Goal: Transaction & Acquisition: Book appointment/travel/reservation

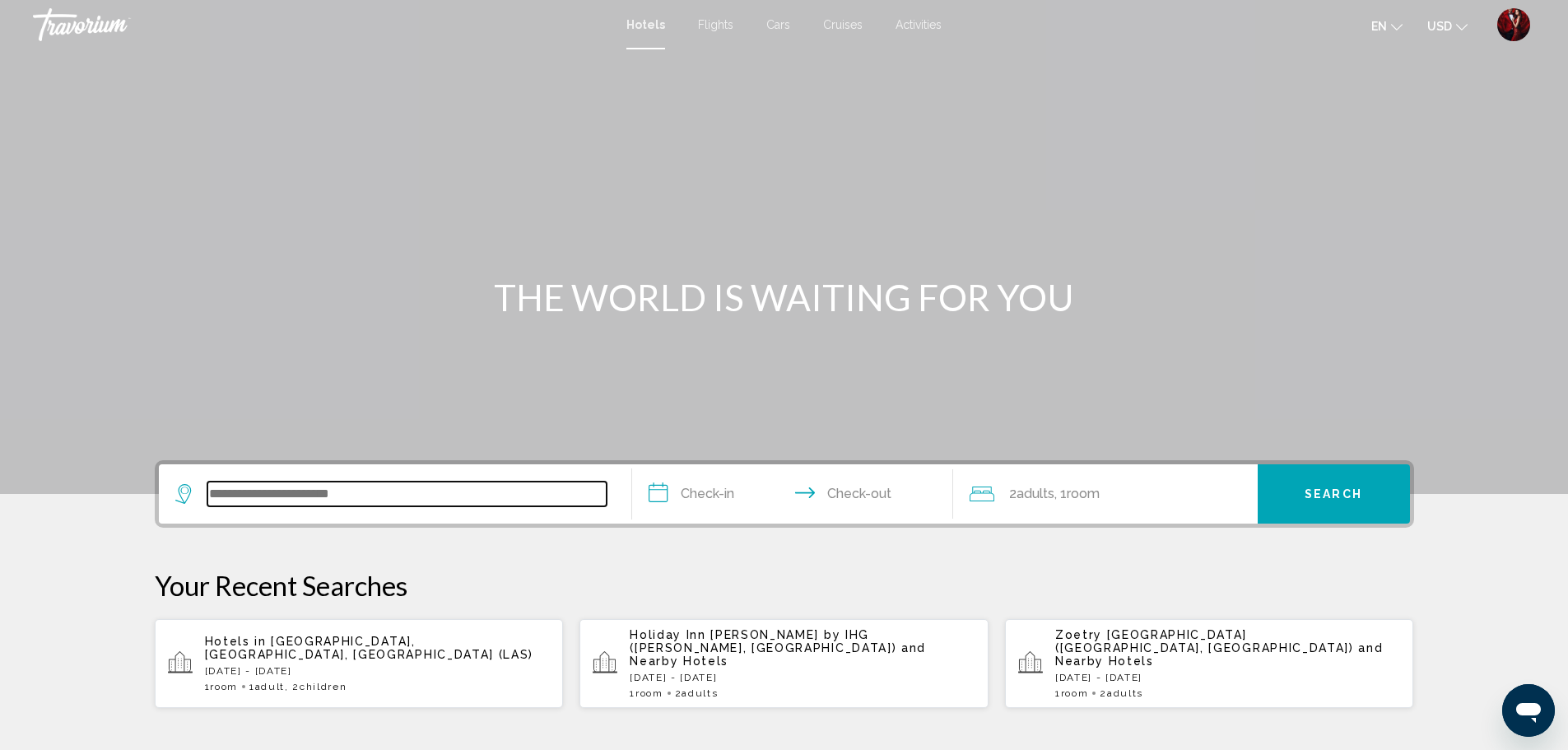
click at [367, 506] on input "Search widget" at bounding box center [406, 493] width 399 height 24
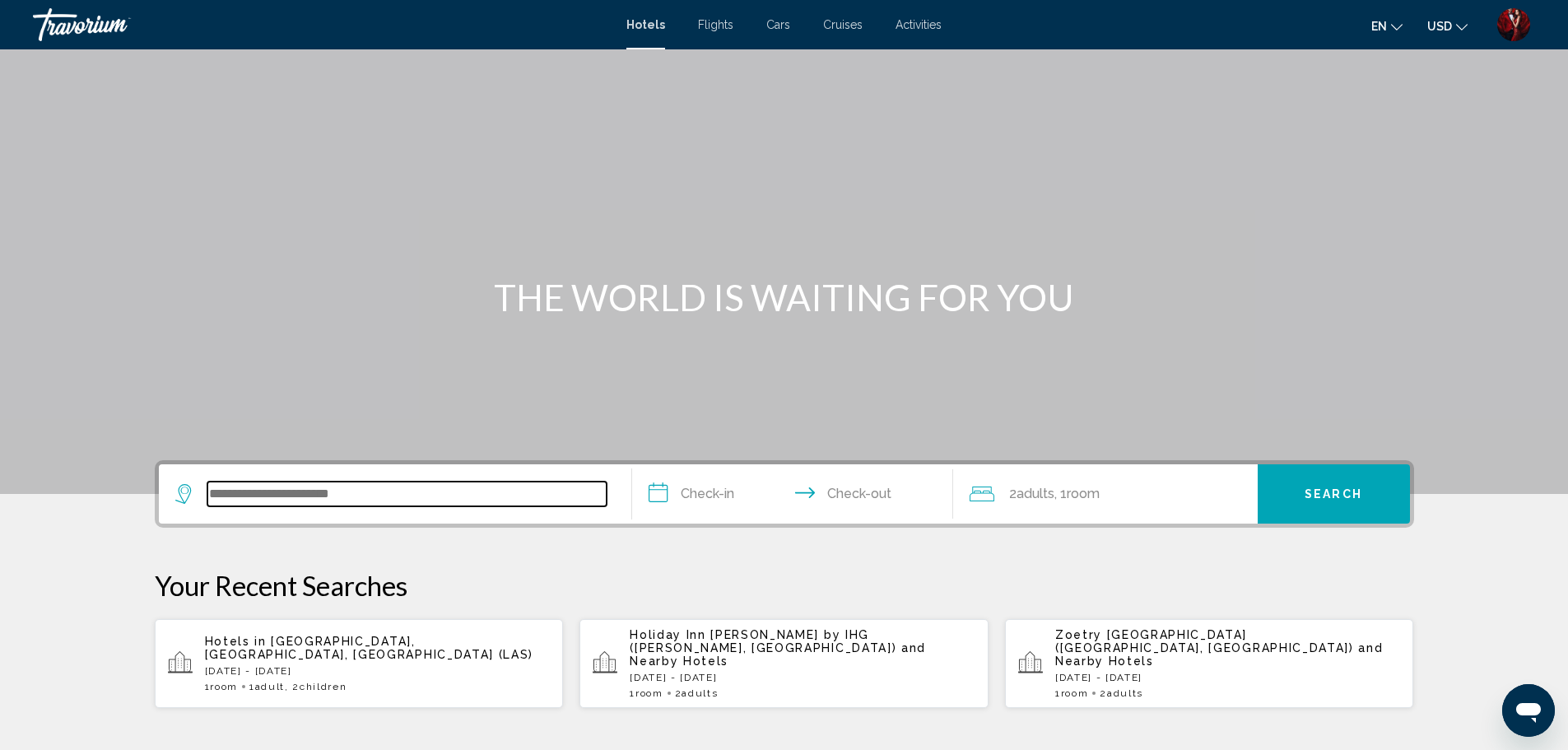
scroll to position [407, 0]
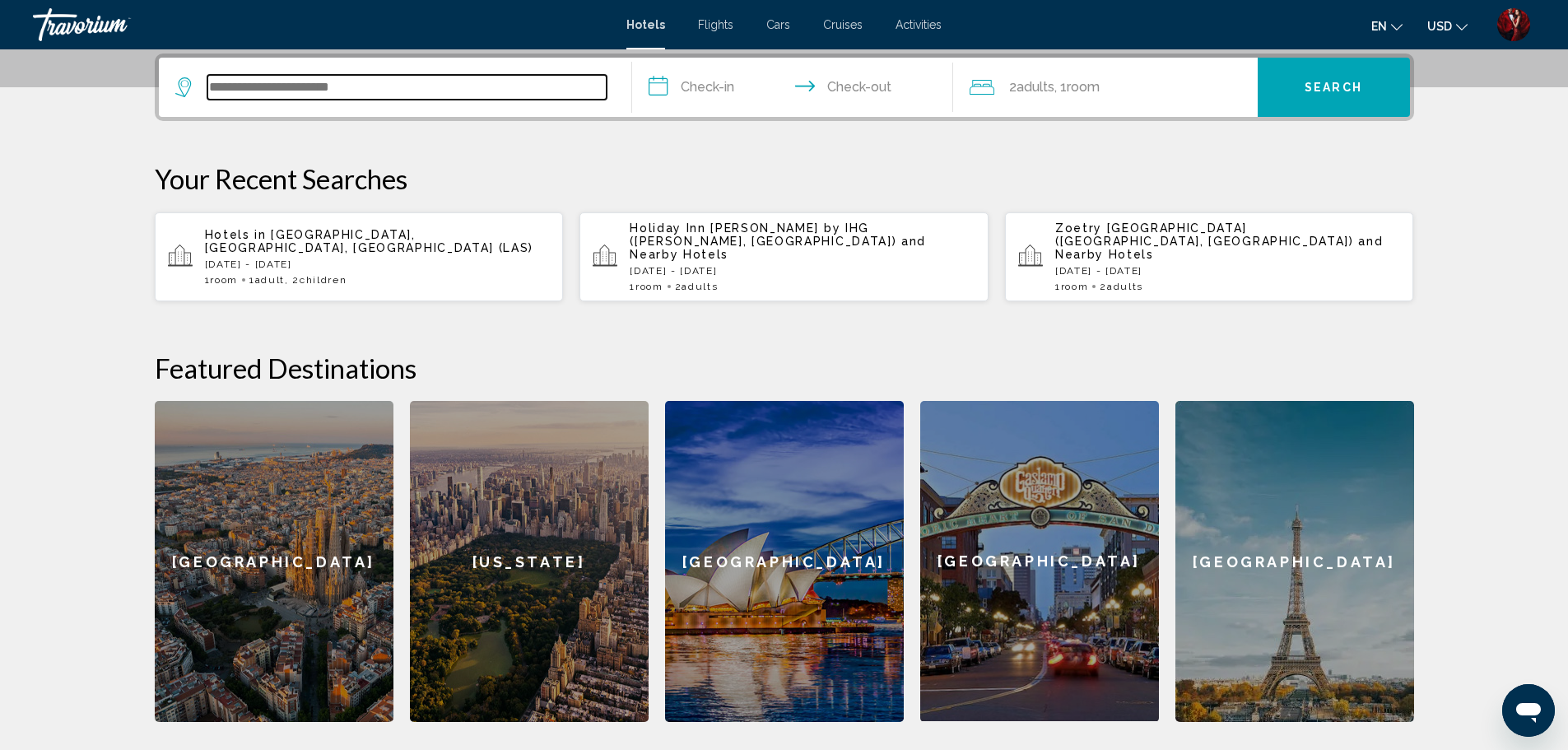
click at [336, 93] on input "Search widget" at bounding box center [406, 87] width 399 height 24
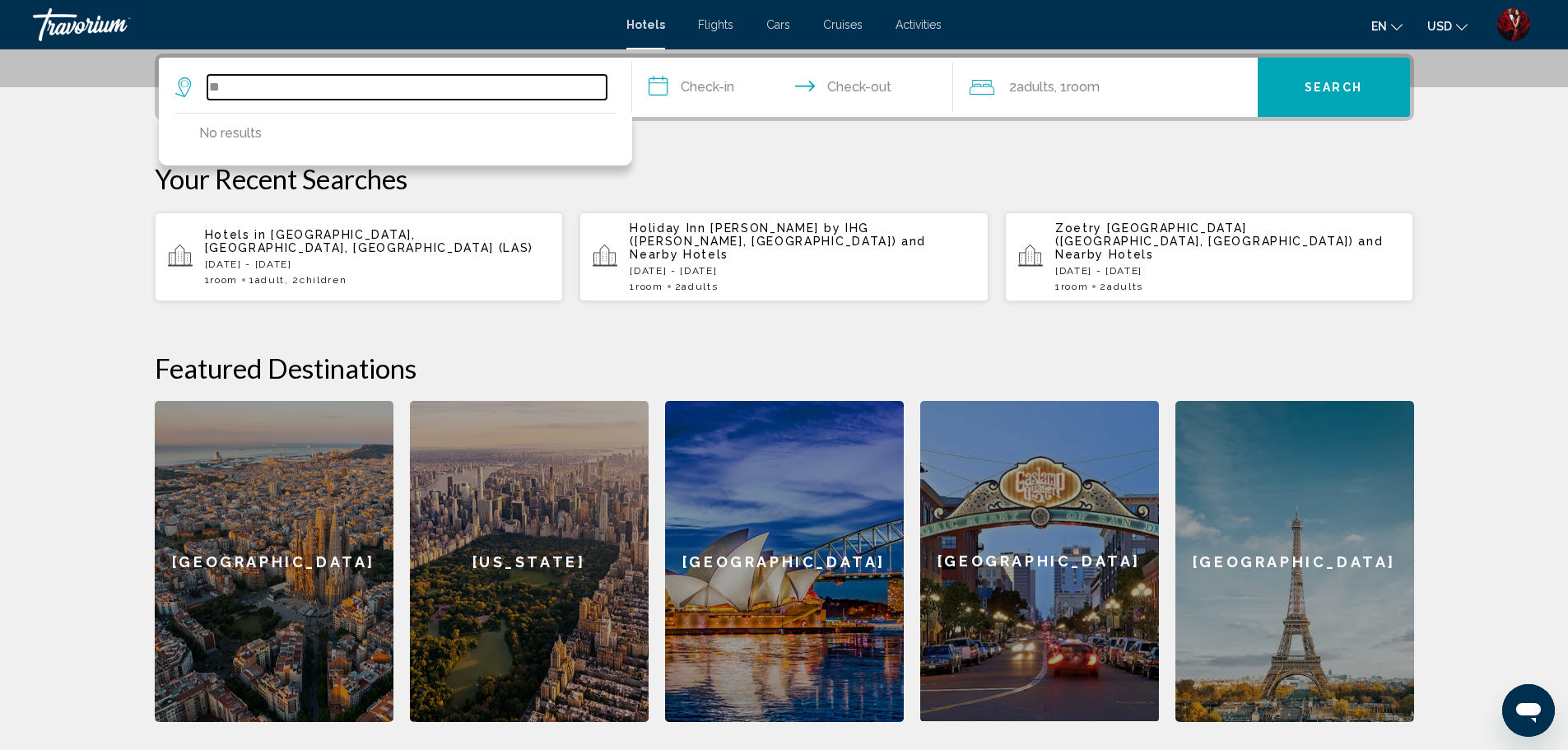
type input "*"
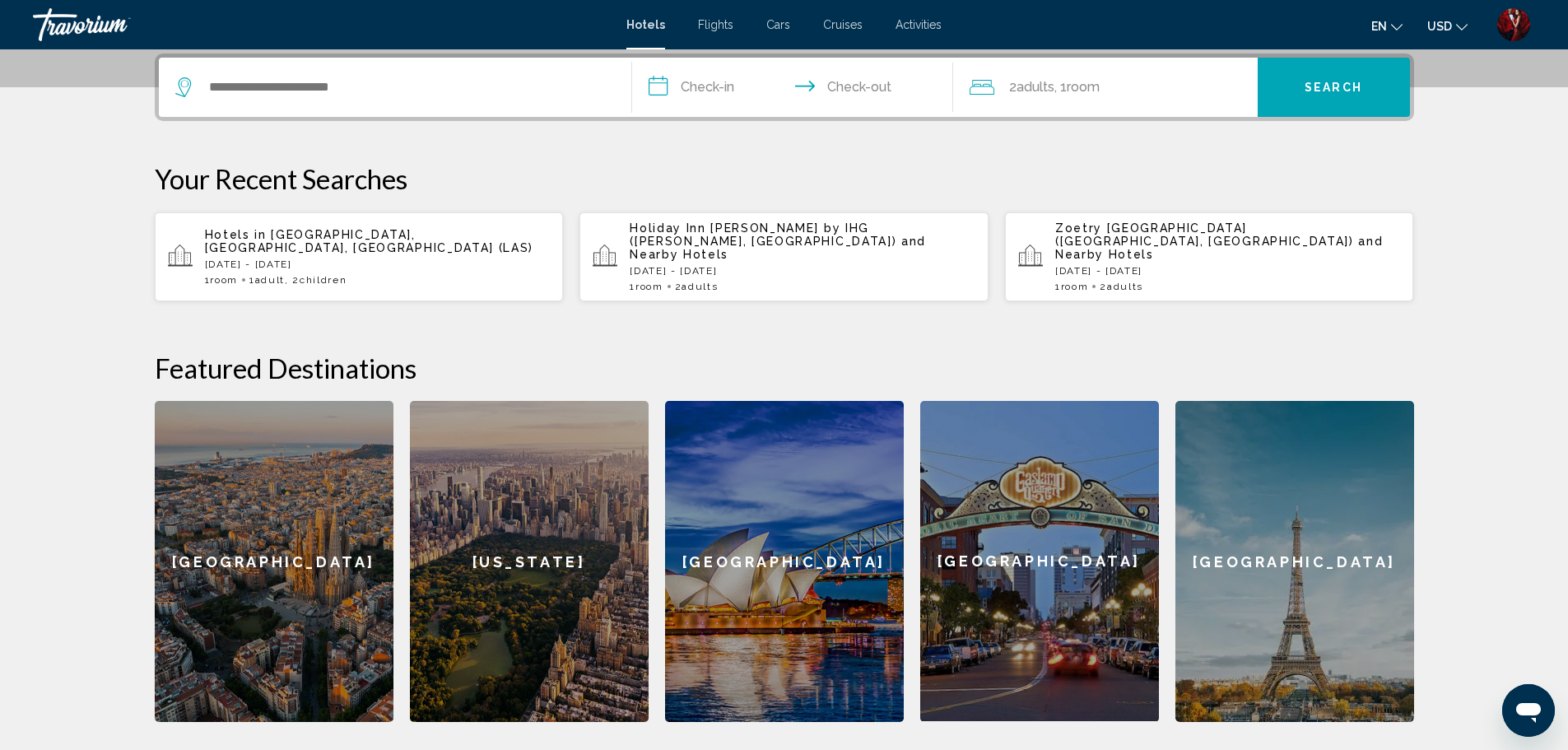
click at [379, 423] on div "[GEOGRAPHIC_DATA]" at bounding box center [273, 561] width 238 height 321
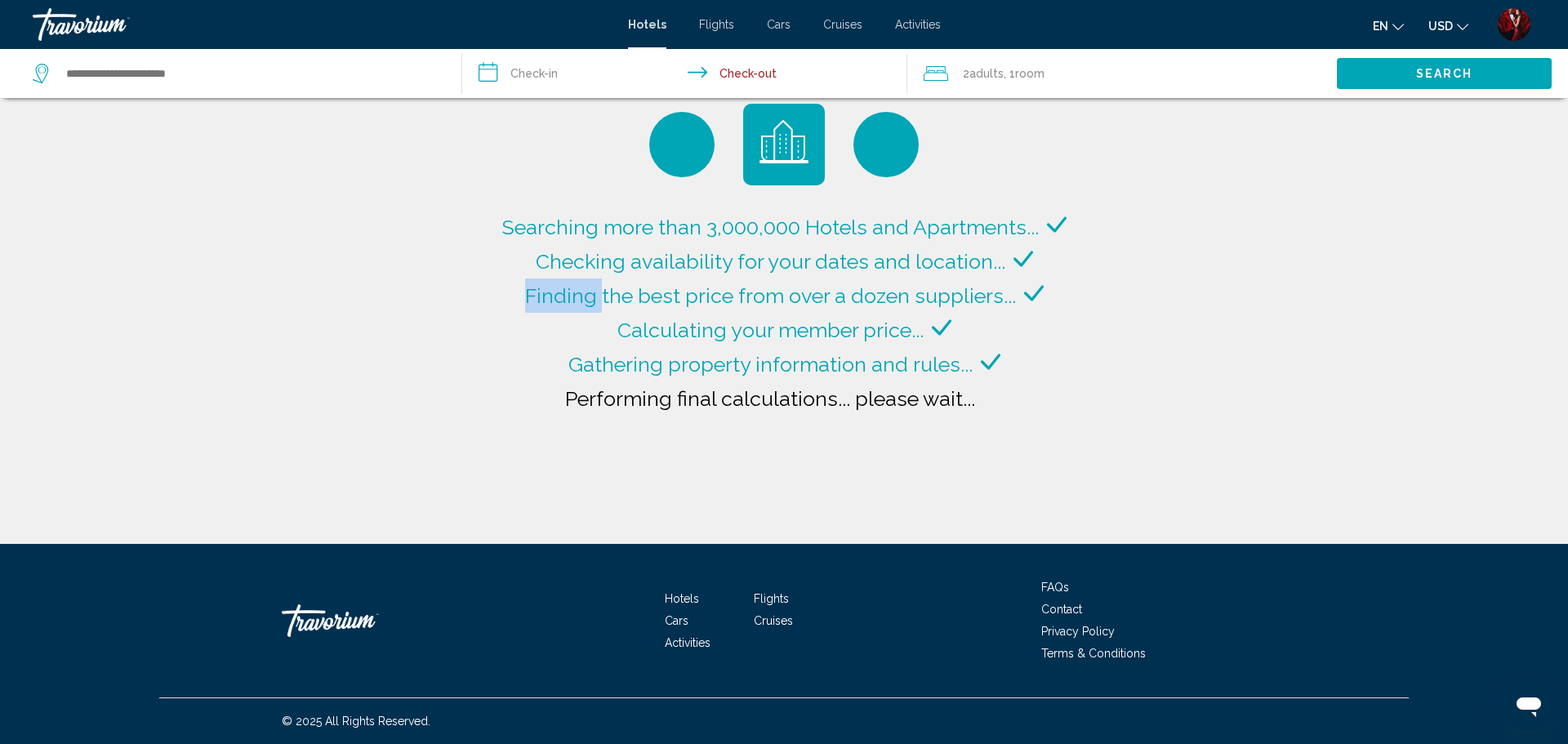
type input "**********"
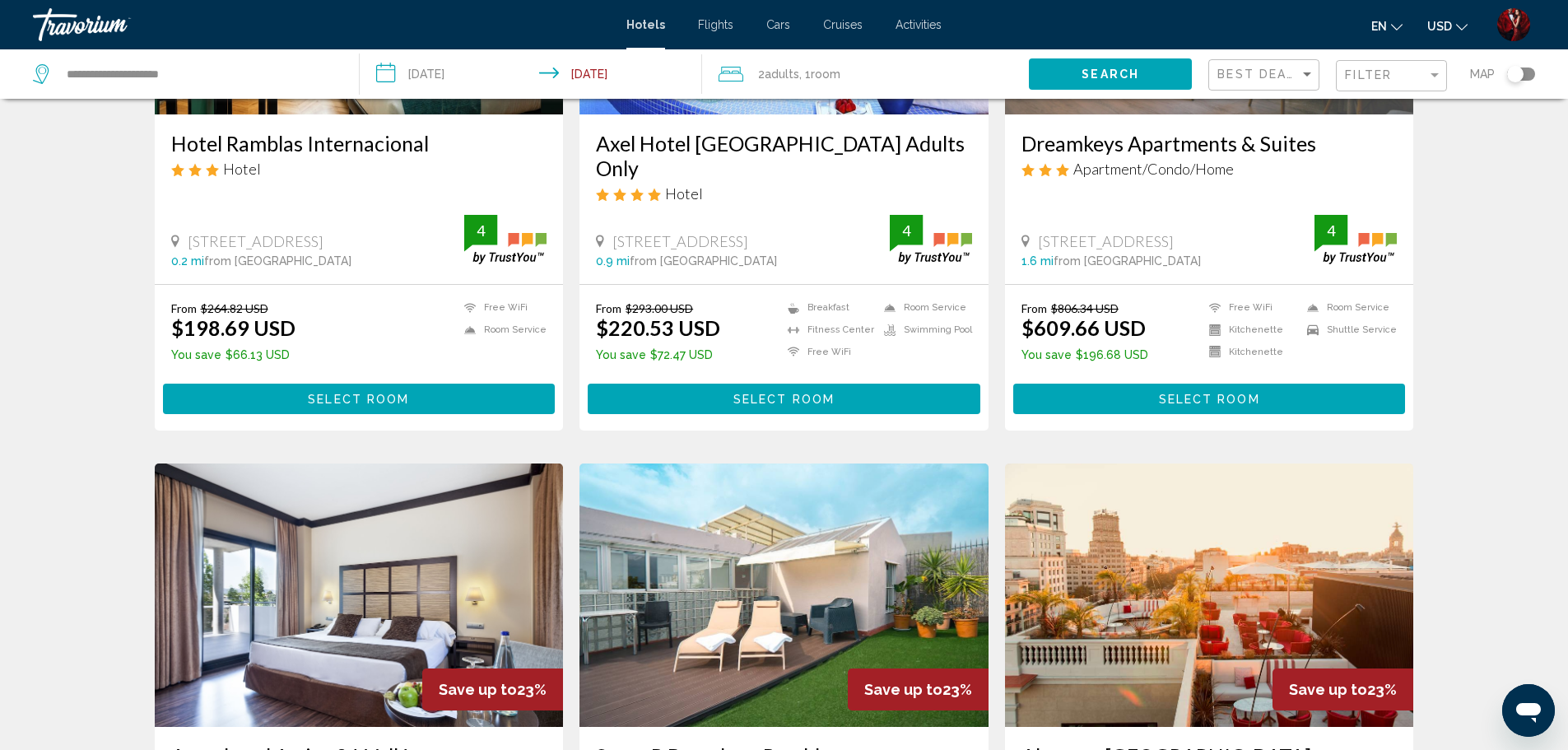
scroll to position [1810, 0]
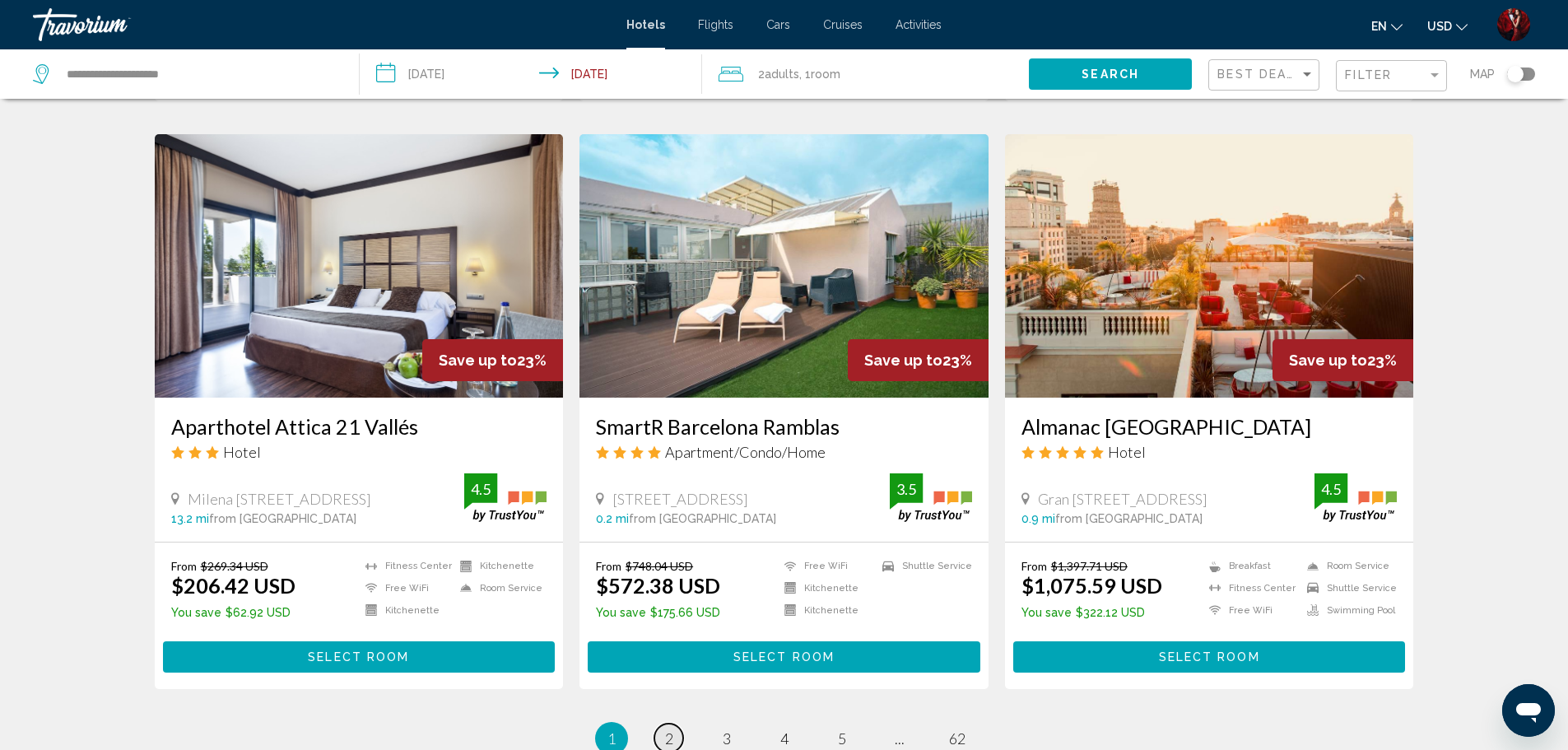
click at [667, 729] on span "2" at bounding box center [668, 738] width 8 height 18
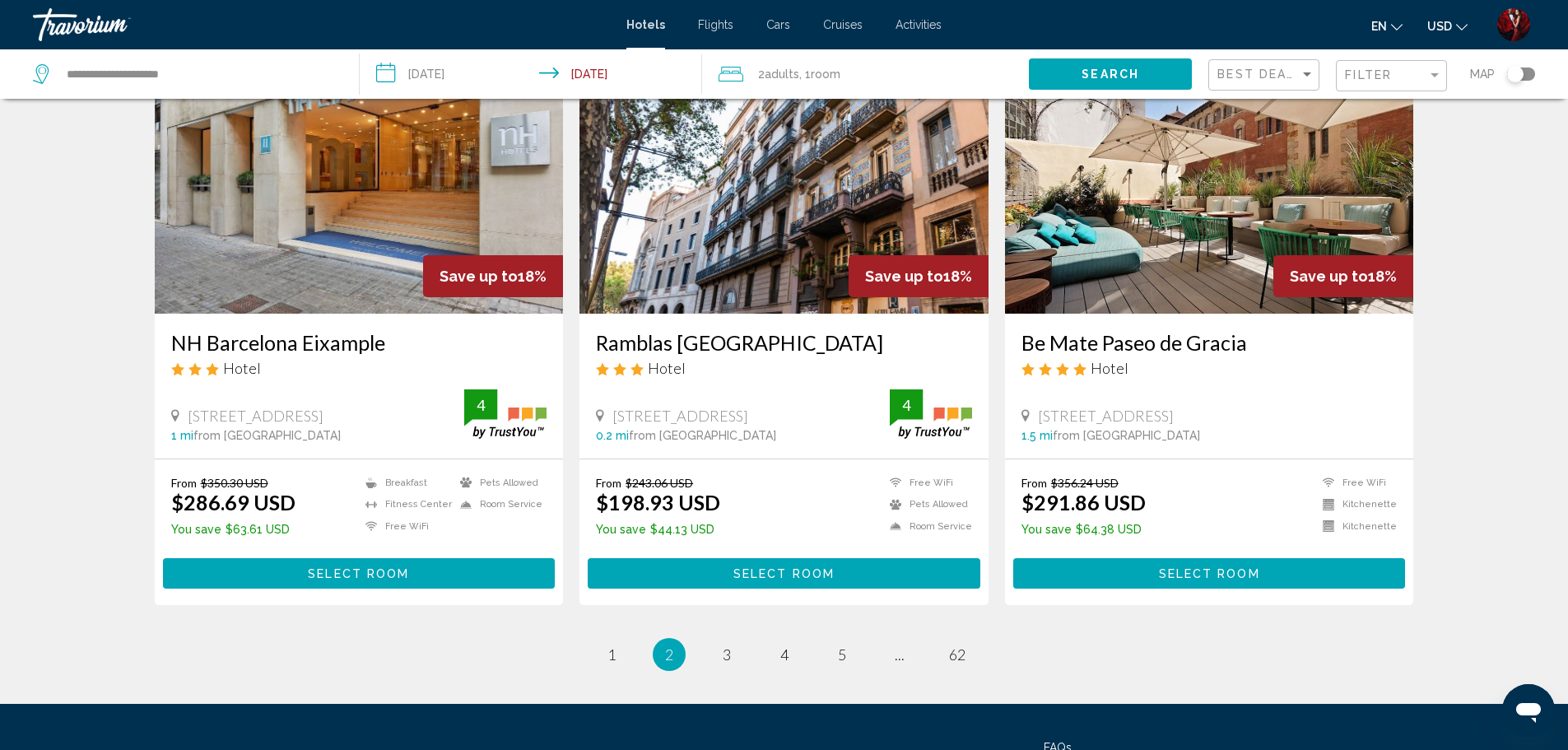
scroll to position [1975, 0]
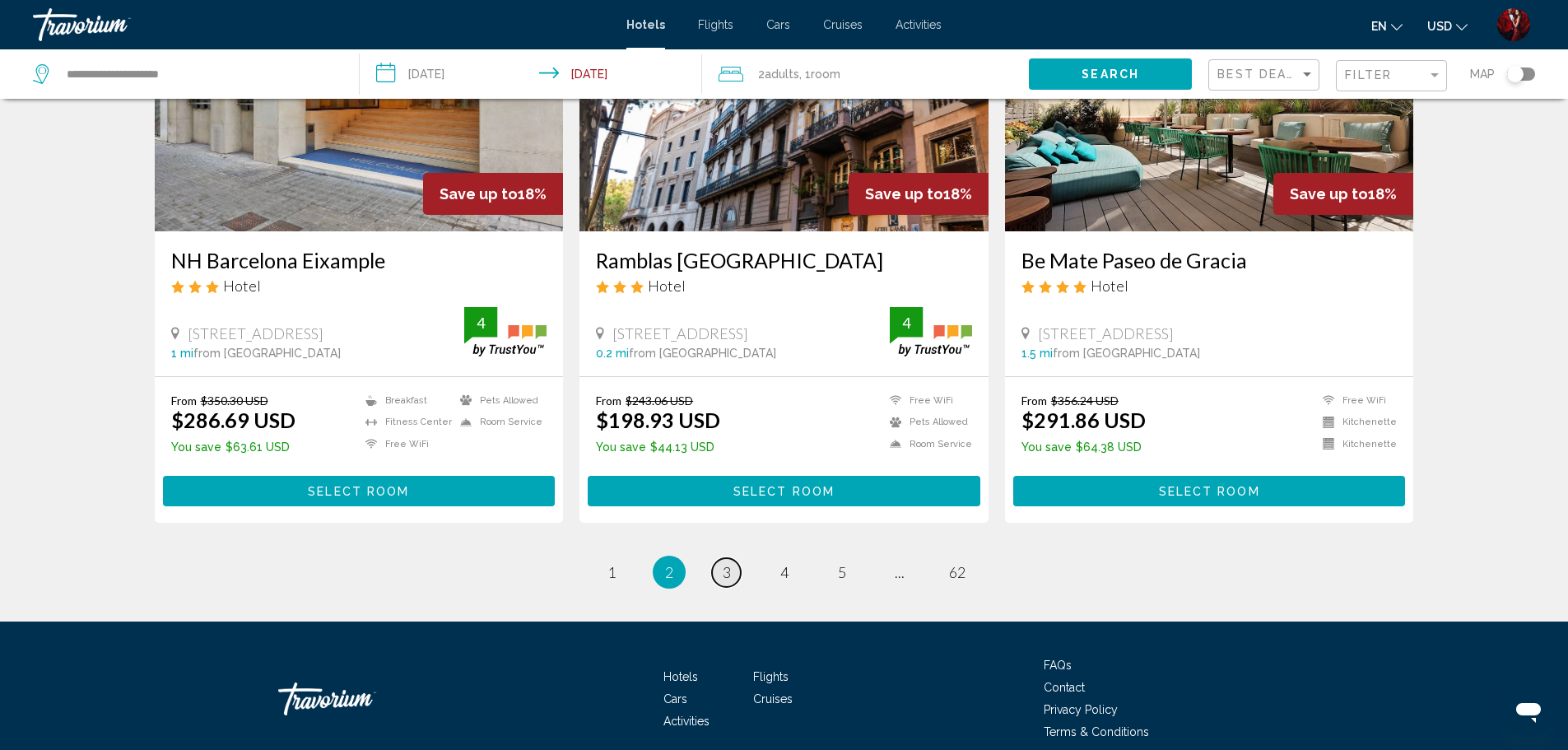
click at [733, 581] on link "page 3" at bounding box center [726, 572] width 29 height 29
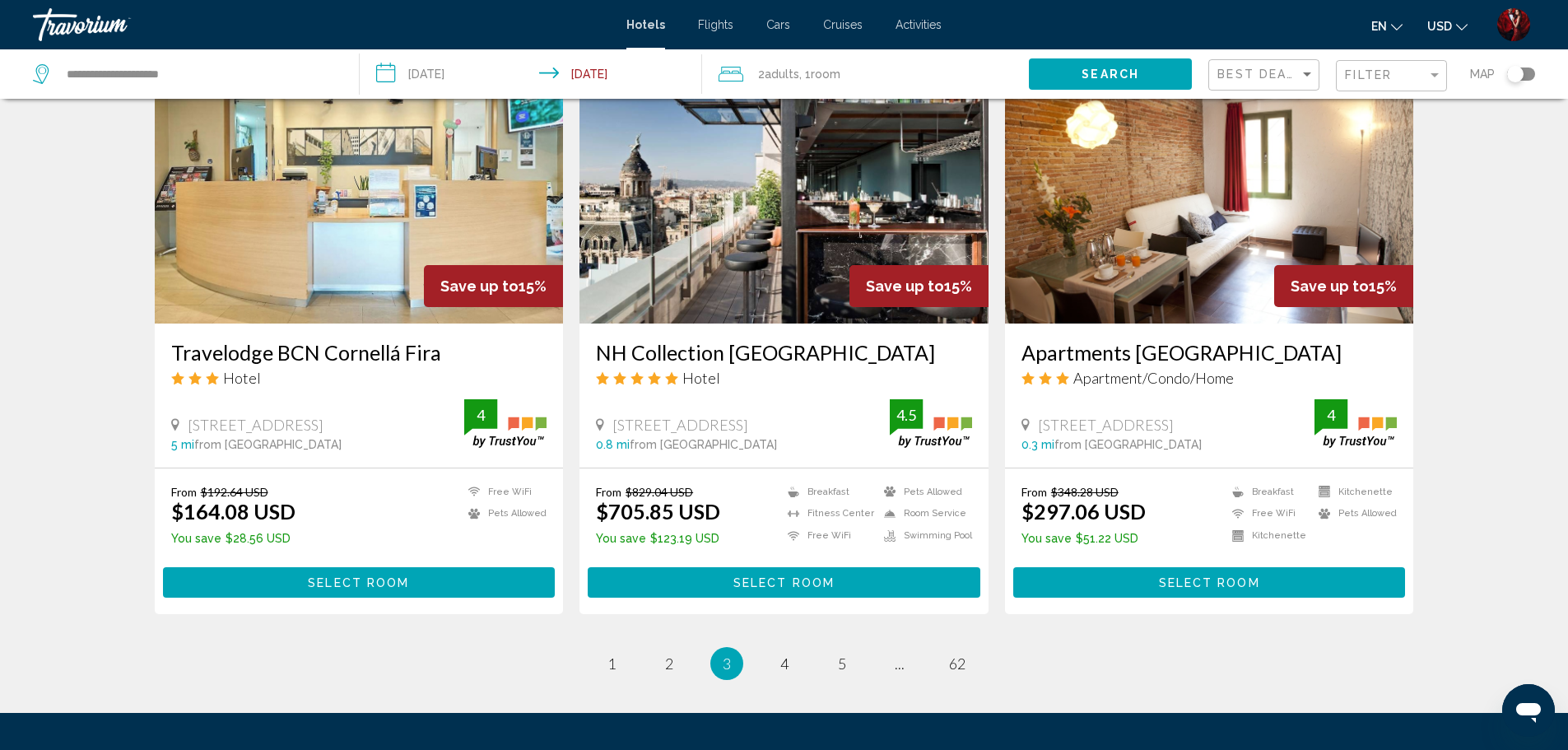
scroll to position [1975, 0]
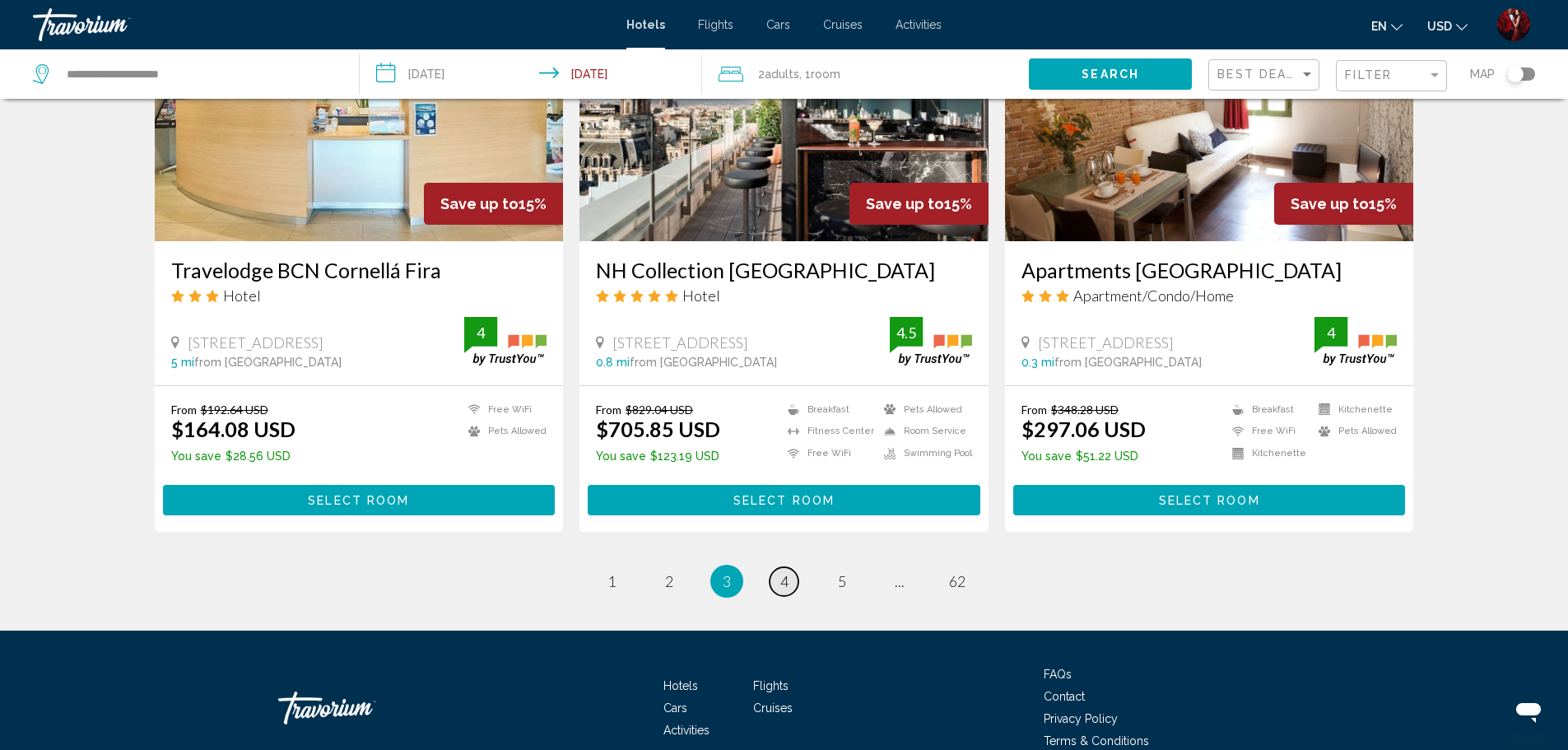
click at [777, 574] on link "page 4" at bounding box center [784, 581] width 29 height 29
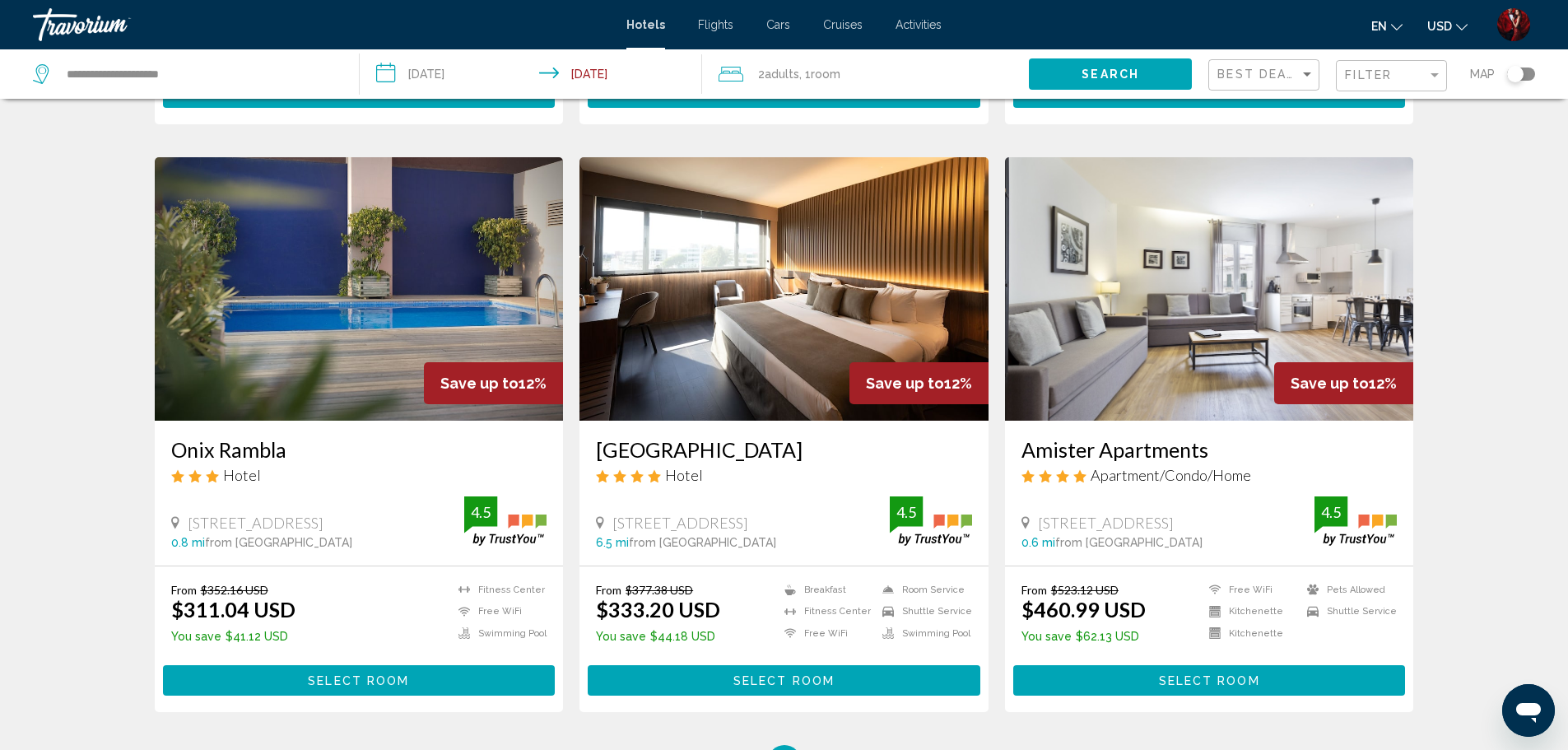
scroll to position [2050, 0]
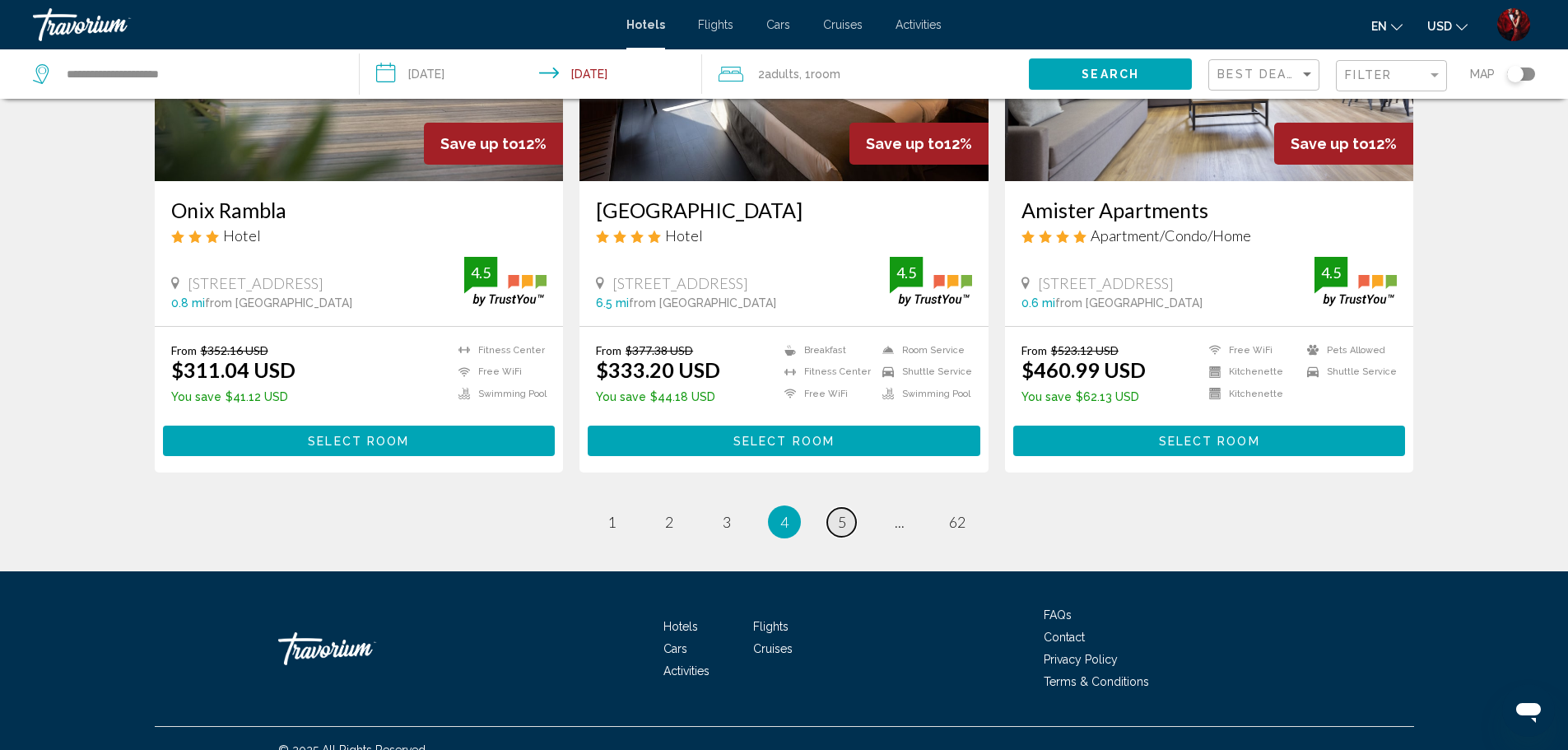
click at [837, 507] on link "page 5" at bounding box center [841, 521] width 29 height 29
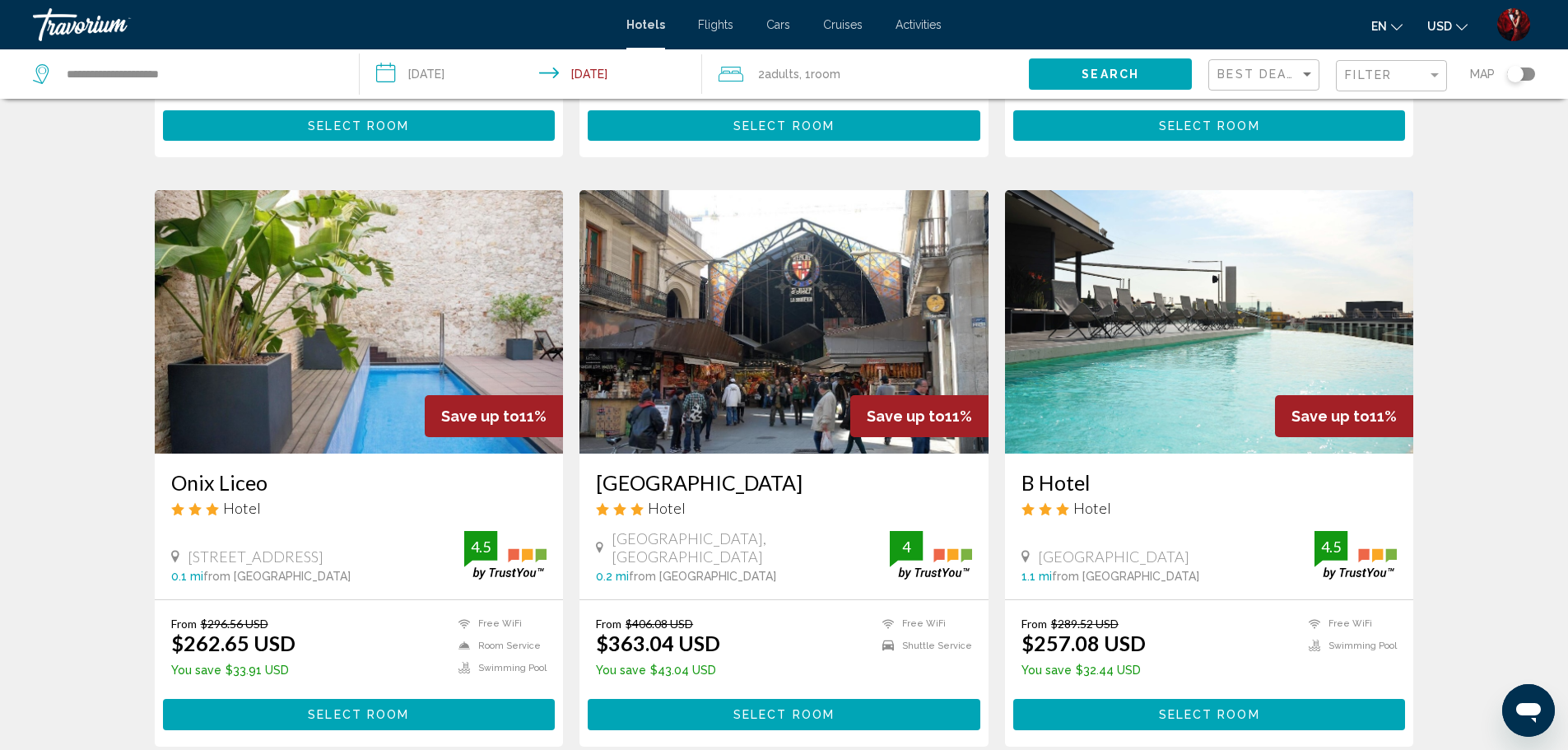
scroll to position [2025, 0]
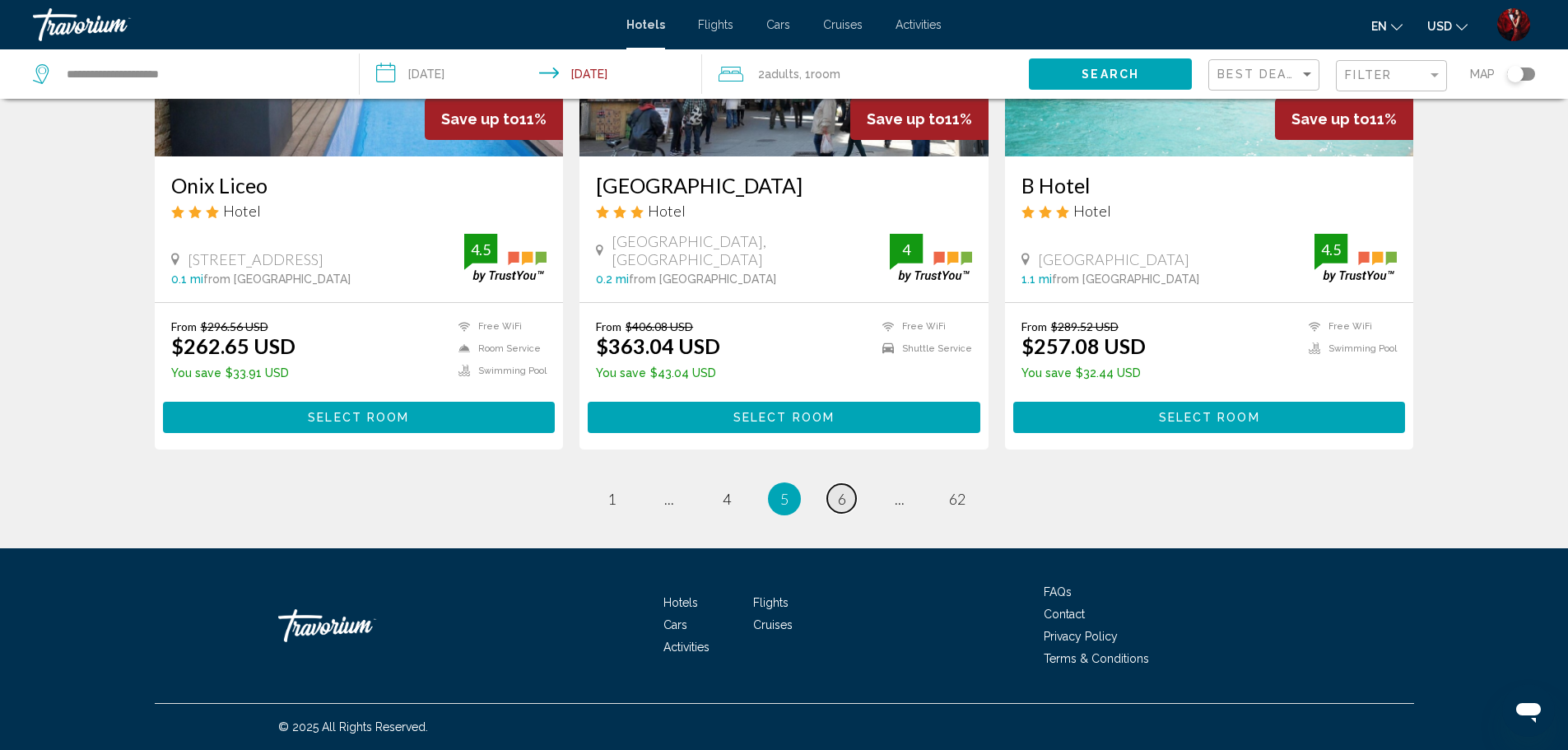
click at [845, 494] on span "6" at bounding box center [841, 499] width 8 height 18
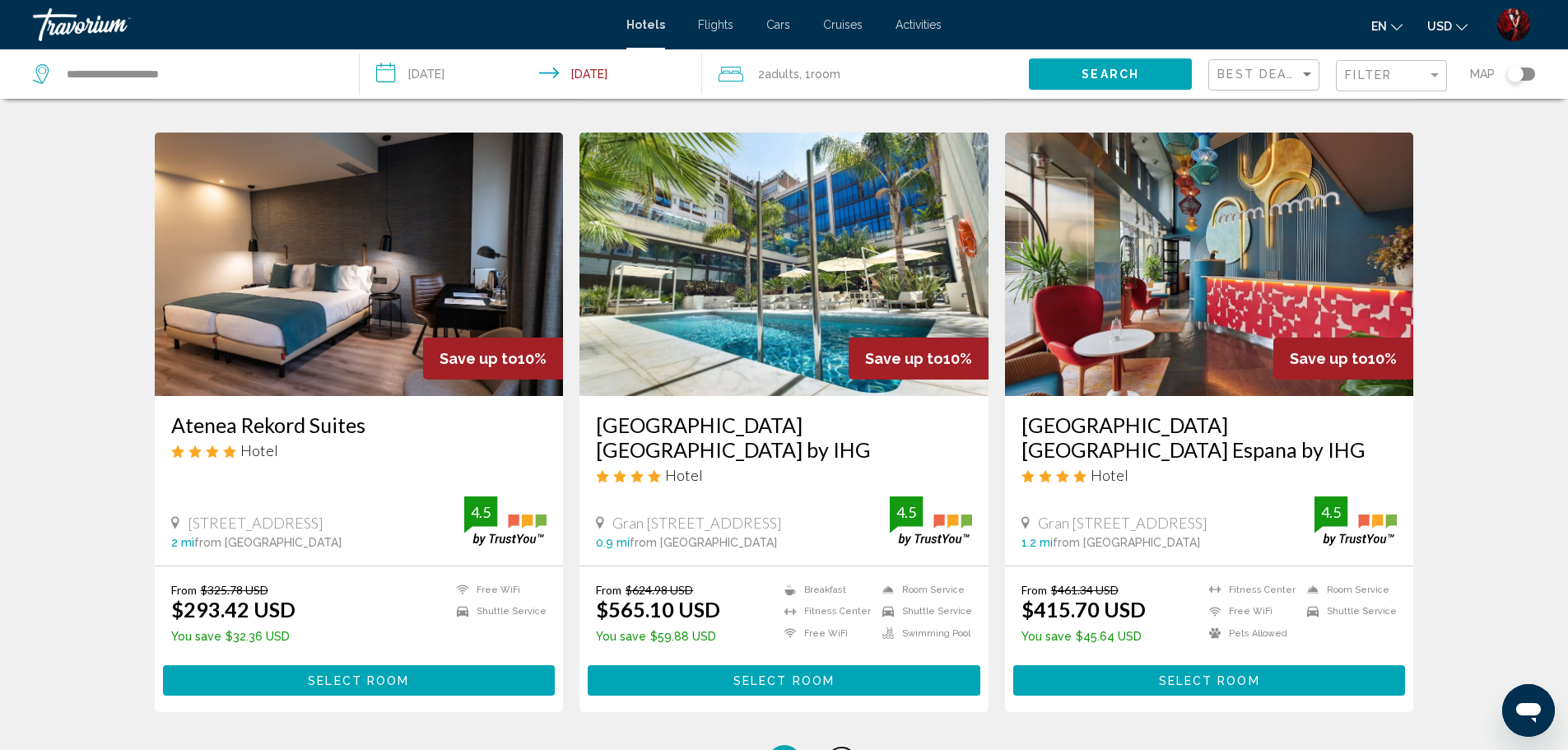
scroll to position [2052, 0]
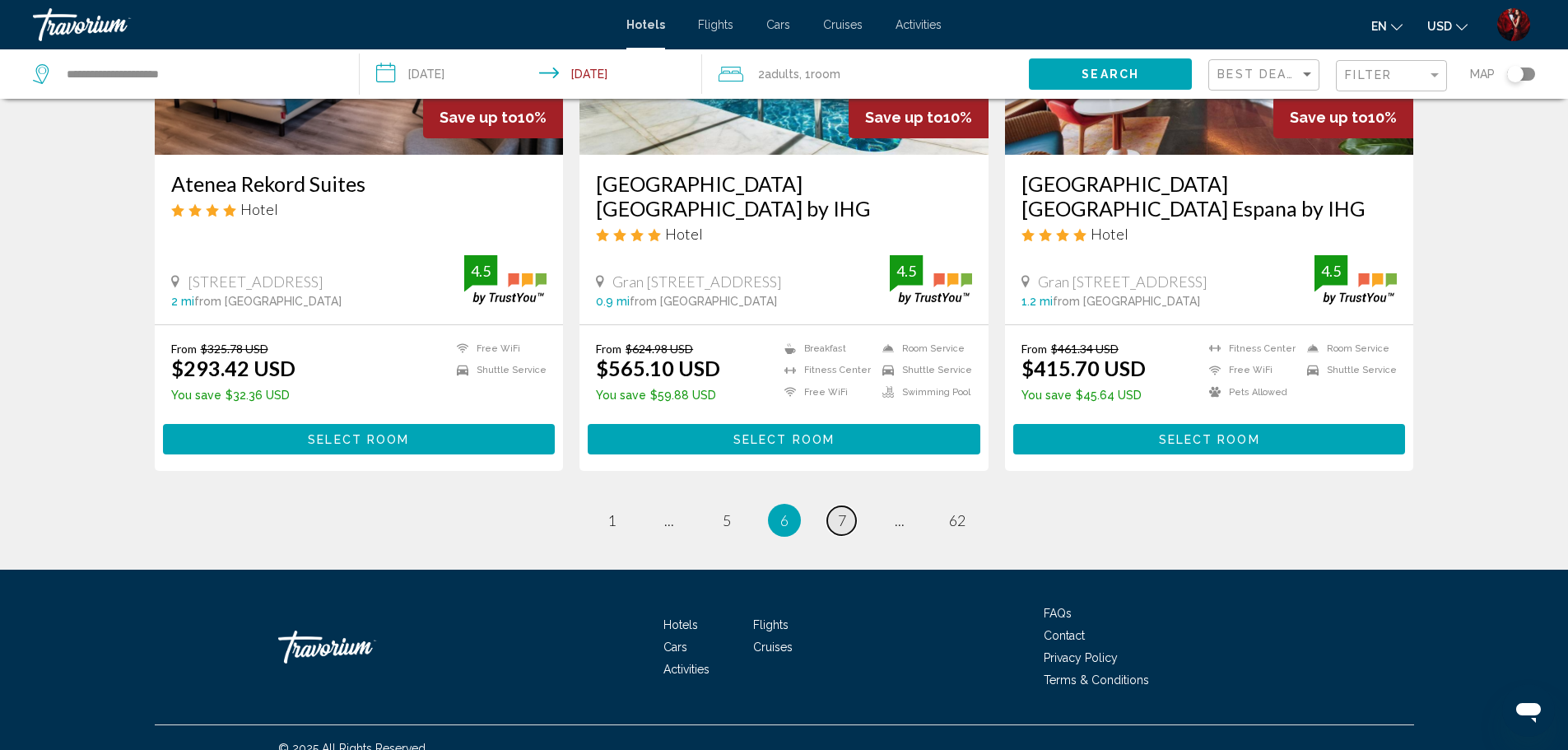
click at [851, 508] on link "page 7" at bounding box center [841, 520] width 29 height 29
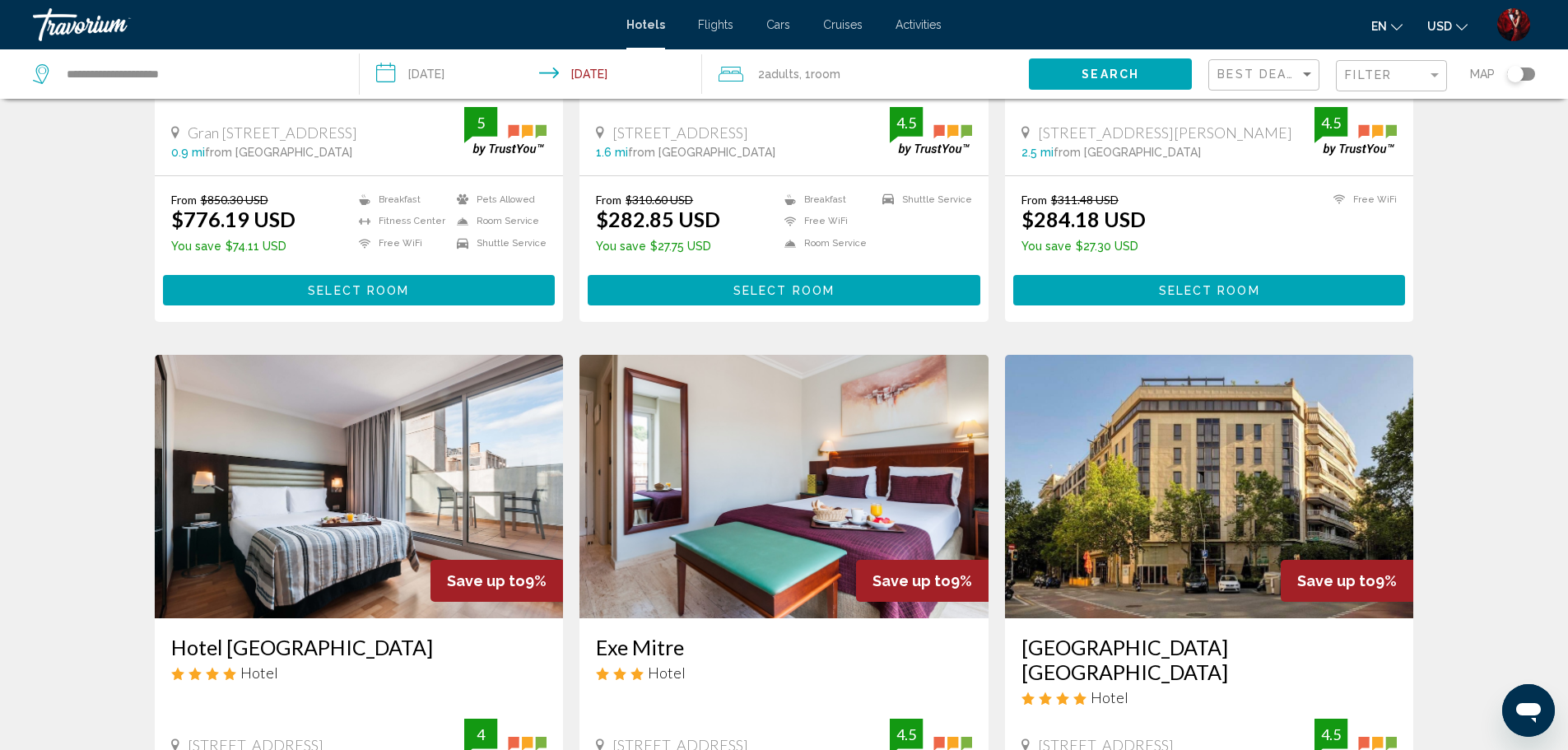
scroll to position [1893, 0]
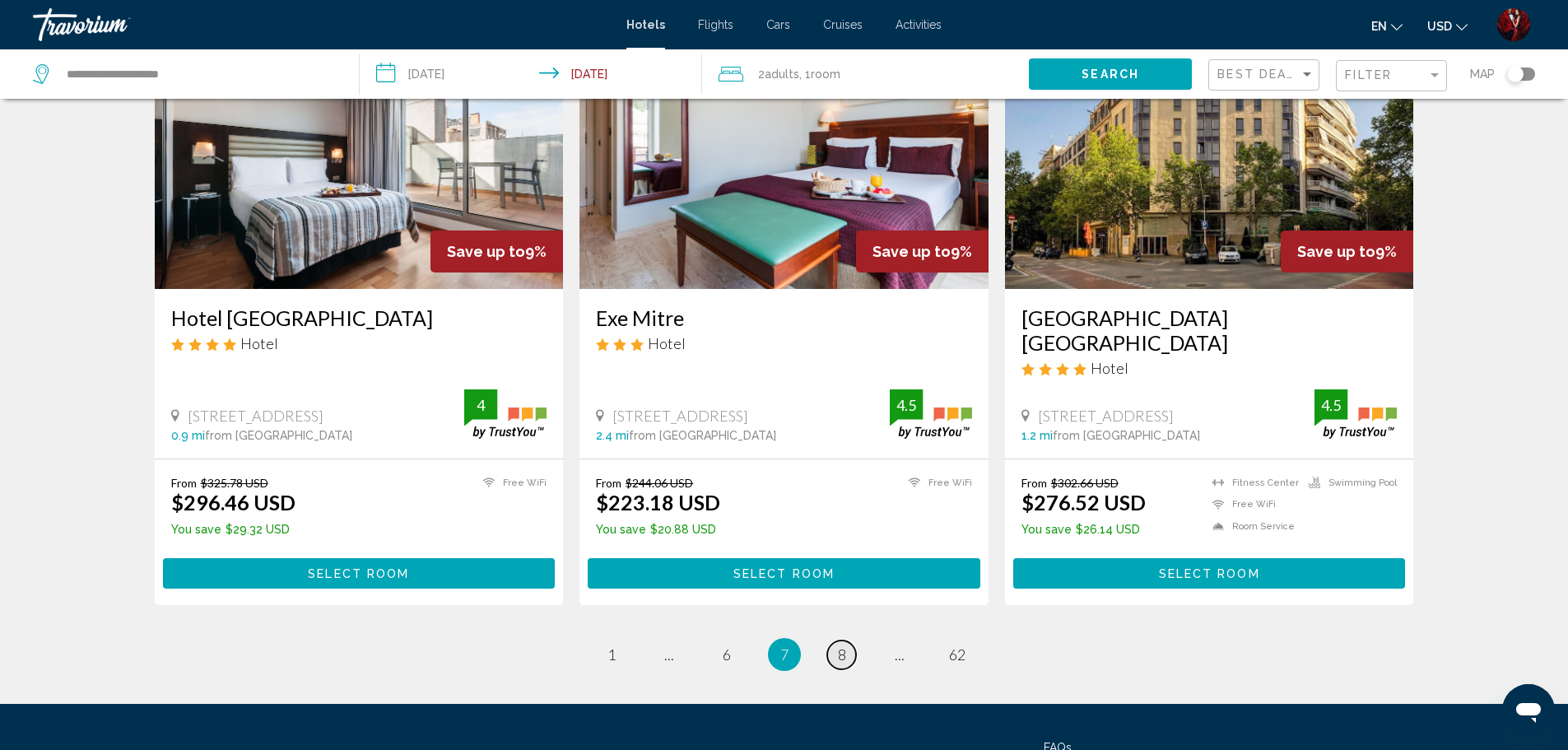
click at [838, 645] on span "8" at bounding box center [841, 654] width 8 height 18
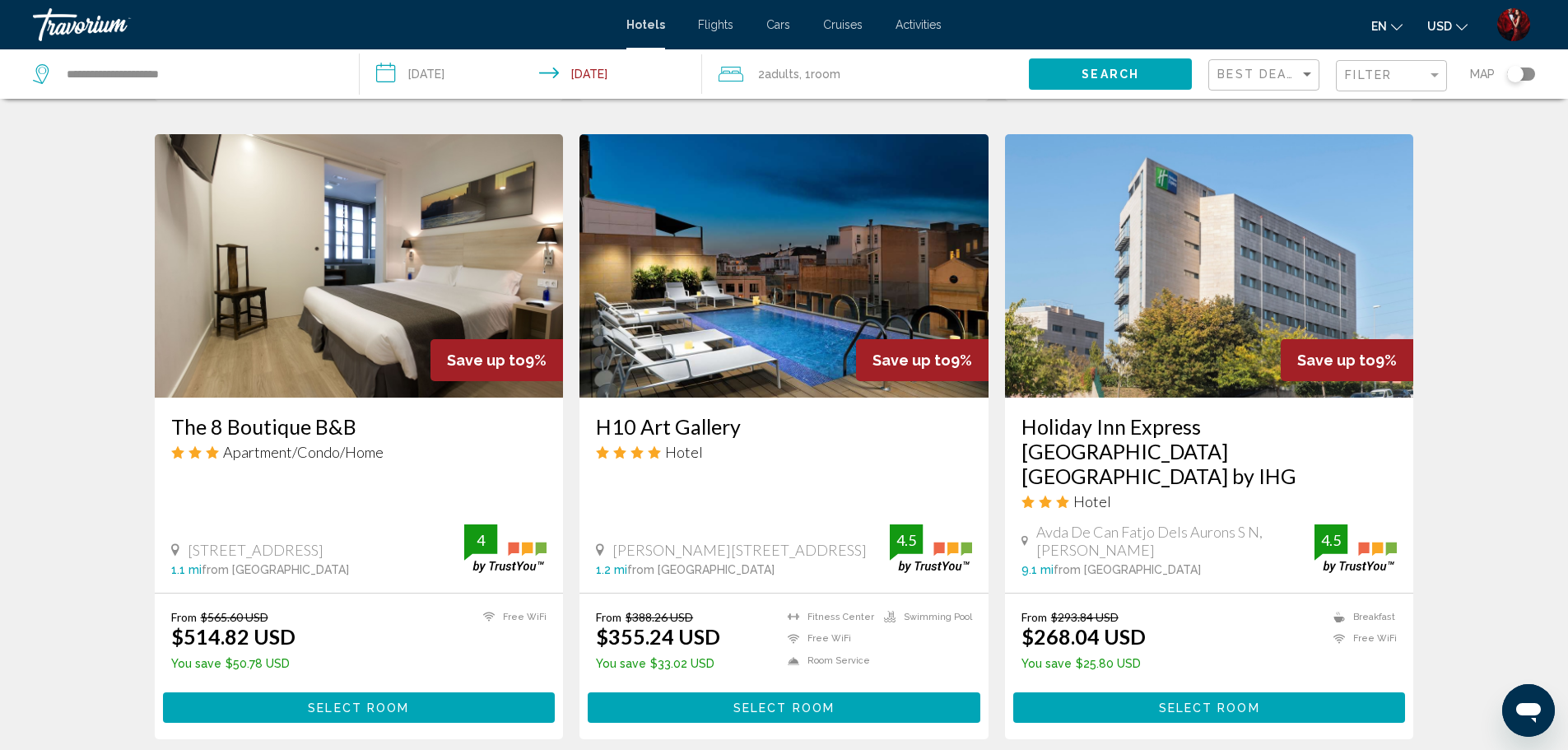
scroll to position [2057, 0]
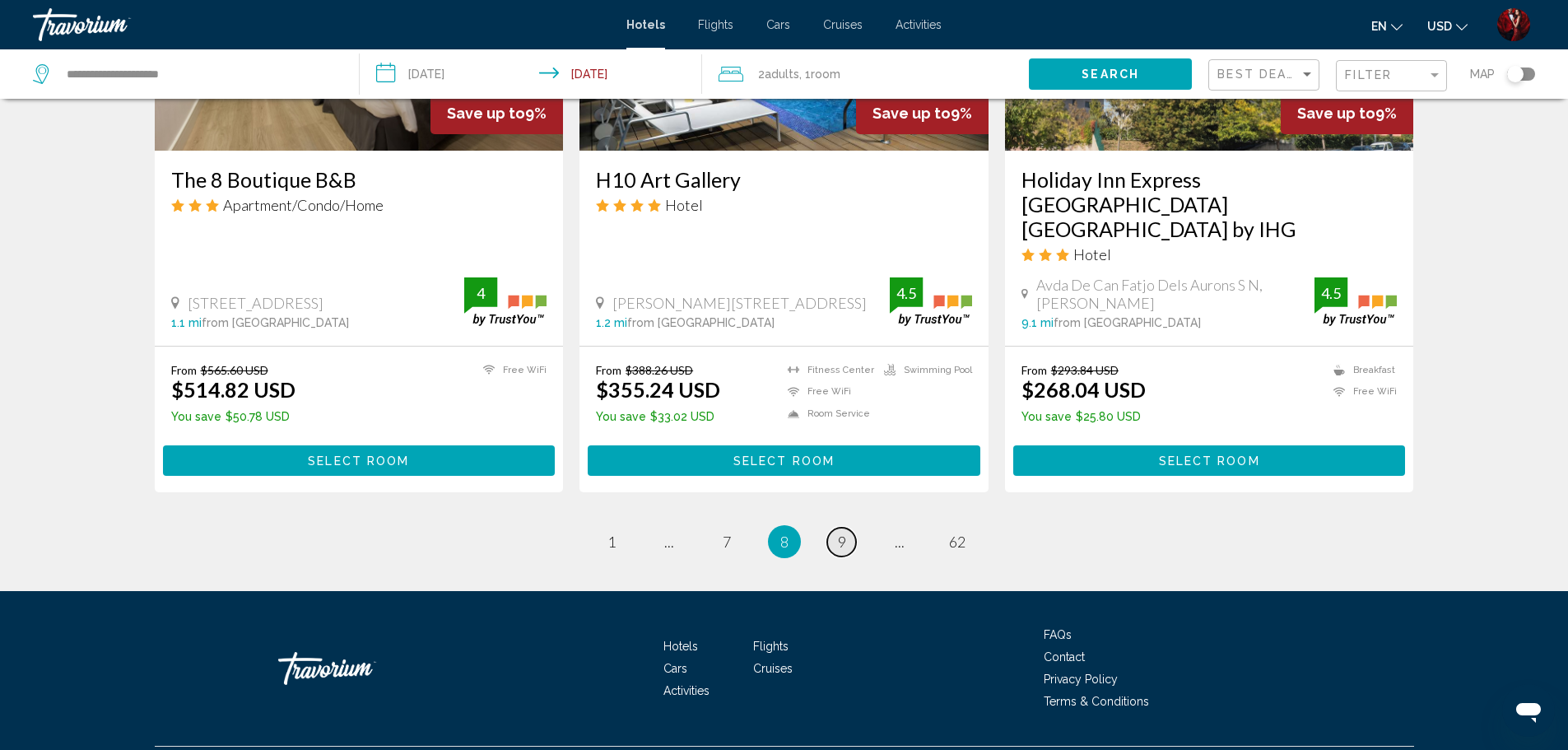
click at [832, 527] on link "page 9" at bounding box center [841, 541] width 29 height 29
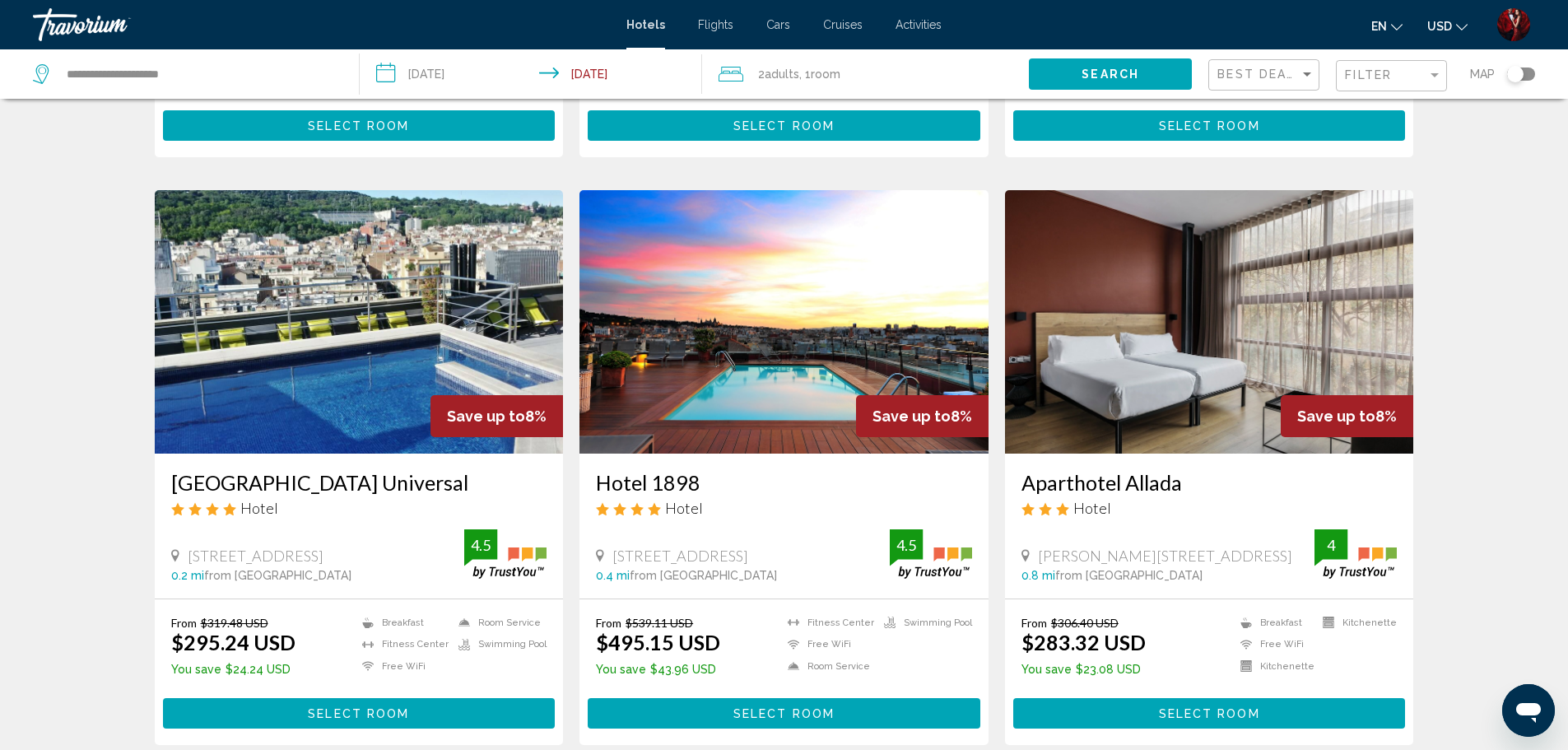
scroll to position [1975, 0]
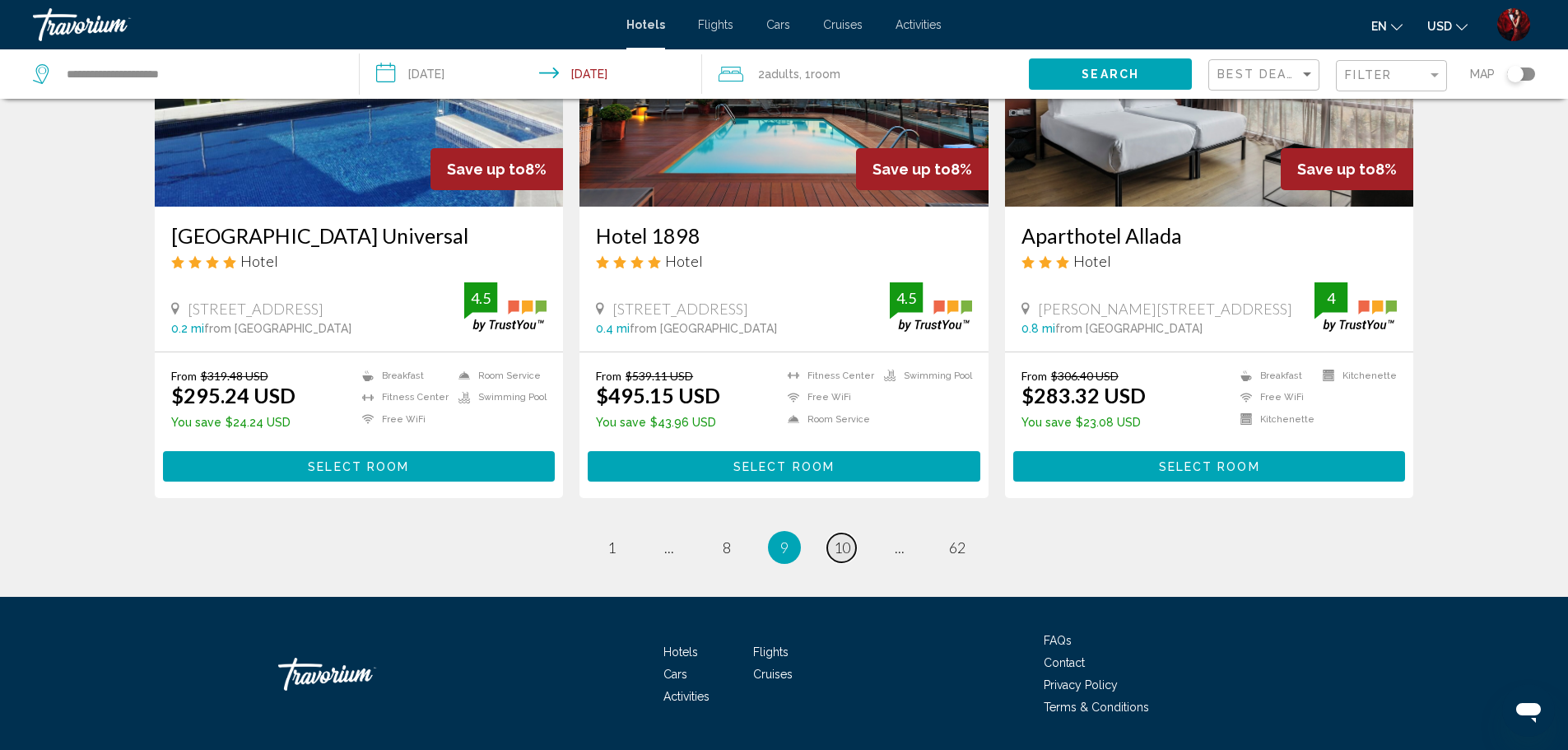
click at [843, 559] on link "page 10" at bounding box center [841, 547] width 29 height 29
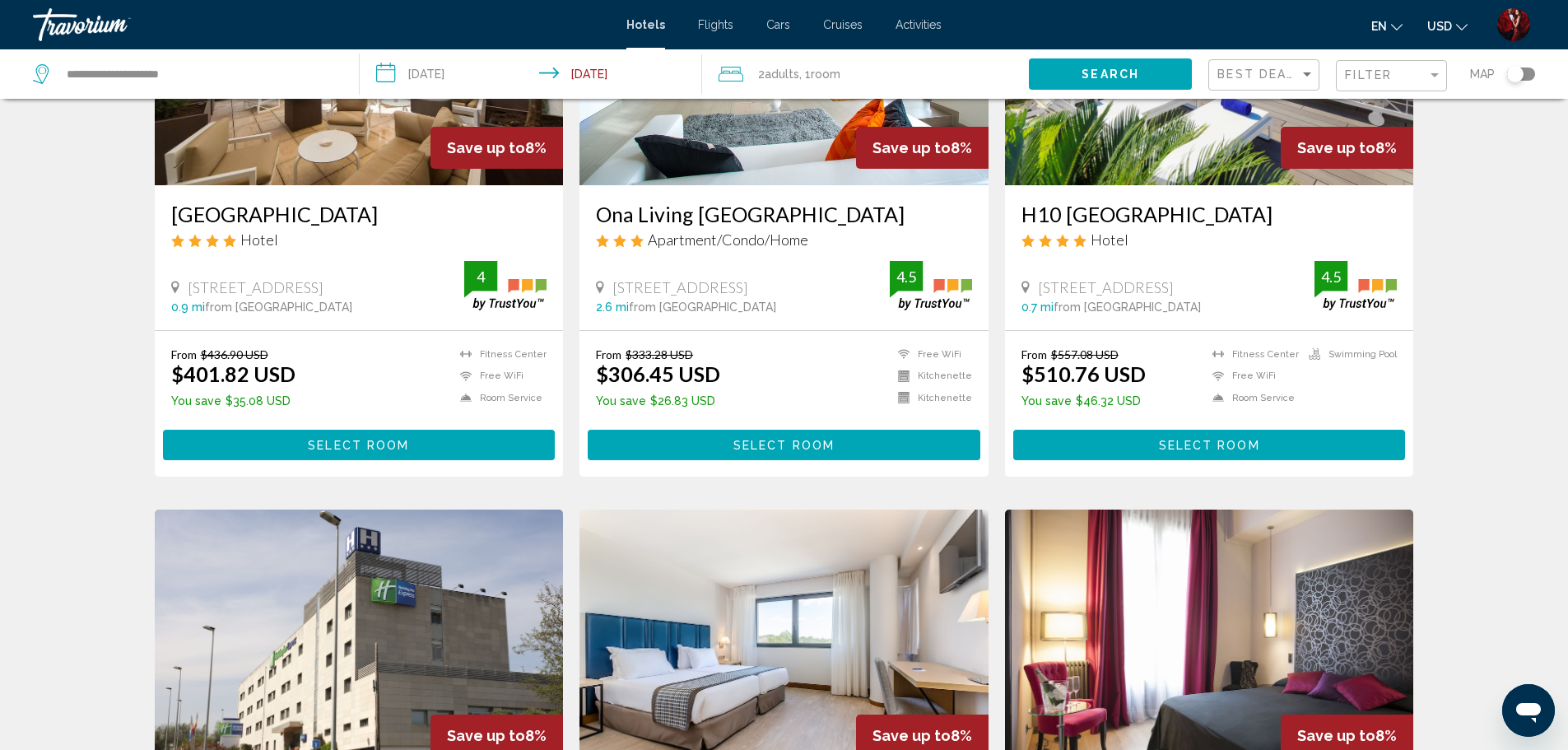
scroll to position [1235, 0]
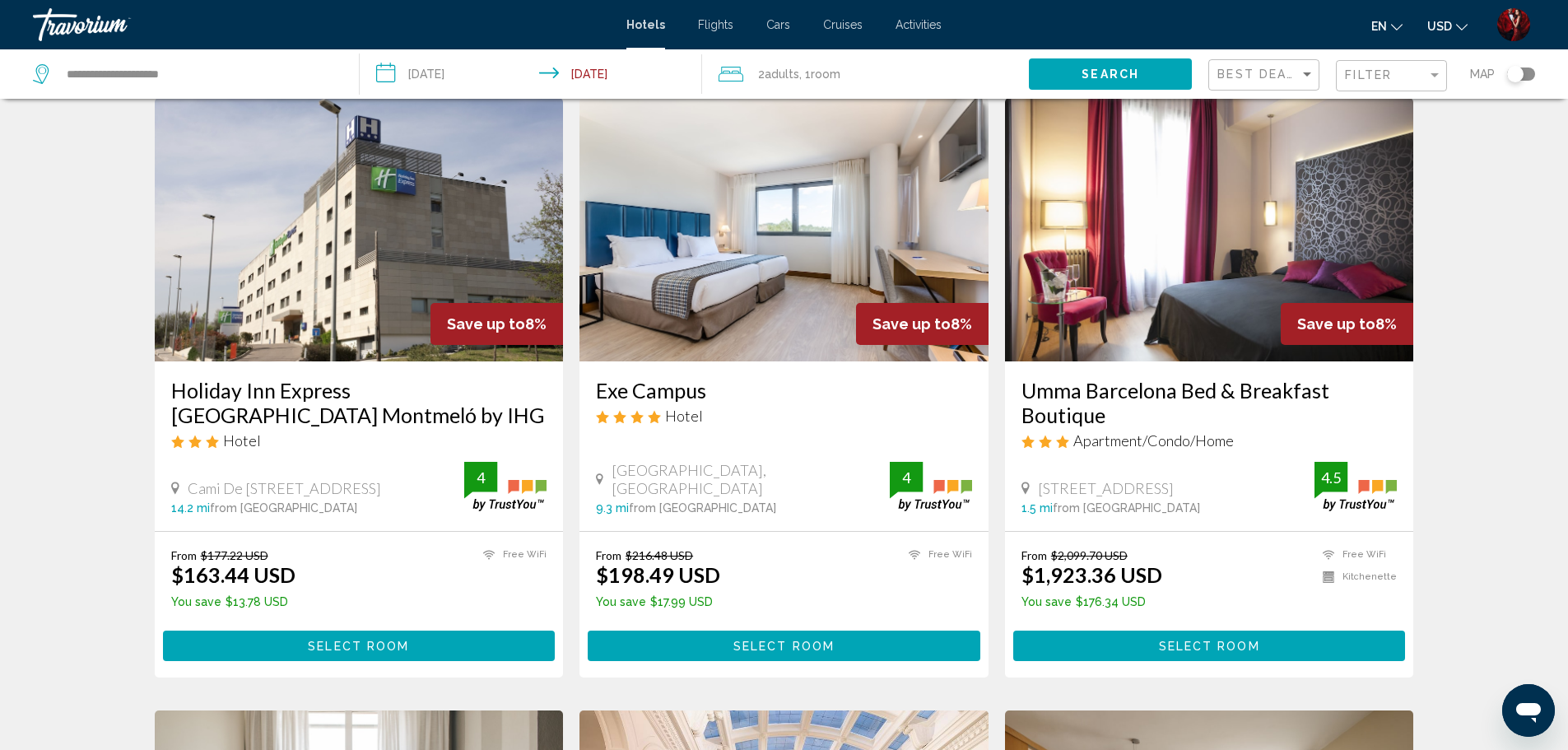
click at [360, 236] on img "Main content" at bounding box center [359, 230] width 409 height 264
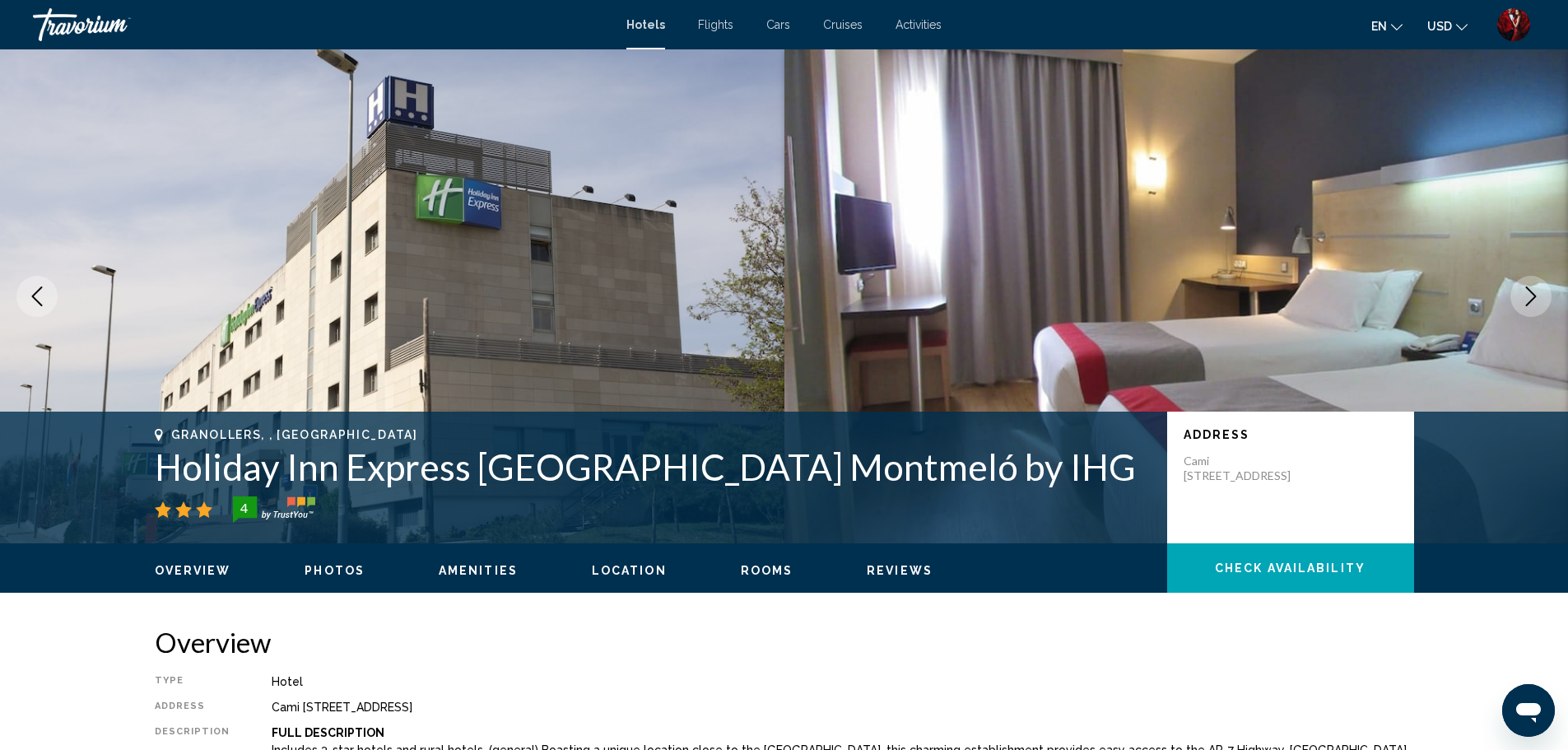
click at [1517, 292] on button "Next image" at bounding box center [1530, 296] width 41 height 41
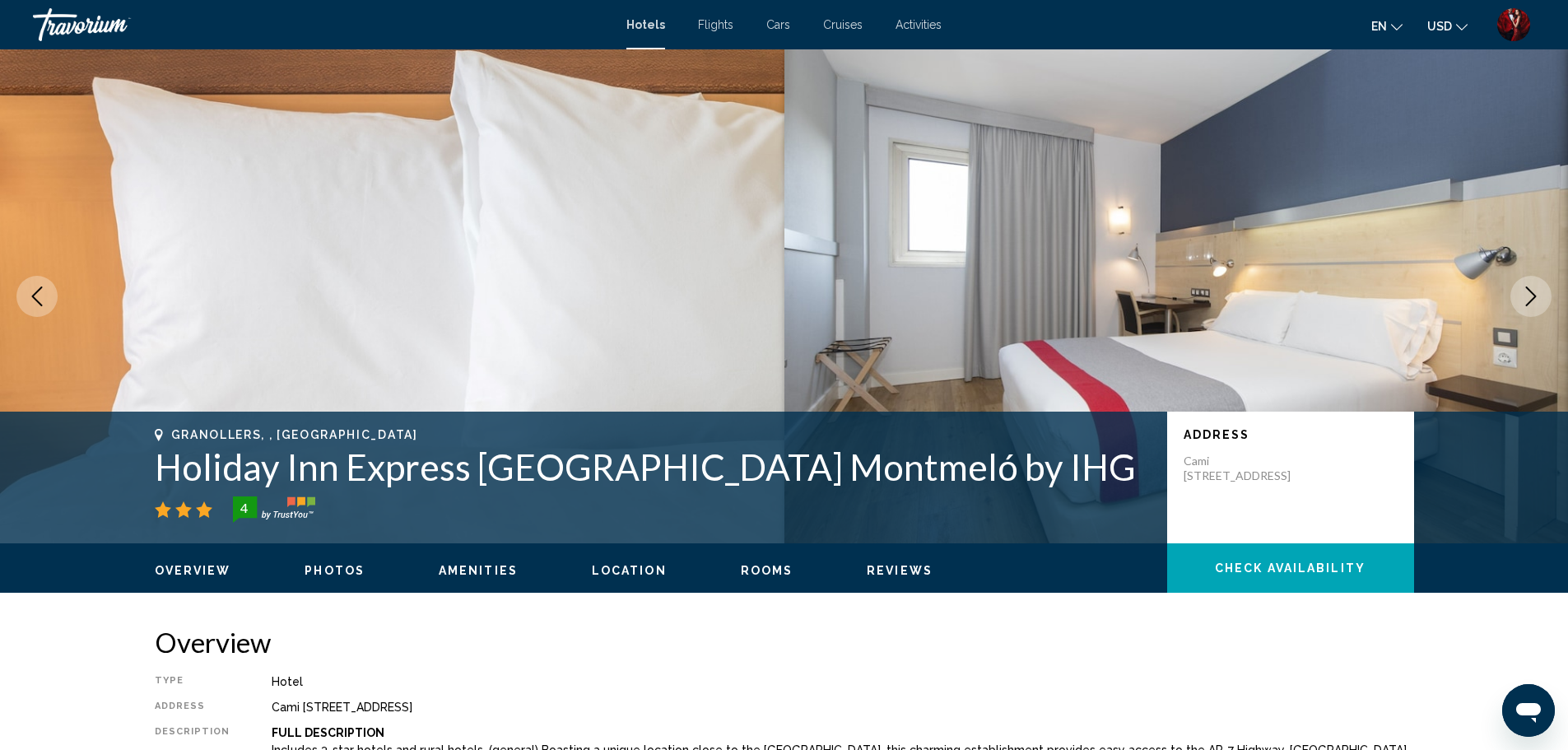
click at [1517, 292] on button "Next image" at bounding box center [1530, 296] width 41 height 41
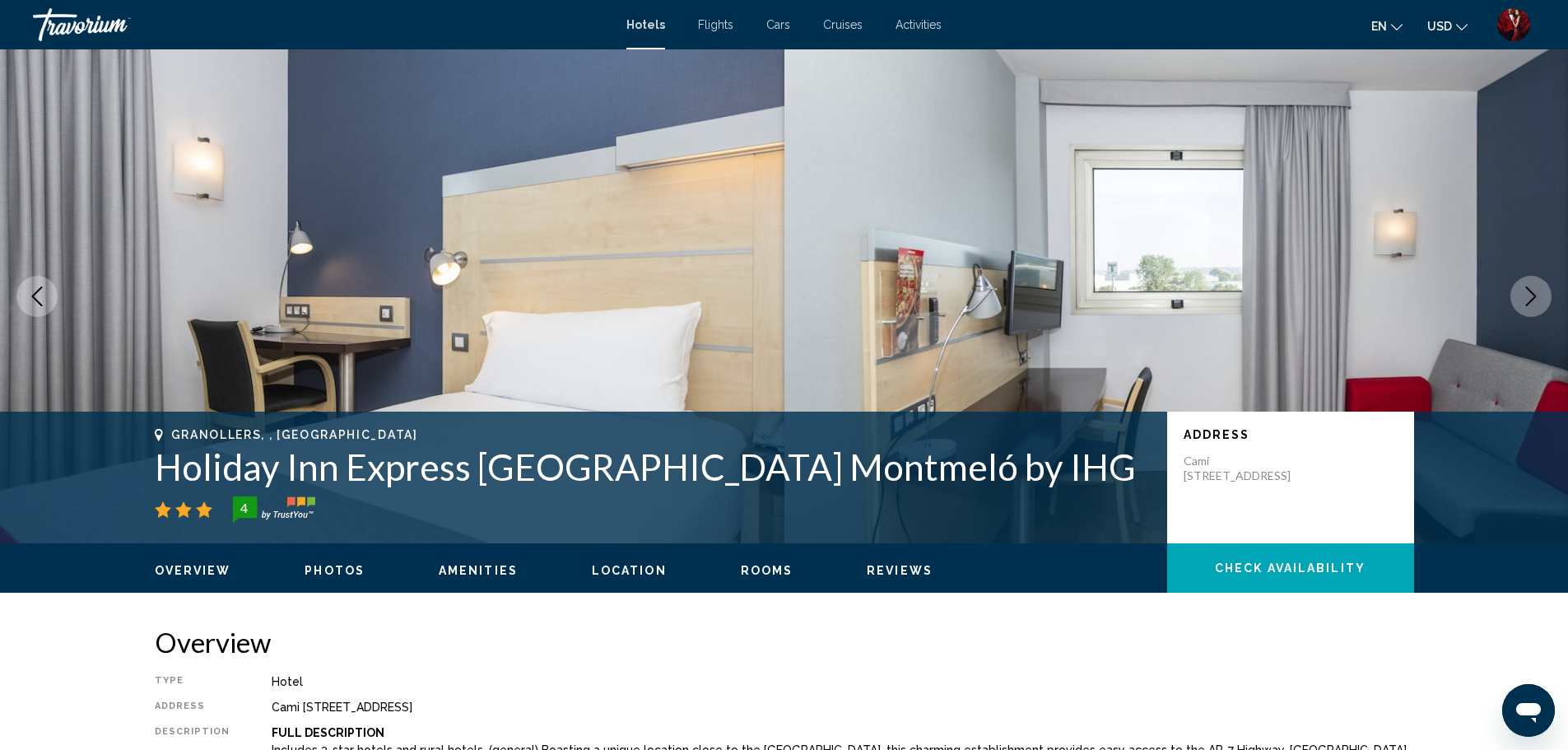
click at [1517, 292] on button "Next image" at bounding box center [1530, 296] width 41 height 41
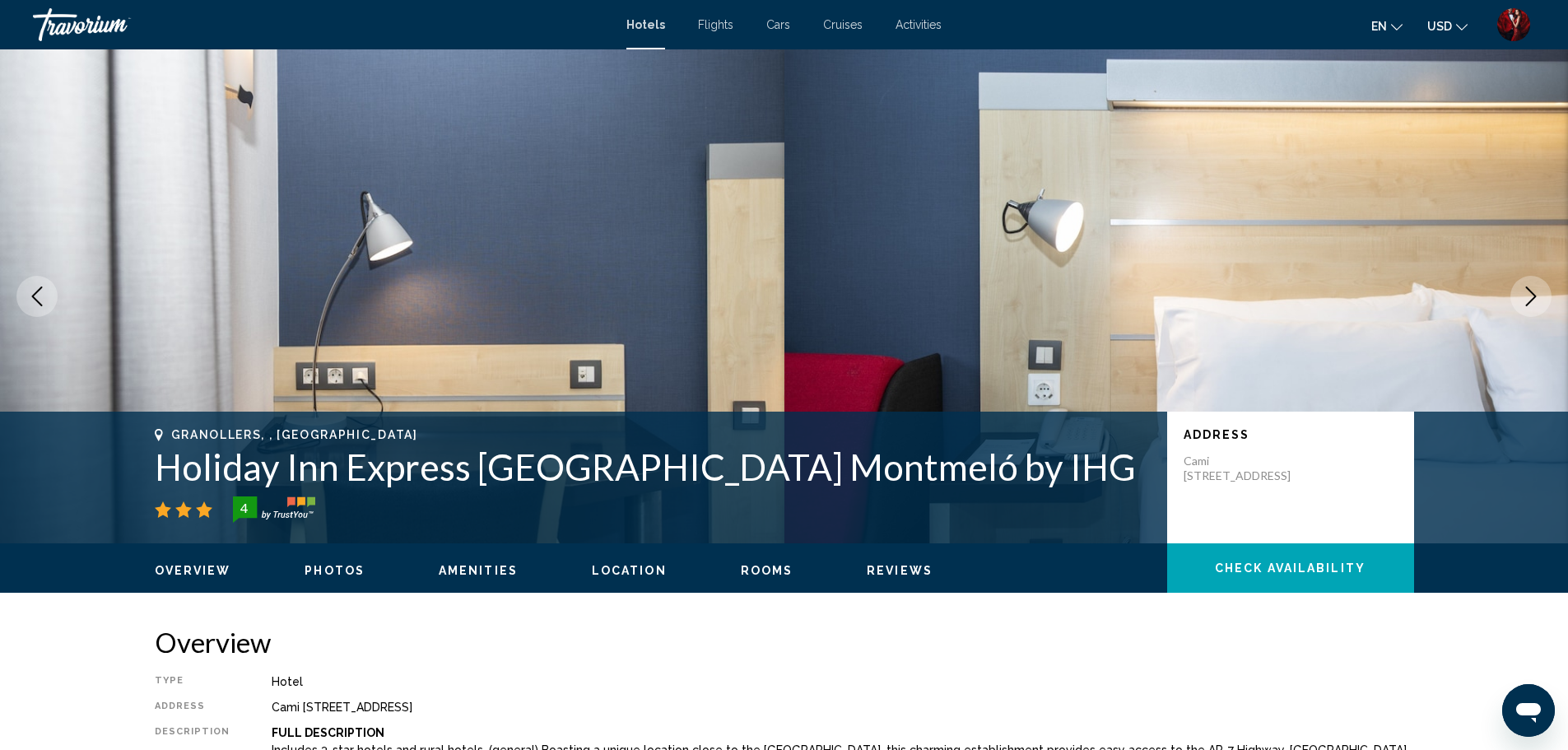
click at [1517, 292] on button "Next image" at bounding box center [1530, 296] width 41 height 41
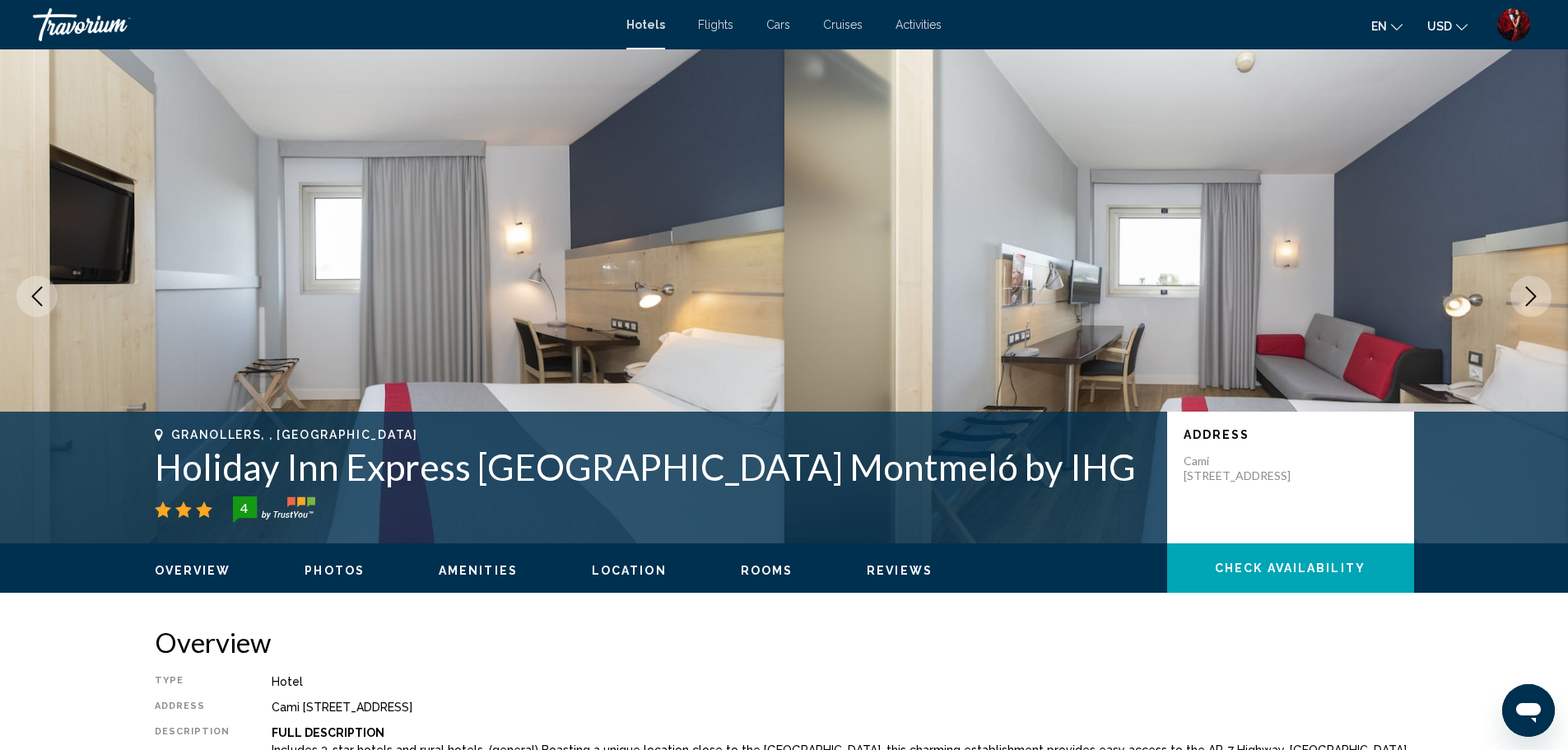
click at [1517, 292] on button "Next image" at bounding box center [1530, 296] width 41 height 41
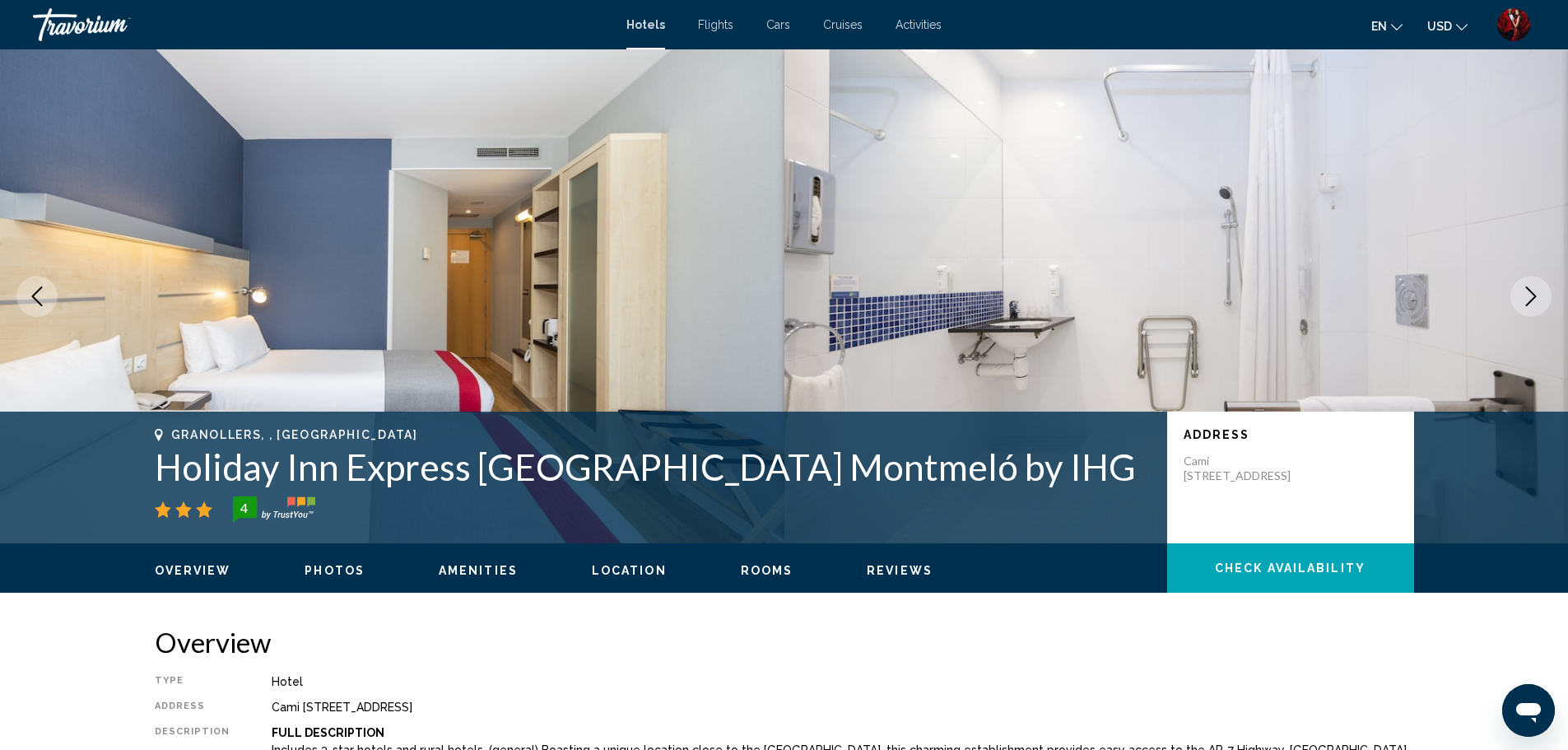
click at [1517, 292] on button "Next image" at bounding box center [1530, 296] width 41 height 41
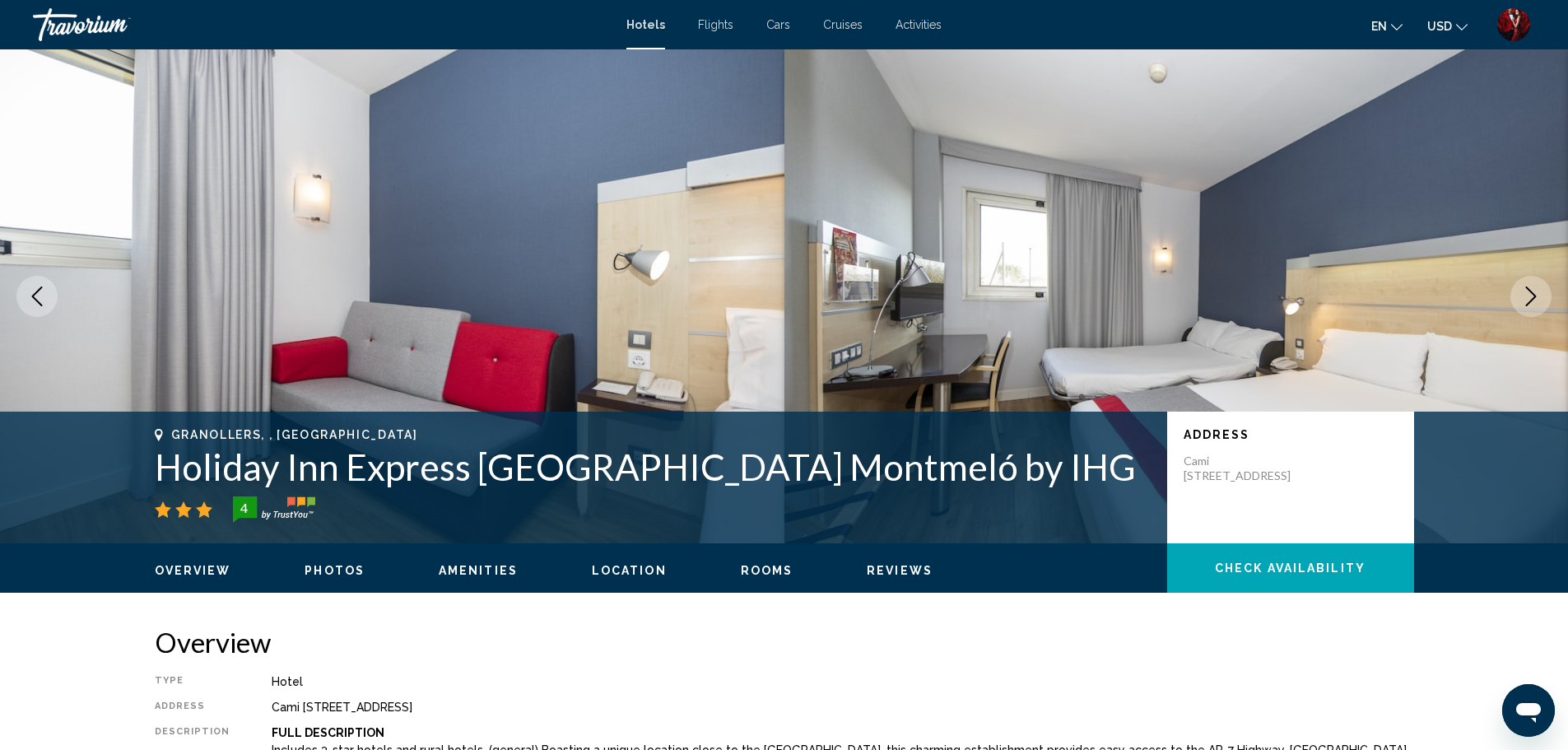
click at [1517, 292] on button "Next image" at bounding box center [1530, 296] width 41 height 41
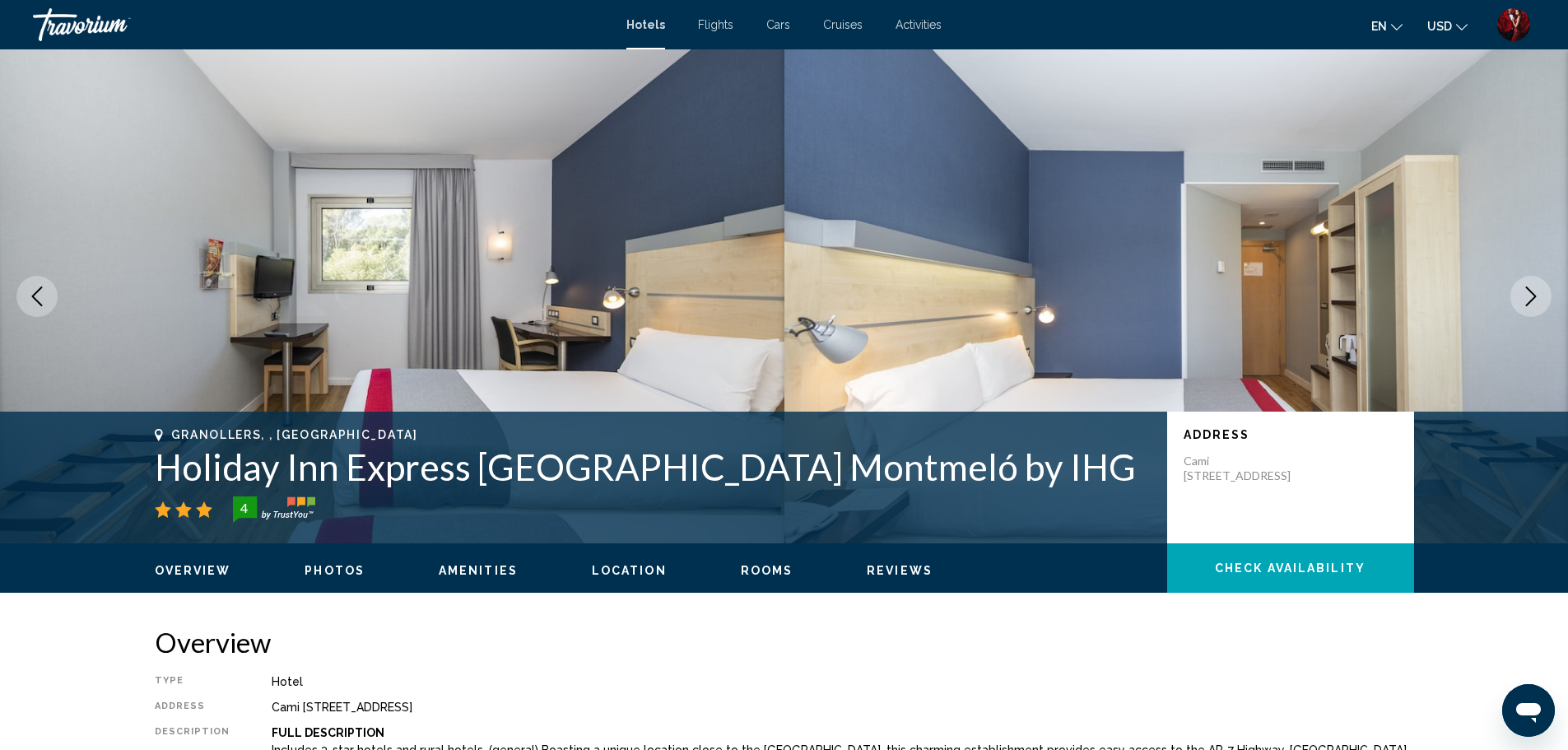
click at [1517, 292] on button "Next image" at bounding box center [1530, 296] width 41 height 41
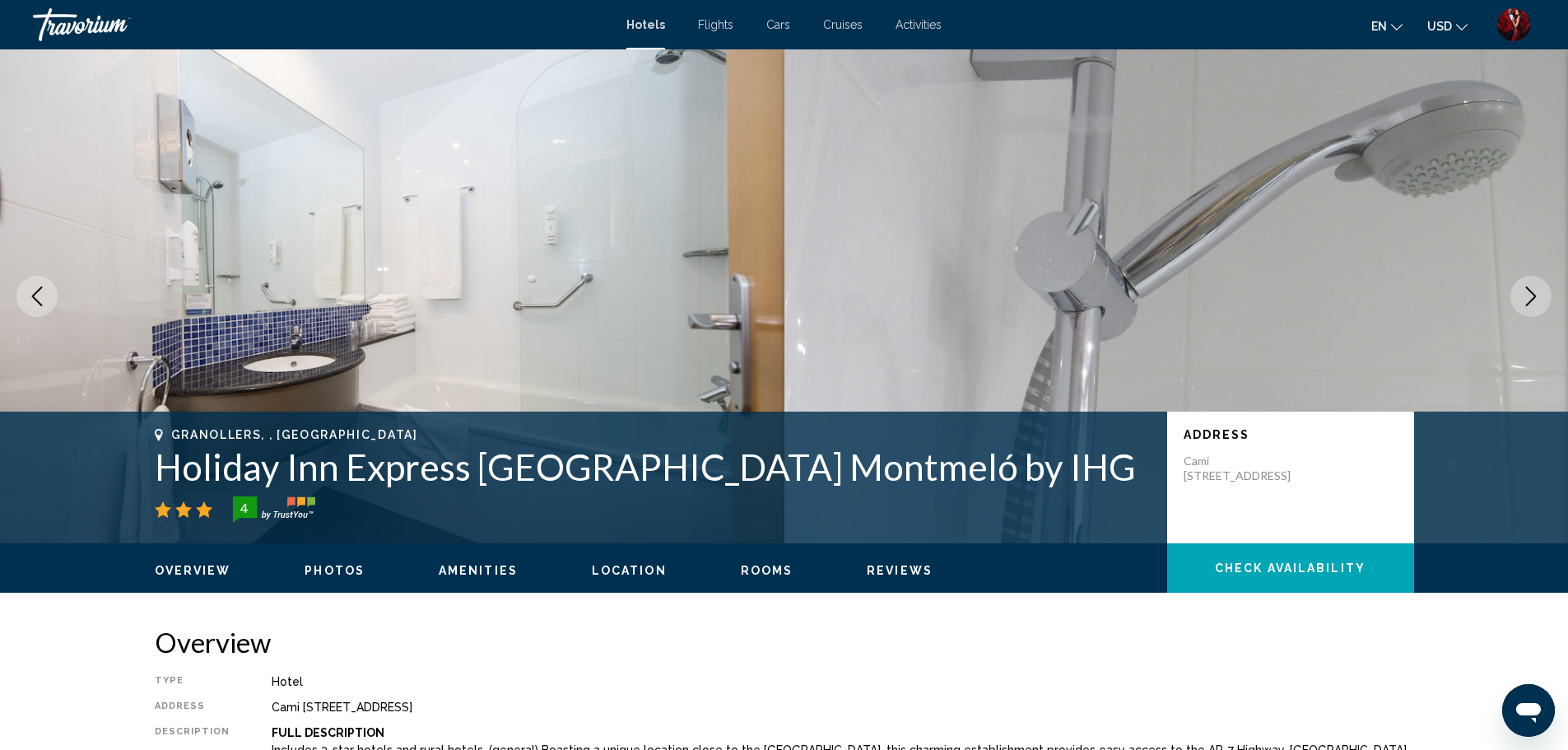
click at [1517, 292] on button "Next image" at bounding box center [1530, 296] width 41 height 41
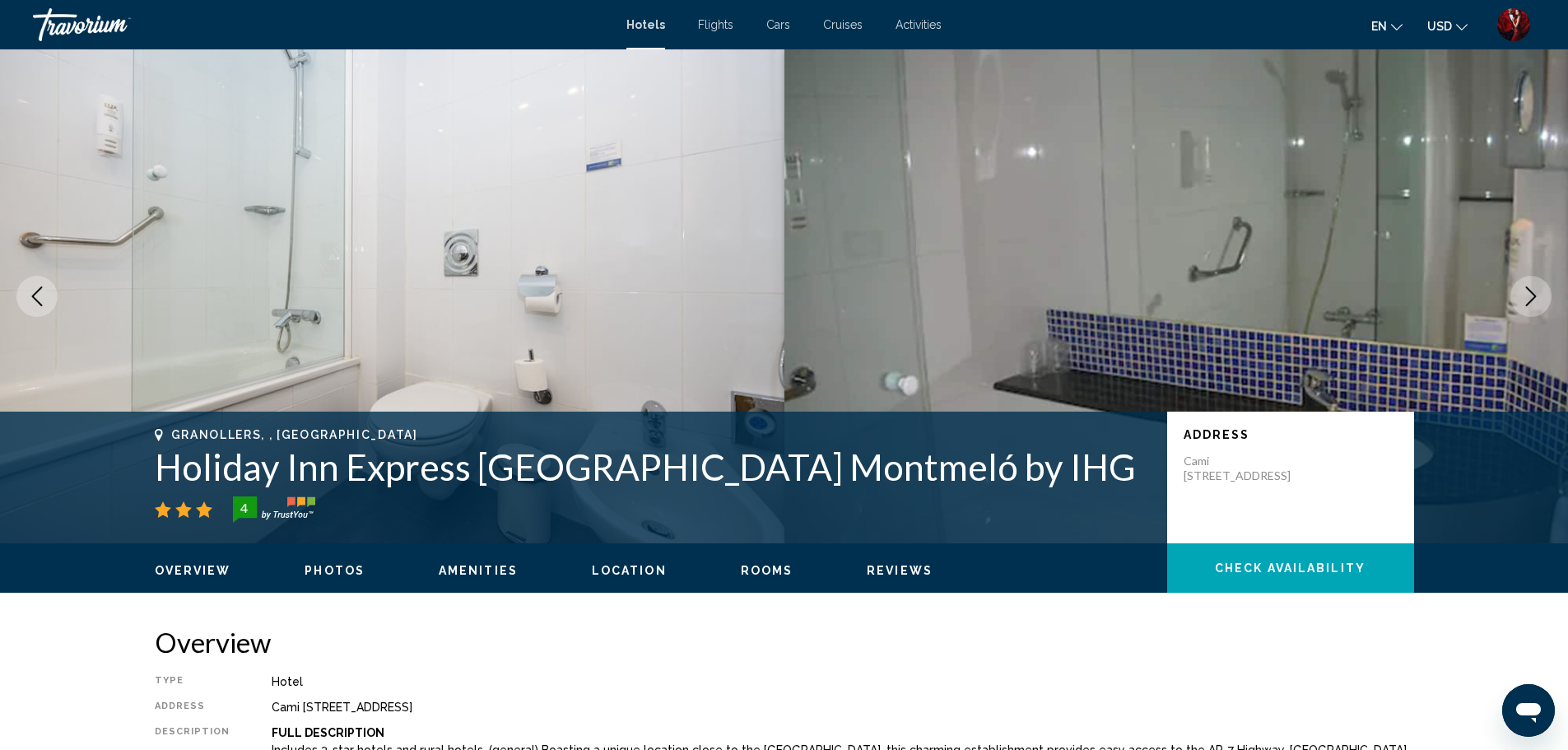
click at [1517, 292] on button "Next image" at bounding box center [1530, 296] width 41 height 41
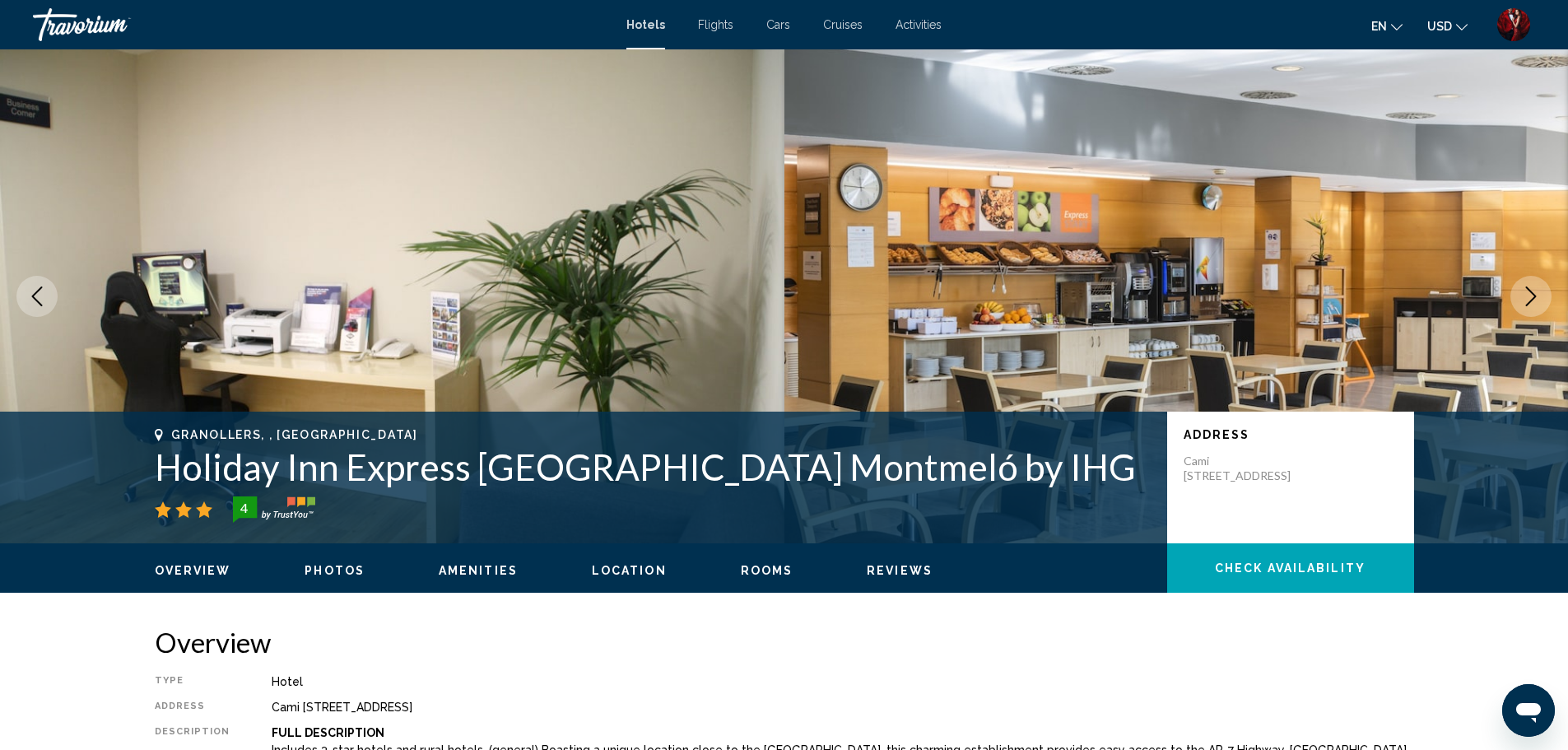
click at [1517, 292] on button "Next image" at bounding box center [1530, 296] width 41 height 41
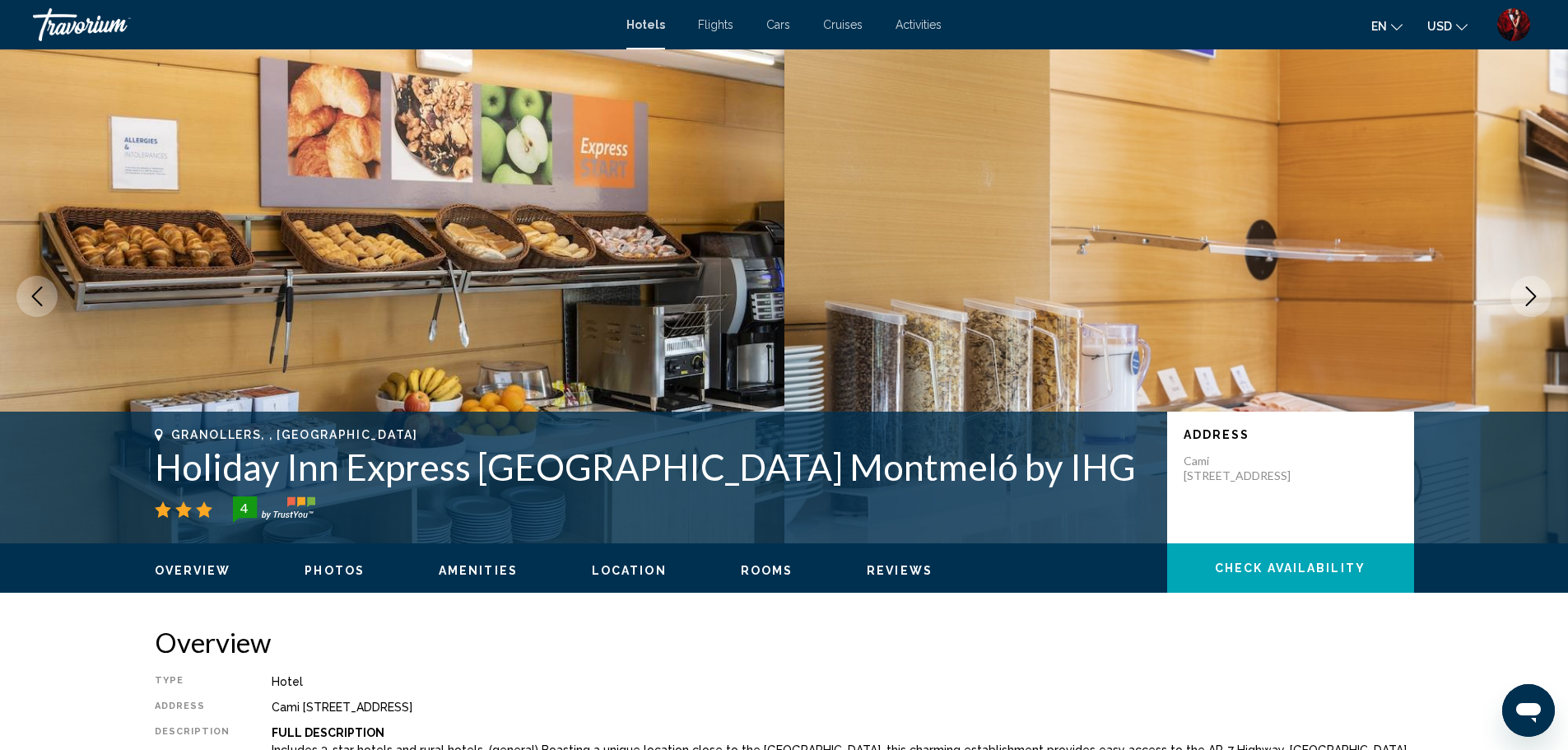
click at [1517, 292] on button "Next image" at bounding box center [1530, 296] width 41 height 41
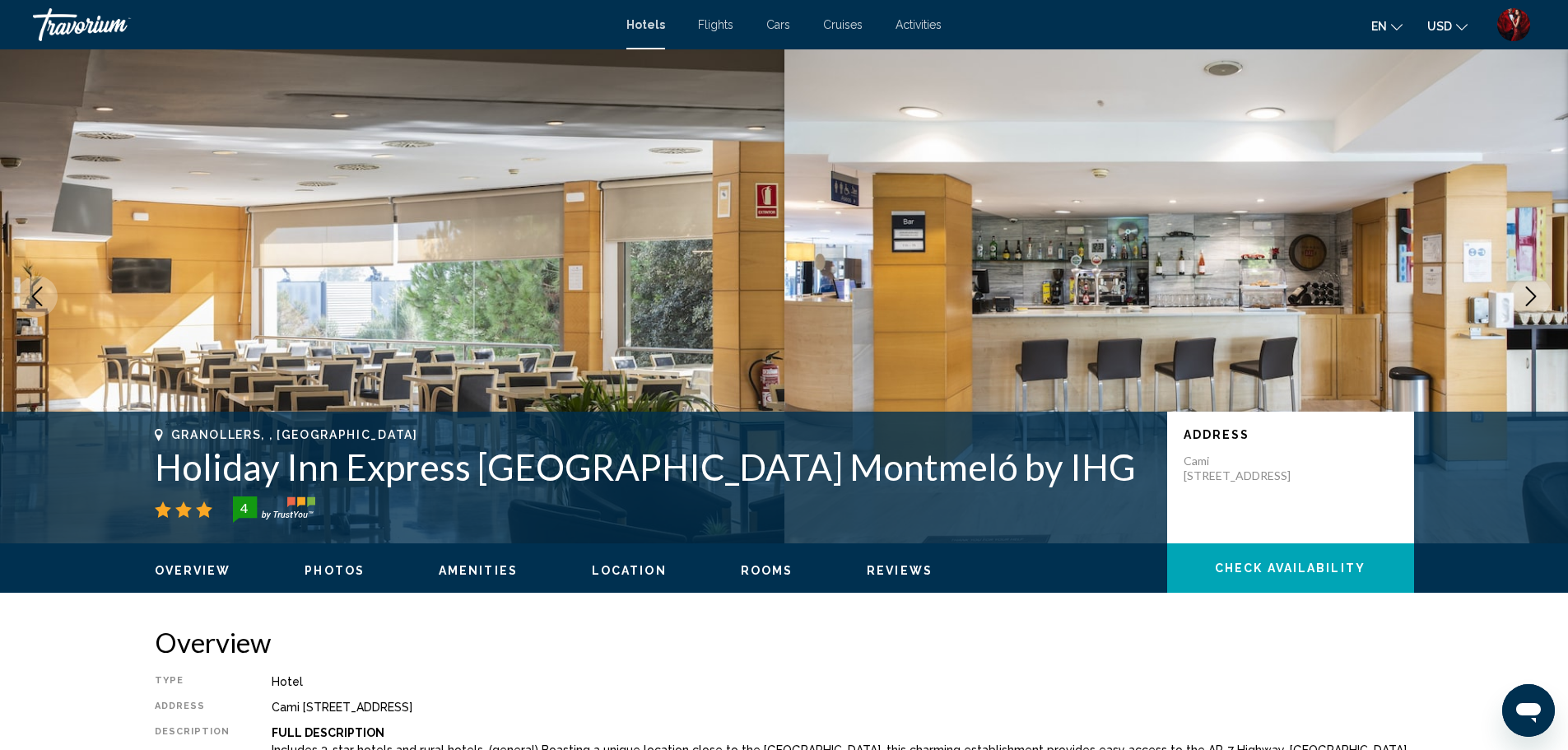
click at [1517, 292] on button "Next image" at bounding box center [1530, 296] width 41 height 41
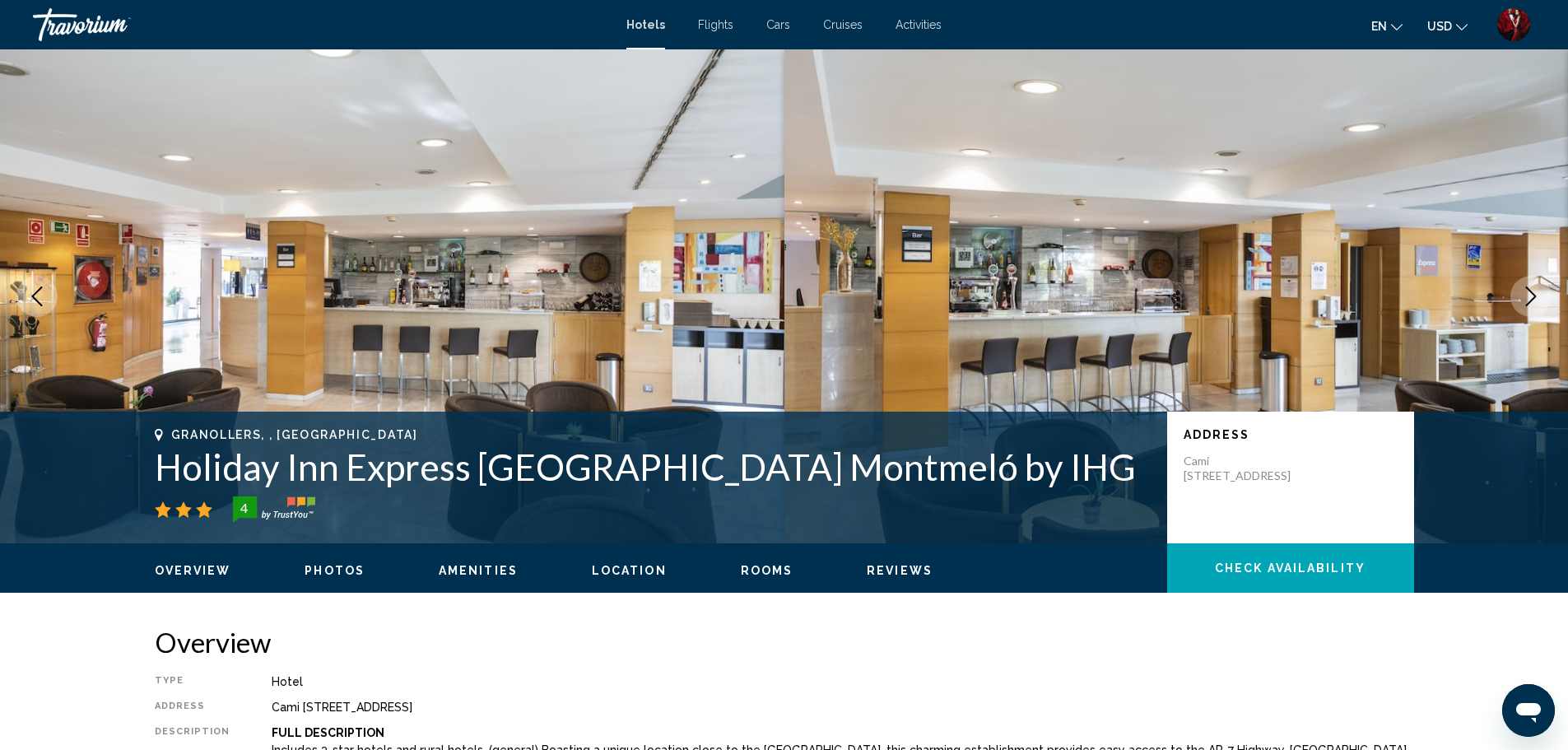
click at [1517, 292] on button "Next image" at bounding box center [1530, 296] width 41 height 41
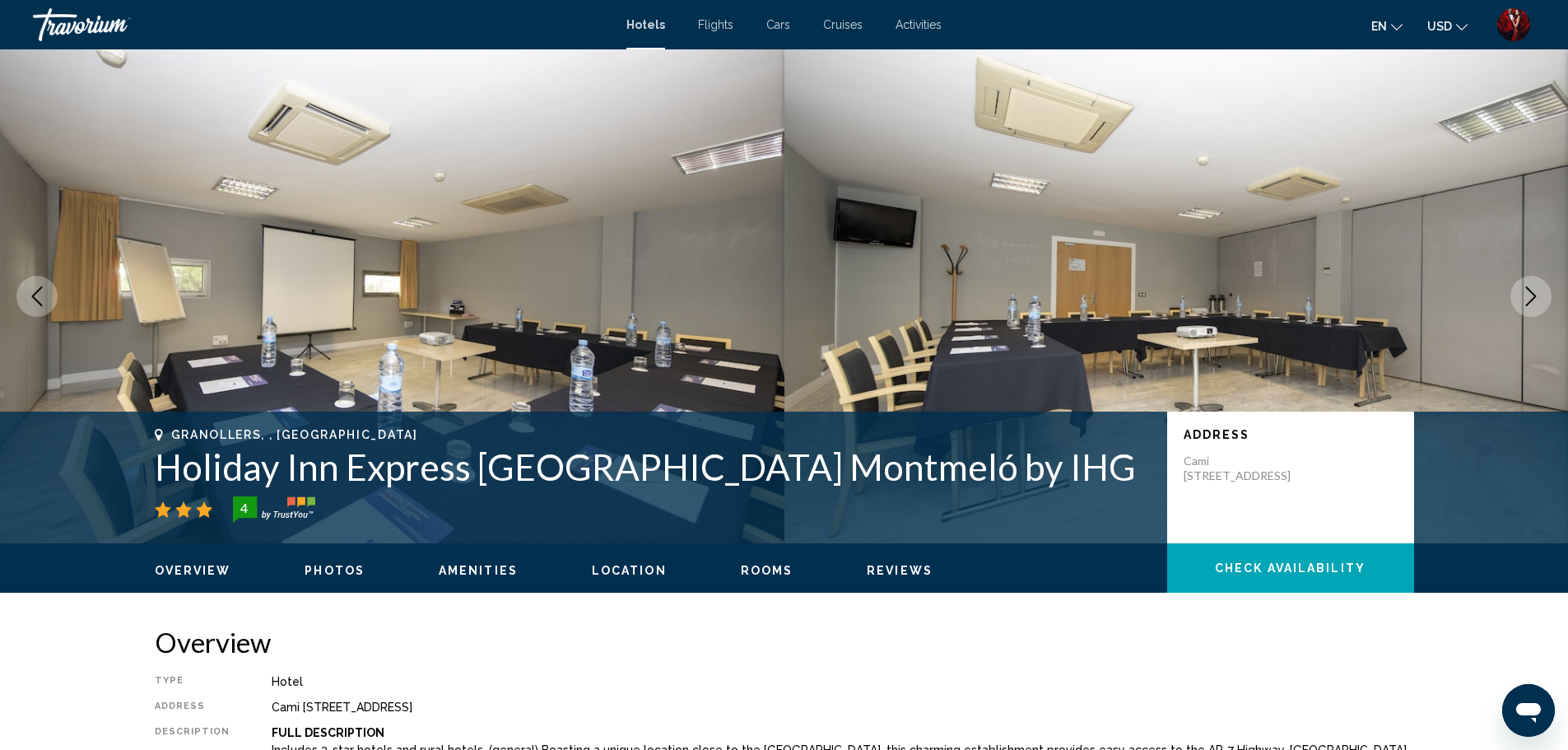
click at [1517, 292] on button "Next image" at bounding box center [1530, 296] width 41 height 41
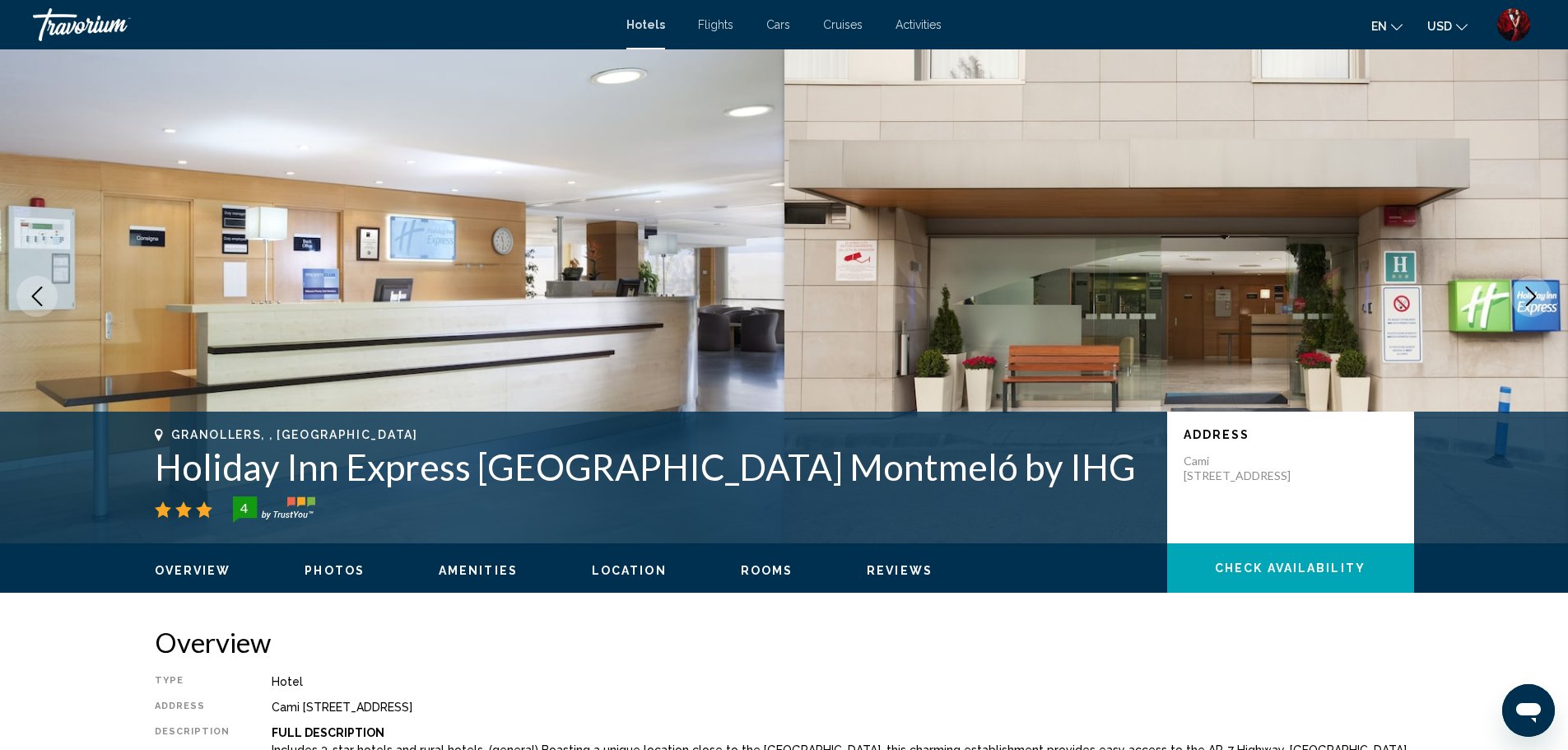
click at [1517, 292] on button "Next image" at bounding box center [1530, 296] width 41 height 41
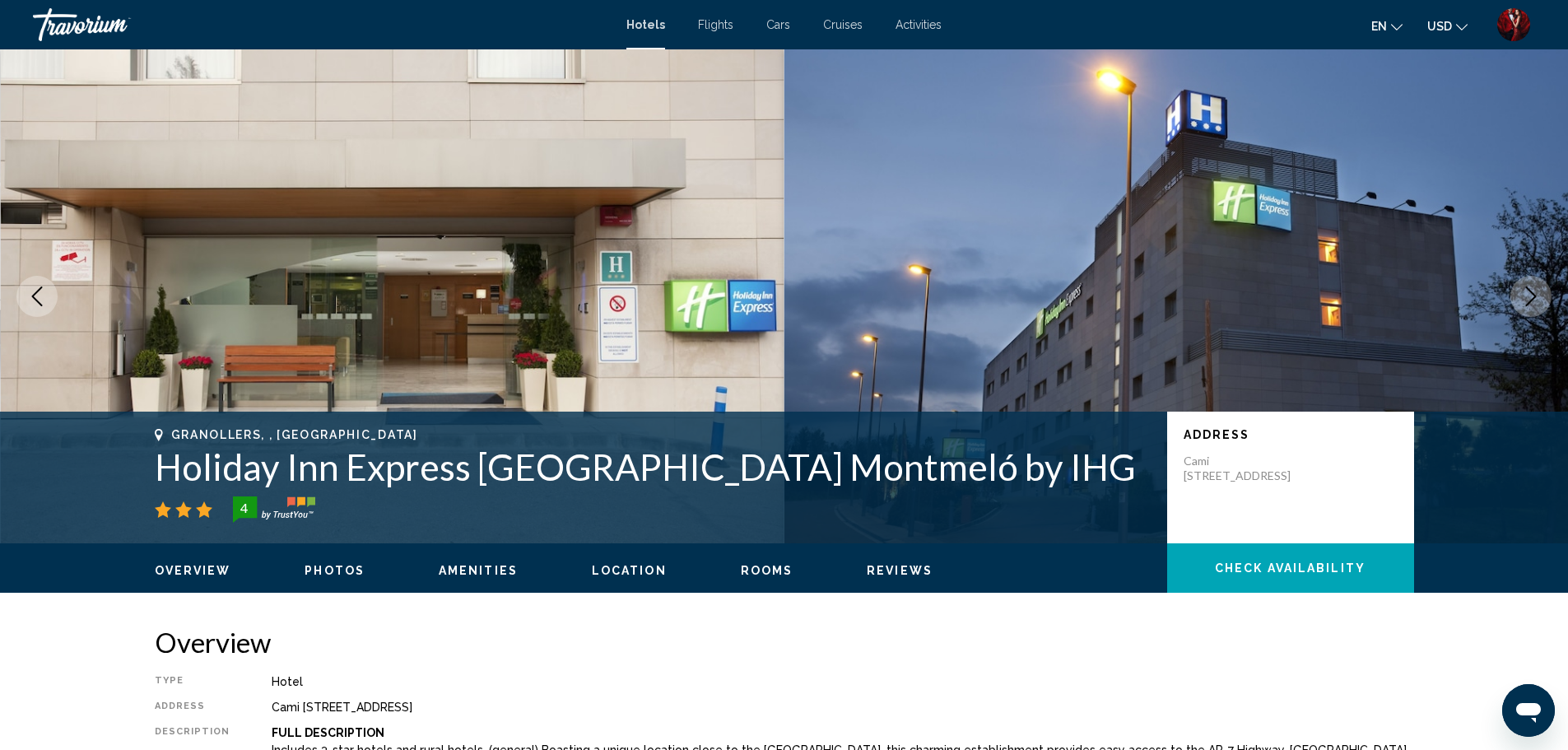
click at [1517, 292] on button "Next image" at bounding box center [1530, 296] width 41 height 41
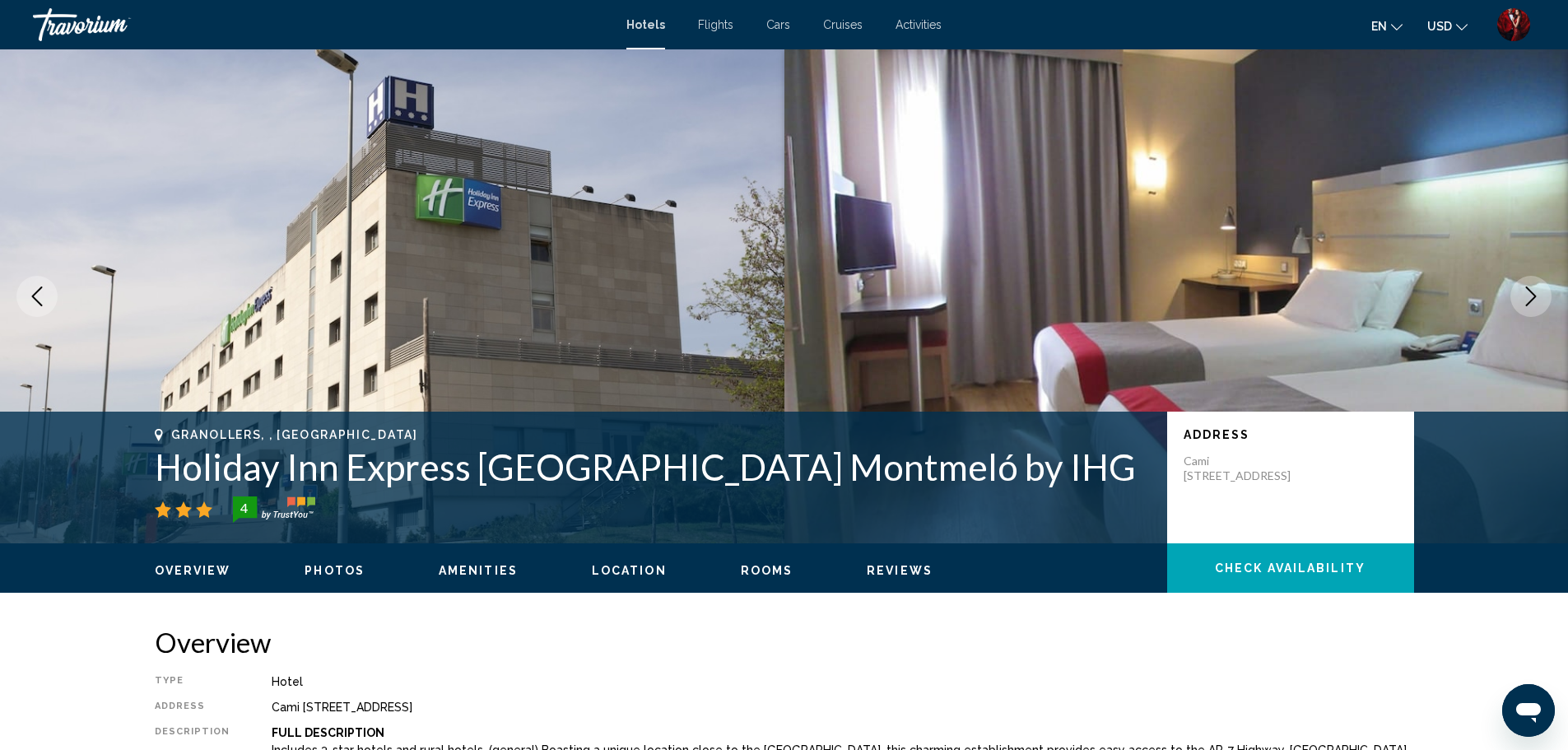
click at [1517, 292] on button "Next image" at bounding box center [1530, 296] width 41 height 41
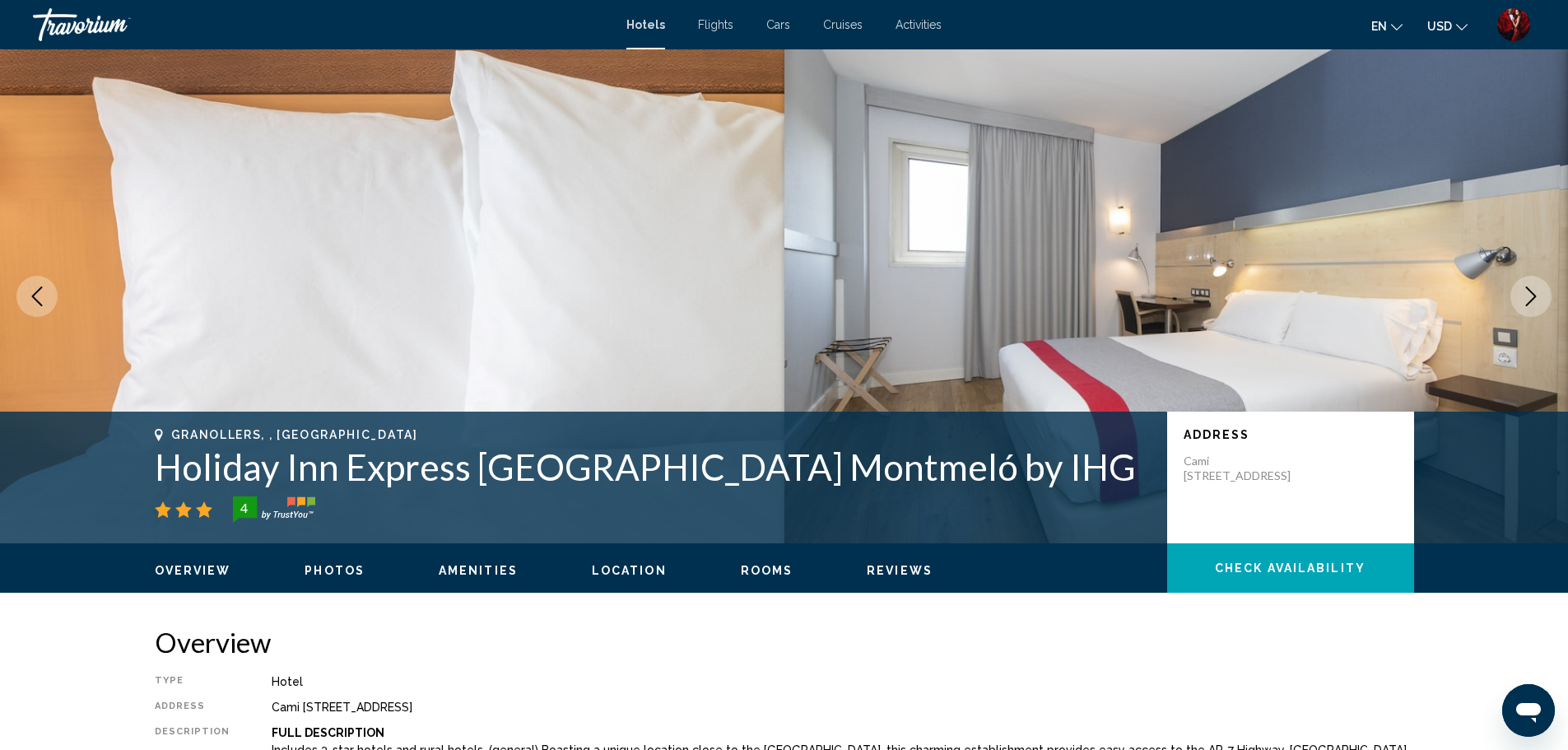
click at [1517, 292] on button "Next image" at bounding box center [1530, 296] width 41 height 41
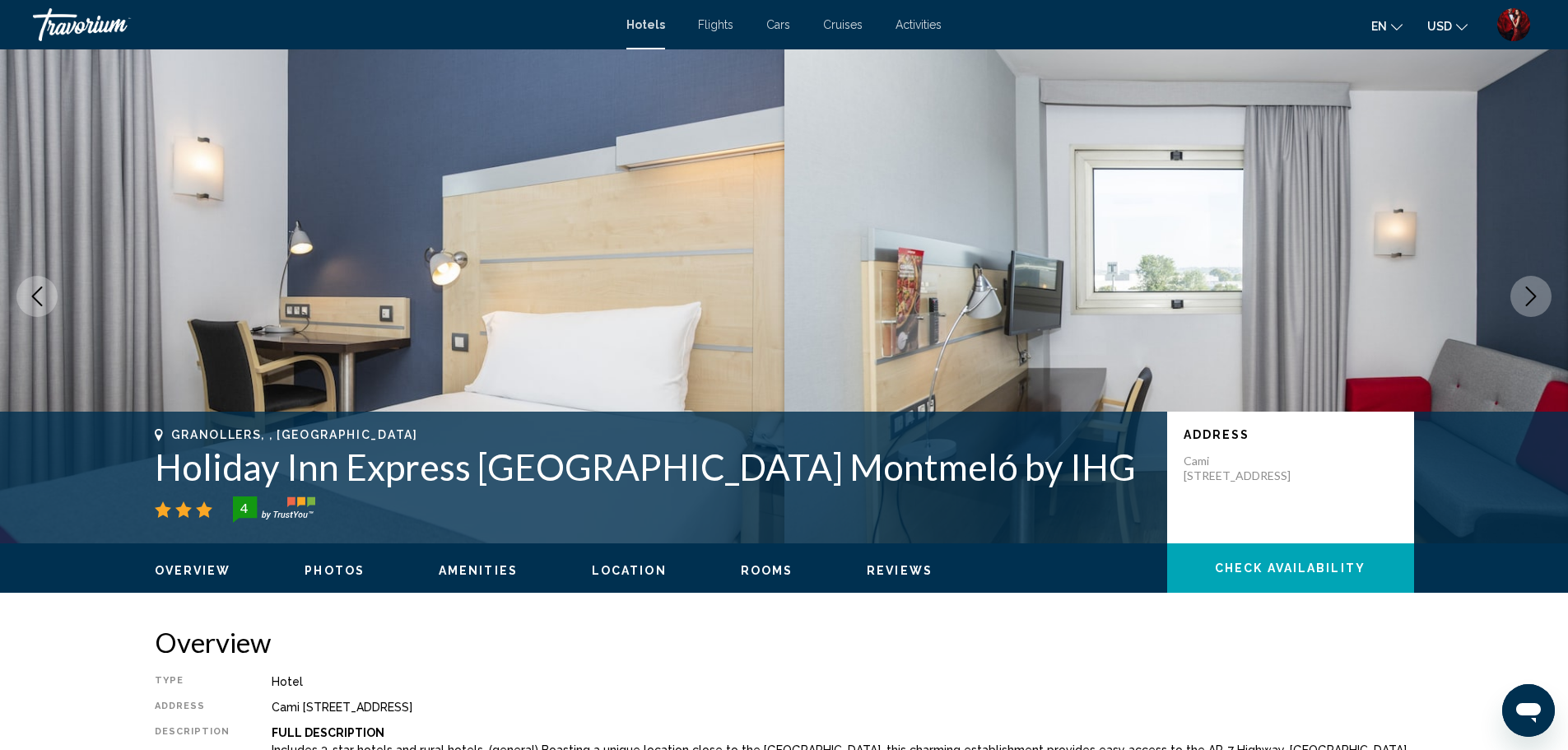
click at [1517, 292] on button "Next image" at bounding box center [1530, 296] width 41 height 41
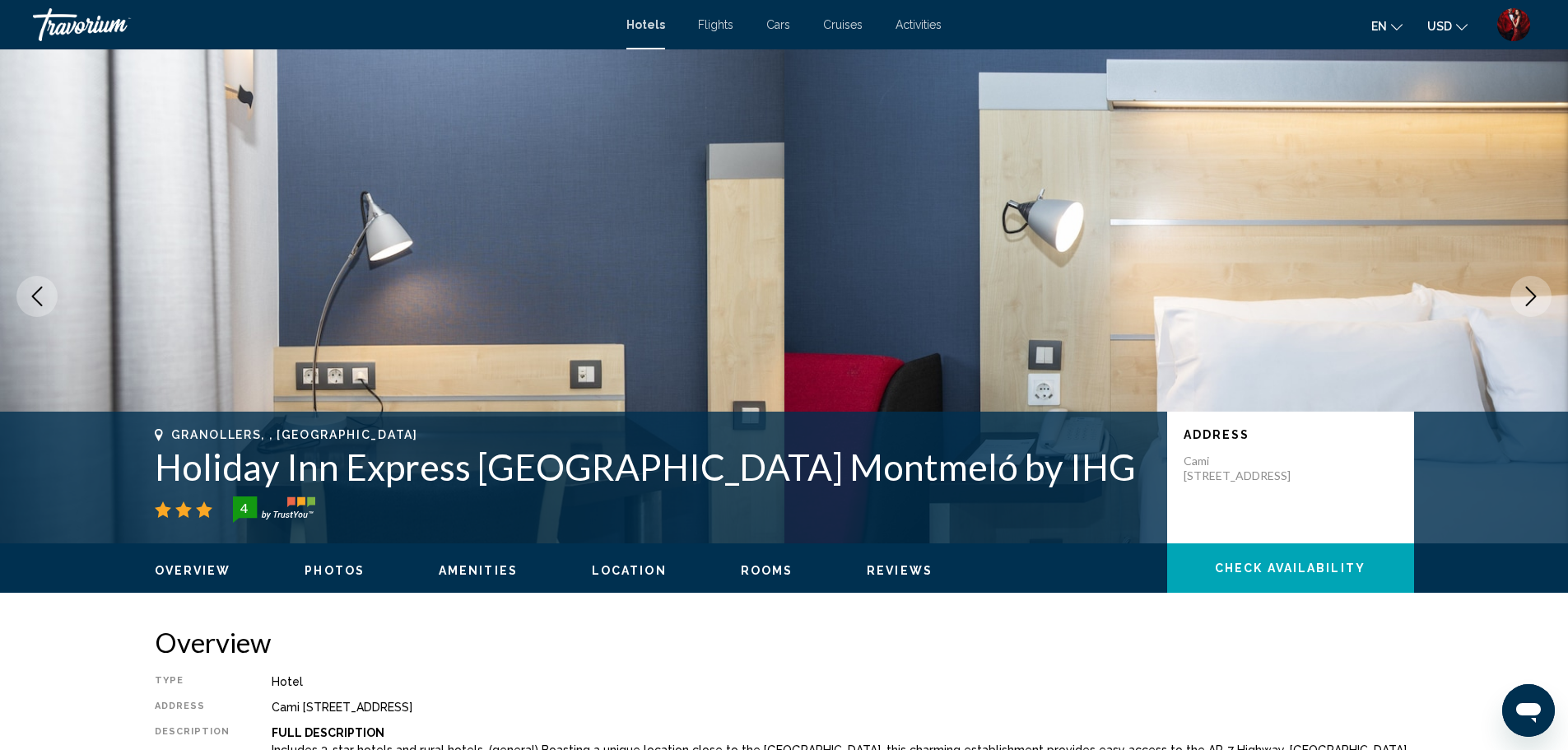
click at [1517, 292] on button "Next image" at bounding box center [1530, 296] width 41 height 41
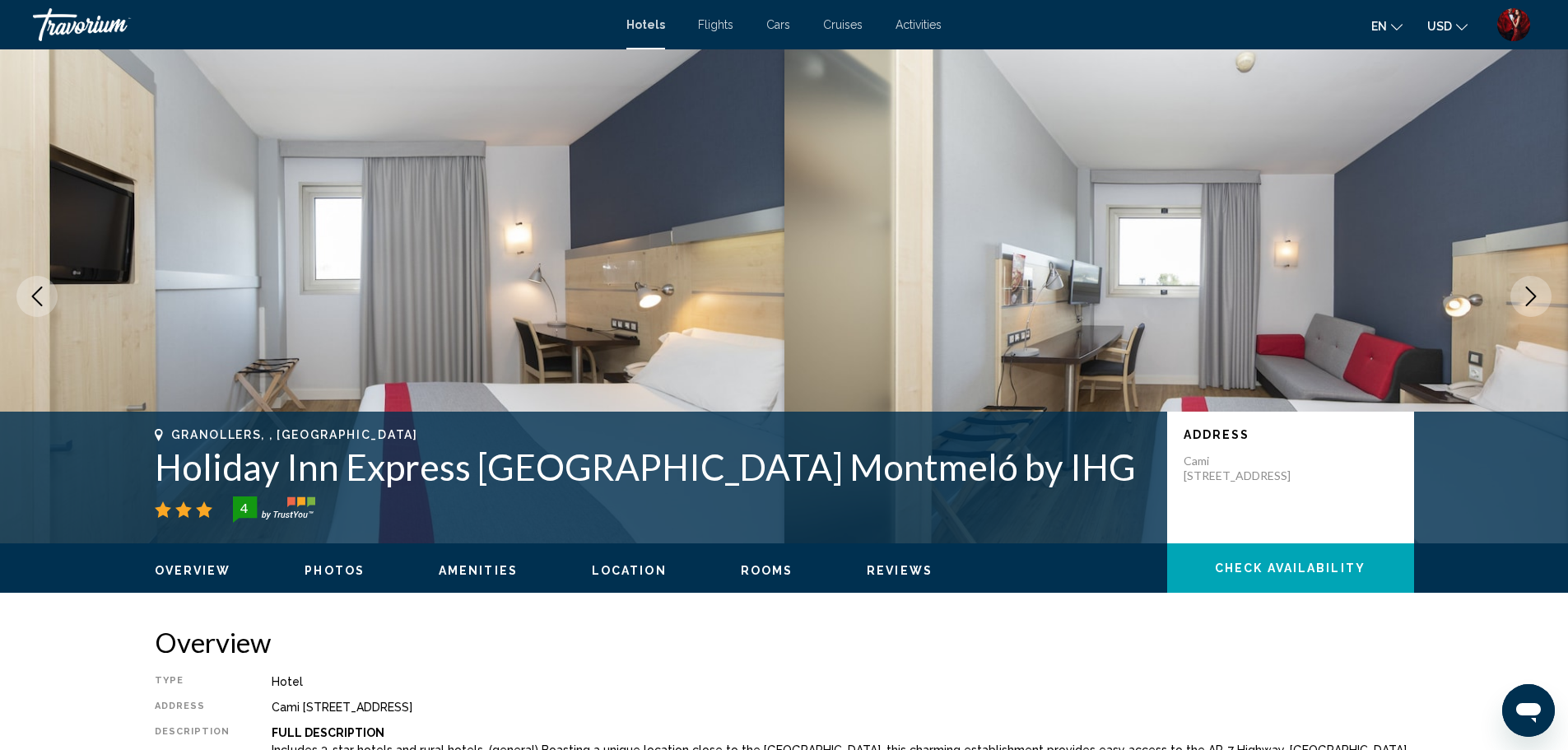
click at [1517, 292] on button "Next image" at bounding box center [1530, 296] width 41 height 41
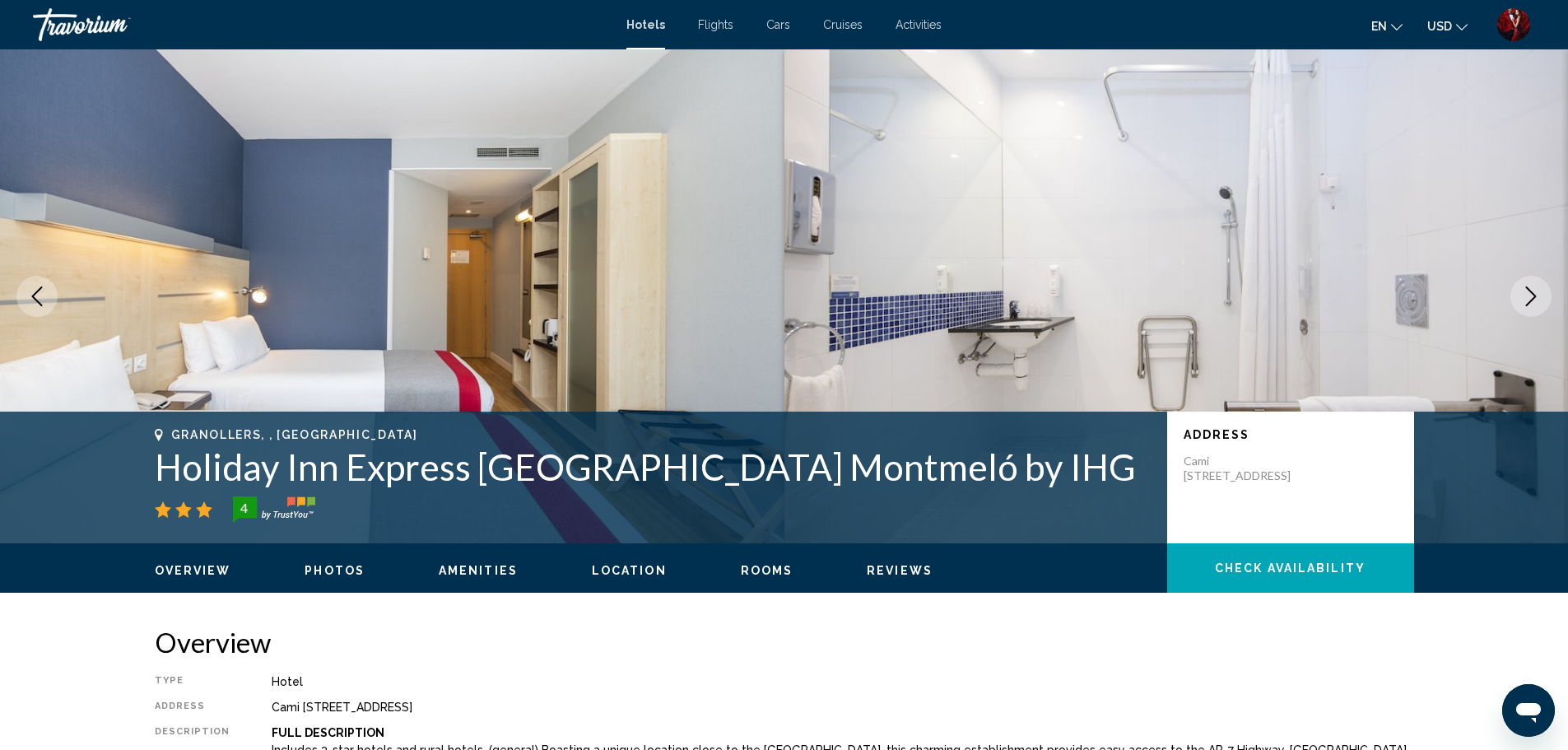
click at [1517, 292] on button "Next image" at bounding box center [1530, 296] width 41 height 41
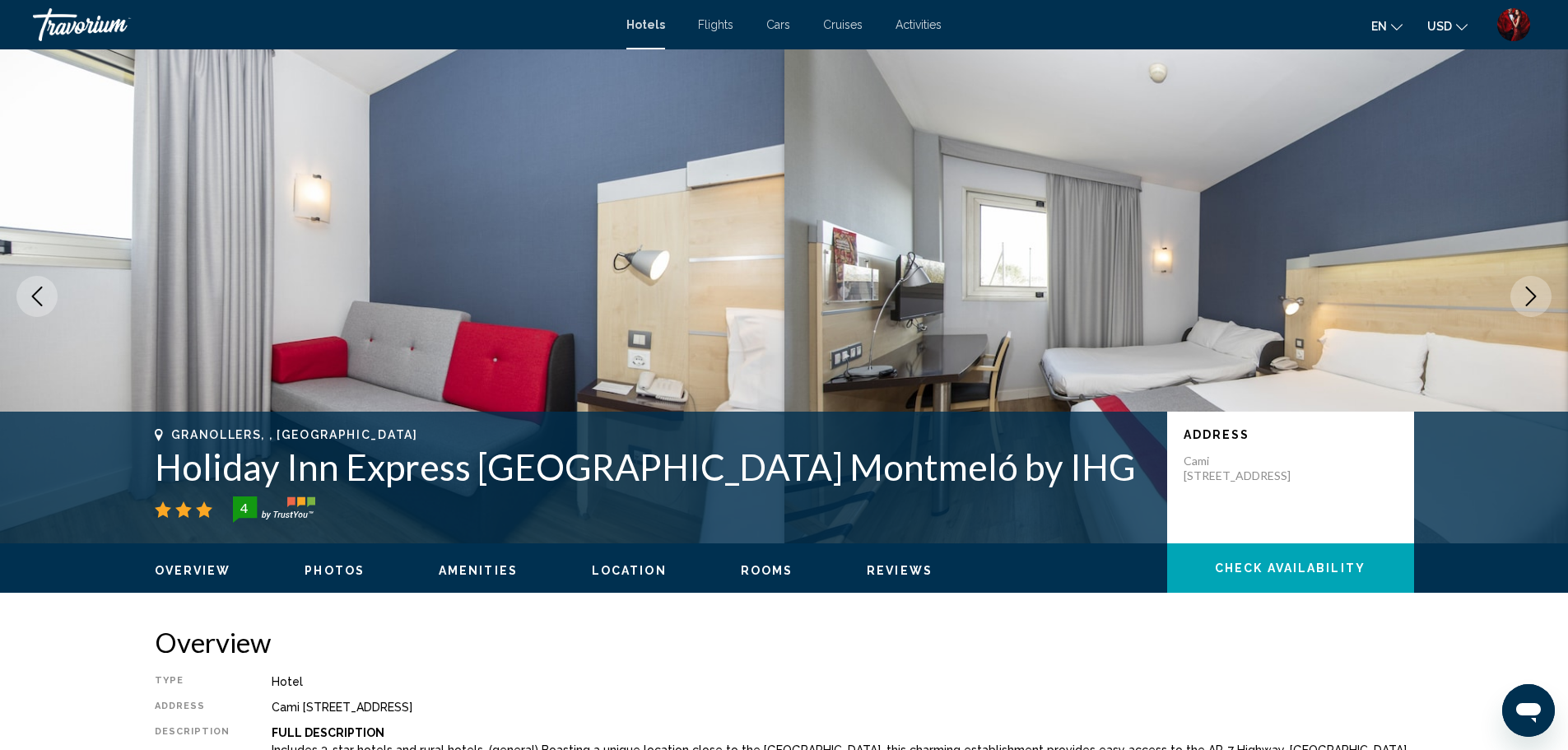
click at [1517, 292] on button "Next image" at bounding box center [1530, 296] width 41 height 41
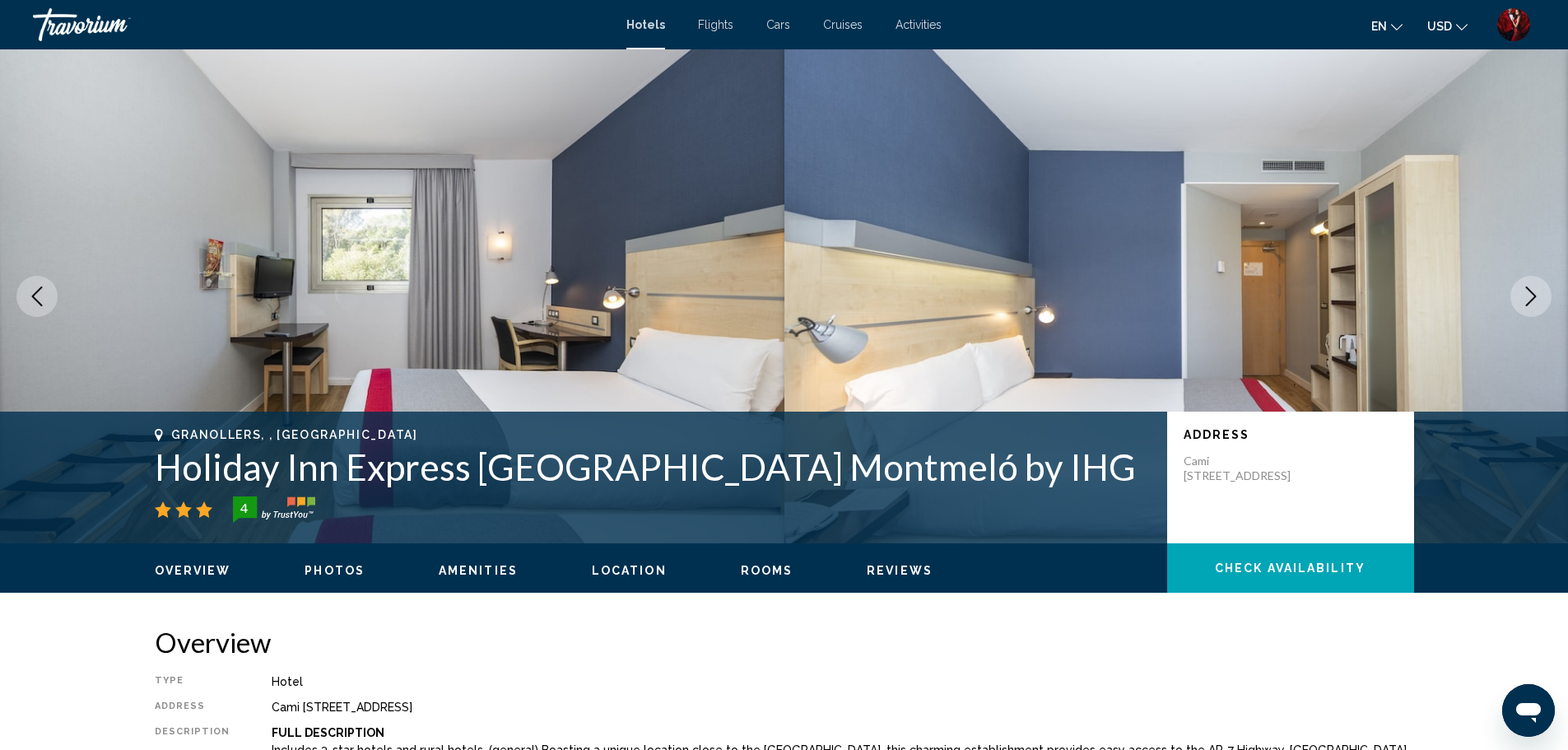
click at [1517, 292] on button "Next image" at bounding box center [1530, 296] width 41 height 41
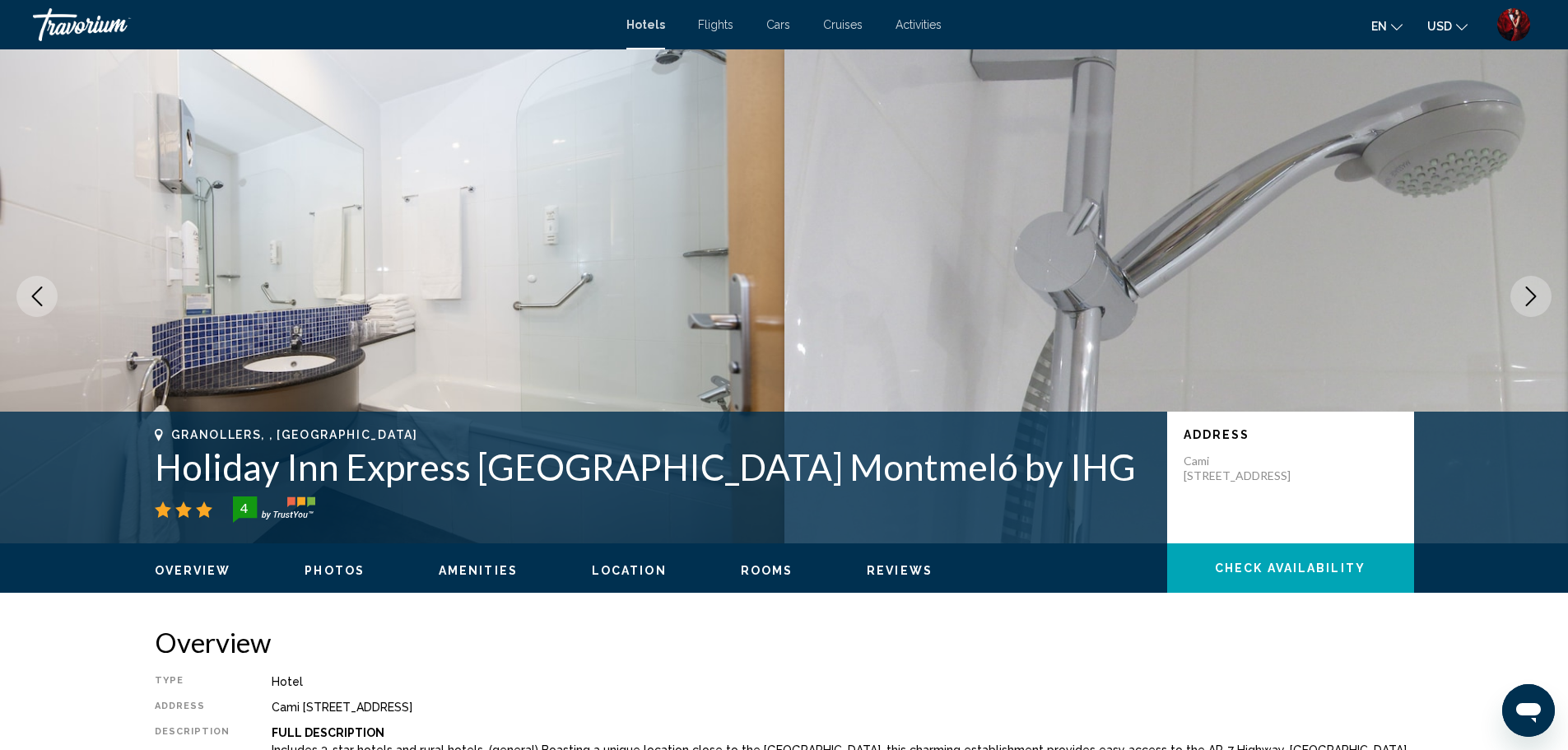
click at [1517, 292] on button "Next image" at bounding box center [1530, 296] width 41 height 41
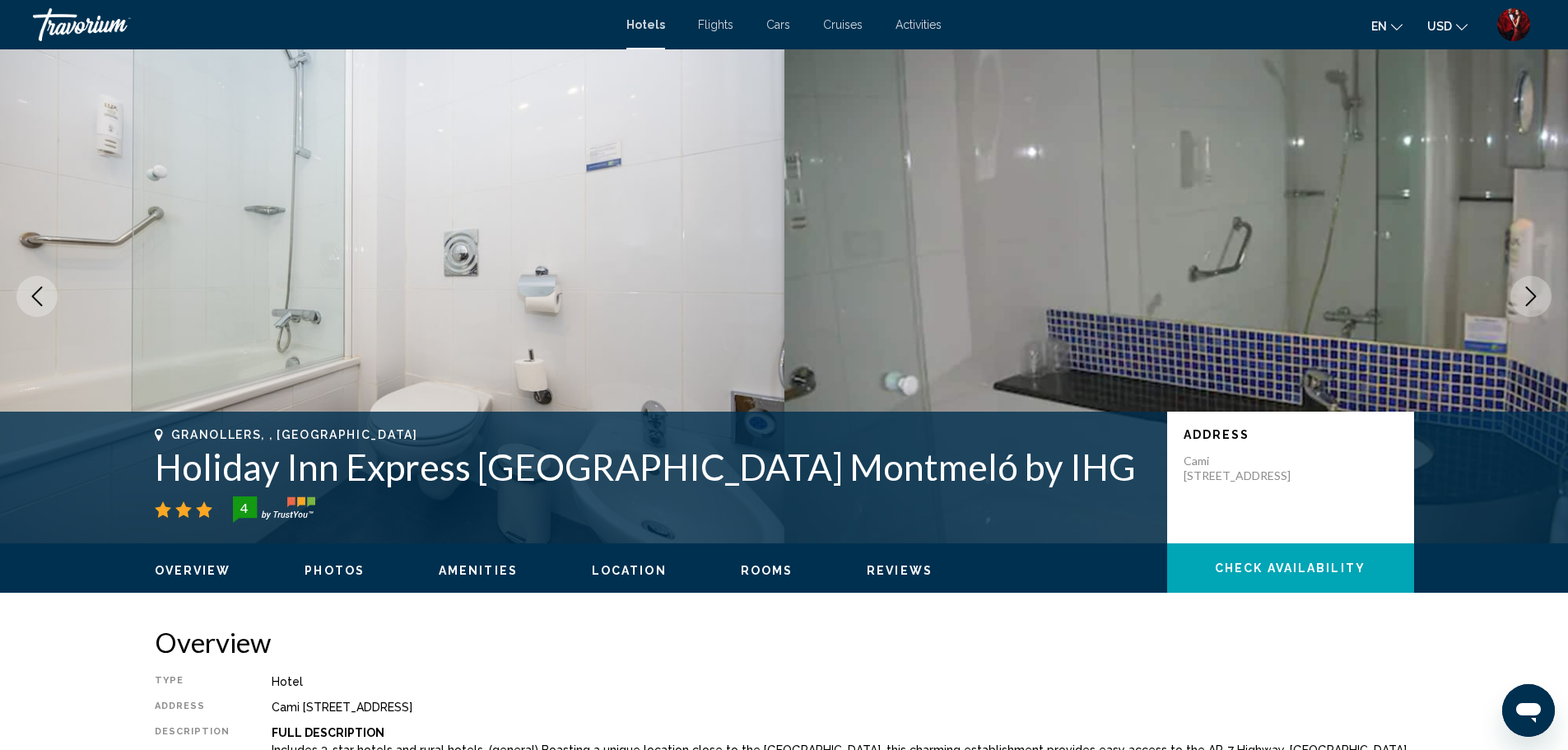
click at [1517, 292] on button "Next image" at bounding box center [1530, 296] width 41 height 41
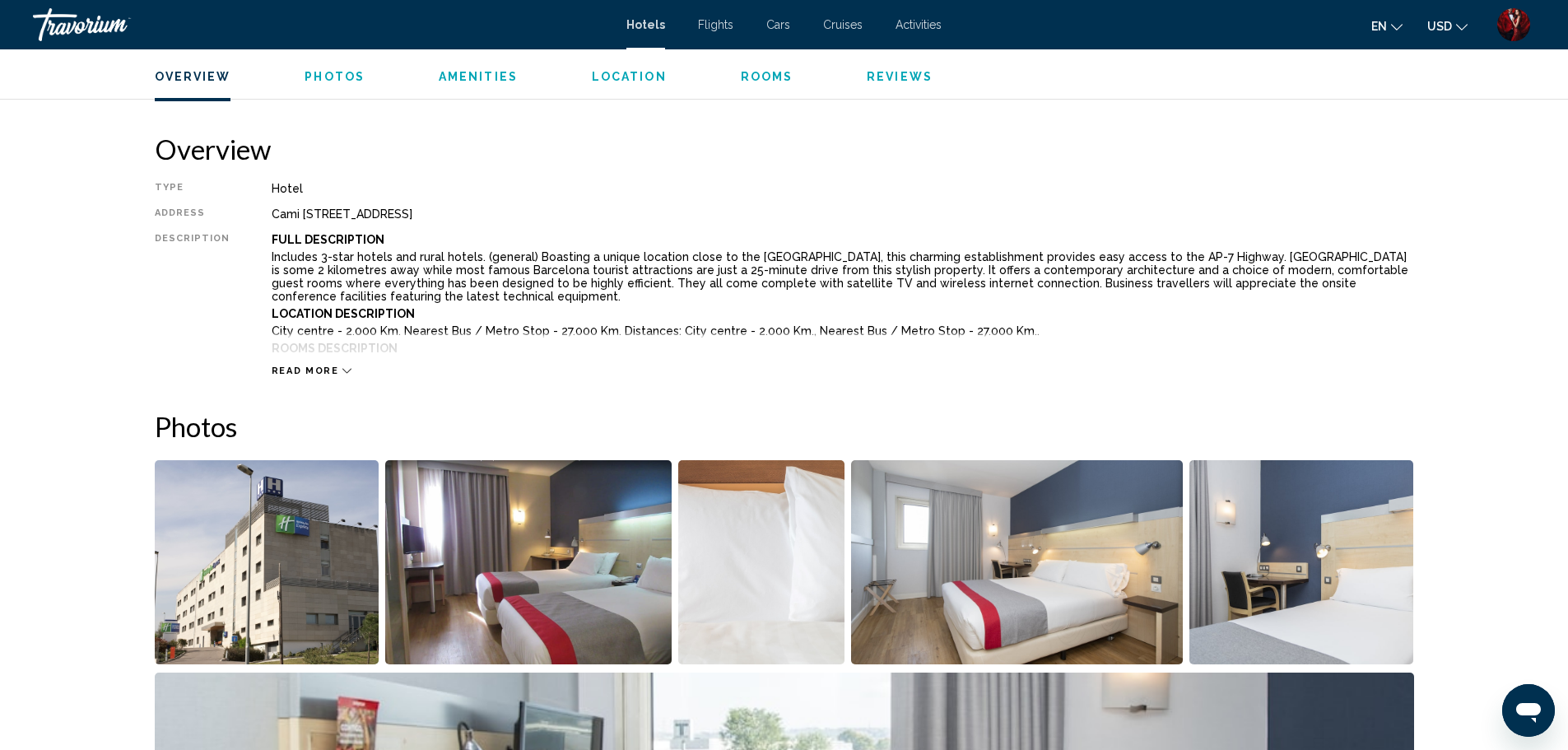
scroll to position [411, 0]
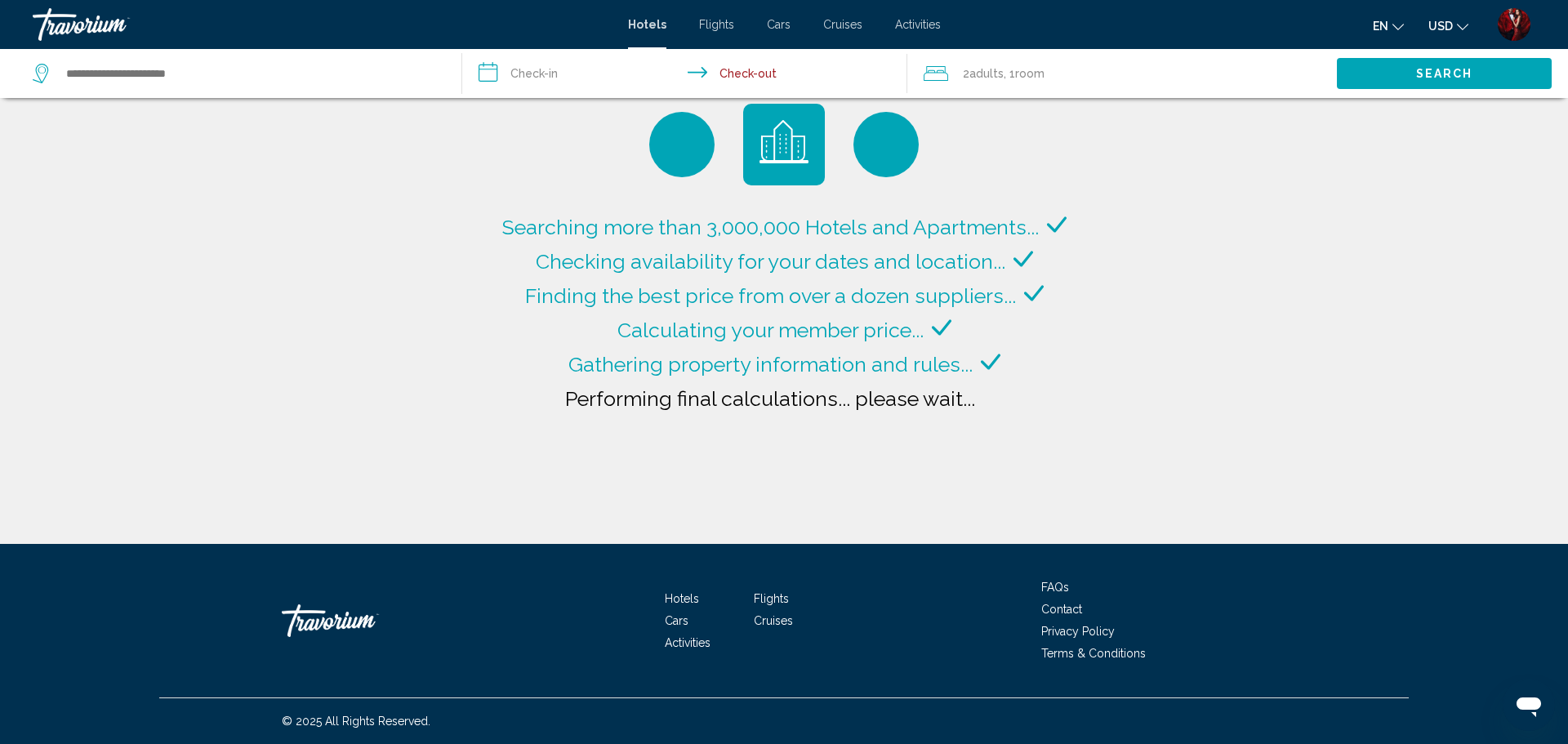
type input "**********"
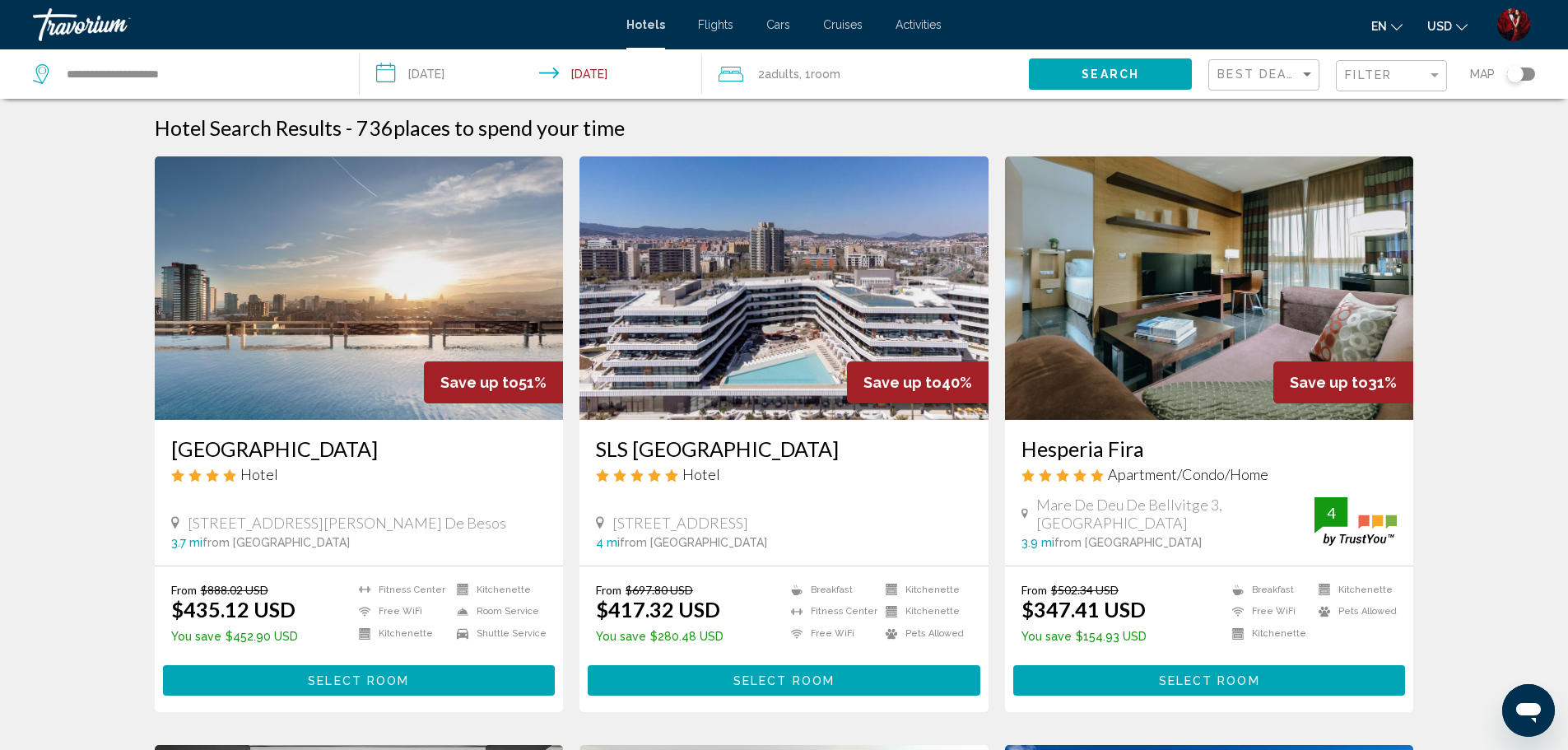
click at [779, 313] on img "Main content" at bounding box center [784, 288] width 409 height 264
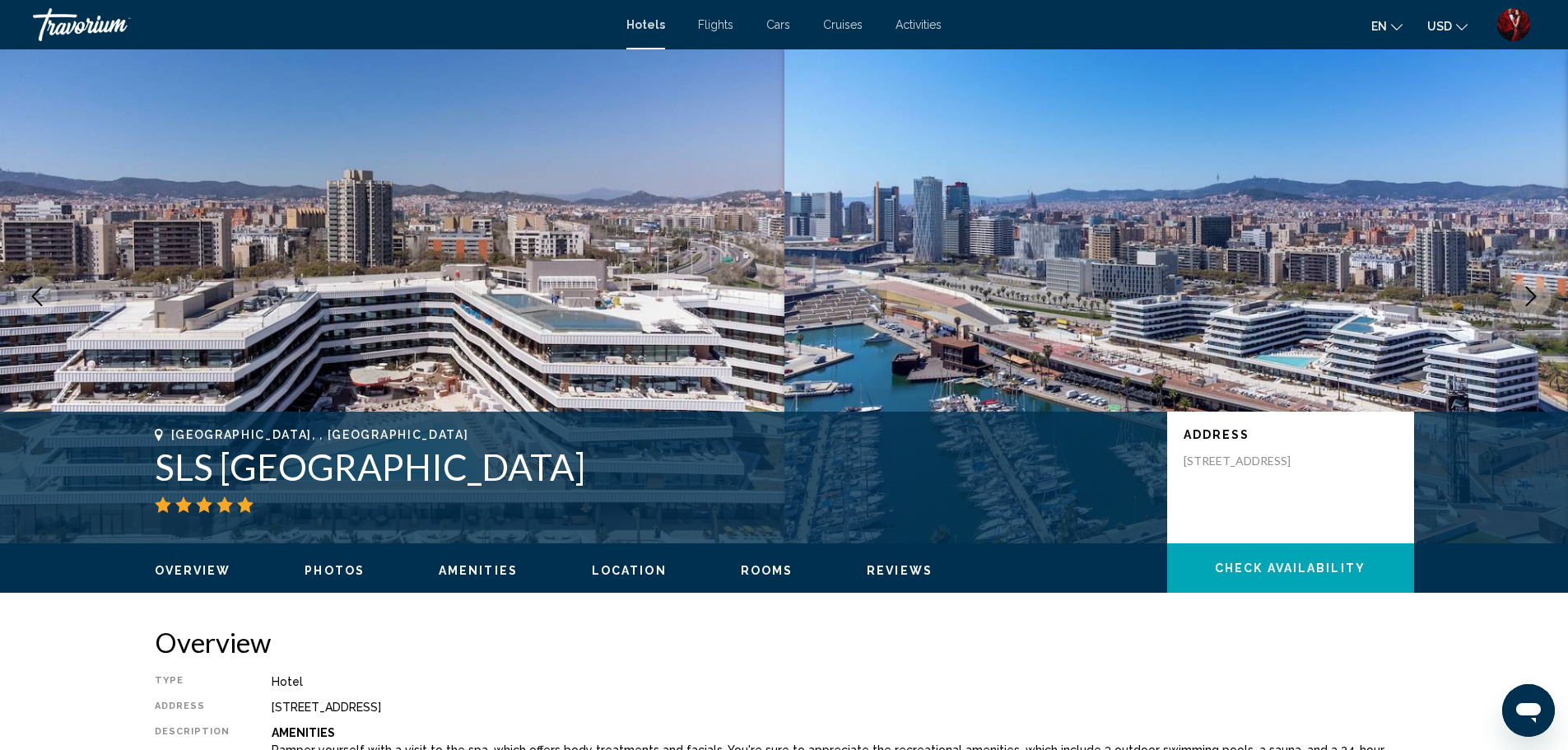
click at [1538, 296] on icon "Next image" at bounding box center [1531, 296] width 20 height 20
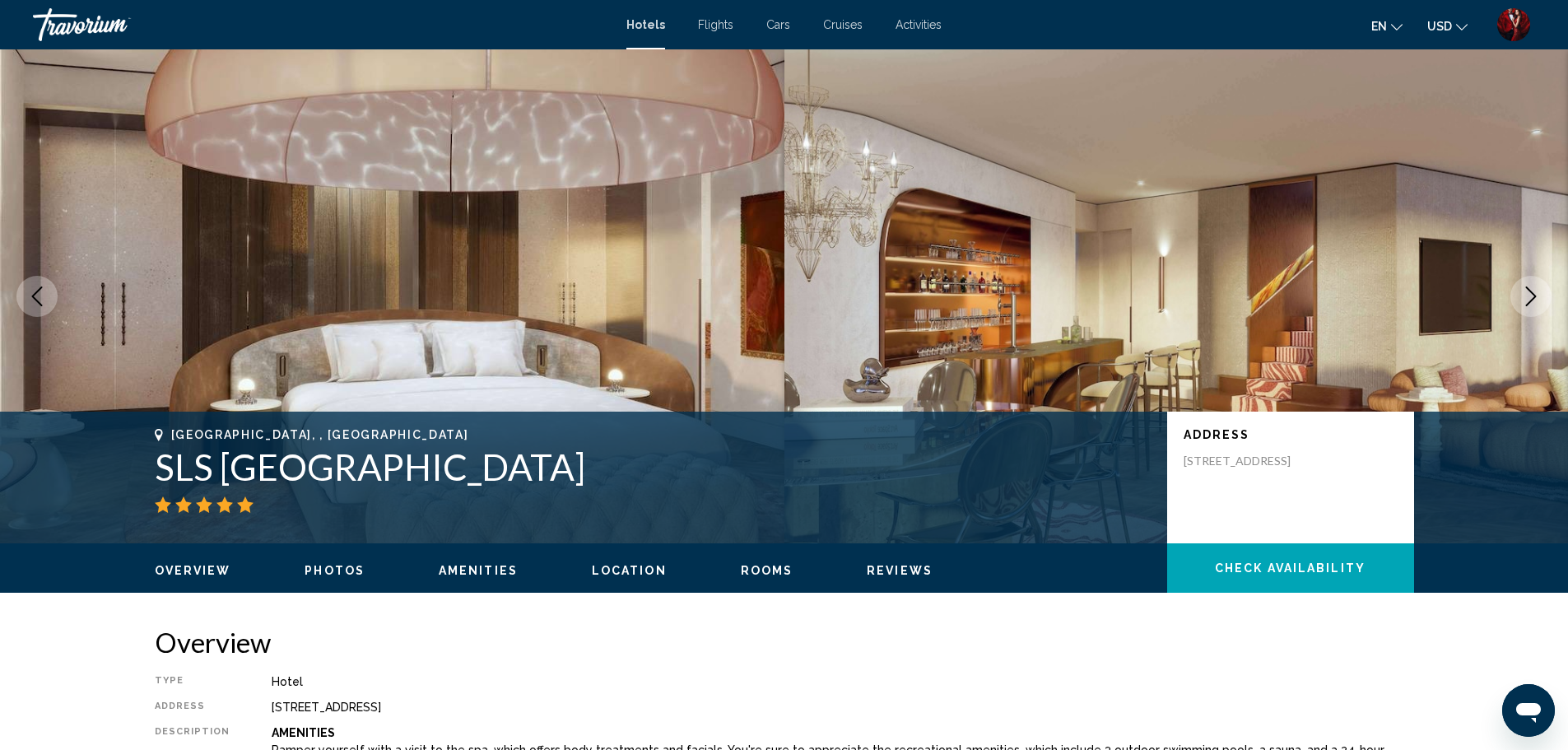
click at [1538, 296] on icon "Next image" at bounding box center [1531, 296] width 20 height 20
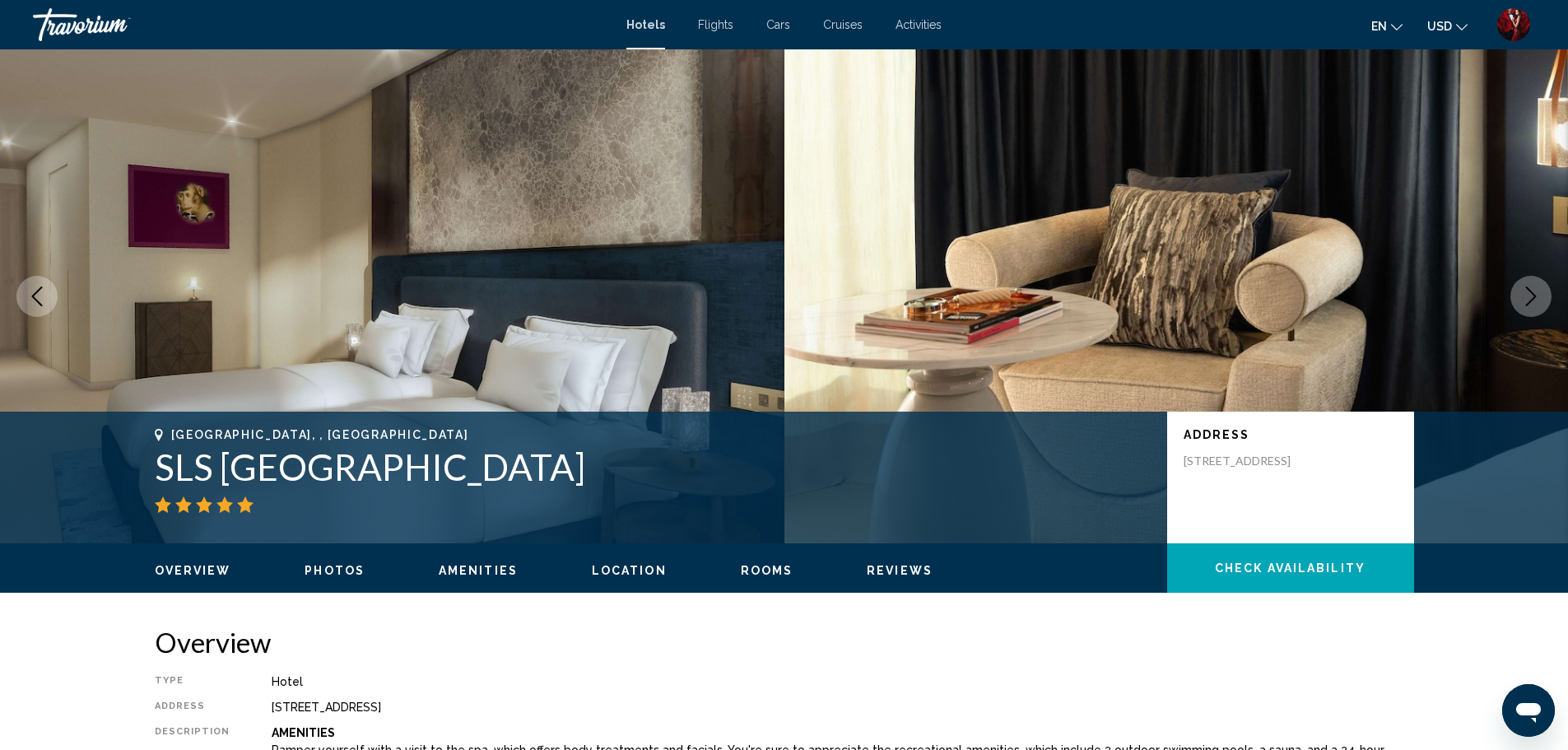
click at [1538, 296] on icon "Next image" at bounding box center [1531, 296] width 20 height 20
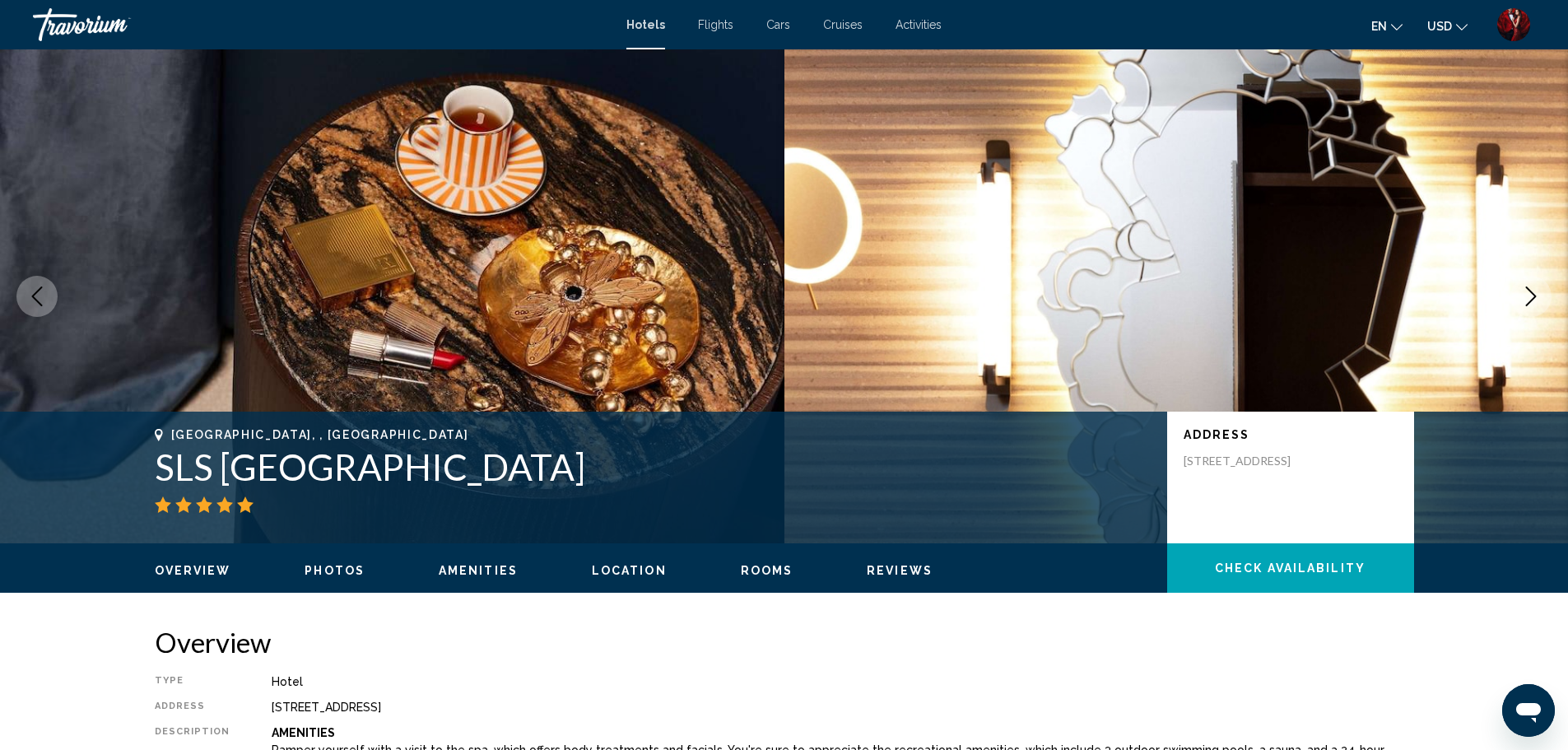
click at [1538, 296] on icon "Next image" at bounding box center [1531, 296] width 20 height 20
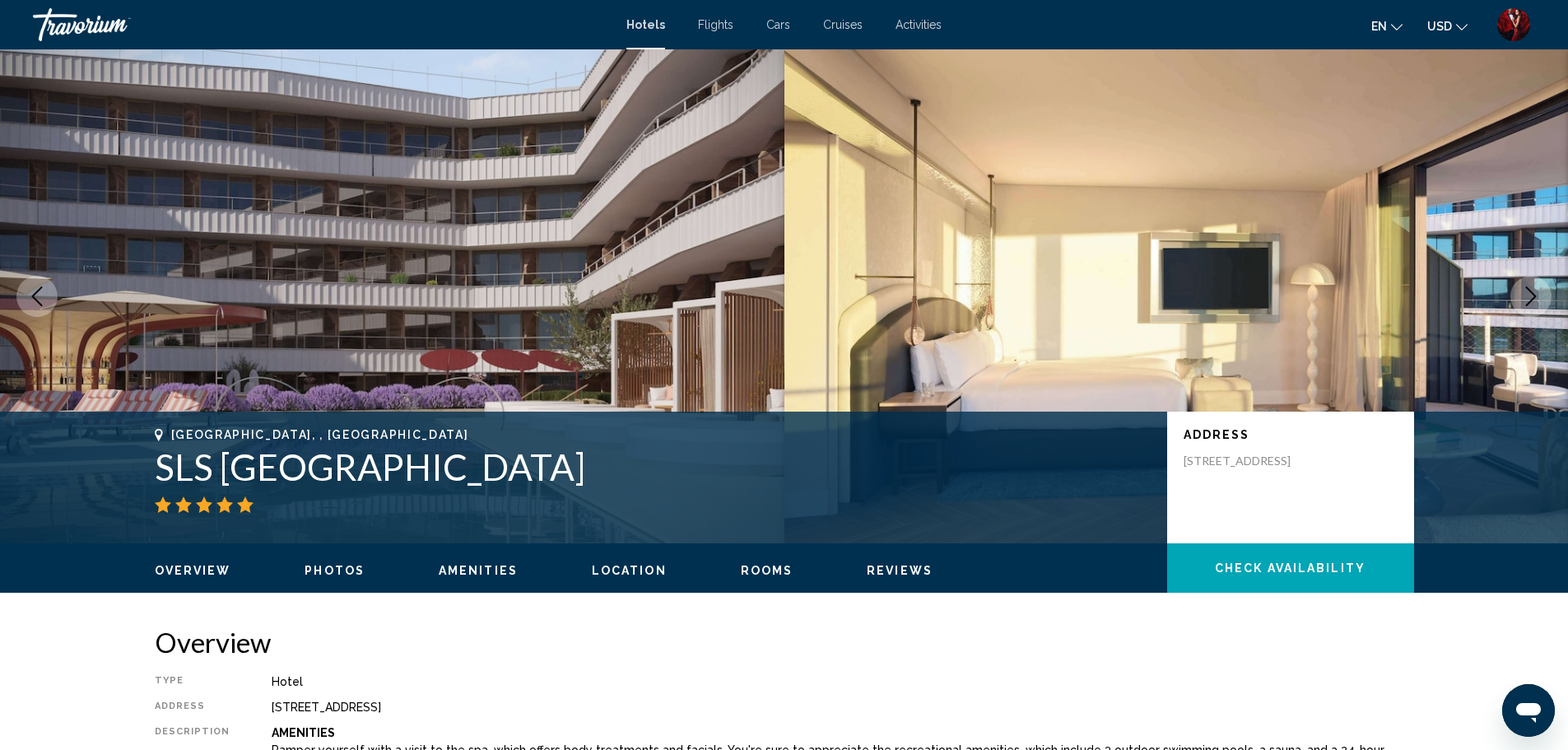
click at [1538, 296] on icon "Next image" at bounding box center [1531, 296] width 20 height 20
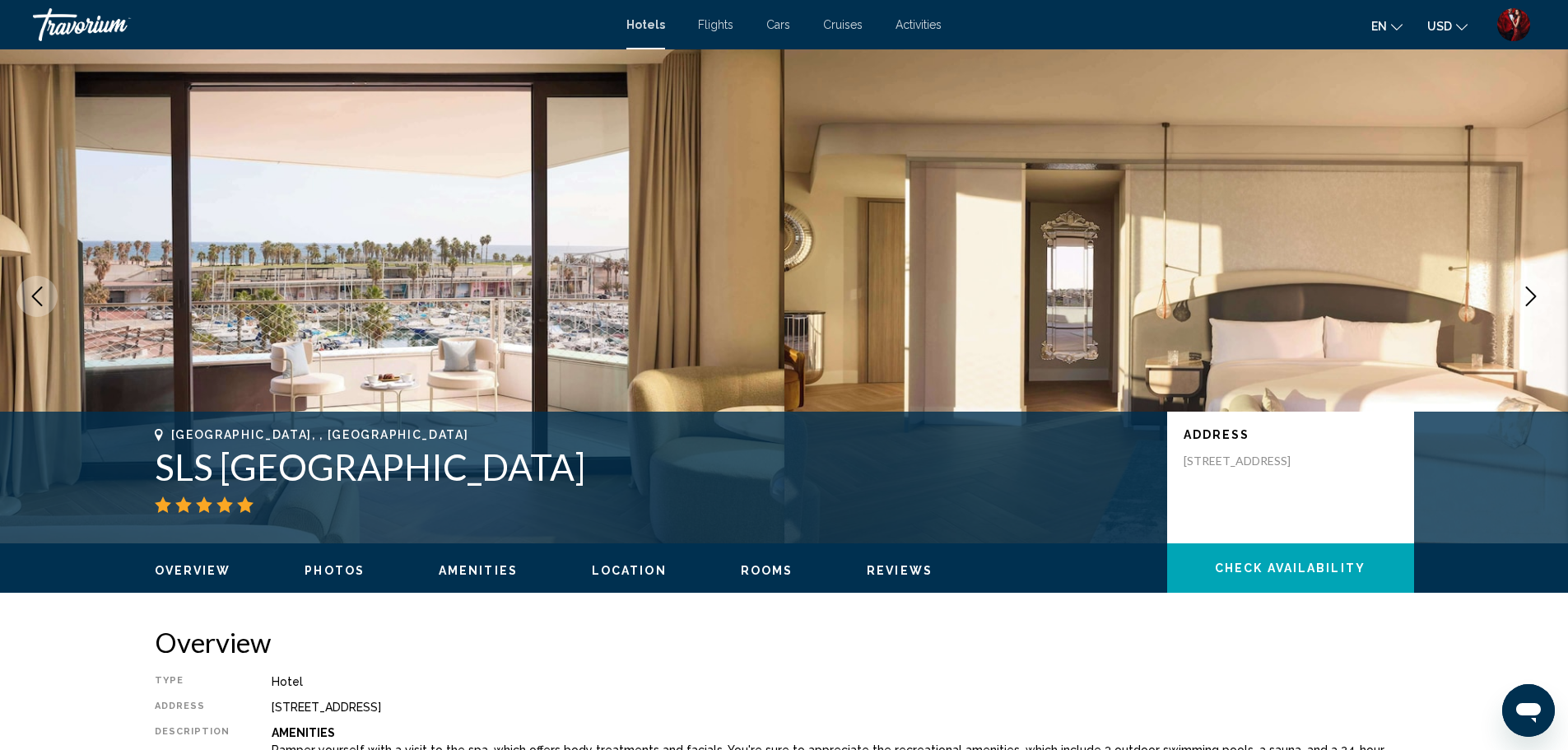
click at [1538, 296] on icon "Next image" at bounding box center [1531, 296] width 20 height 20
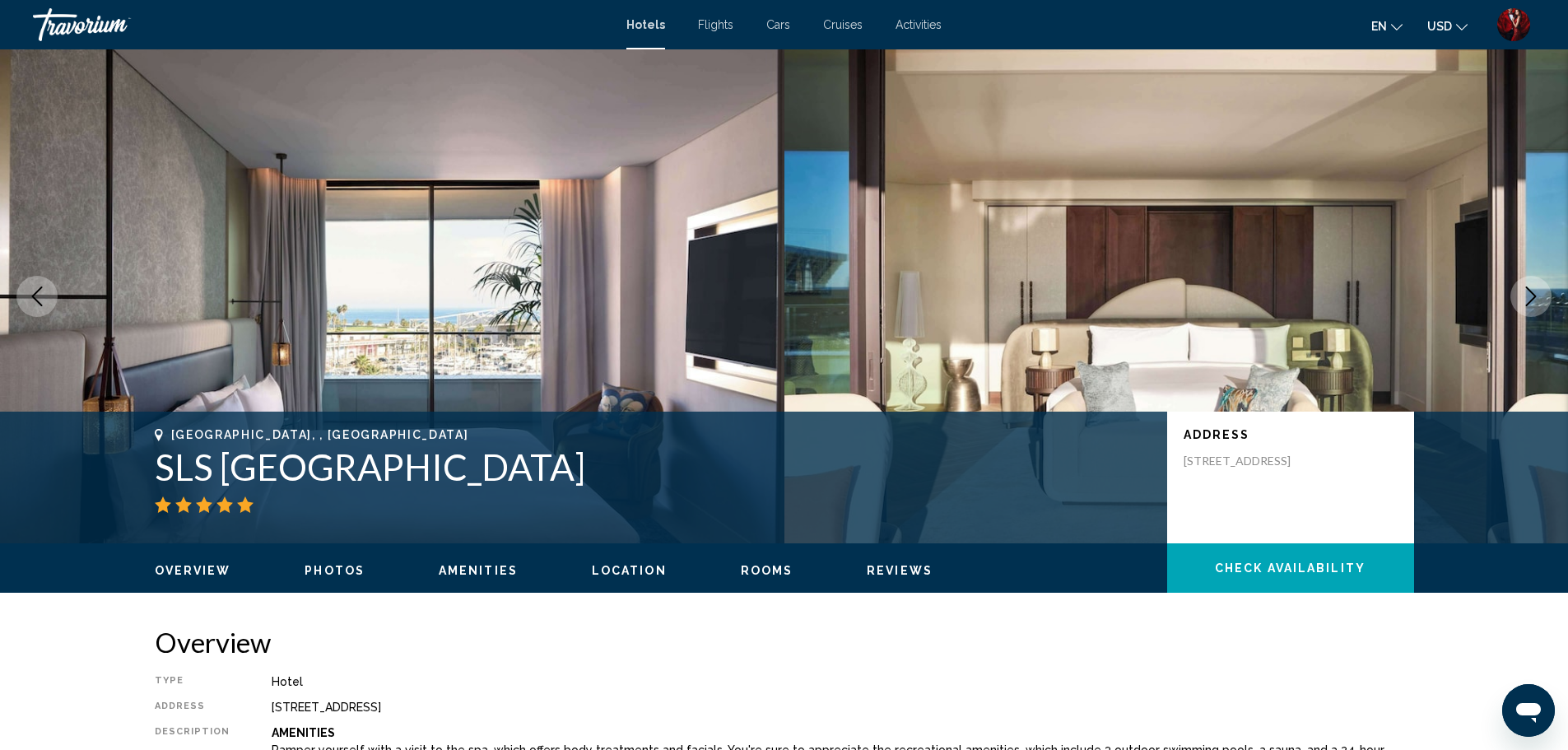
click at [1538, 296] on icon "Next image" at bounding box center [1531, 296] width 20 height 20
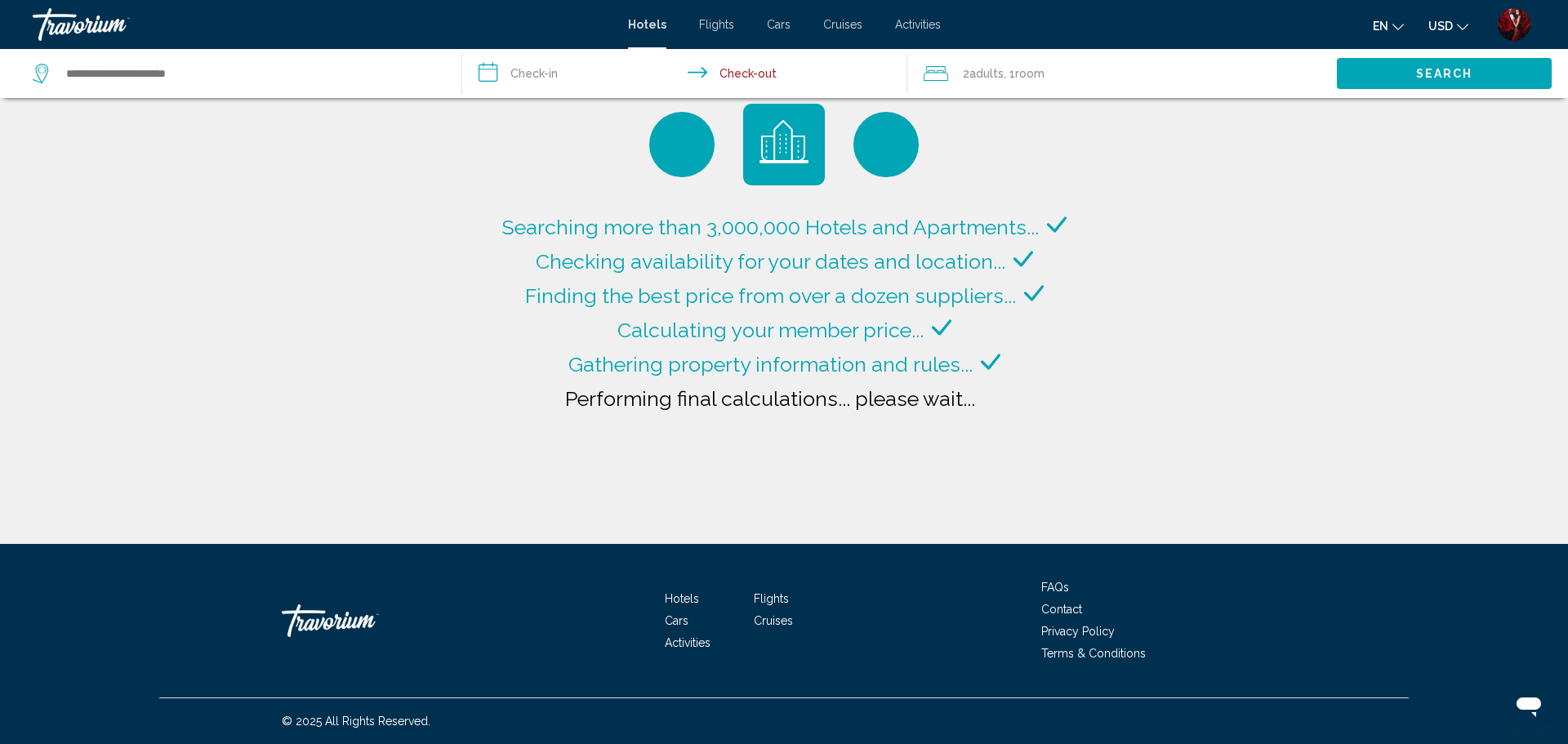
type input "**********"
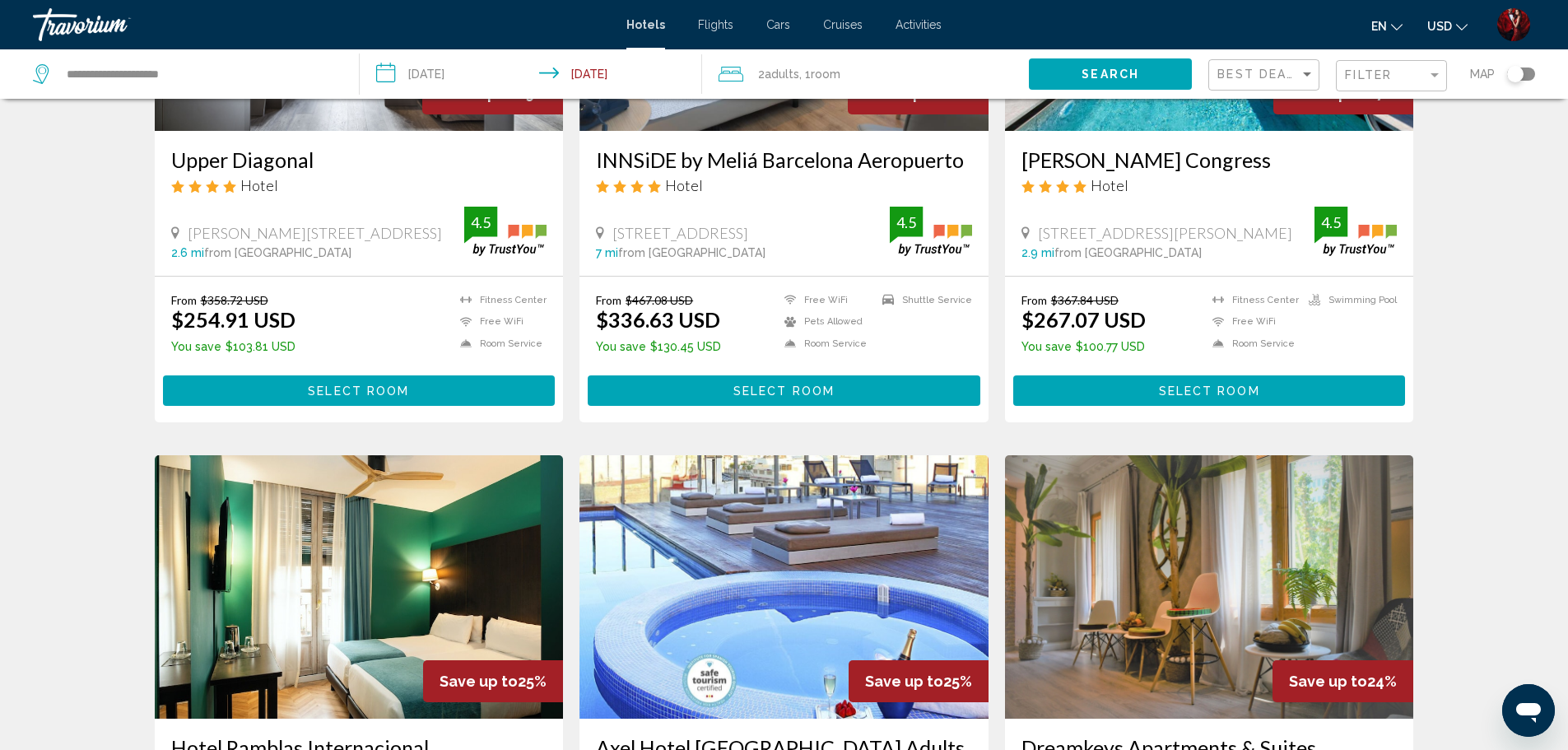
scroll to position [1042, 0]
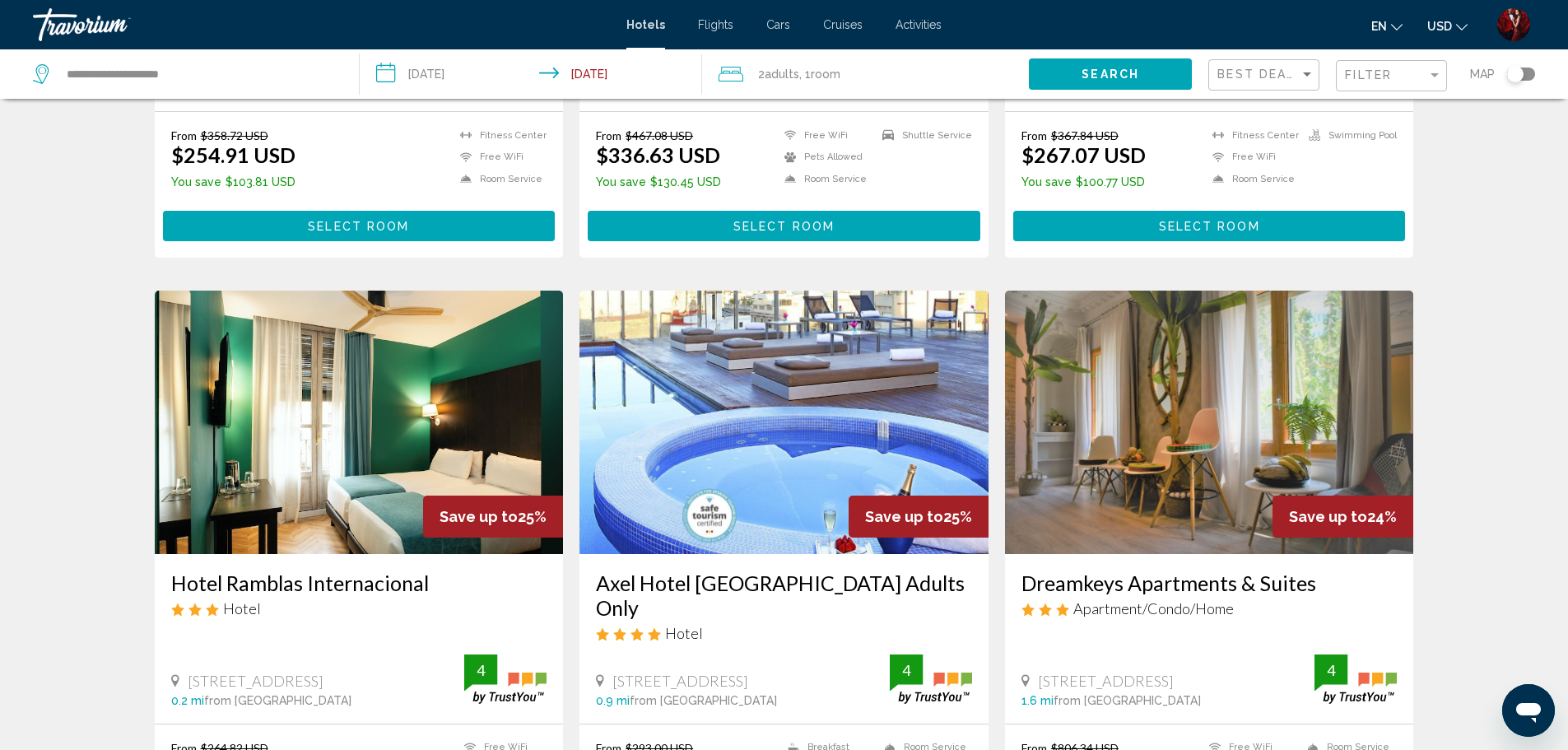
click at [904, 371] on img "Main content" at bounding box center [784, 423] width 409 height 264
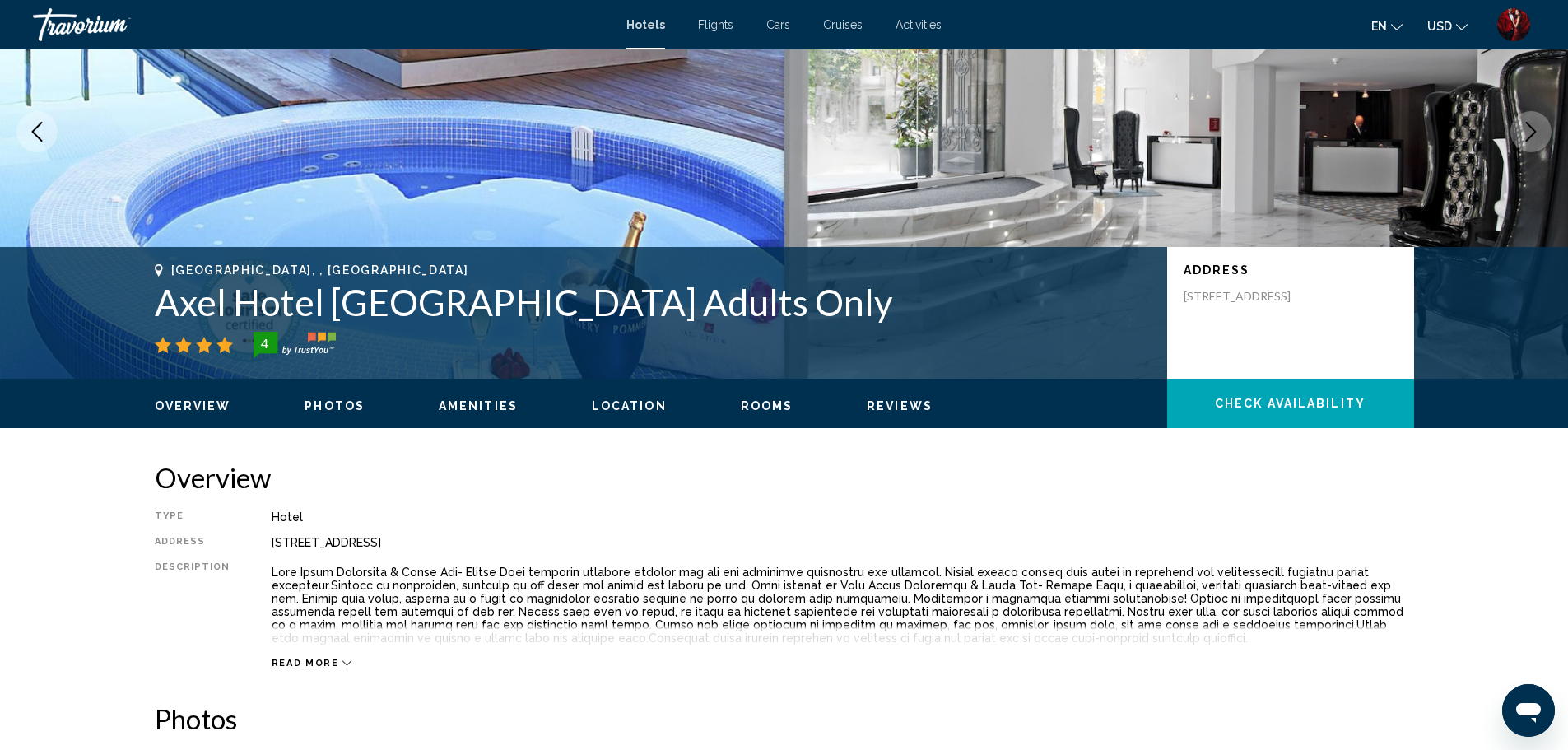
scroll to position [82, 0]
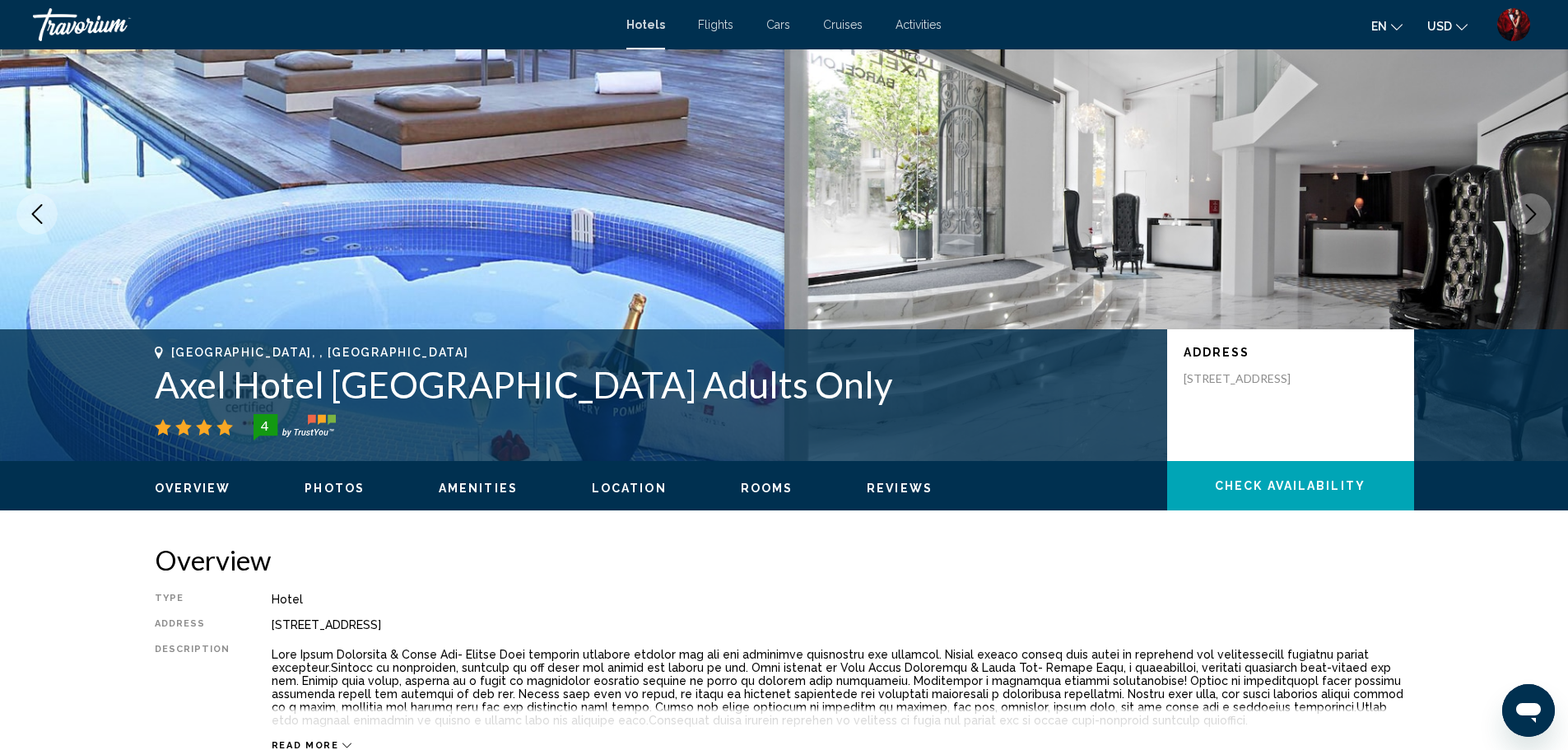
click at [1538, 207] on icon "Next image" at bounding box center [1531, 214] width 20 height 20
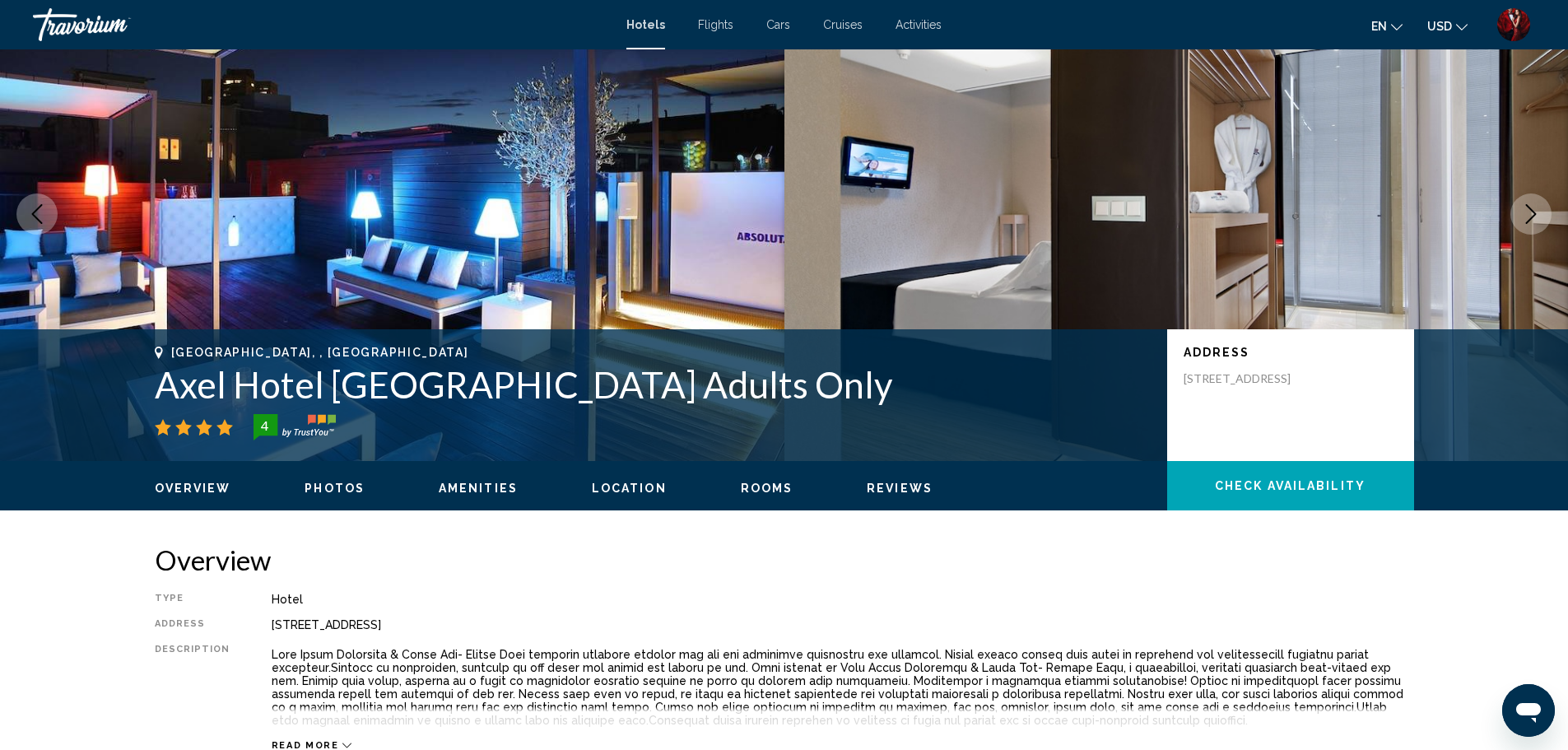
click at [1538, 207] on icon "Next image" at bounding box center [1531, 214] width 20 height 20
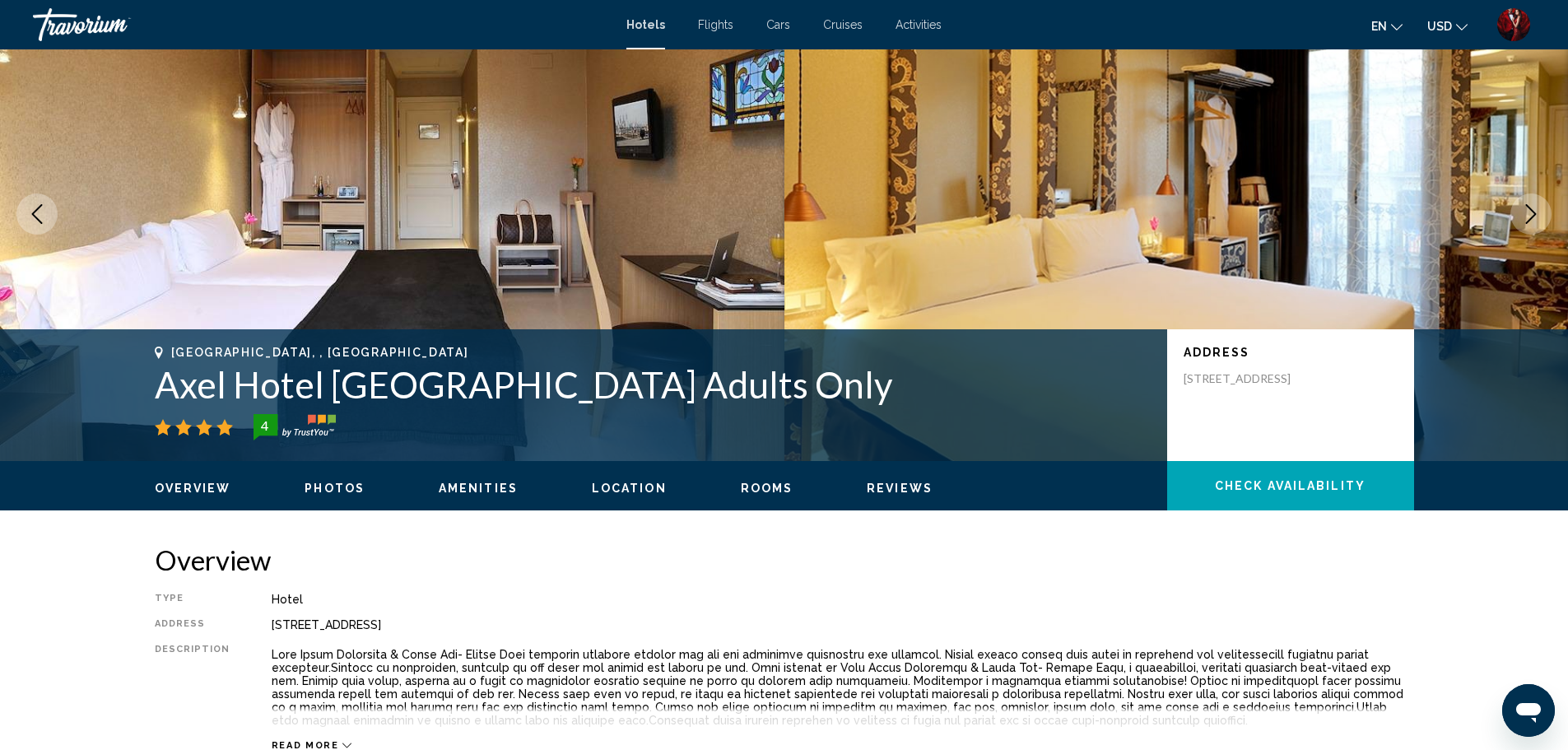
click at [1538, 207] on icon "Next image" at bounding box center [1531, 214] width 20 height 20
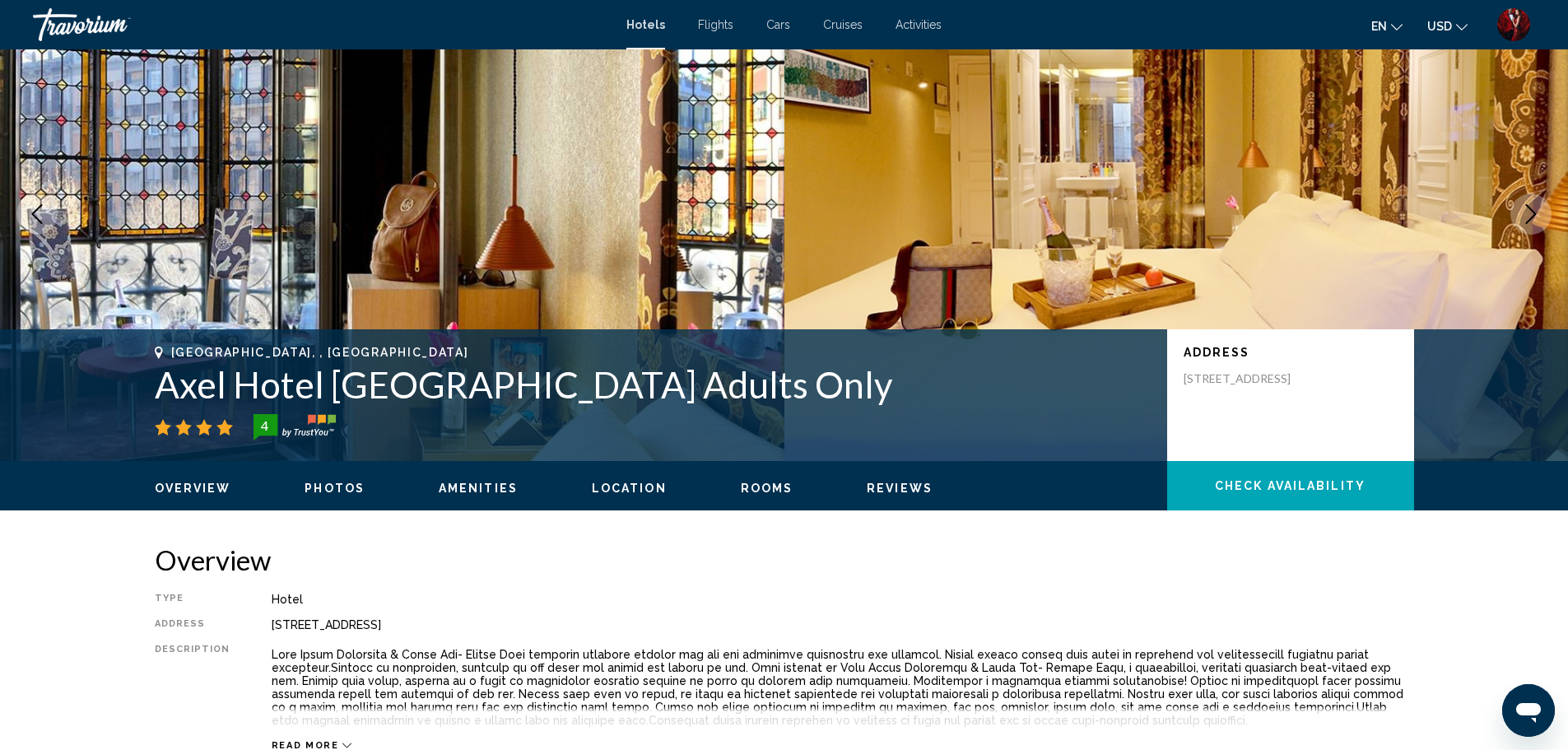
click at [1538, 207] on icon "Next image" at bounding box center [1531, 214] width 20 height 20
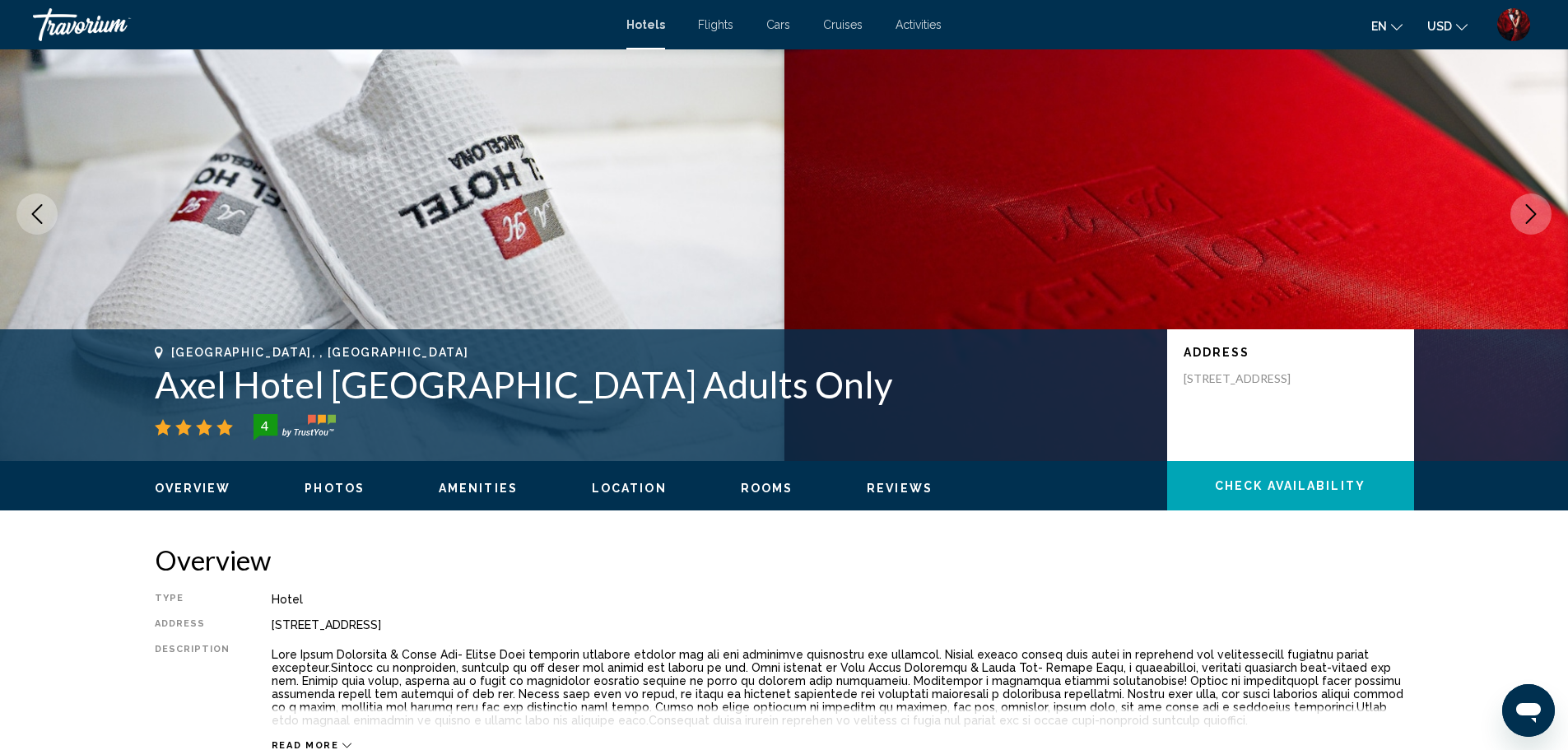
click at [1538, 207] on icon "Next image" at bounding box center [1531, 214] width 20 height 20
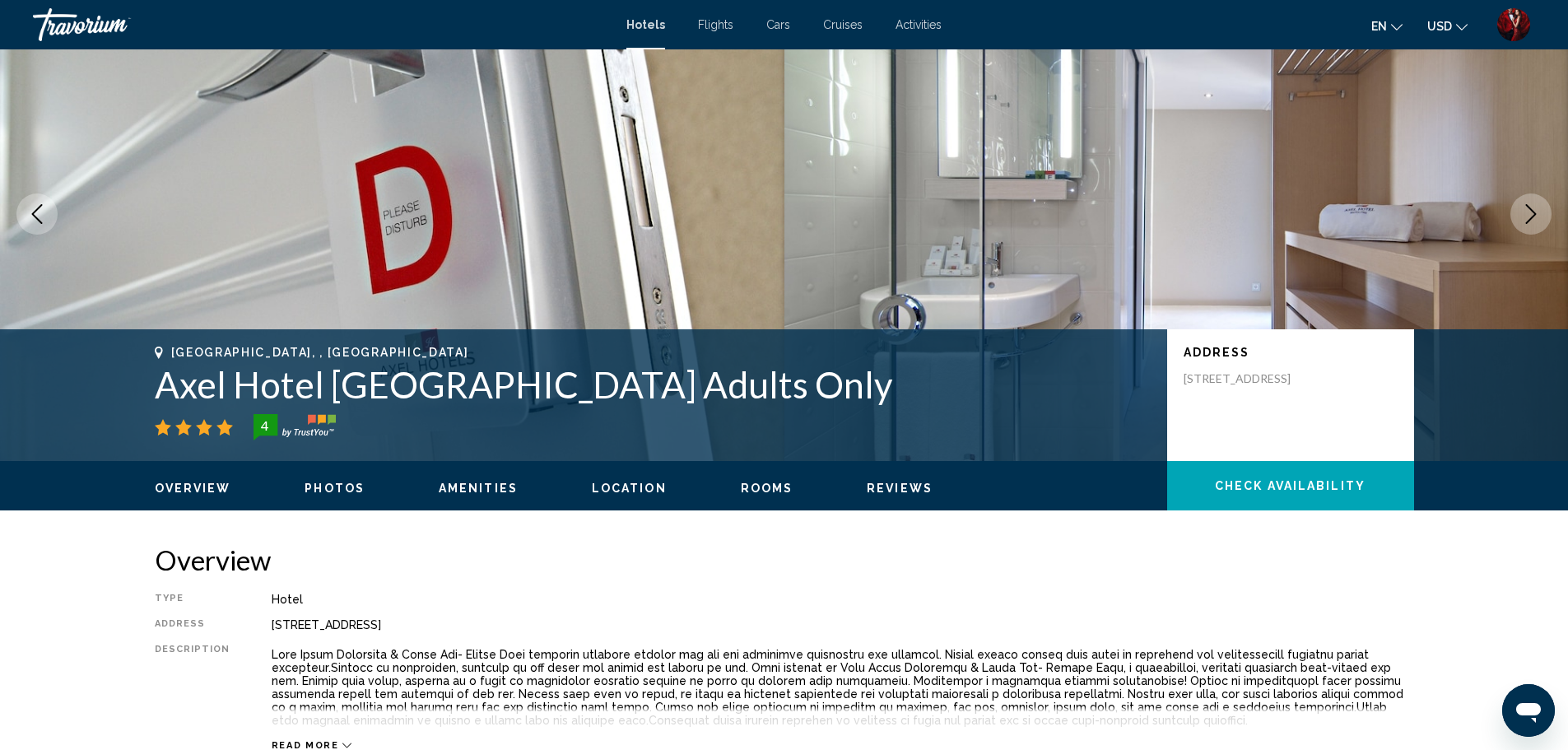
click at [1538, 207] on icon "Next image" at bounding box center [1531, 214] width 20 height 20
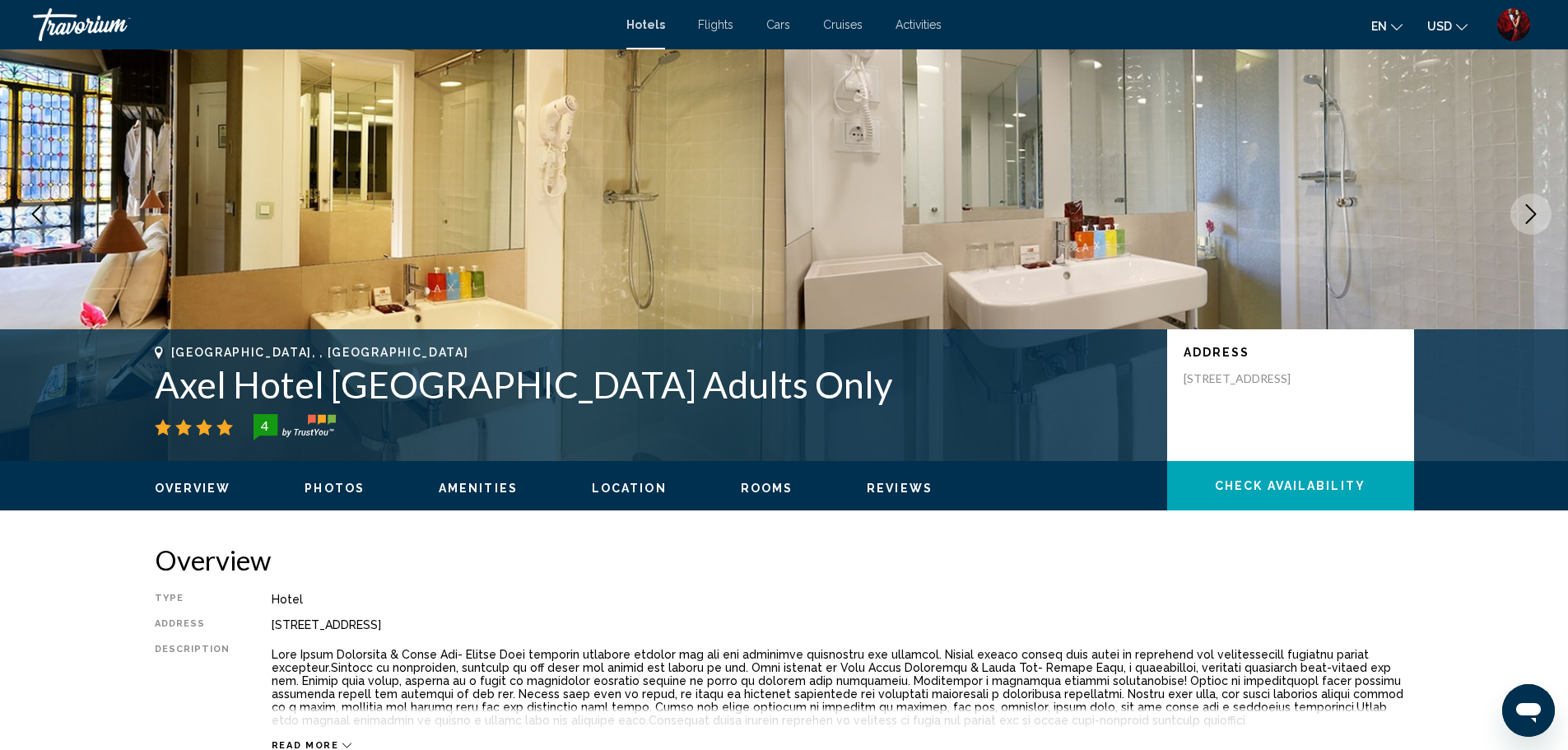
click at [1538, 207] on icon "Next image" at bounding box center [1531, 214] width 20 height 20
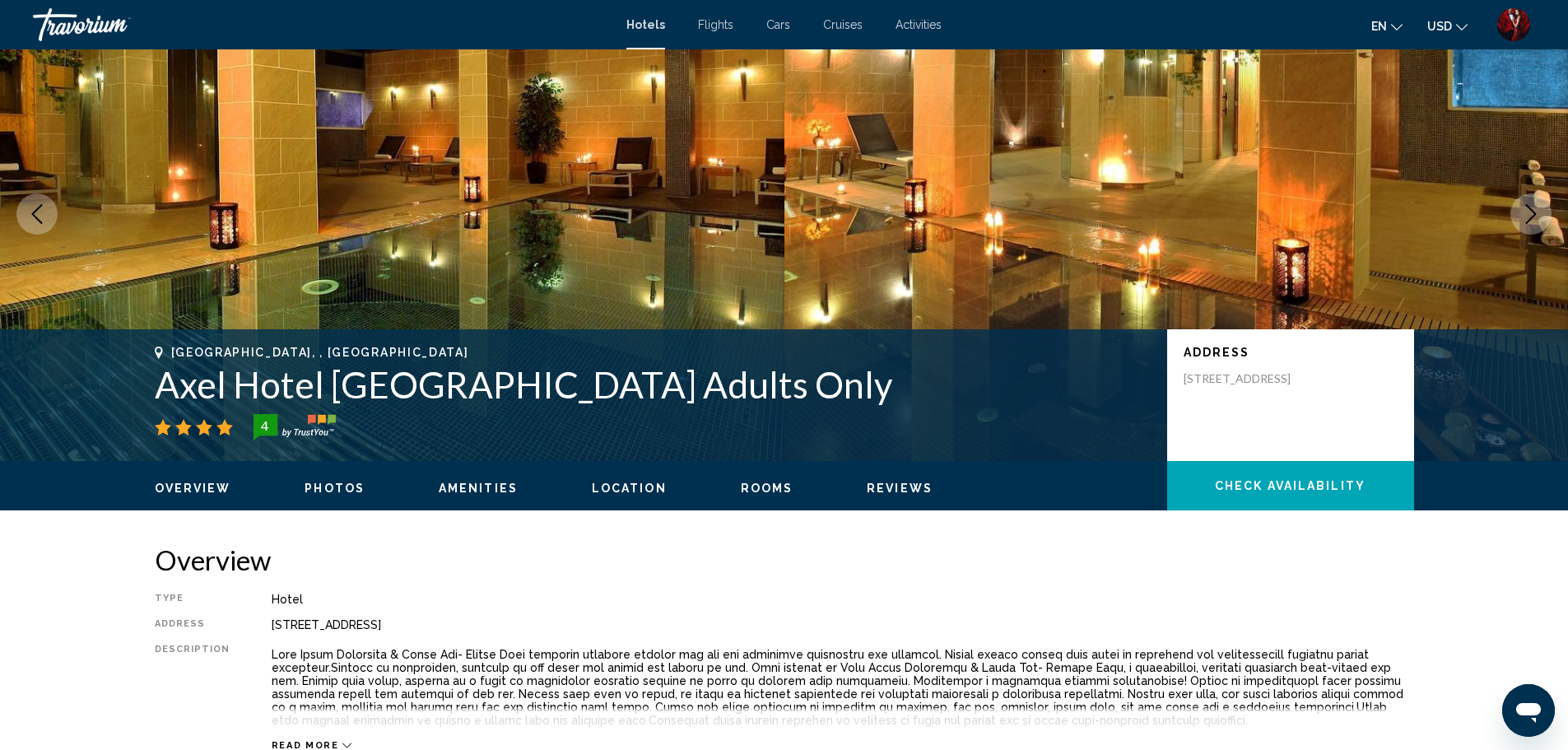
click at [1538, 207] on icon "Next image" at bounding box center [1531, 214] width 20 height 20
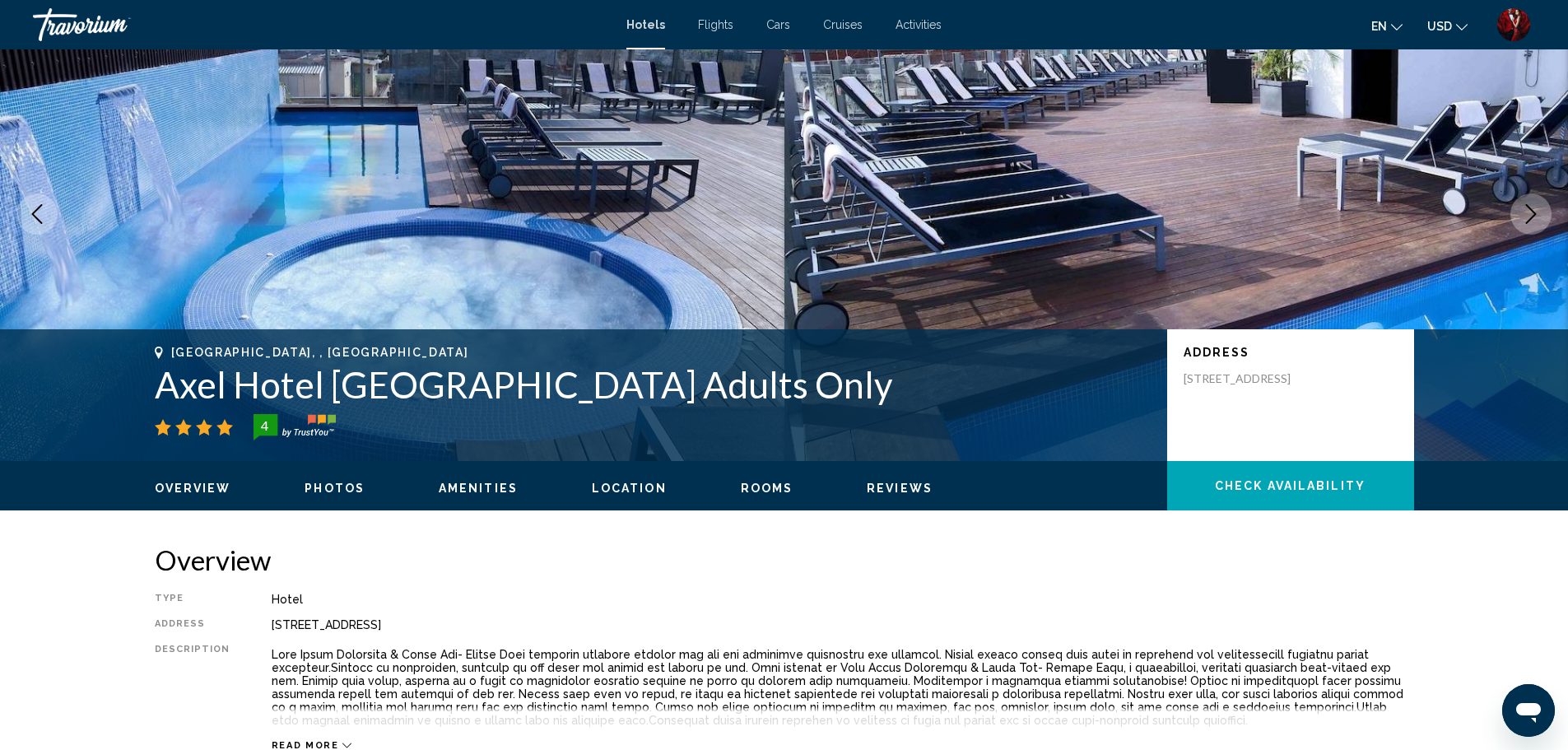
click at [1538, 207] on icon "Next image" at bounding box center [1531, 214] width 20 height 20
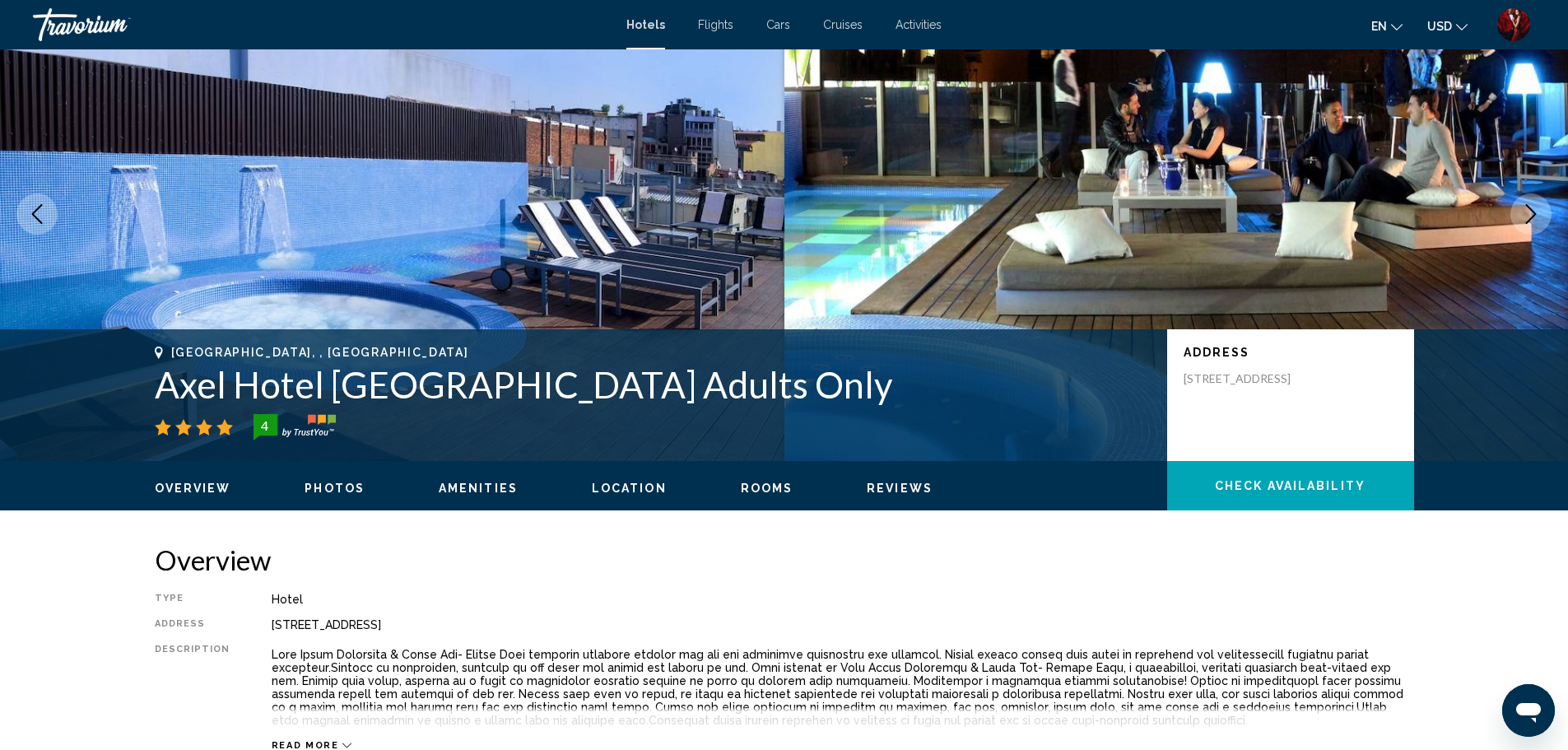
click at [1538, 207] on icon "Next image" at bounding box center [1531, 214] width 20 height 20
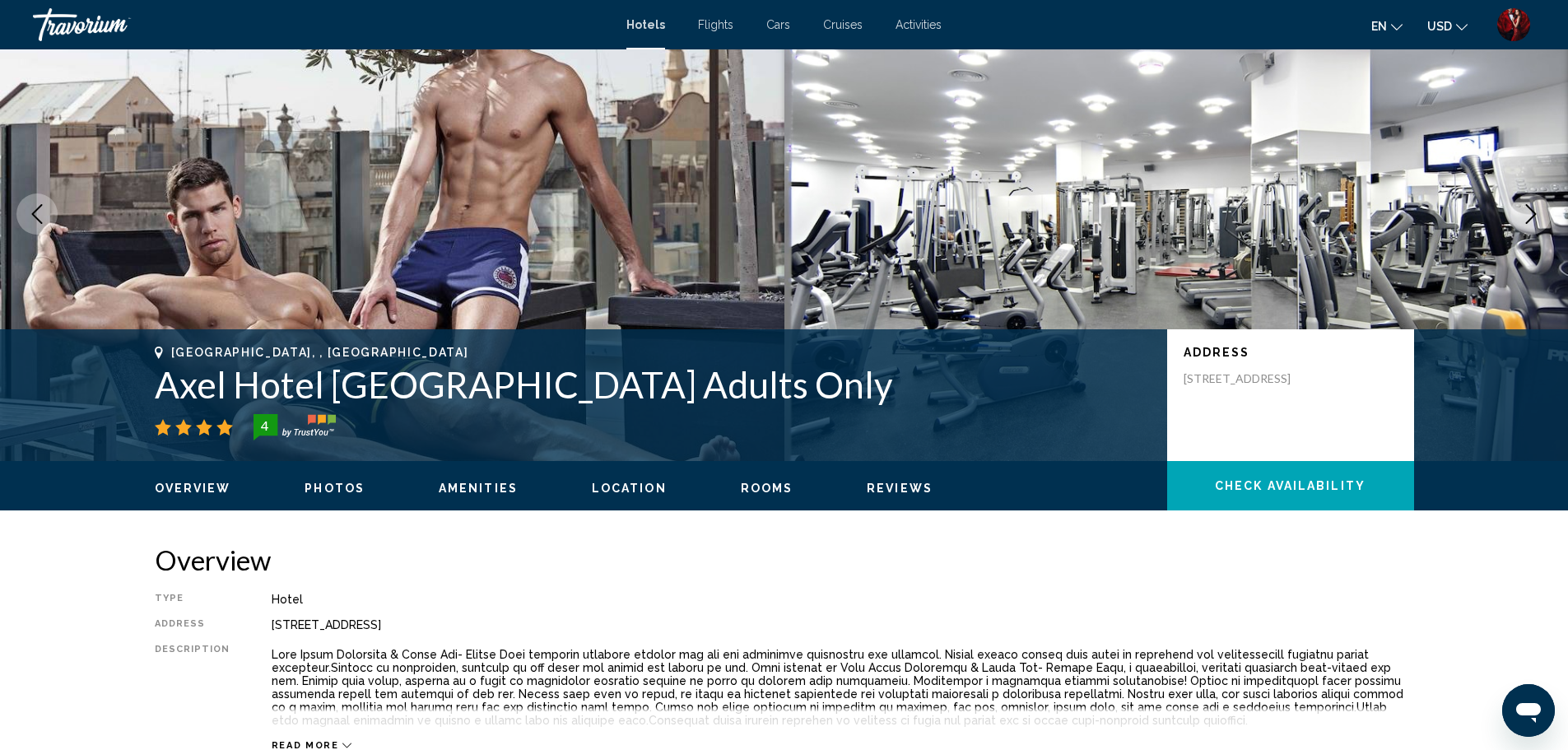
click at [1538, 207] on icon "Next image" at bounding box center [1531, 214] width 20 height 20
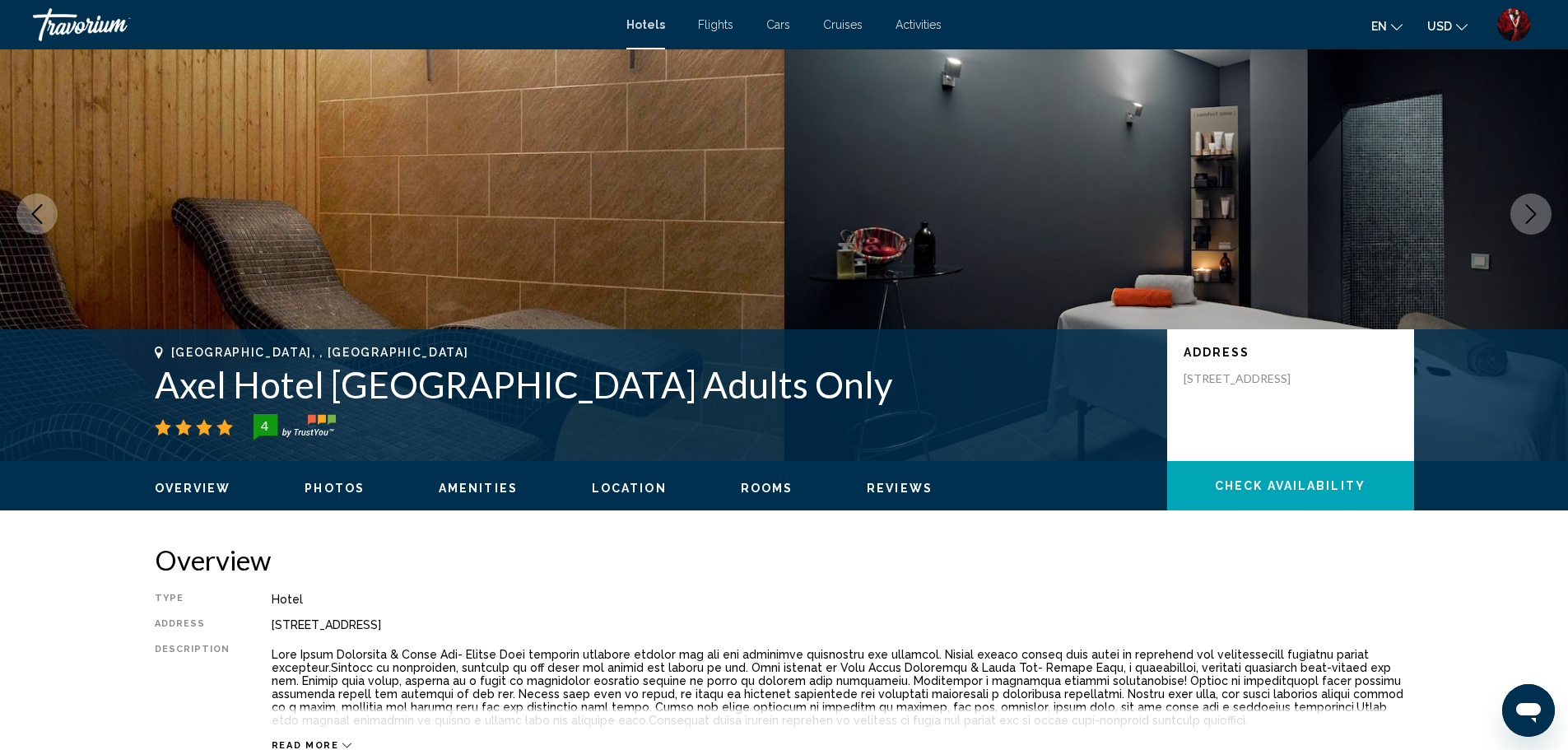
click at [1538, 207] on icon "Next image" at bounding box center [1531, 214] width 20 height 20
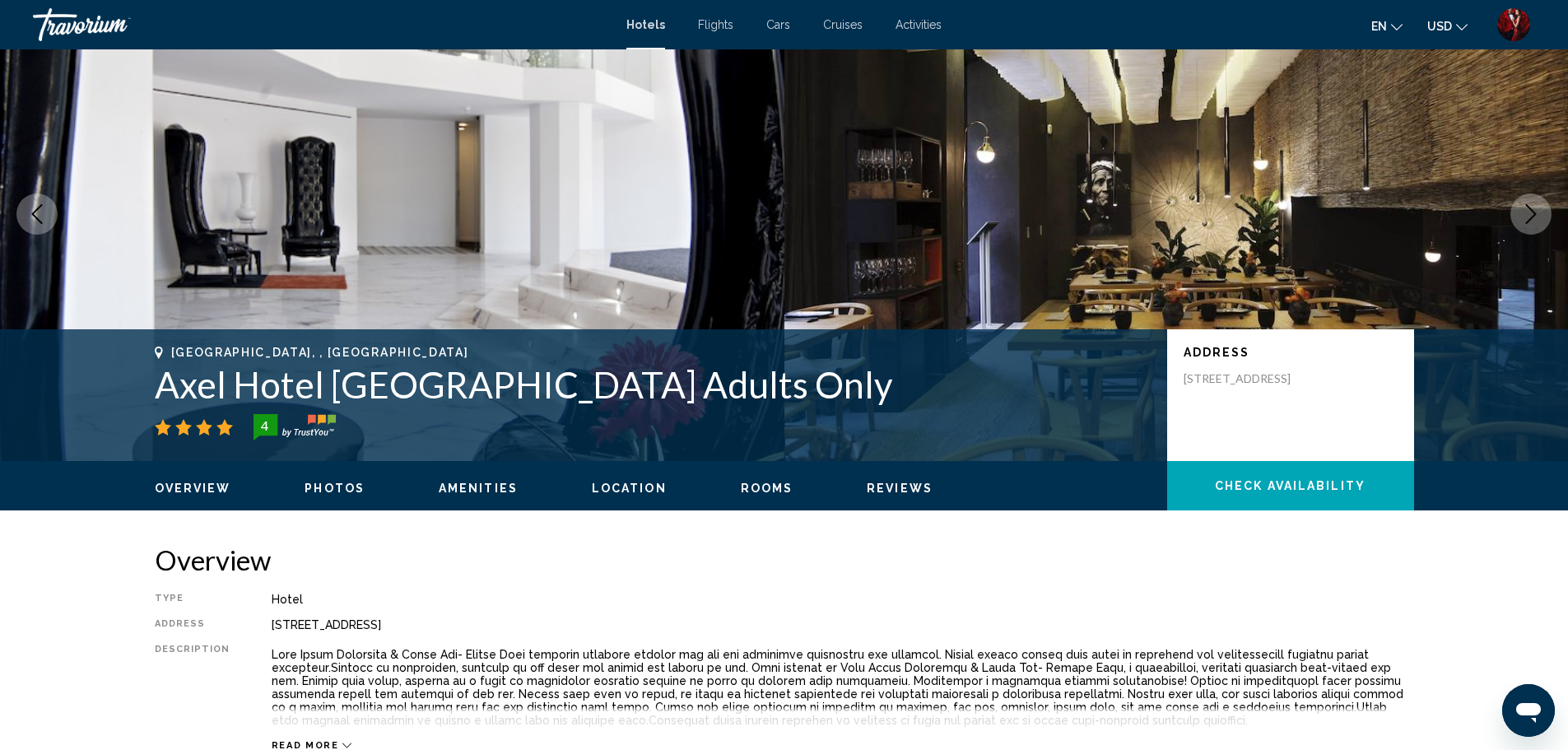
click at [1538, 207] on icon "Next image" at bounding box center [1531, 214] width 20 height 20
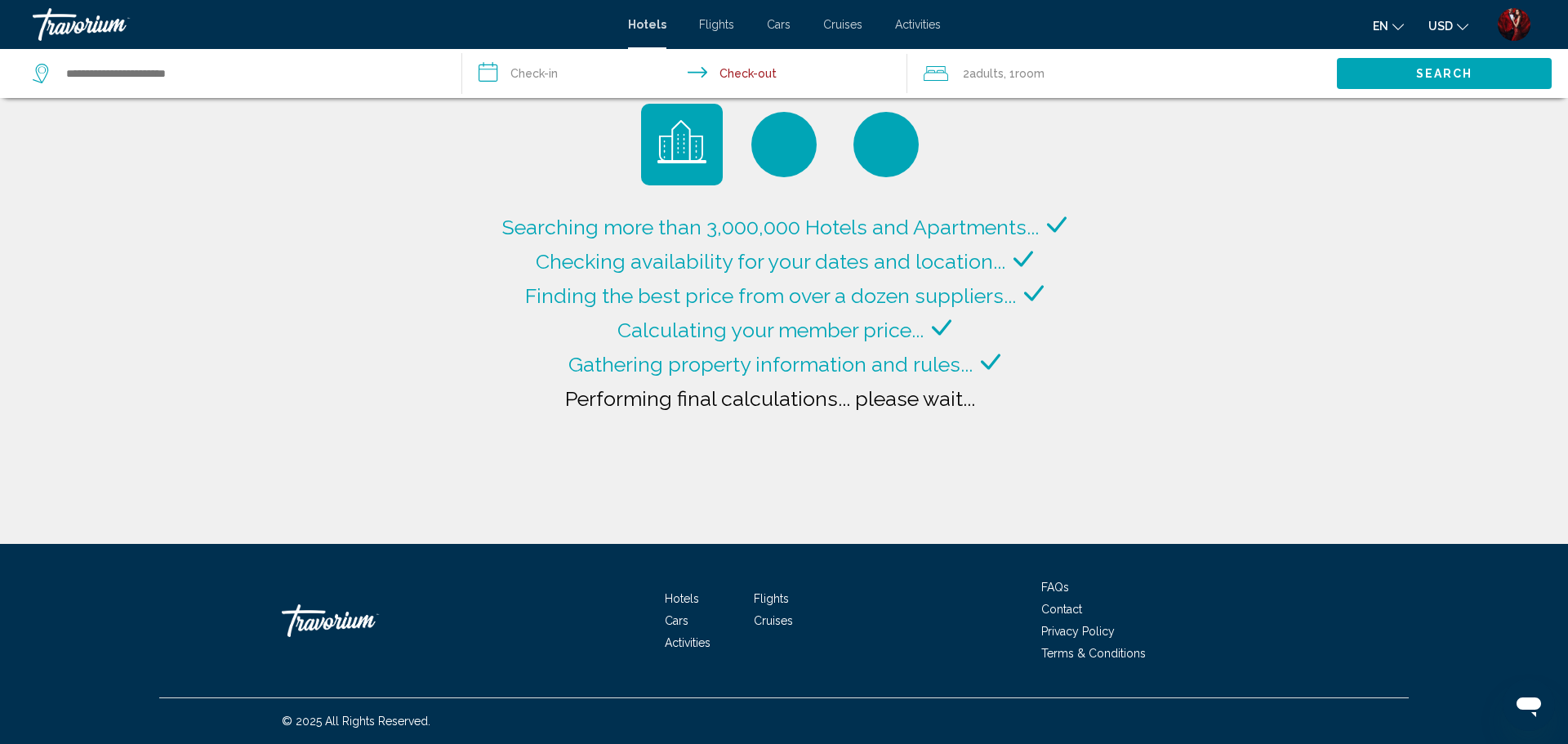
type input "**********"
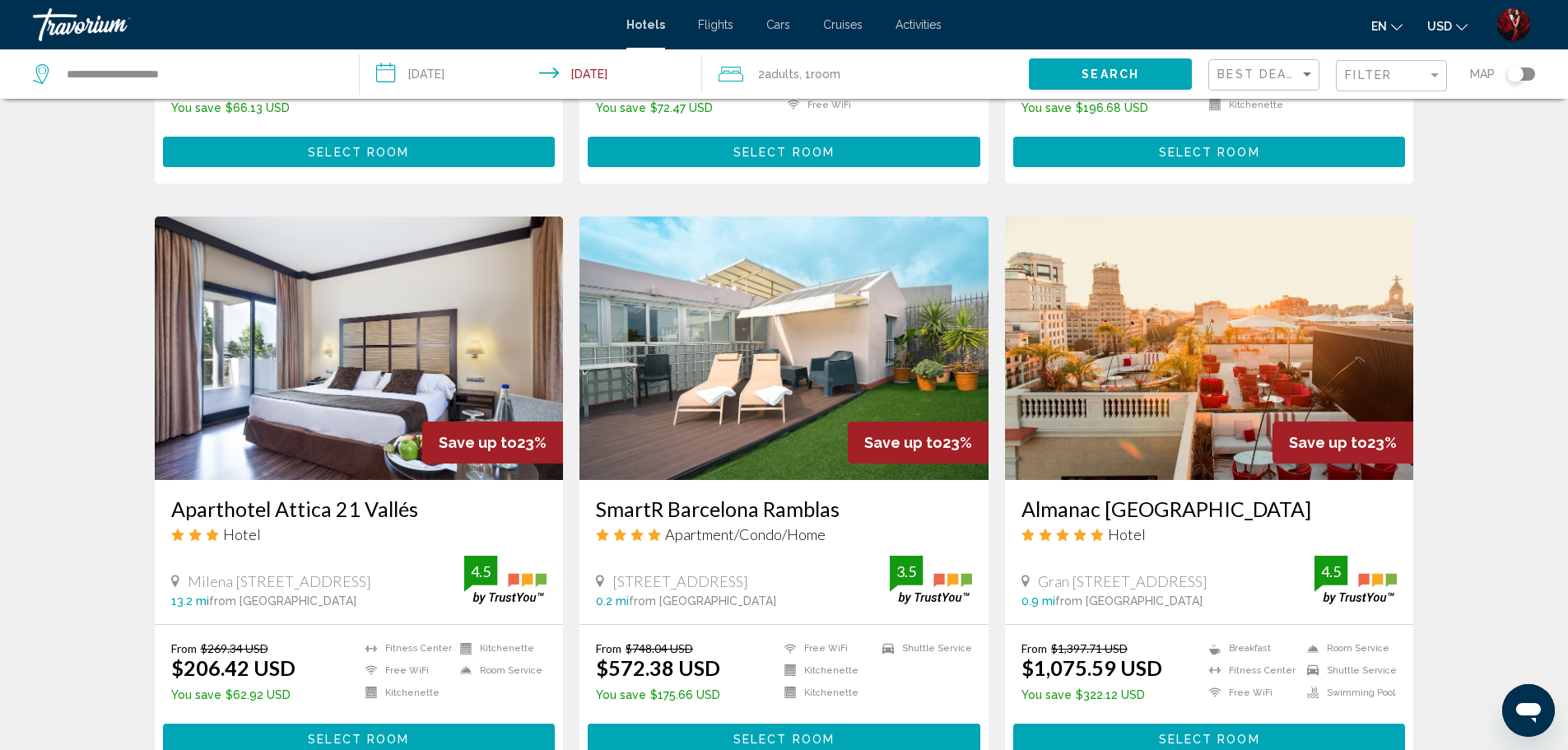
scroll to position [2029, 0]
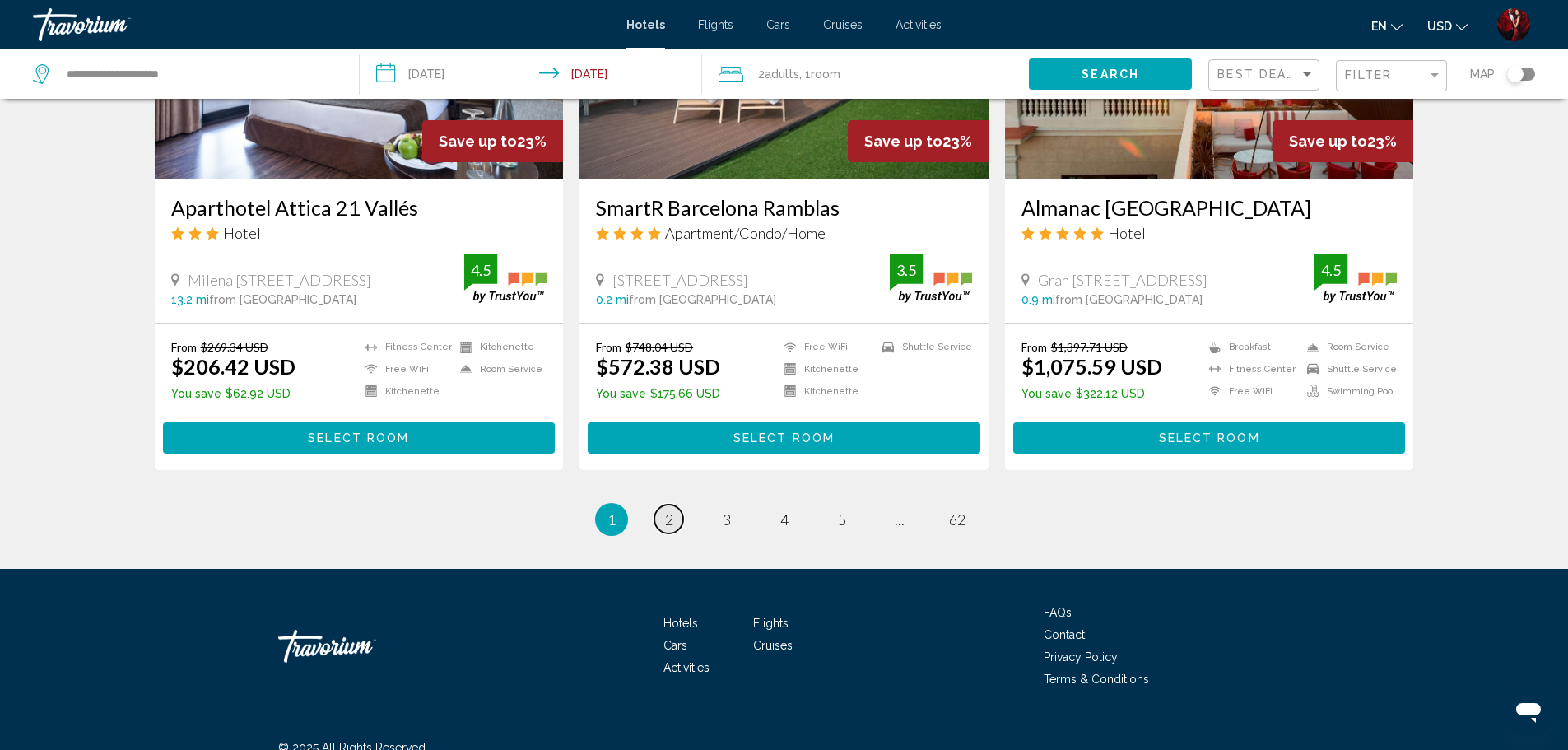
click at [660, 507] on link "page 2" at bounding box center [668, 519] width 29 height 29
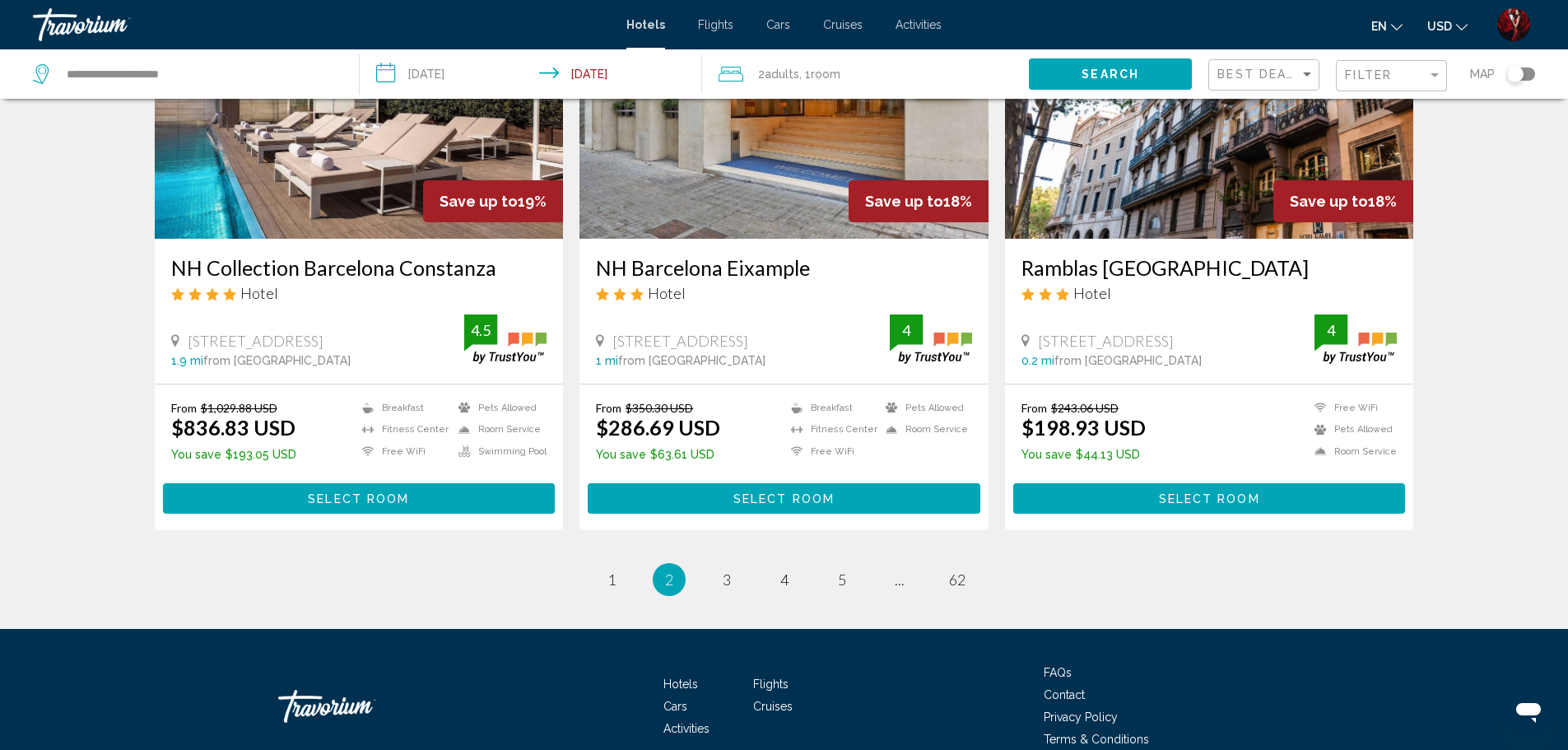
scroll to position [2050, 0]
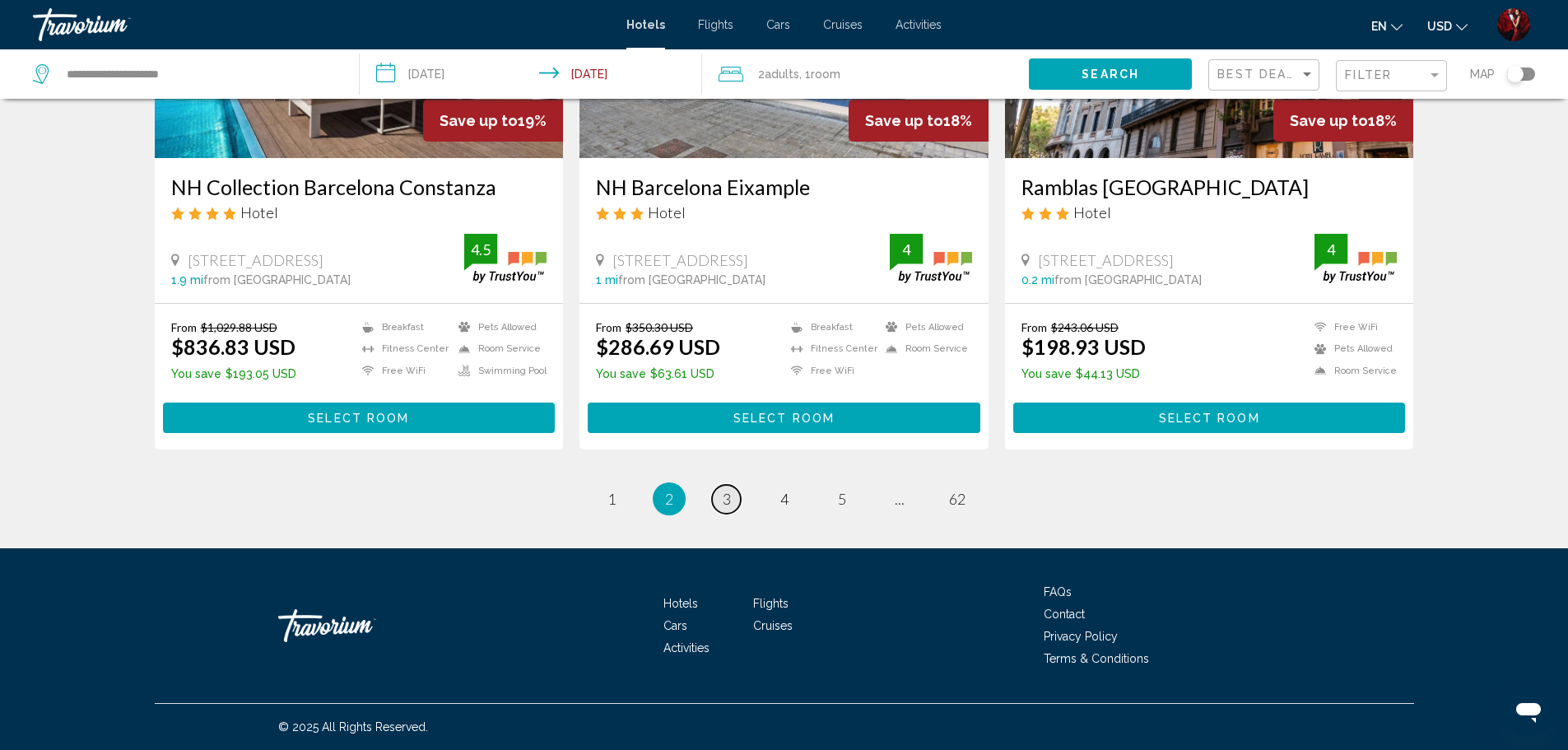
click at [715, 502] on link "page 3" at bounding box center [726, 499] width 29 height 29
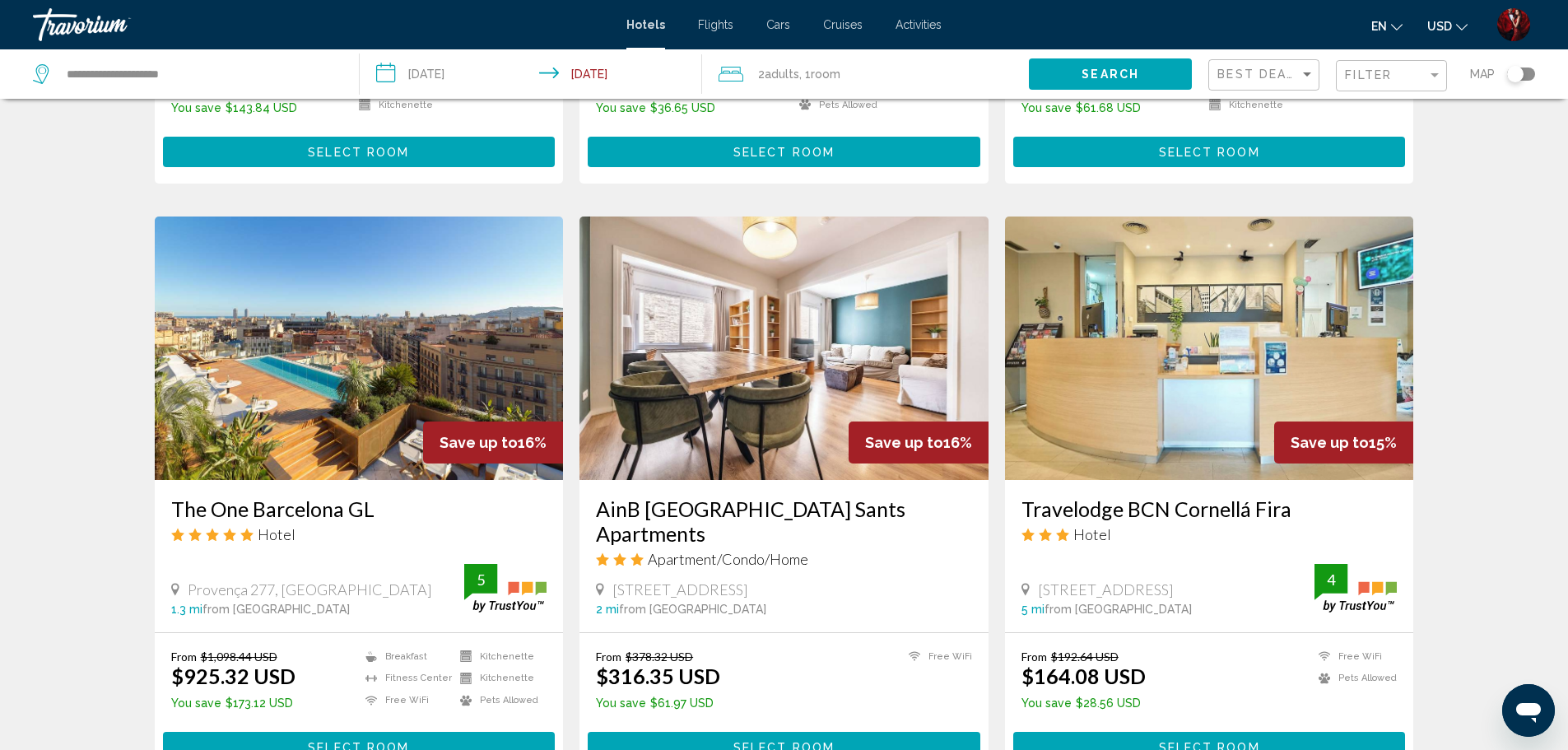
scroll to position [2024, 0]
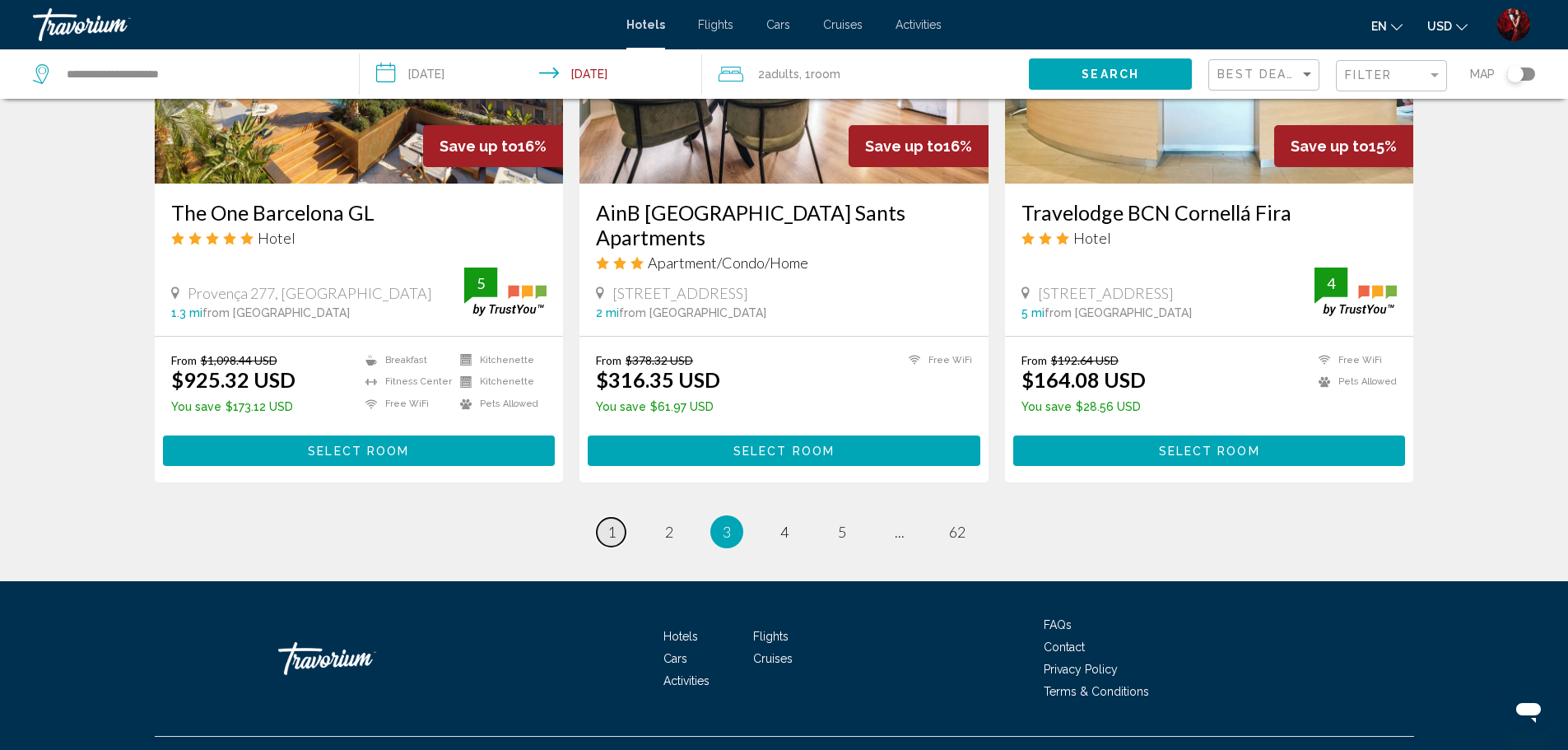
click at [618, 518] on link "page 1" at bounding box center [611, 532] width 29 height 29
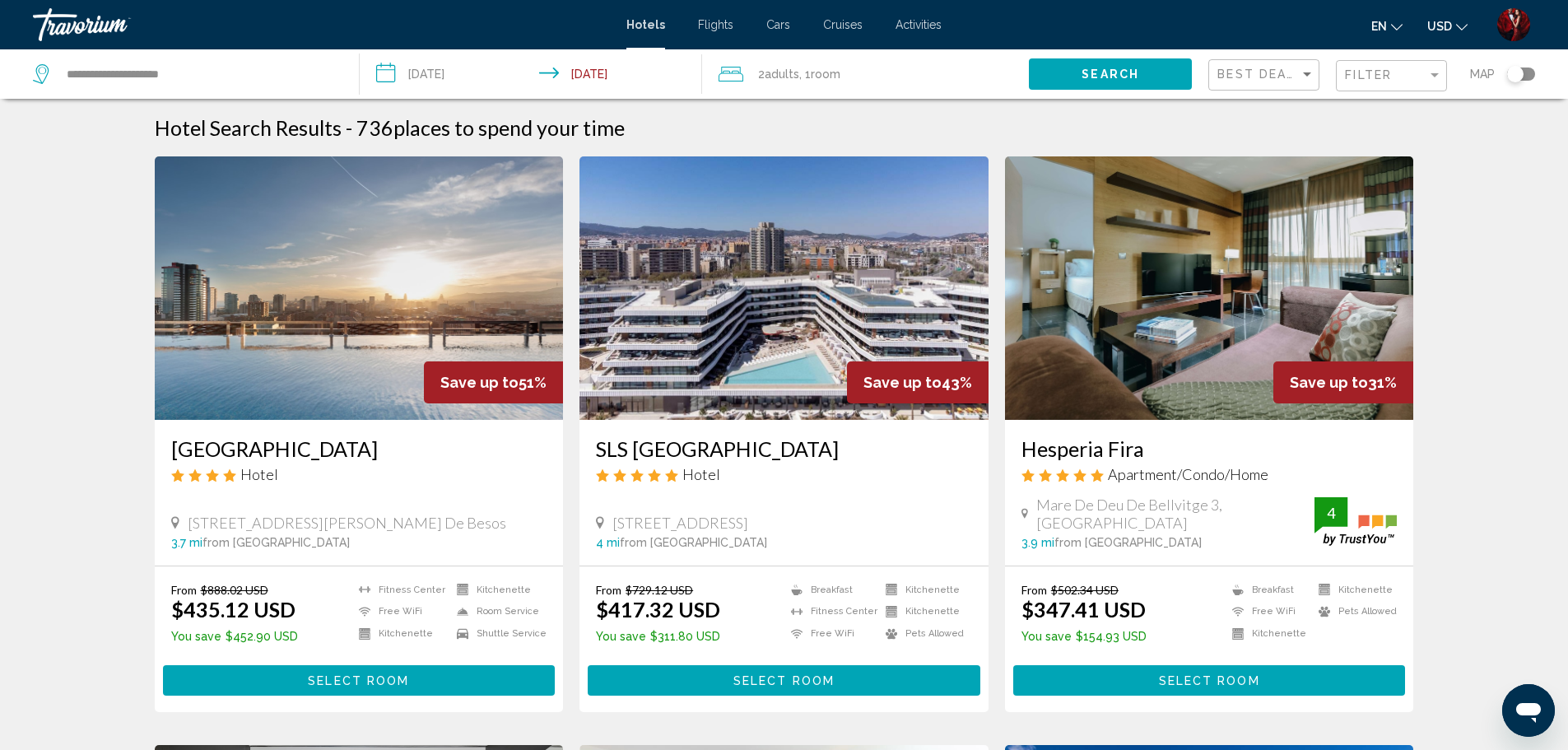
click at [299, 355] on img "Main content" at bounding box center [359, 288] width 409 height 264
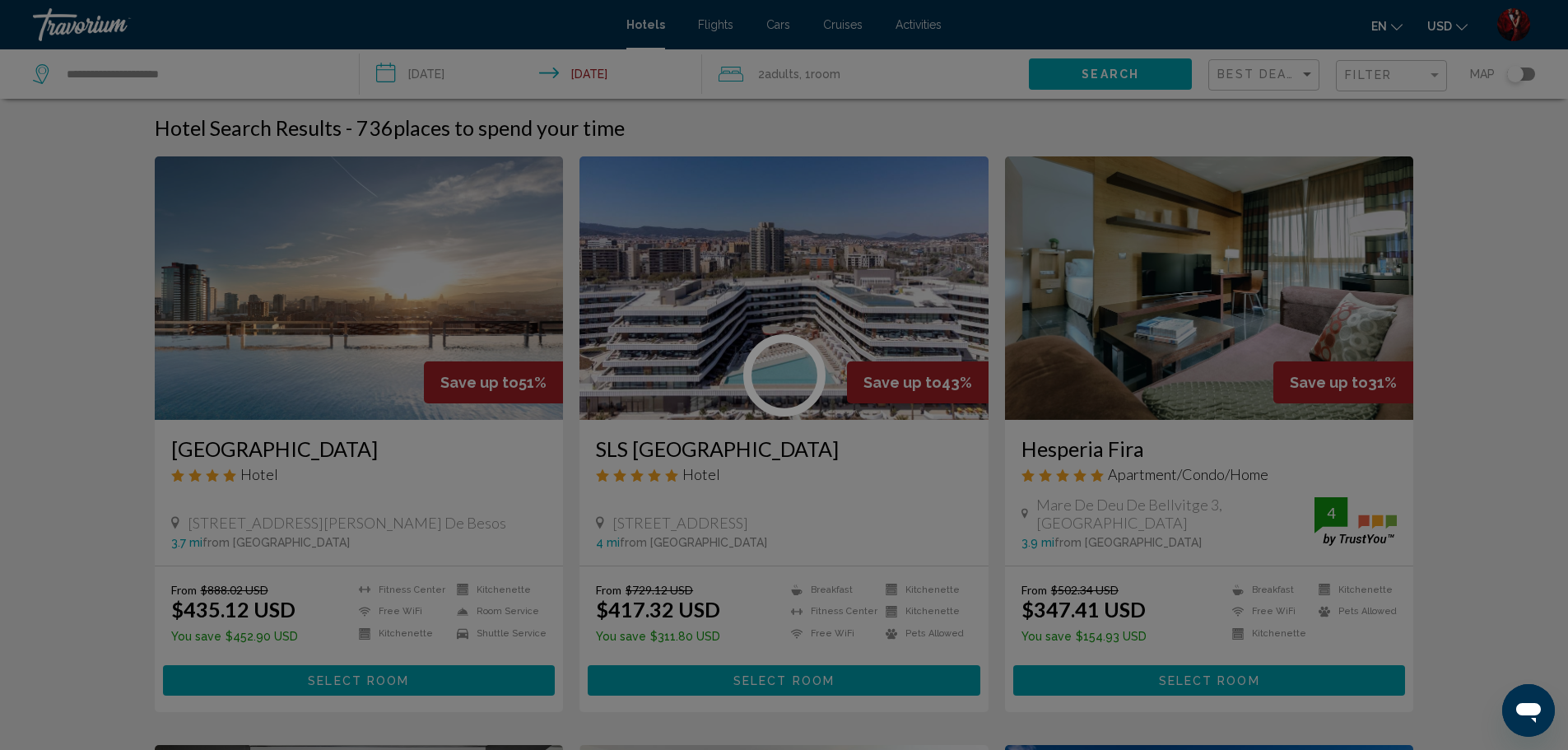
click at [299, 355] on div at bounding box center [784, 375] width 1568 height 750
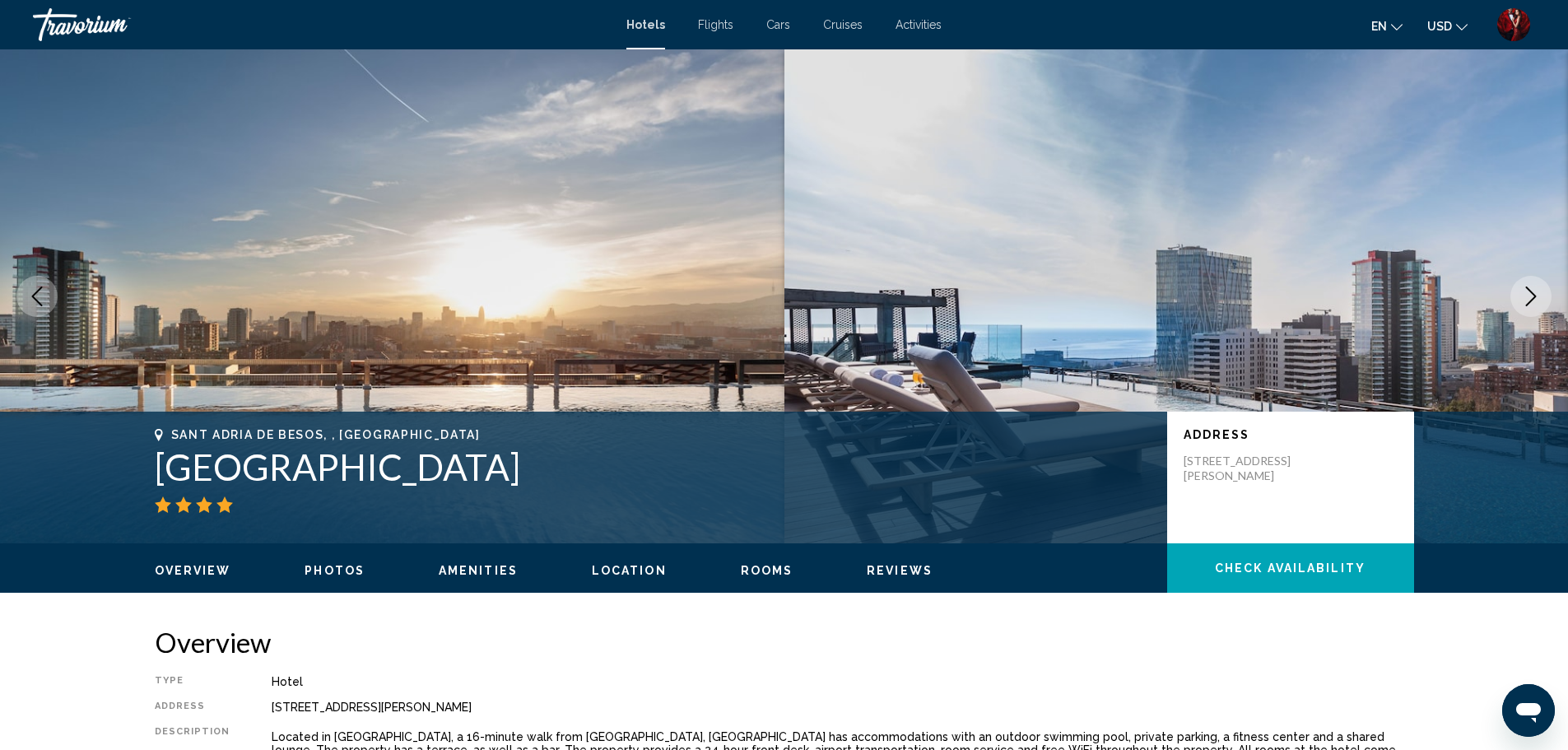
click at [1532, 278] on button "Next image" at bounding box center [1530, 296] width 41 height 41
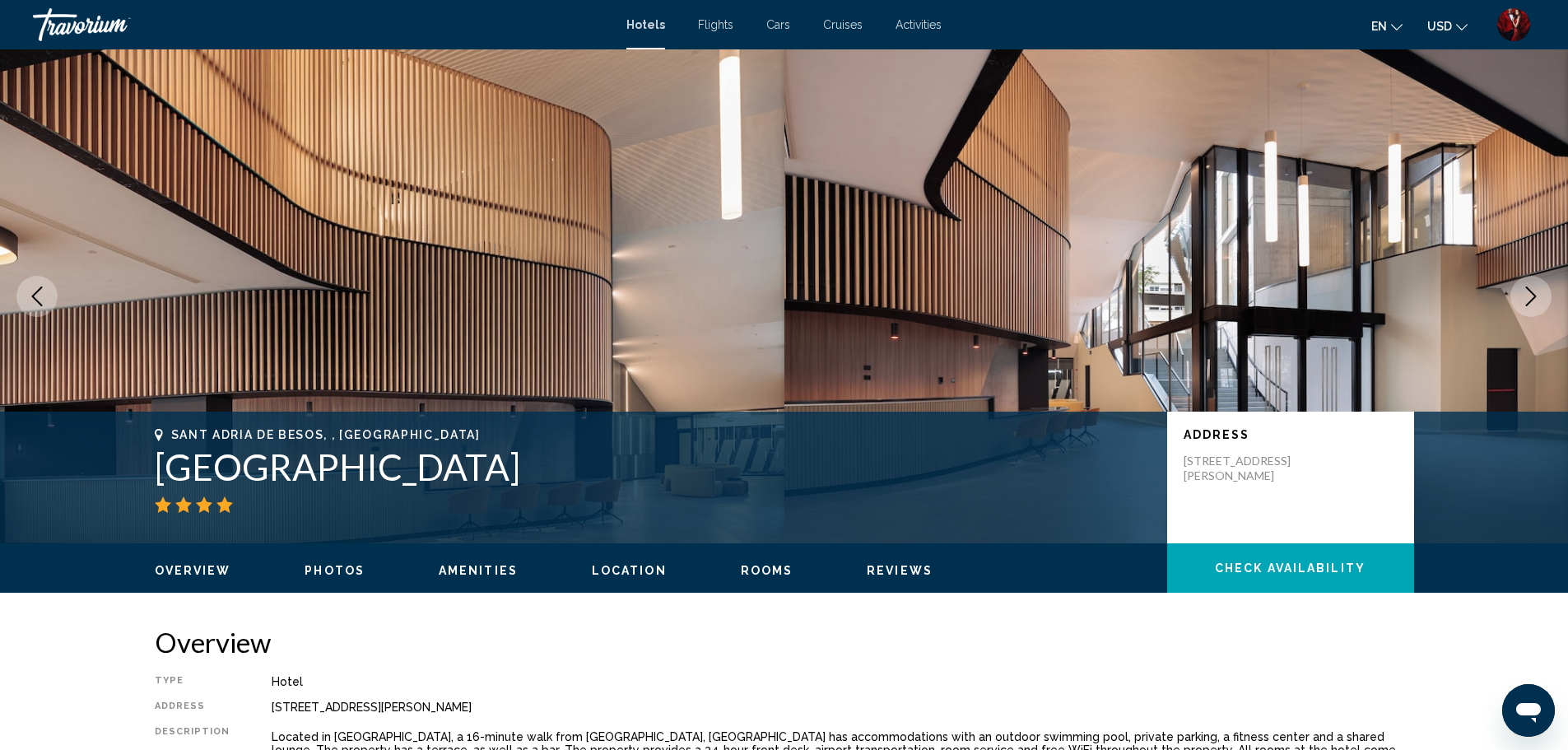
click at [1532, 278] on button "Next image" at bounding box center [1530, 296] width 41 height 41
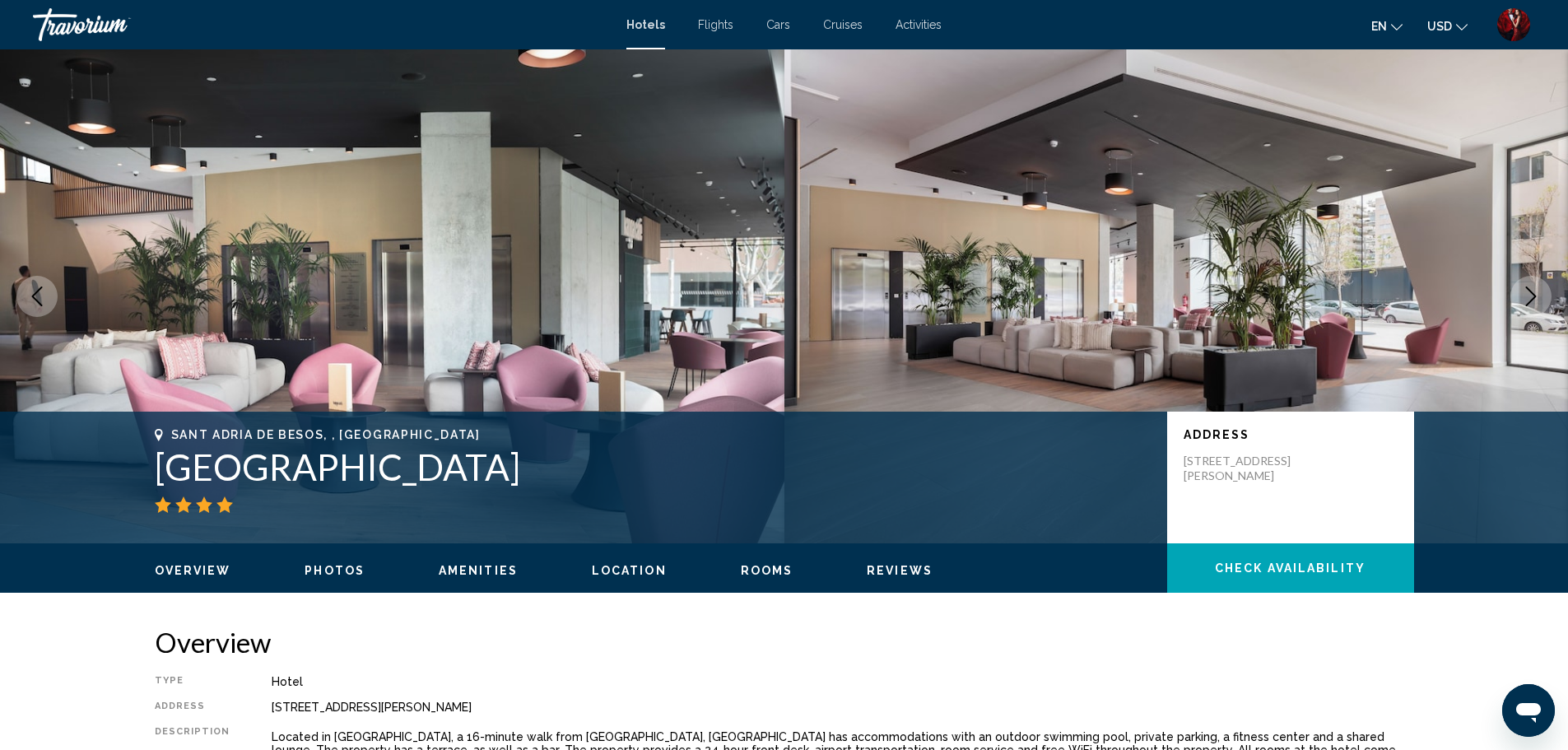
click at [1532, 278] on button "Next image" at bounding box center [1530, 296] width 41 height 41
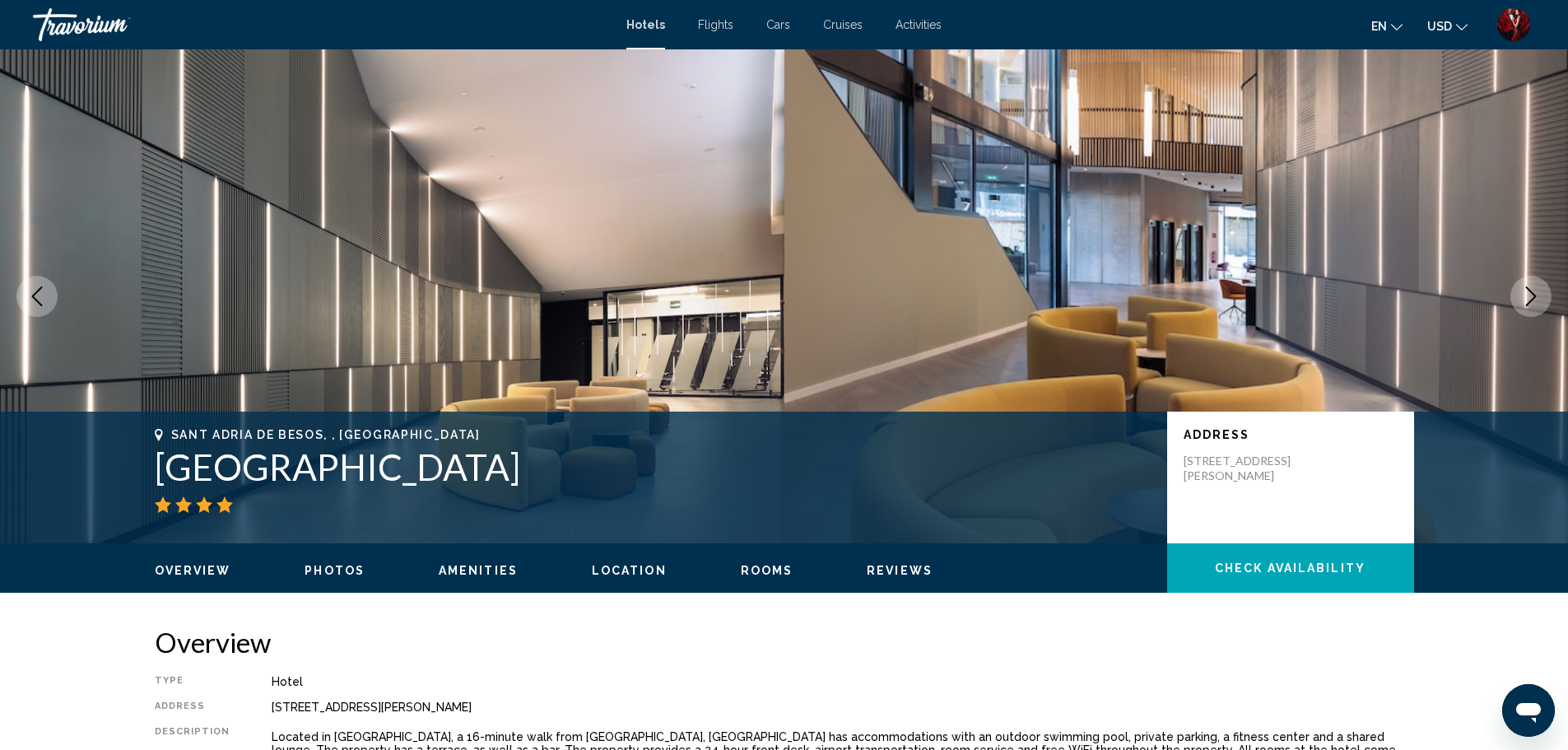
click at [1532, 278] on button "Next image" at bounding box center [1530, 296] width 41 height 41
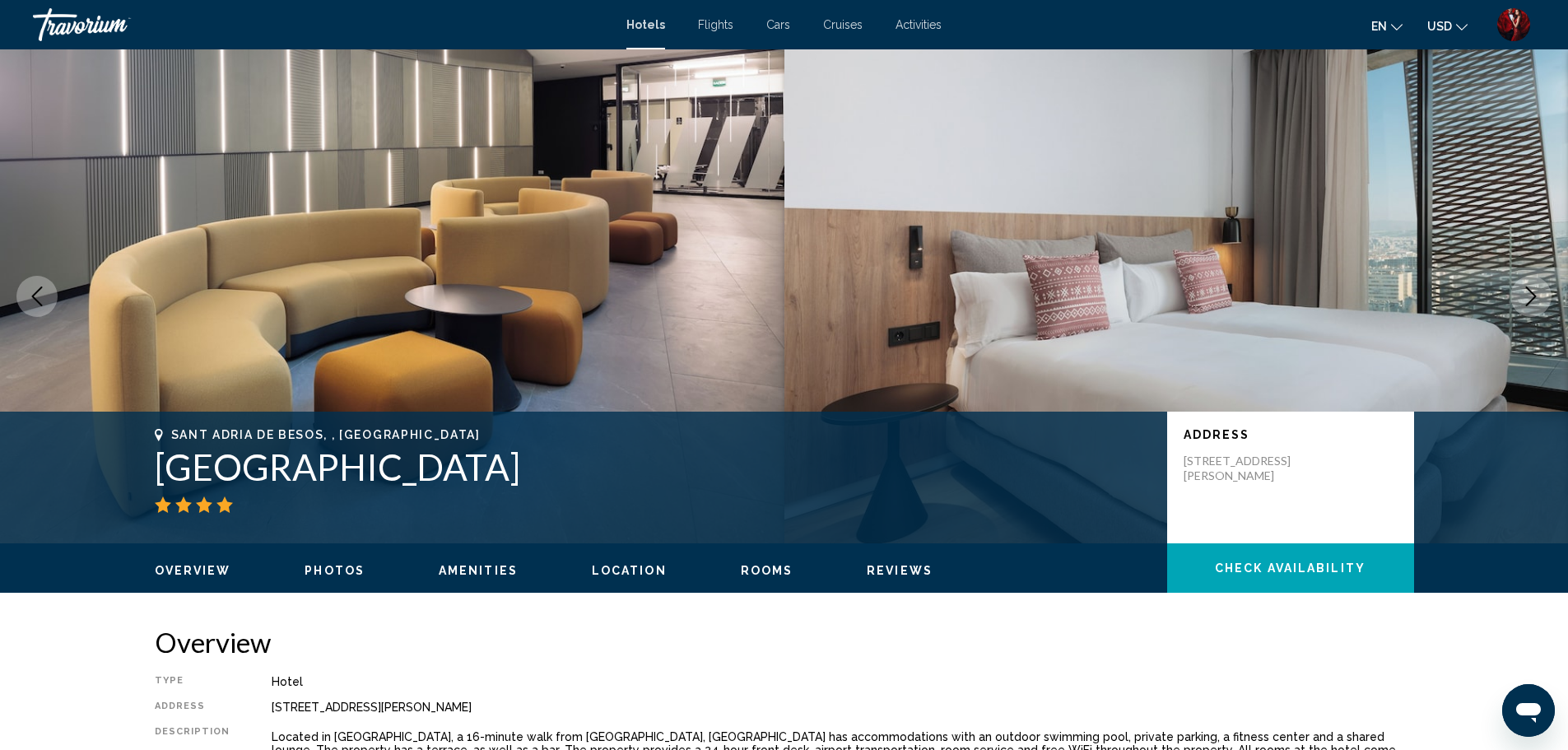
click at [1532, 278] on button "Next image" at bounding box center [1530, 296] width 41 height 41
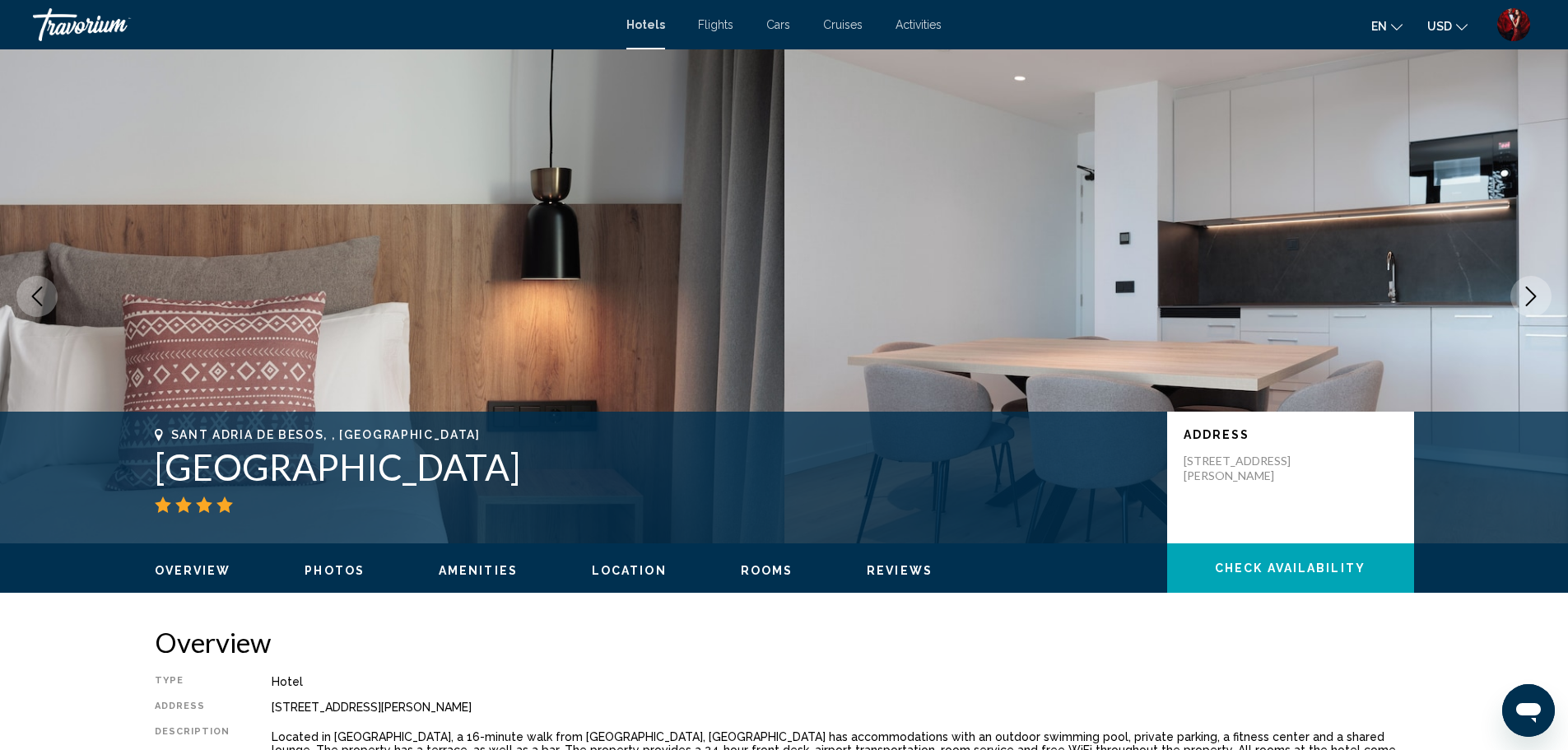
click at [1532, 278] on button "Next image" at bounding box center [1530, 296] width 41 height 41
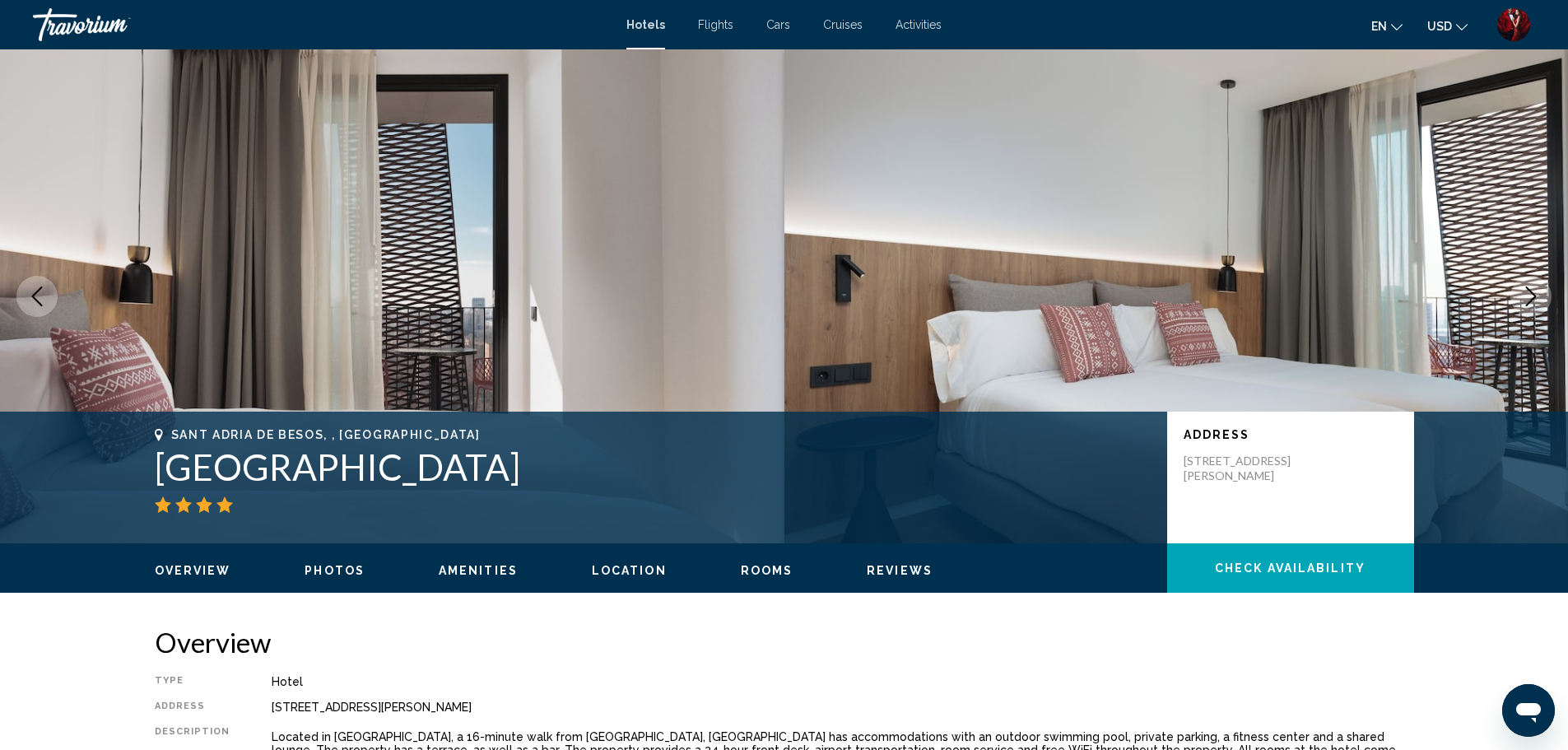
click at [1532, 278] on button "Next image" at bounding box center [1530, 296] width 41 height 41
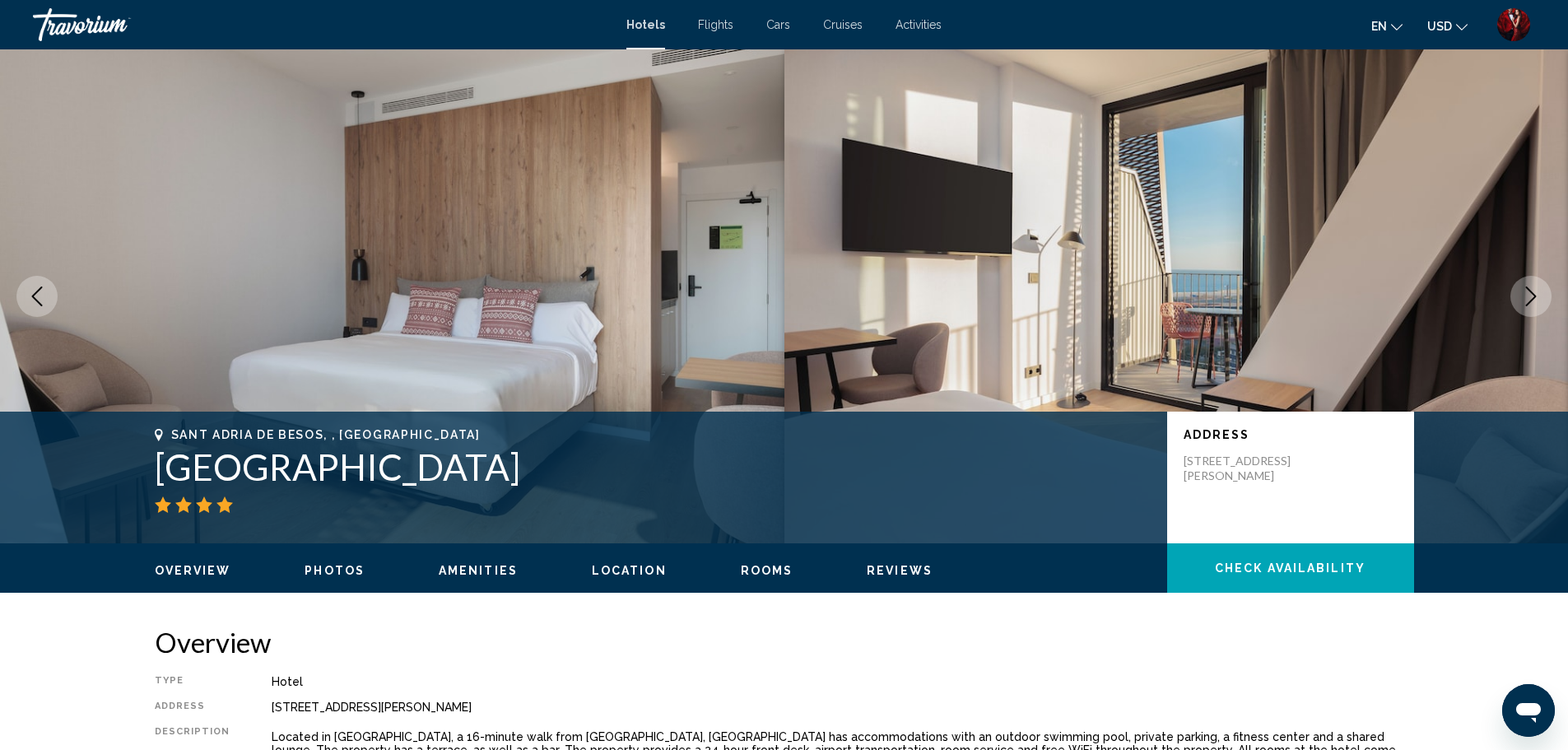
click at [1532, 278] on button "Next image" at bounding box center [1530, 296] width 41 height 41
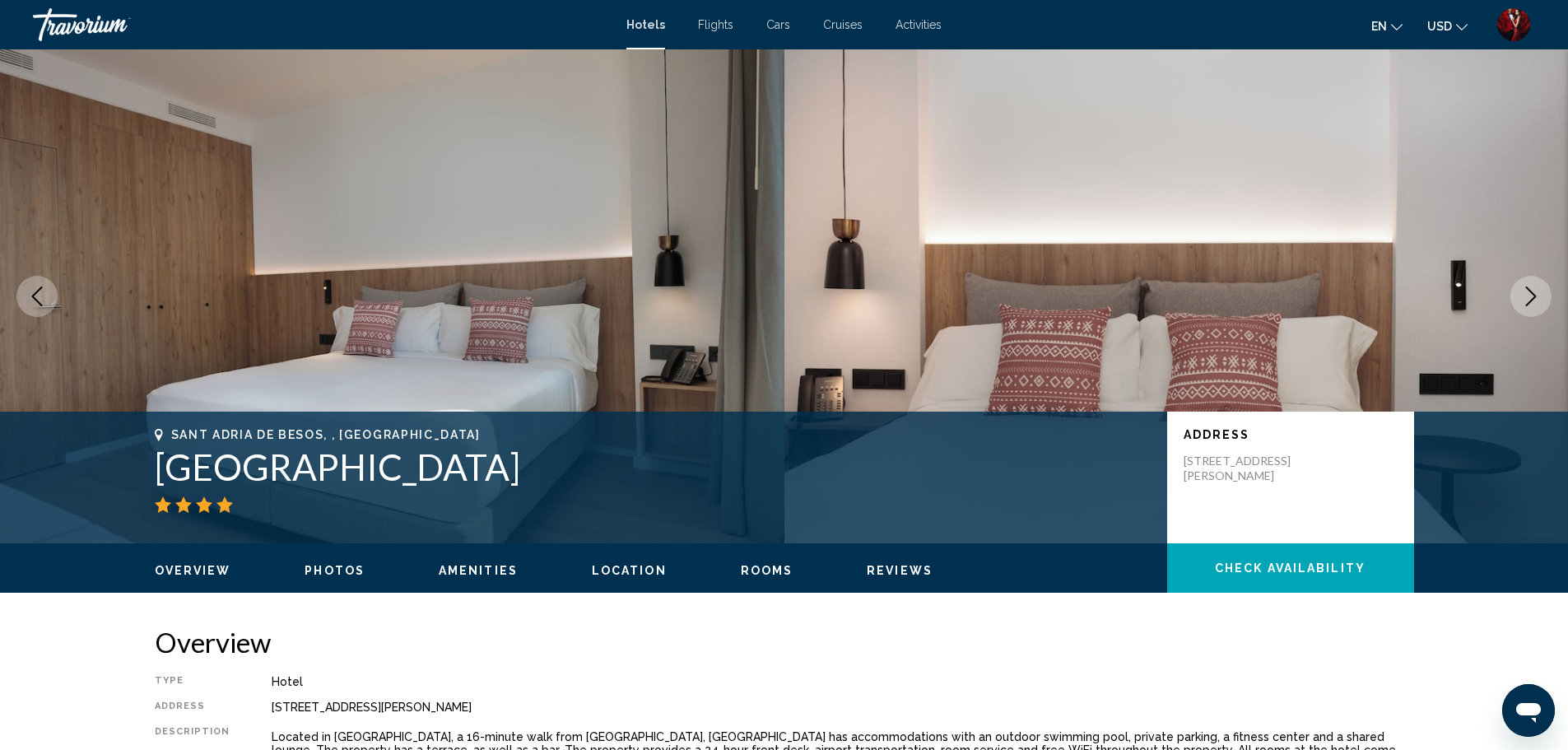
click at [1532, 278] on button "Next image" at bounding box center [1530, 296] width 41 height 41
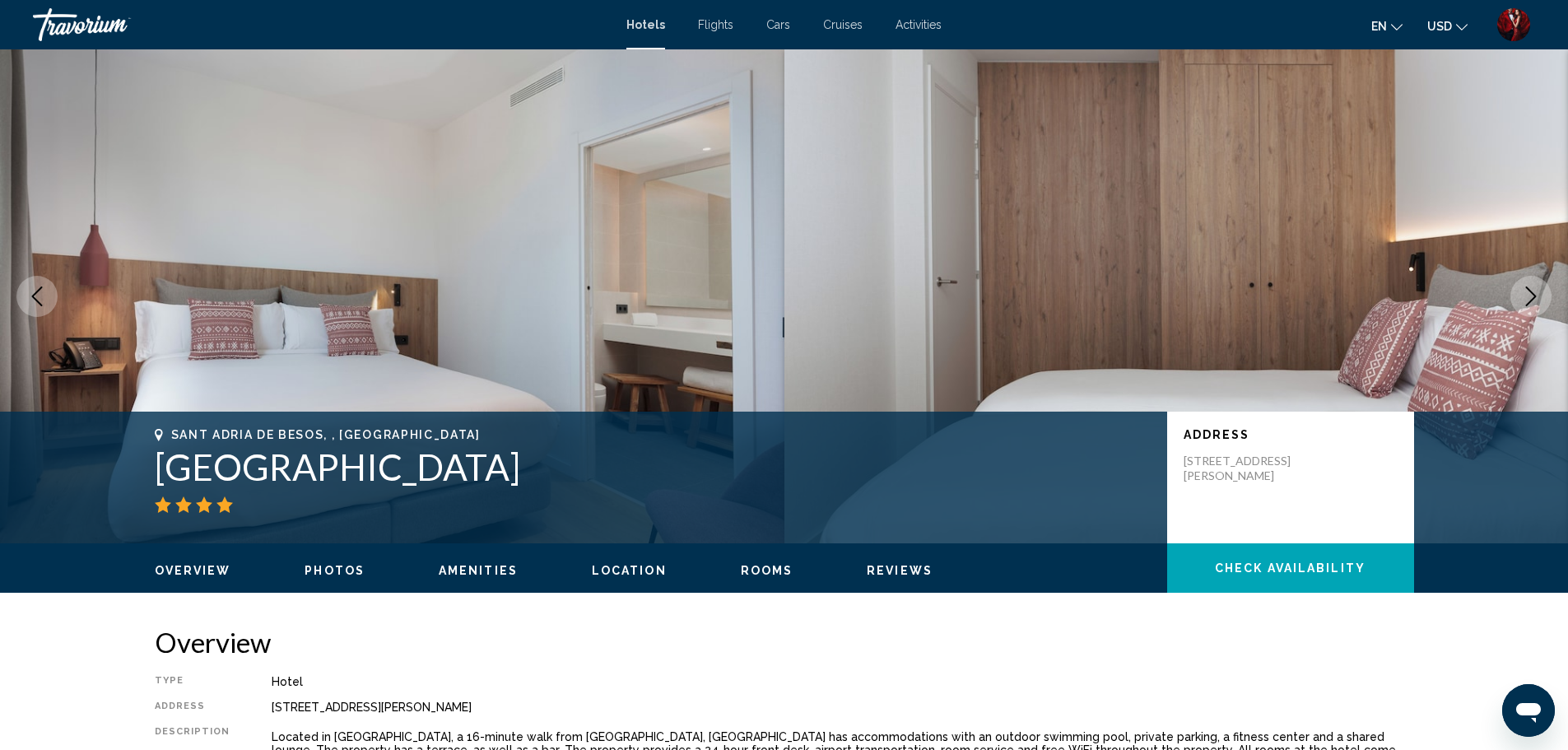
click at [1532, 278] on button "Next image" at bounding box center [1530, 296] width 41 height 41
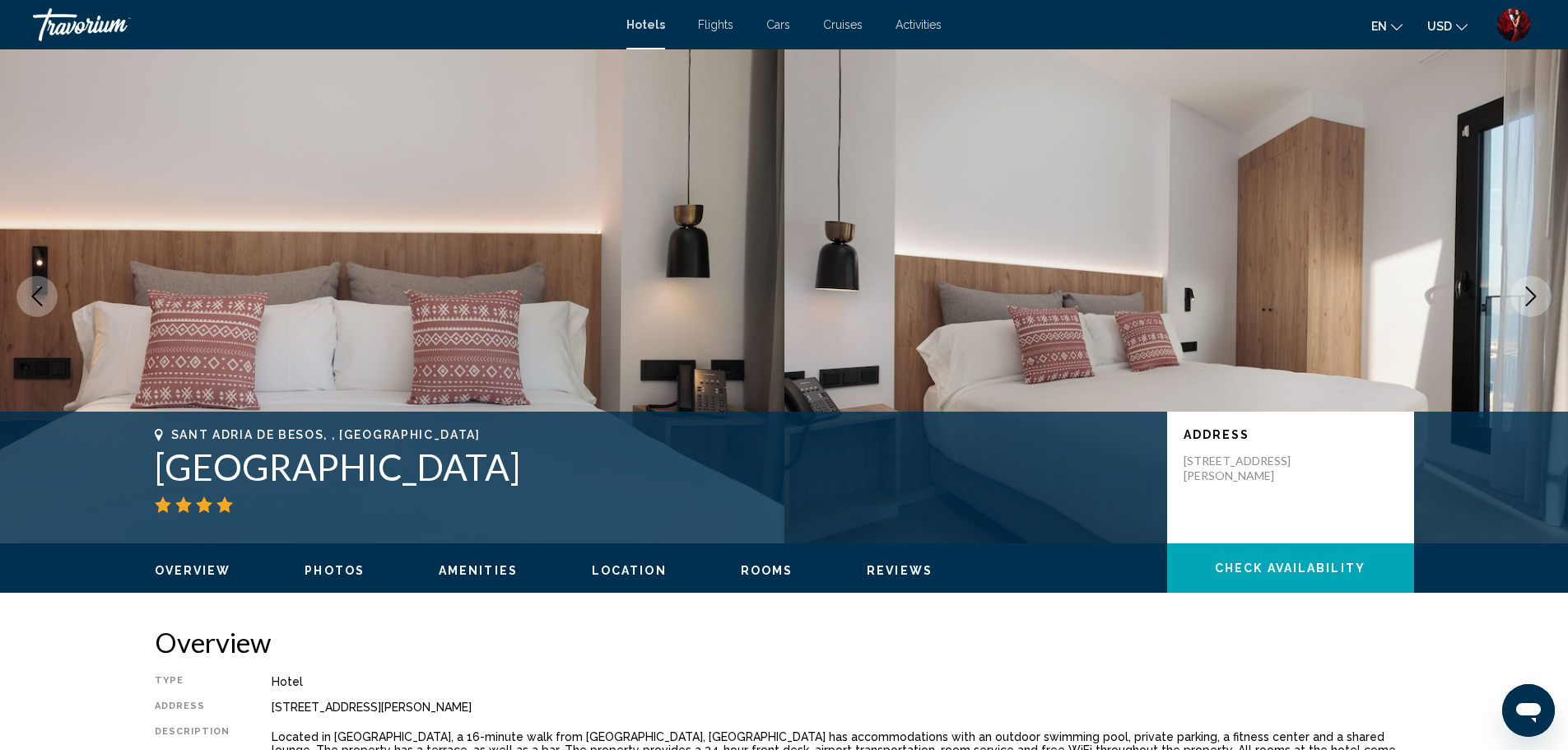
click at [1532, 278] on button "Next image" at bounding box center [1530, 296] width 41 height 41
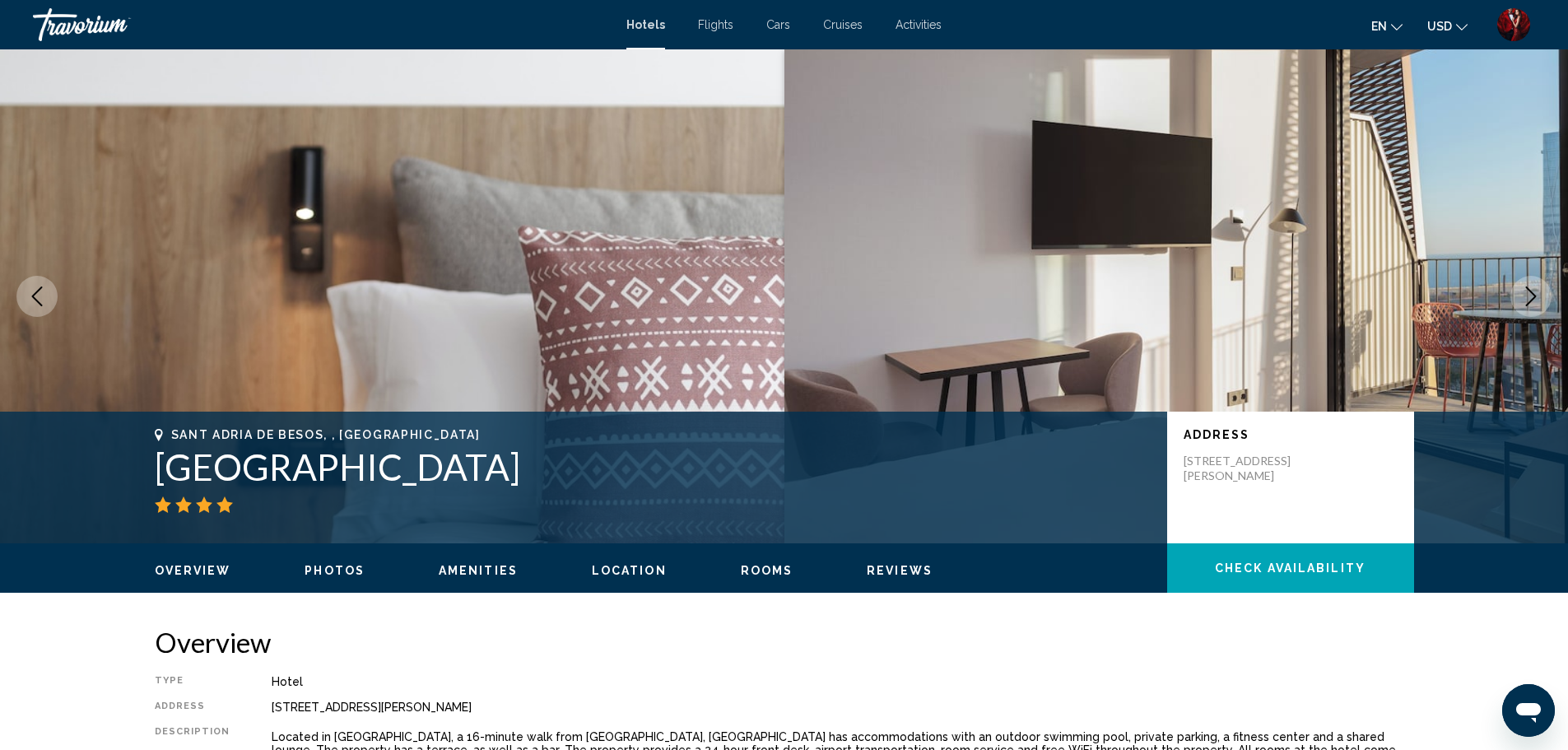
click at [1532, 278] on button "Next image" at bounding box center [1530, 296] width 41 height 41
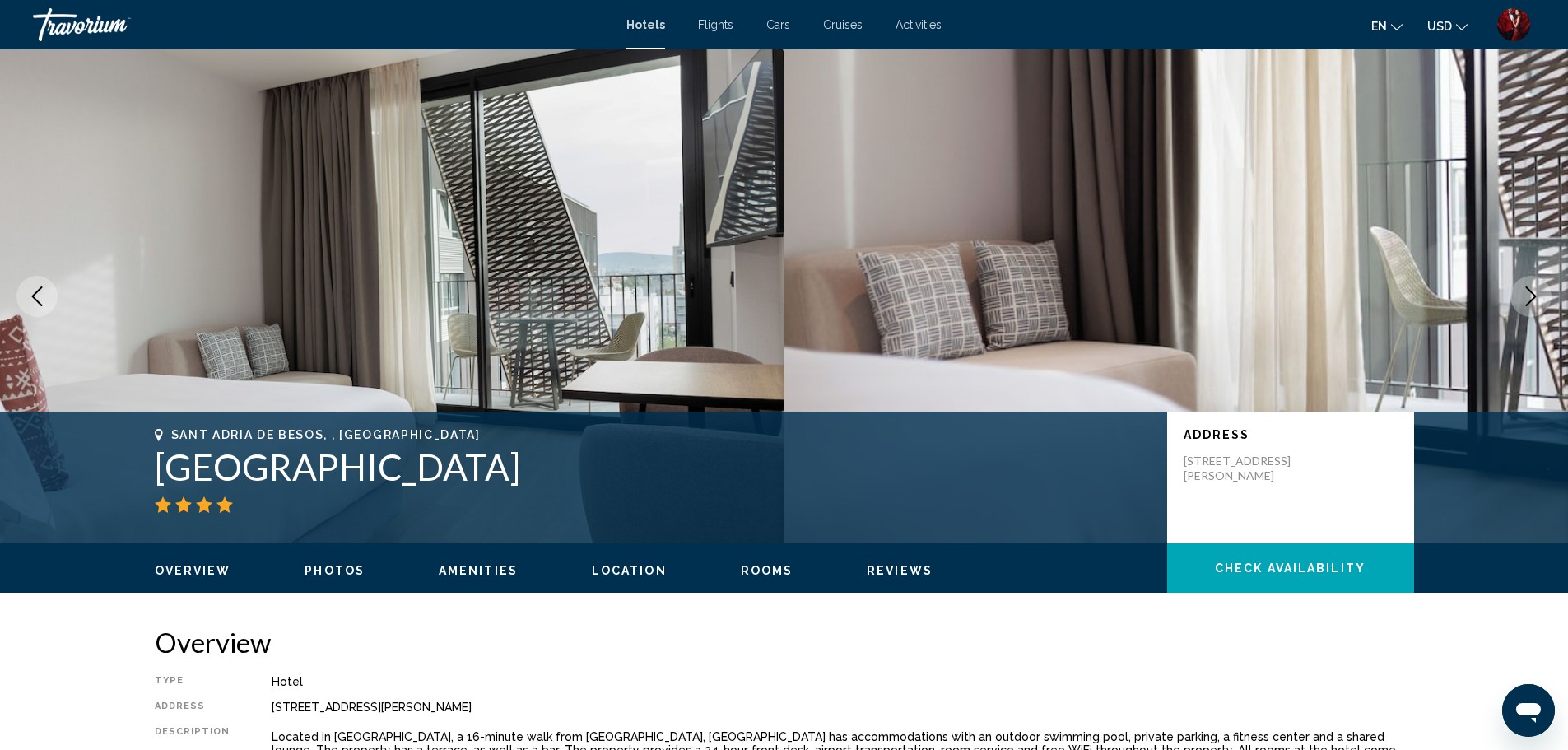
click at [1532, 278] on button "Next image" at bounding box center [1530, 296] width 41 height 41
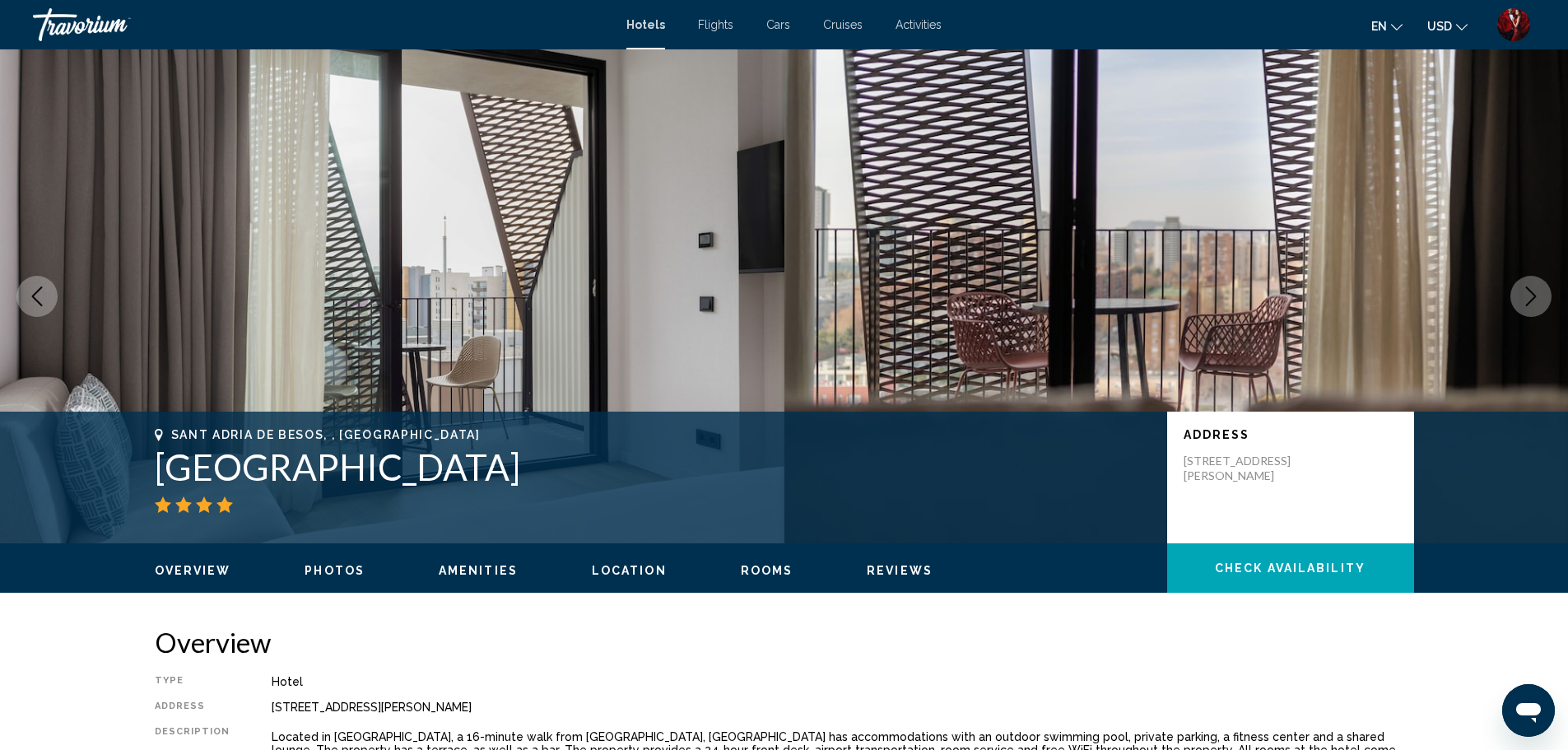
click at [1532, 278] on button "Next image" at bounding box center [1530, 296] width 41 height 41
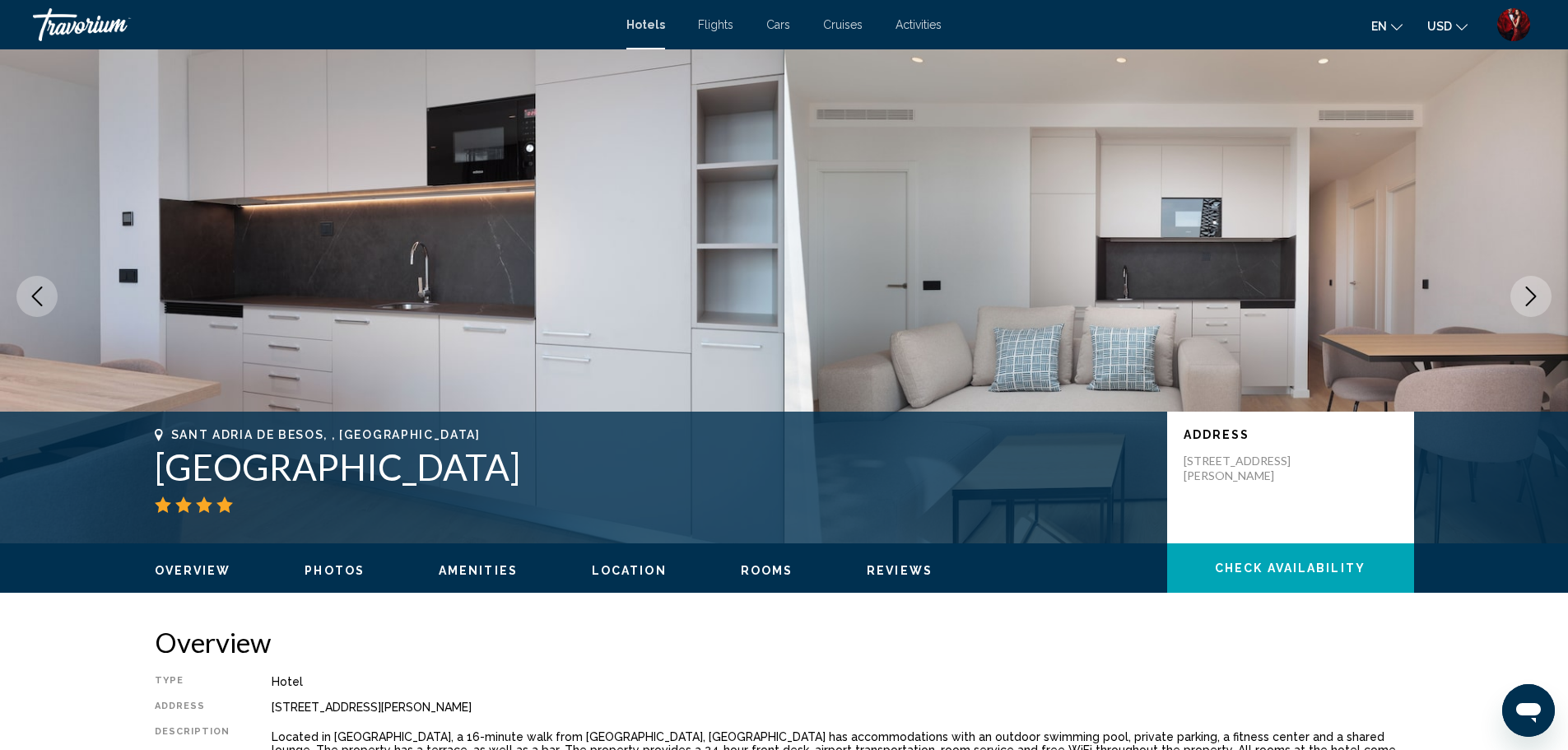
click at [1532, 278] on button "Next image" at bounding box center [1530, 296] width 41 height 41
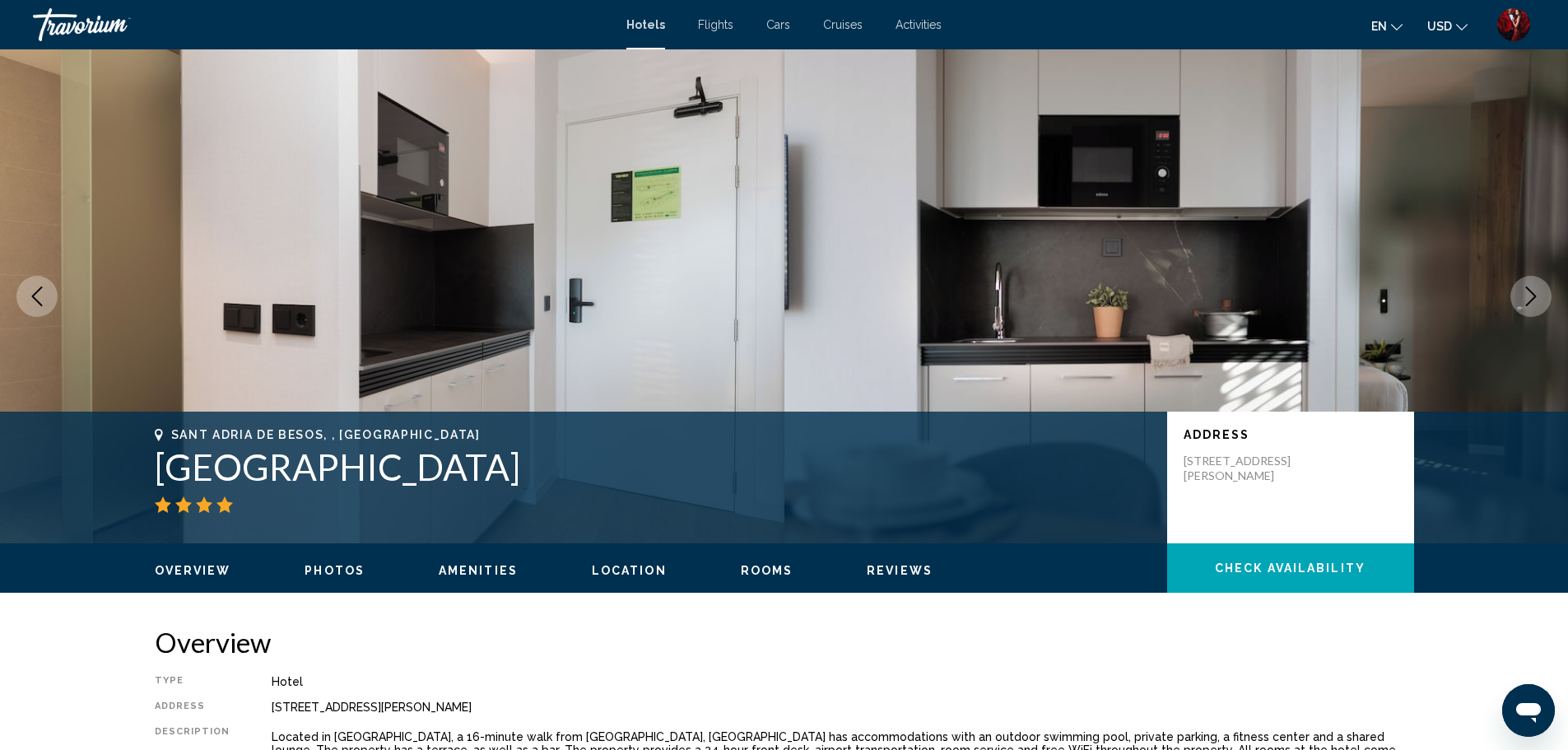
click at [1532, 278] on button "Next image" at bounding box center [1530, 296] width 41 height 41
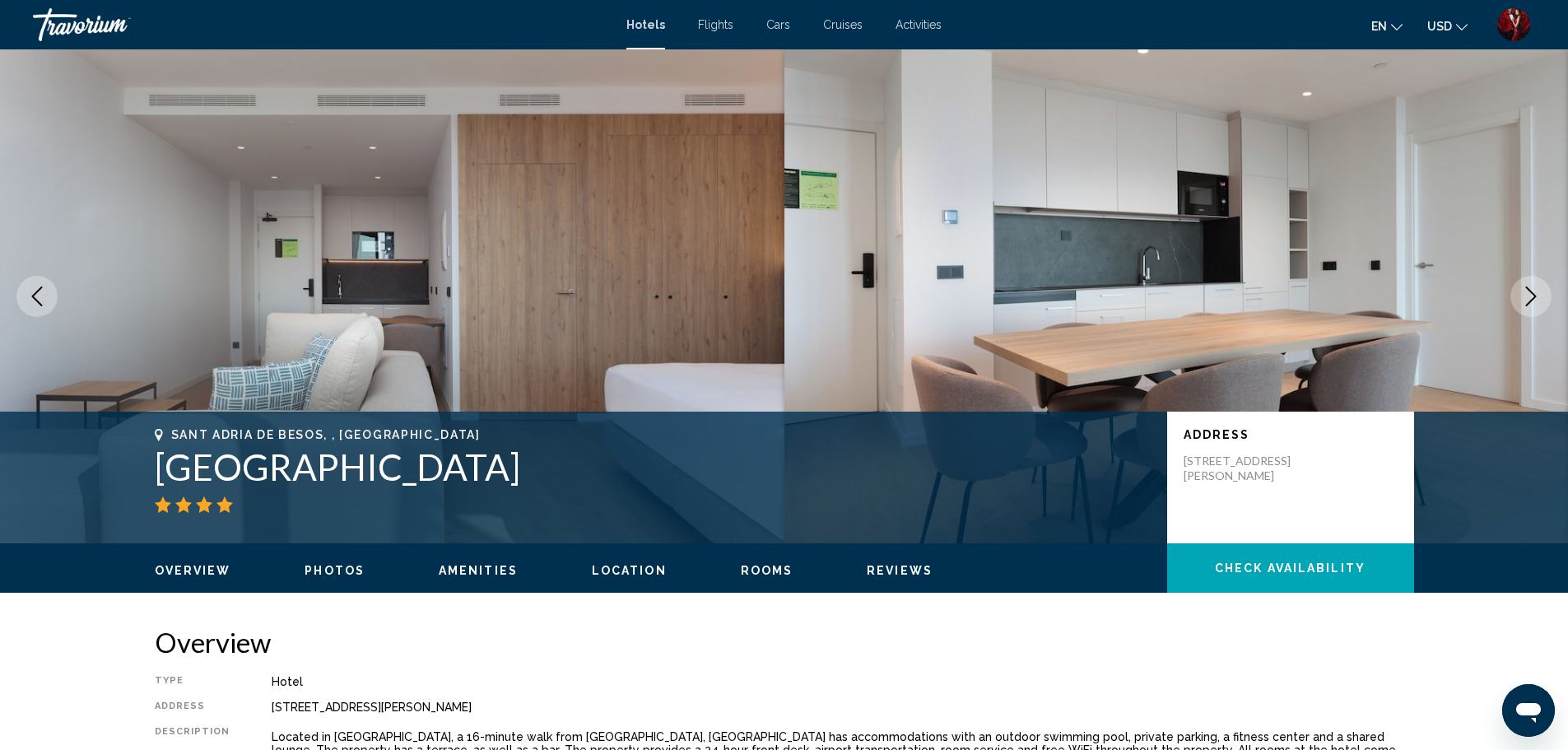
click at [1532, 278] on button "Next image" at bounding box center [1530, 296] width 41 height 41
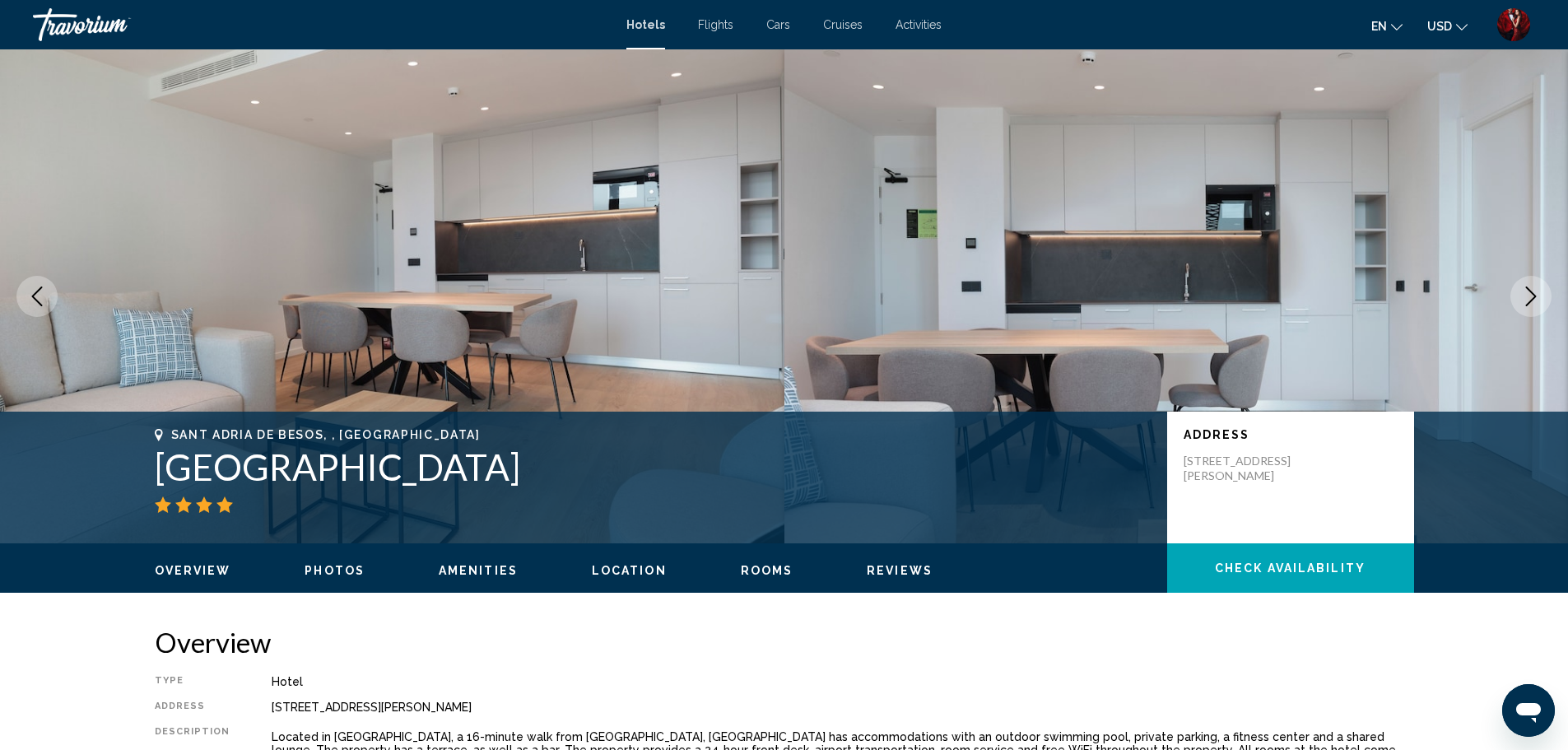
click at [1532, 278] on button "Next image" at bounding box center [1530, 296] width 41 height 41
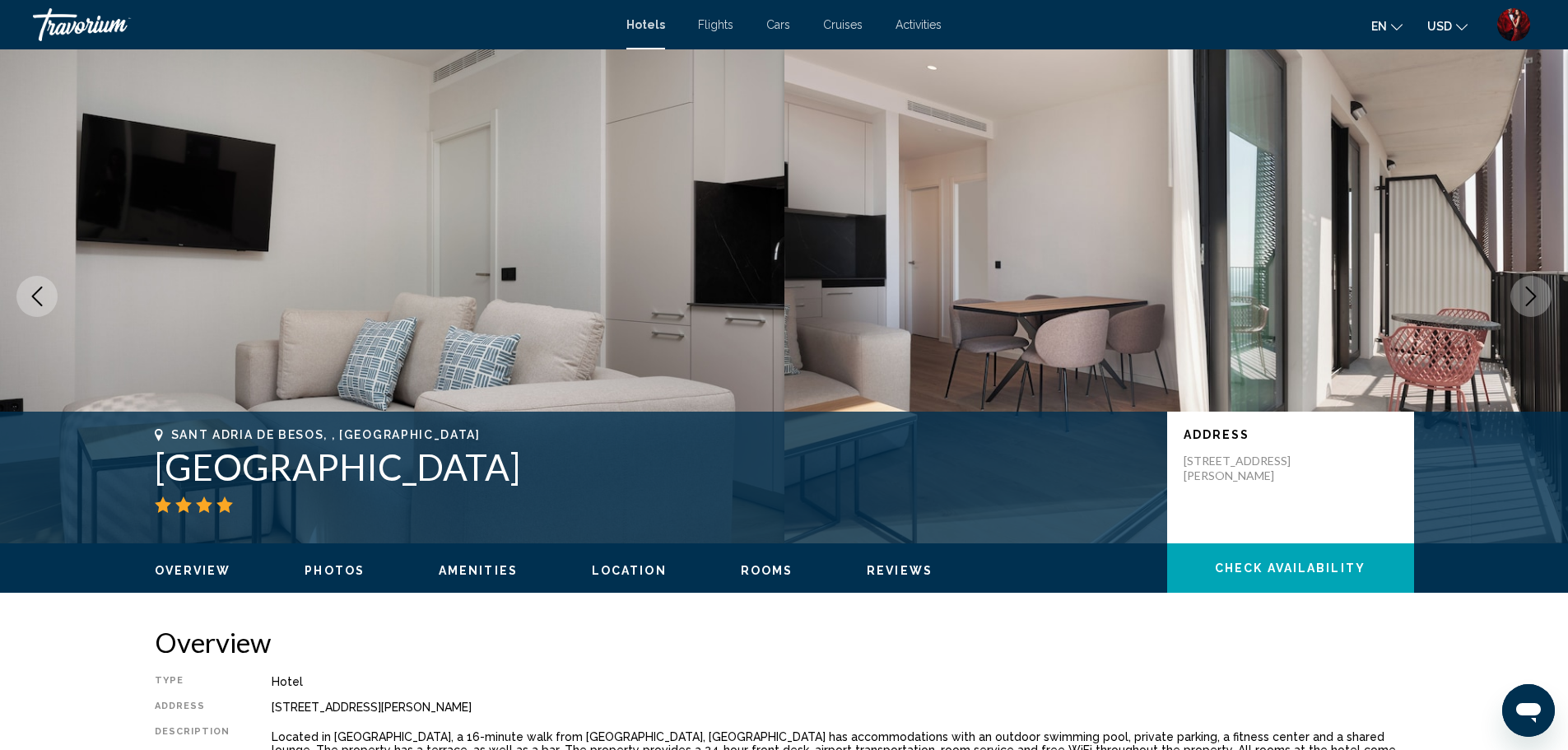
click at [1532, 278] on button "Next image" at bounding box center [1530, 296] width 41 height 41
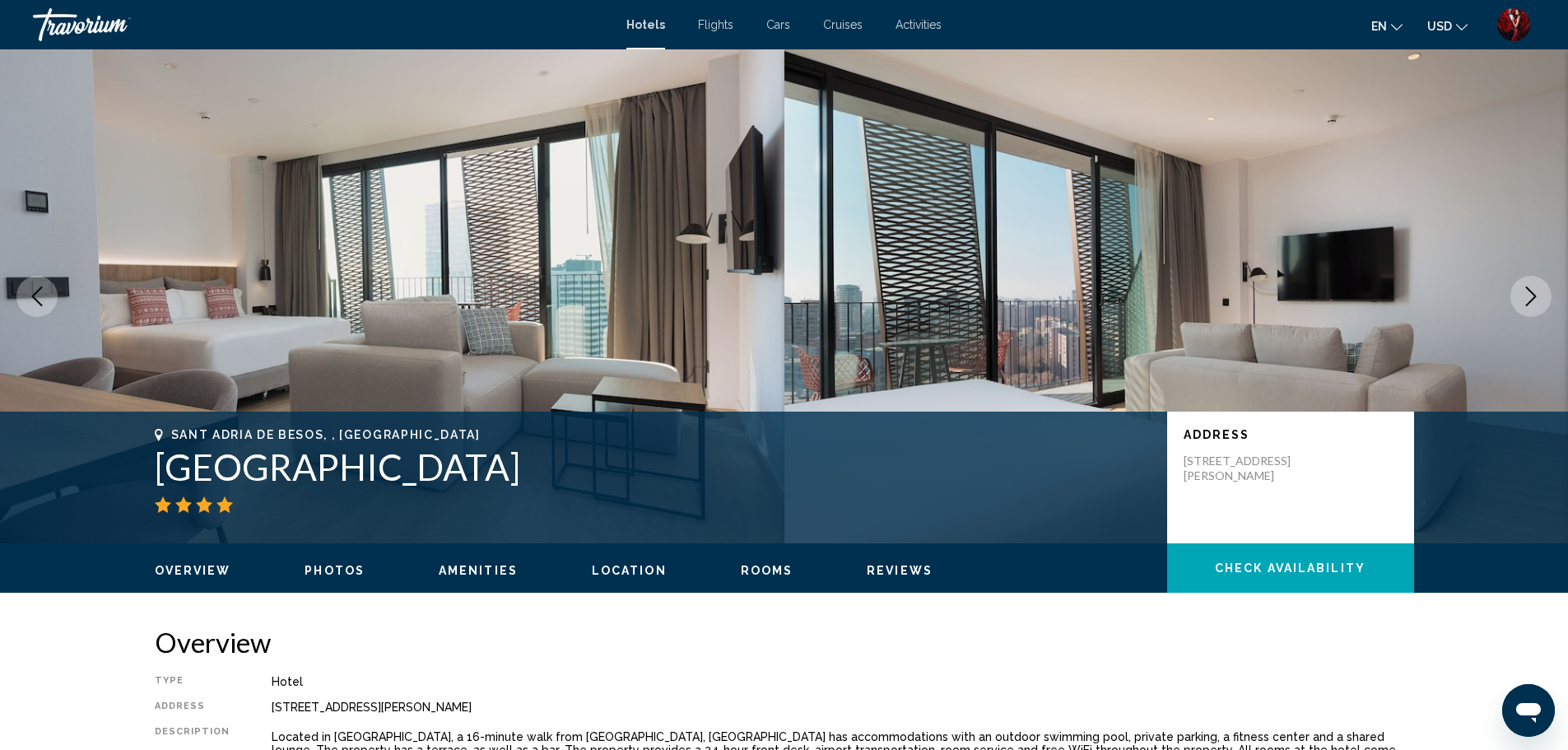
click at [1532, 278] on button "Next image" at bounding box center [1530, 296] width 41 height 41
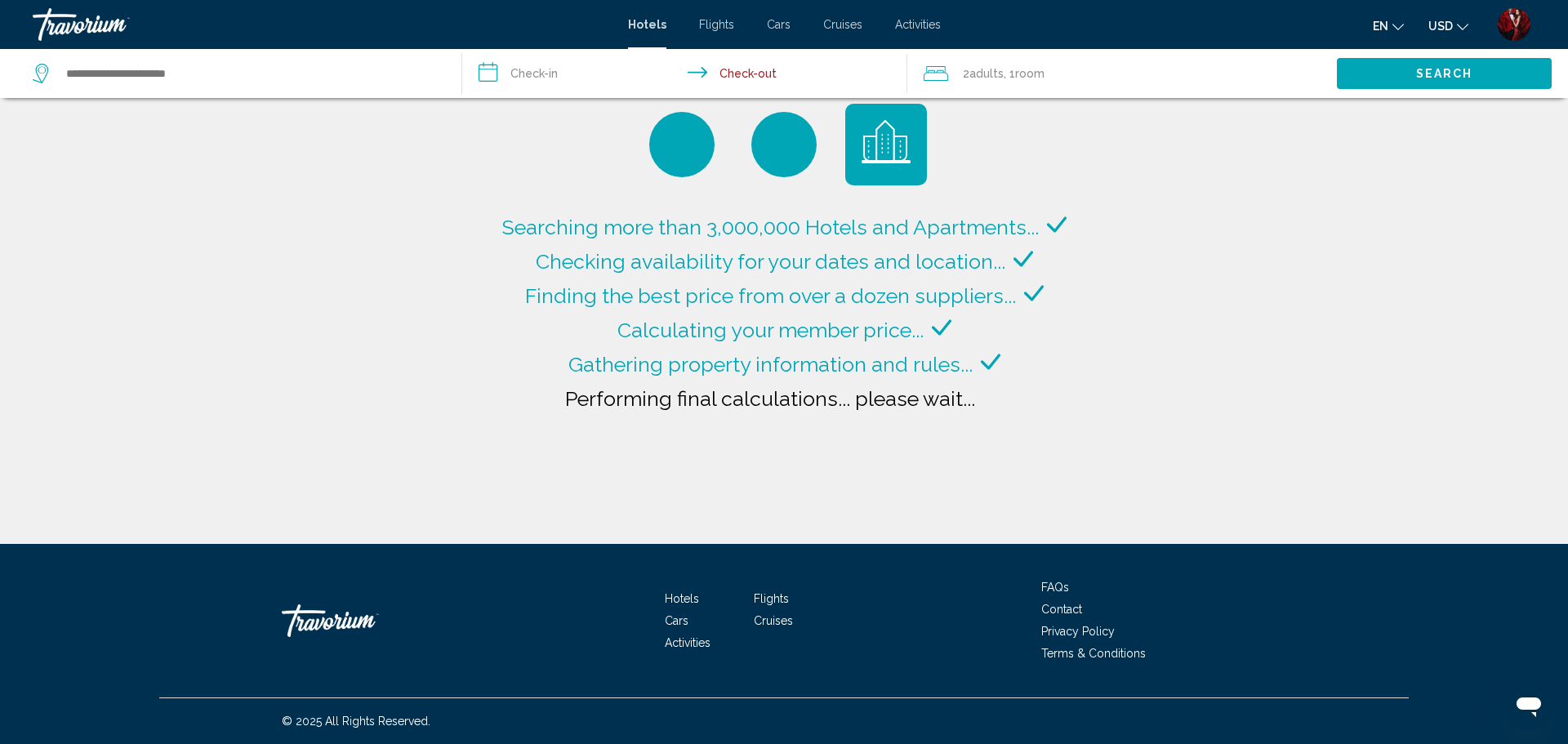
type input "**********"
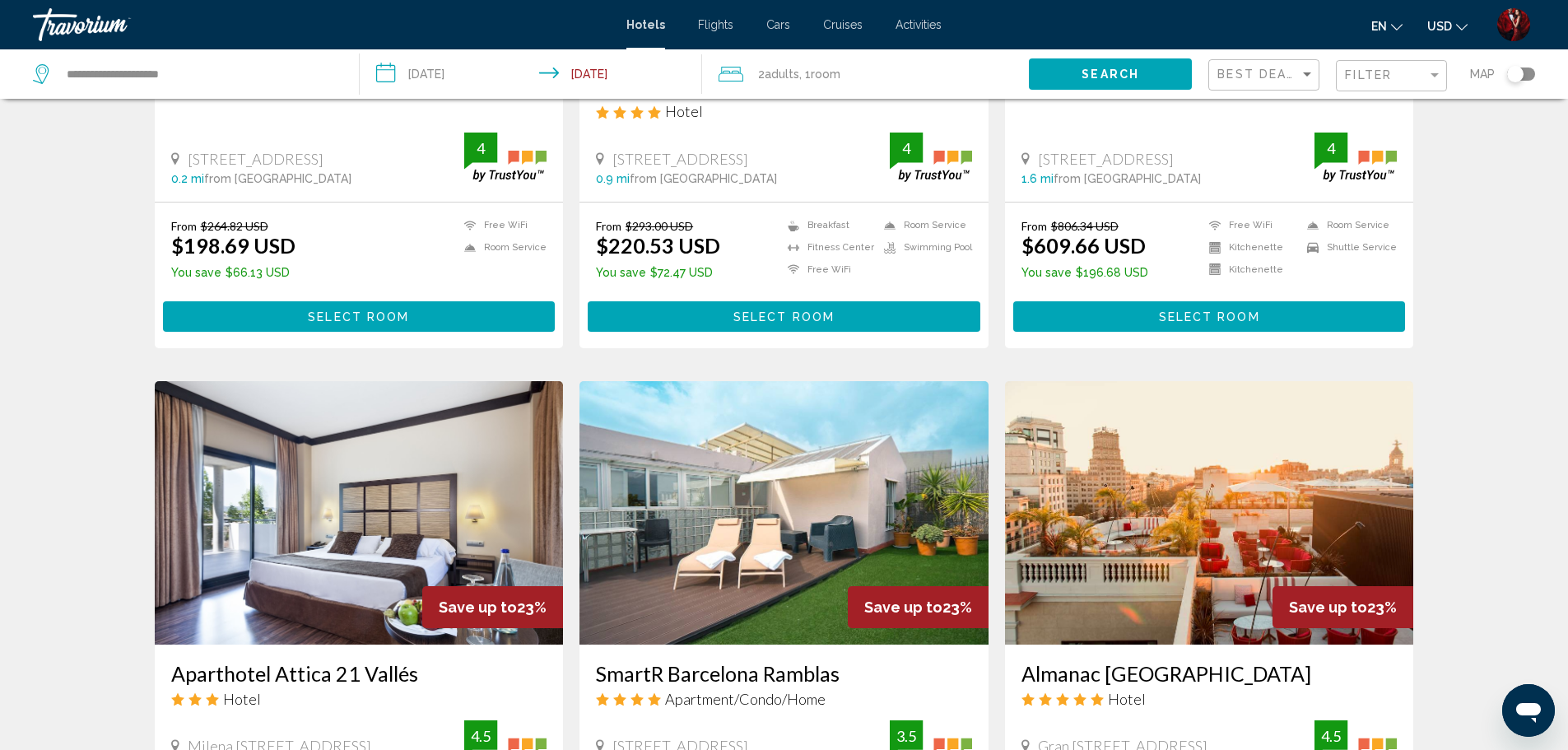
scroll to position [1810, 0]
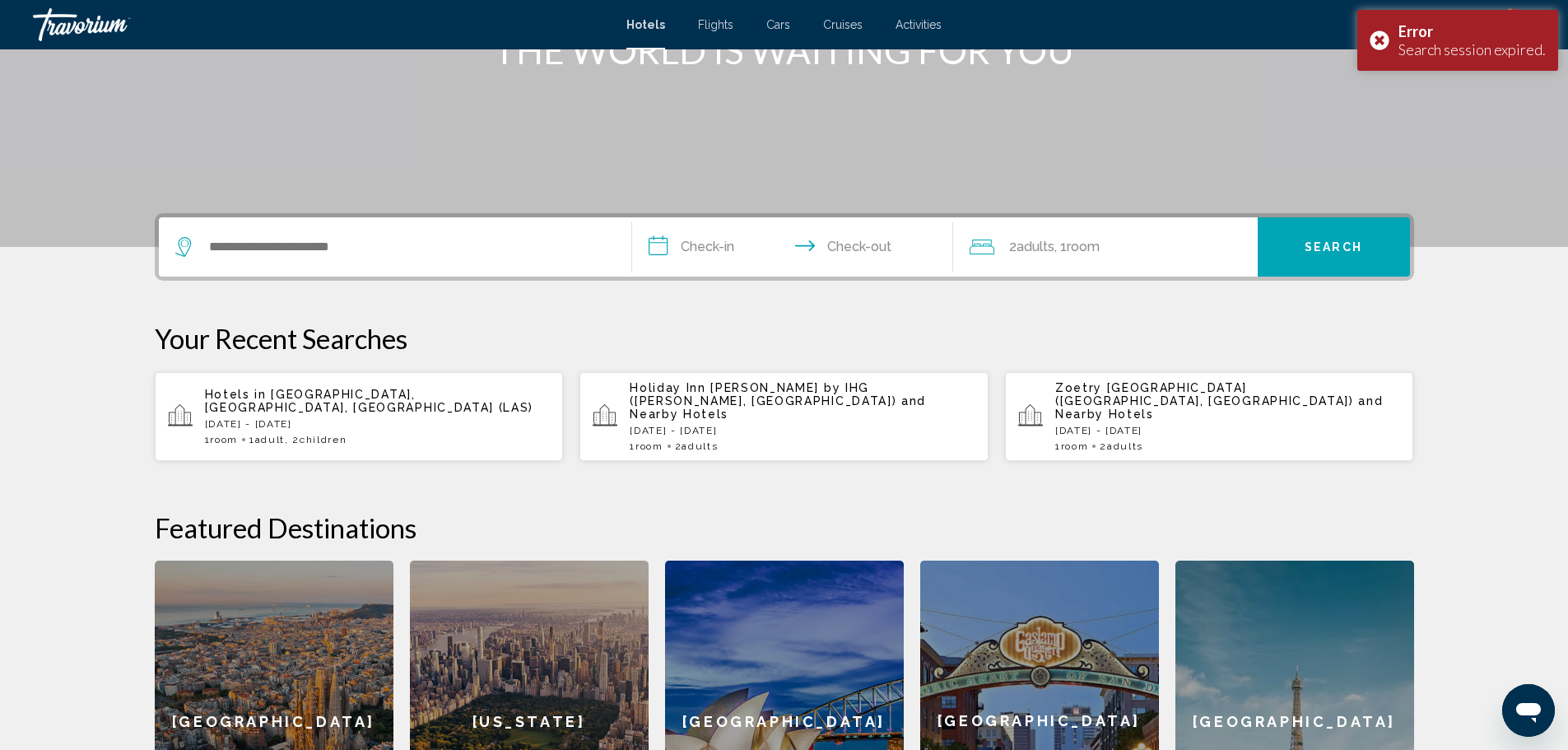
scroll to position [493, 0]
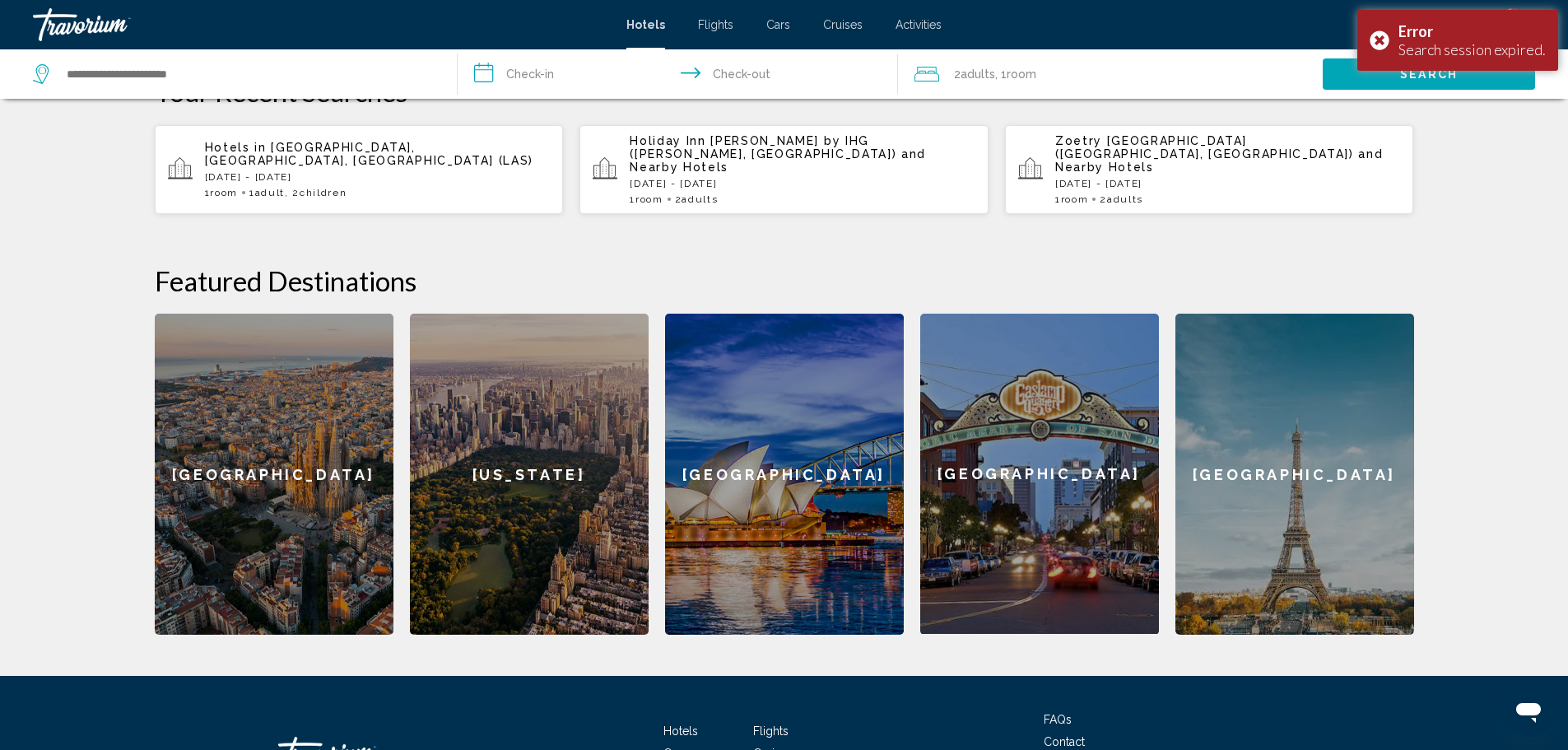
click at [265, 511] on div "[GEOGRAPHIC_DATA]" at bounding box center [273, 474] width 238 height 321
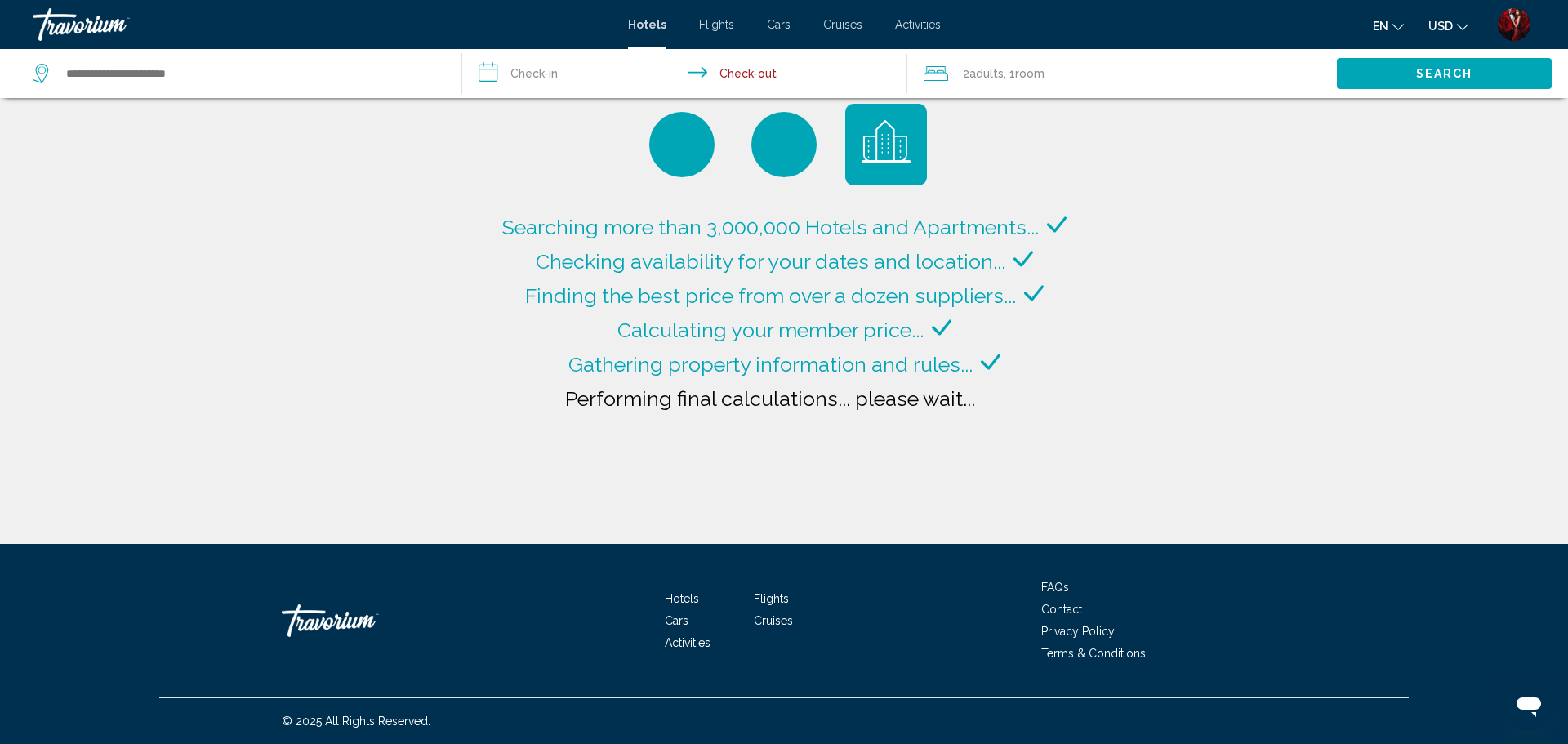
type input "**********"
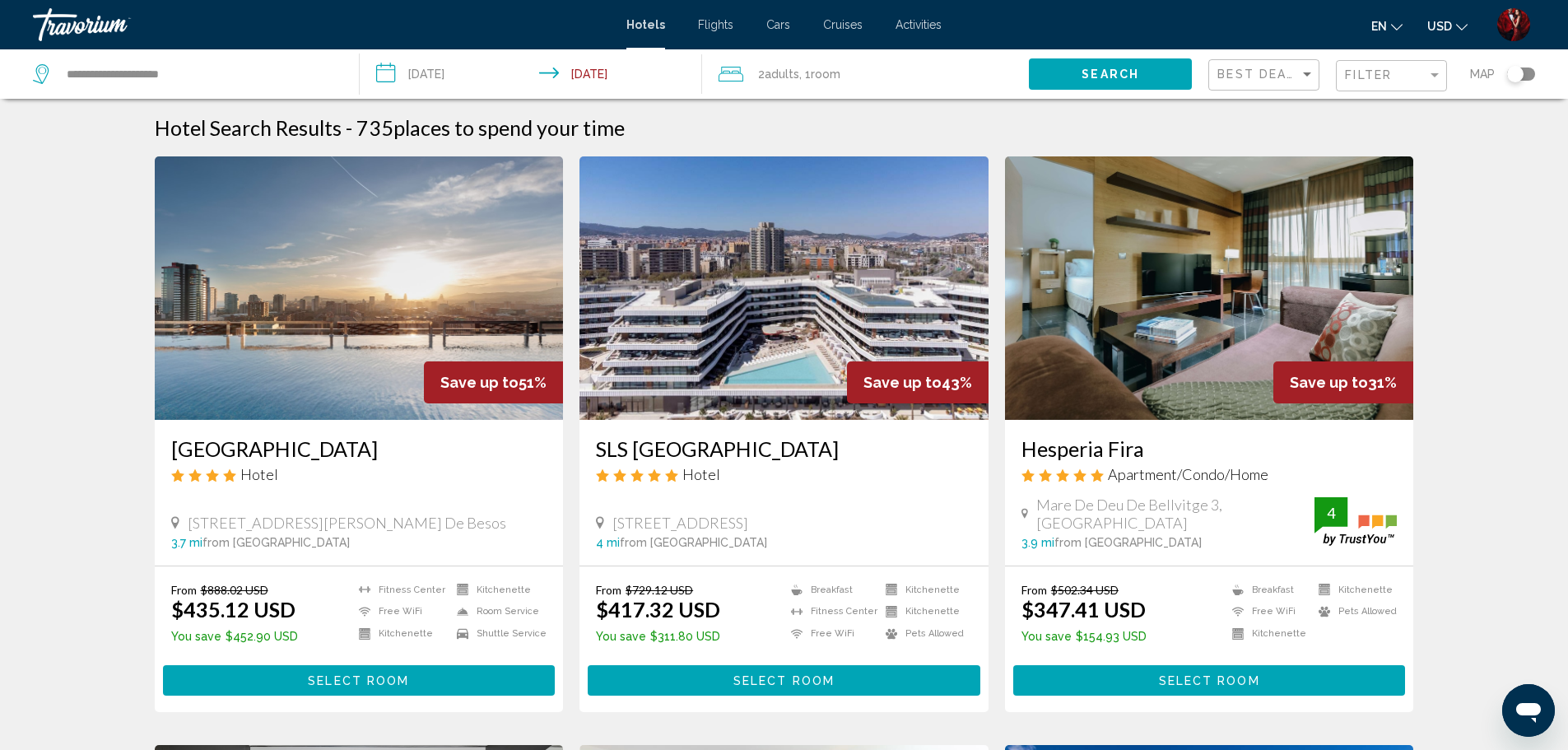
click at [431, 67] on input "**********" at bounding box center [535, 77] width 350 height 54
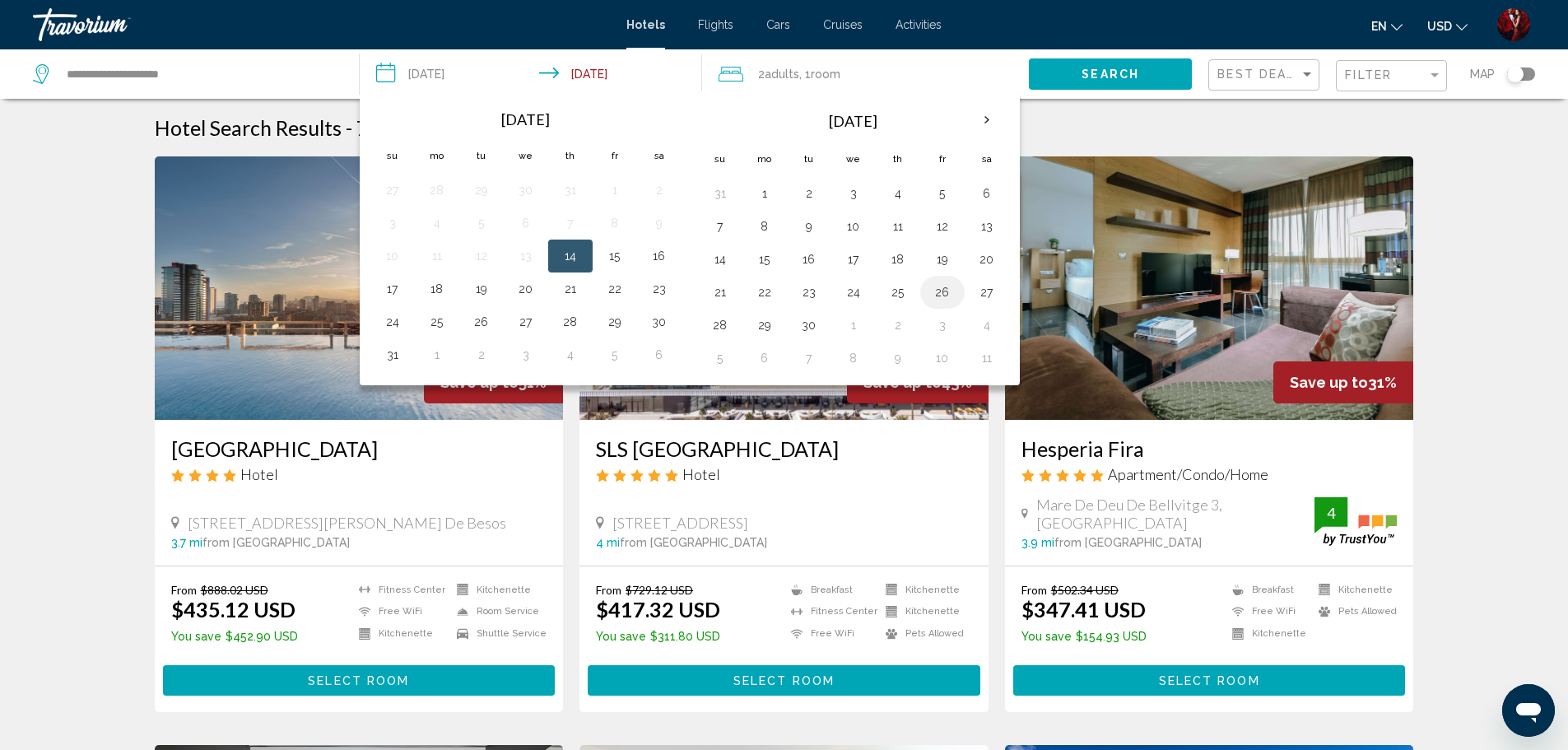
click at [943, 299] on button "26" at bounding box center [943, 292] width 26 height 23
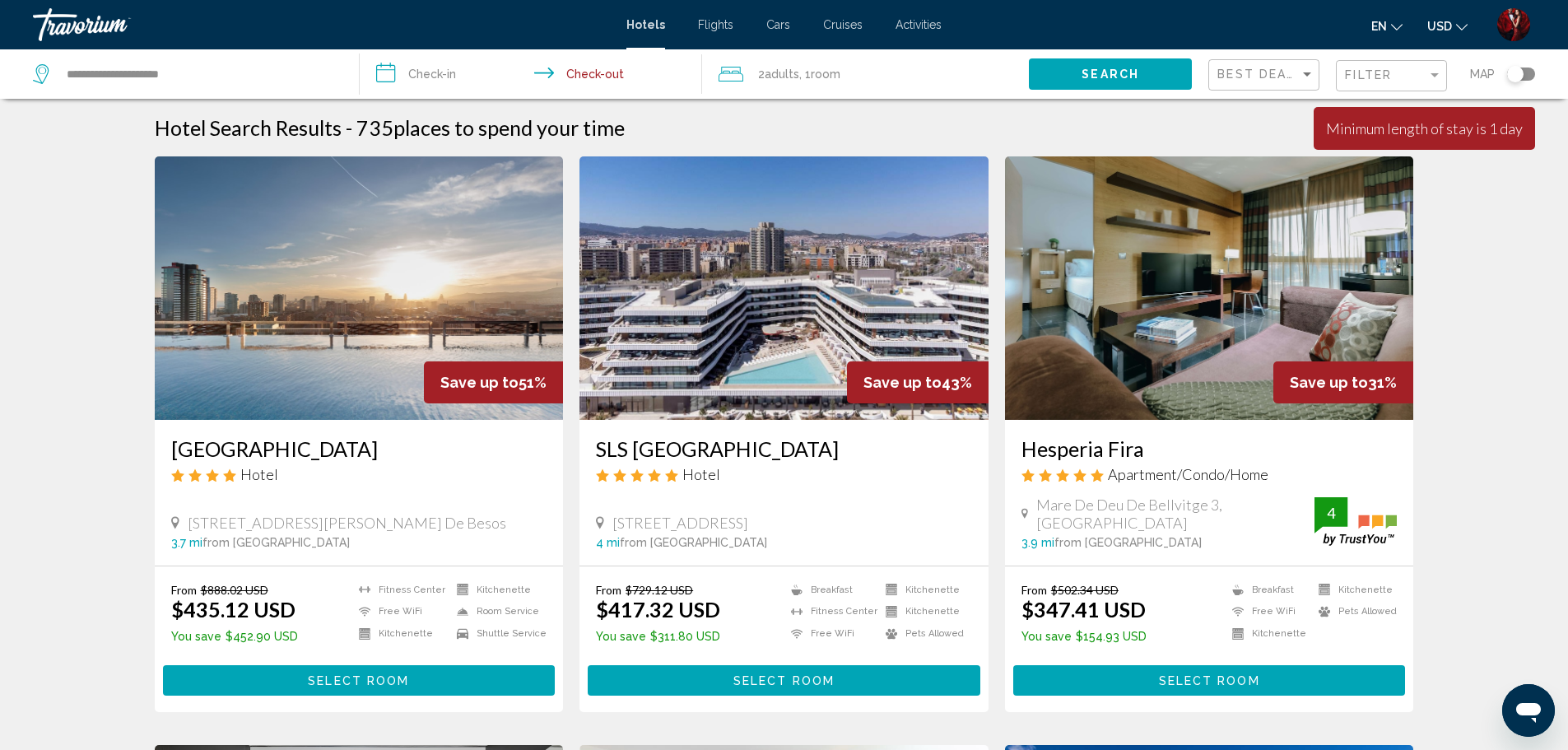
click at [783, 70] on span "Adults" at bounding box center [783, 73] width 35 height 13
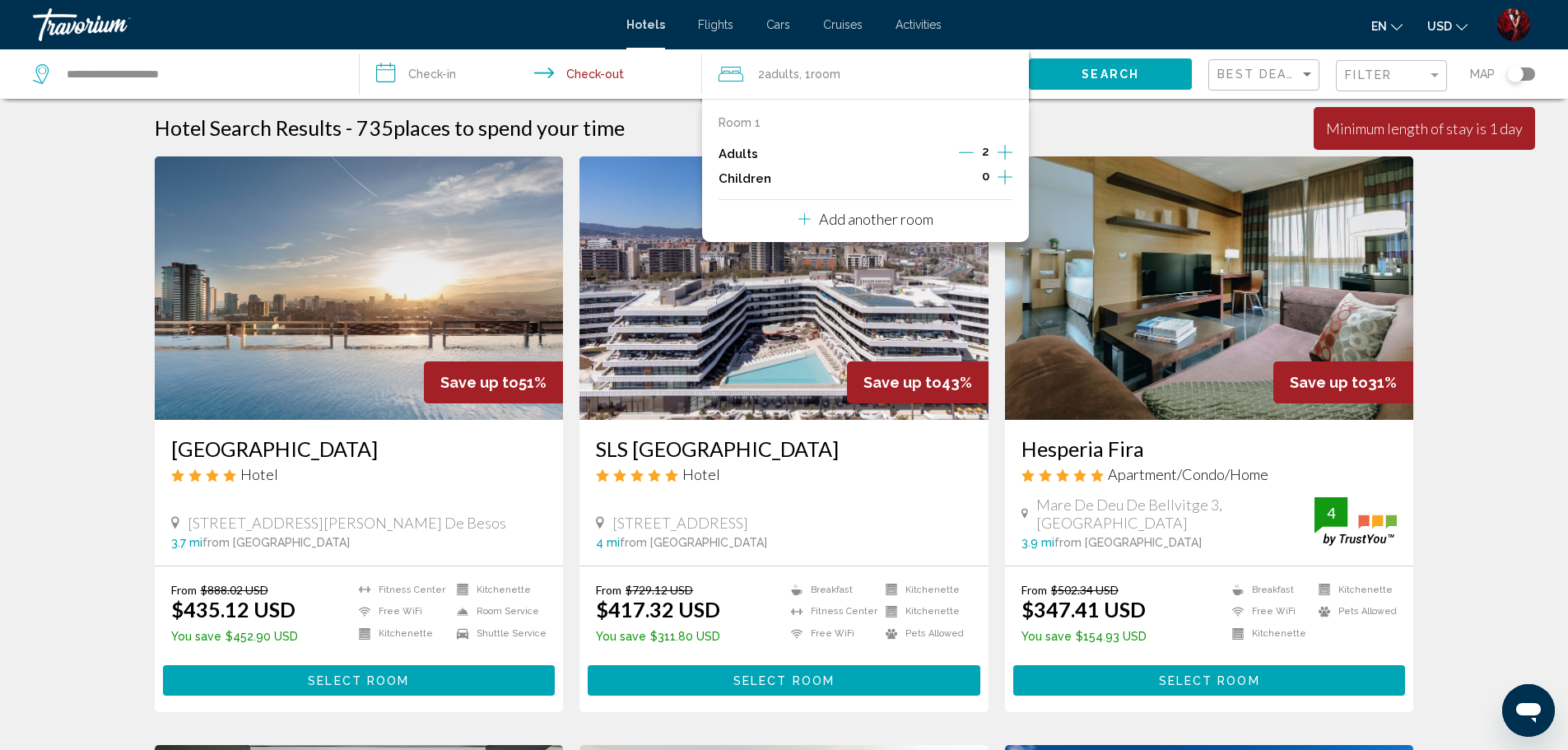
click at [605, 79] on input "**********" at bounding box center [535, 77] width 350 height 54
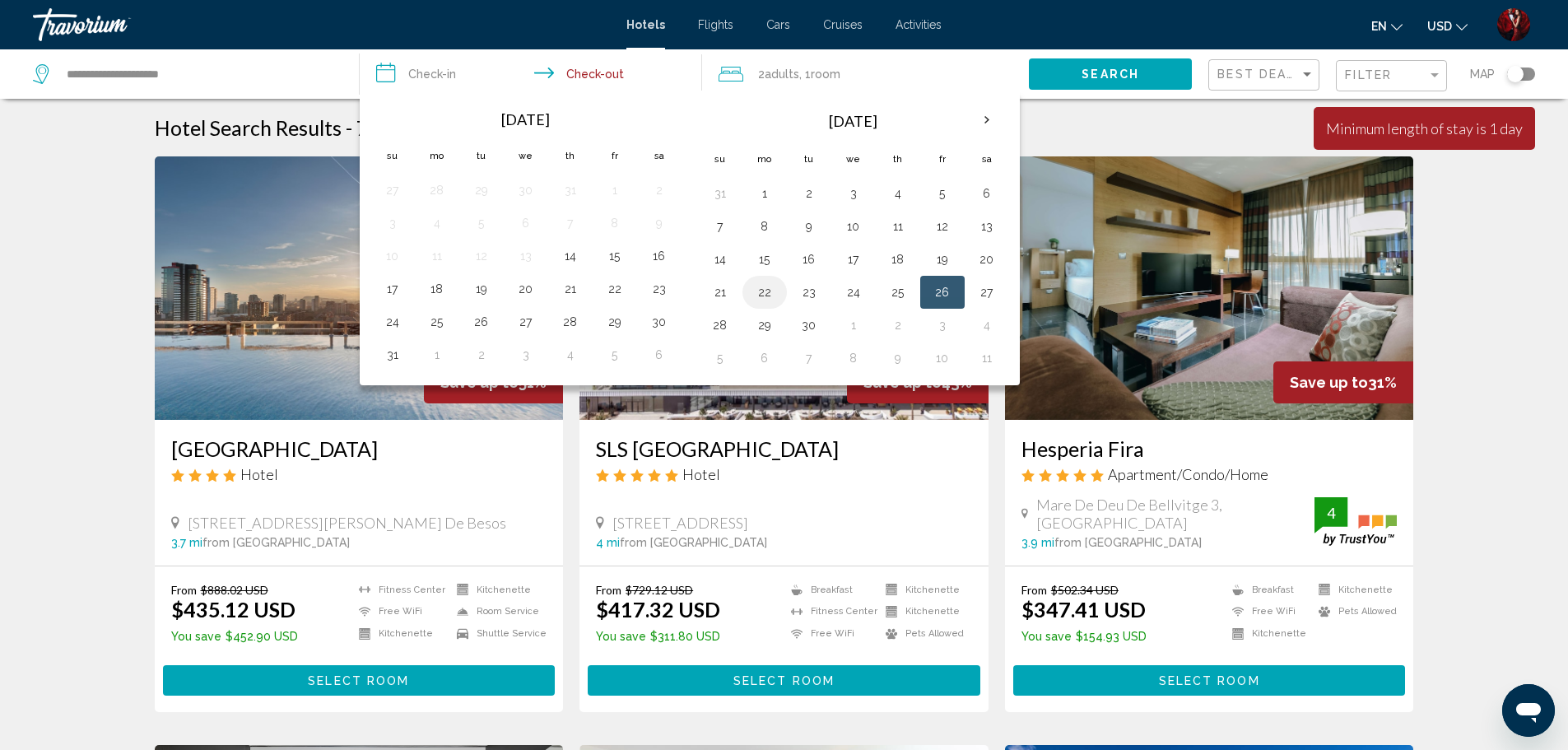
click at [761, 296] on button "22" at bounding box center [764, 292] width 26 height 23
click at [941, 294] on button "26" at bounding box center [943, 292] width 26 height 23
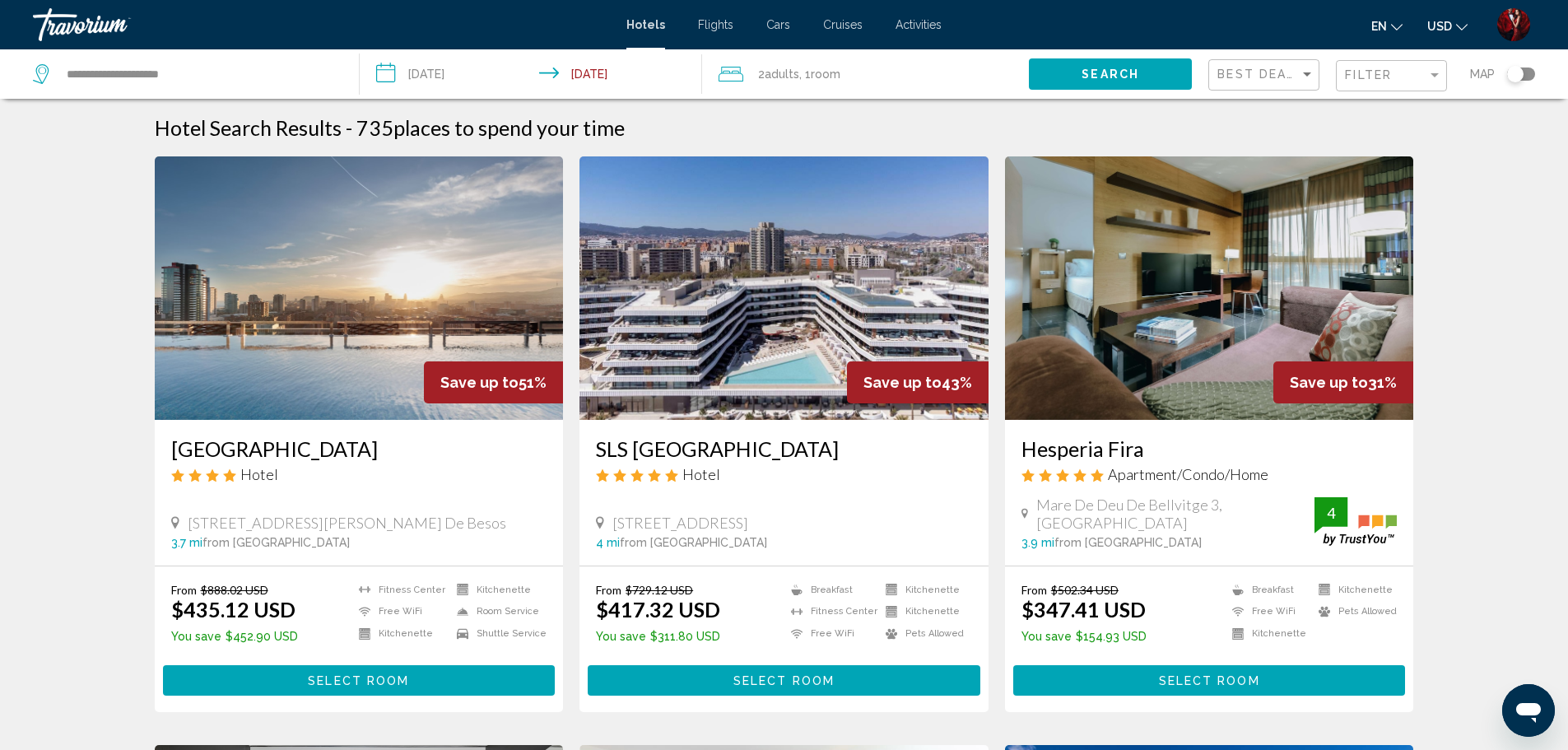
click at [418, 73] on input "**********" at bounding box center [535, 77] width 350 height 54
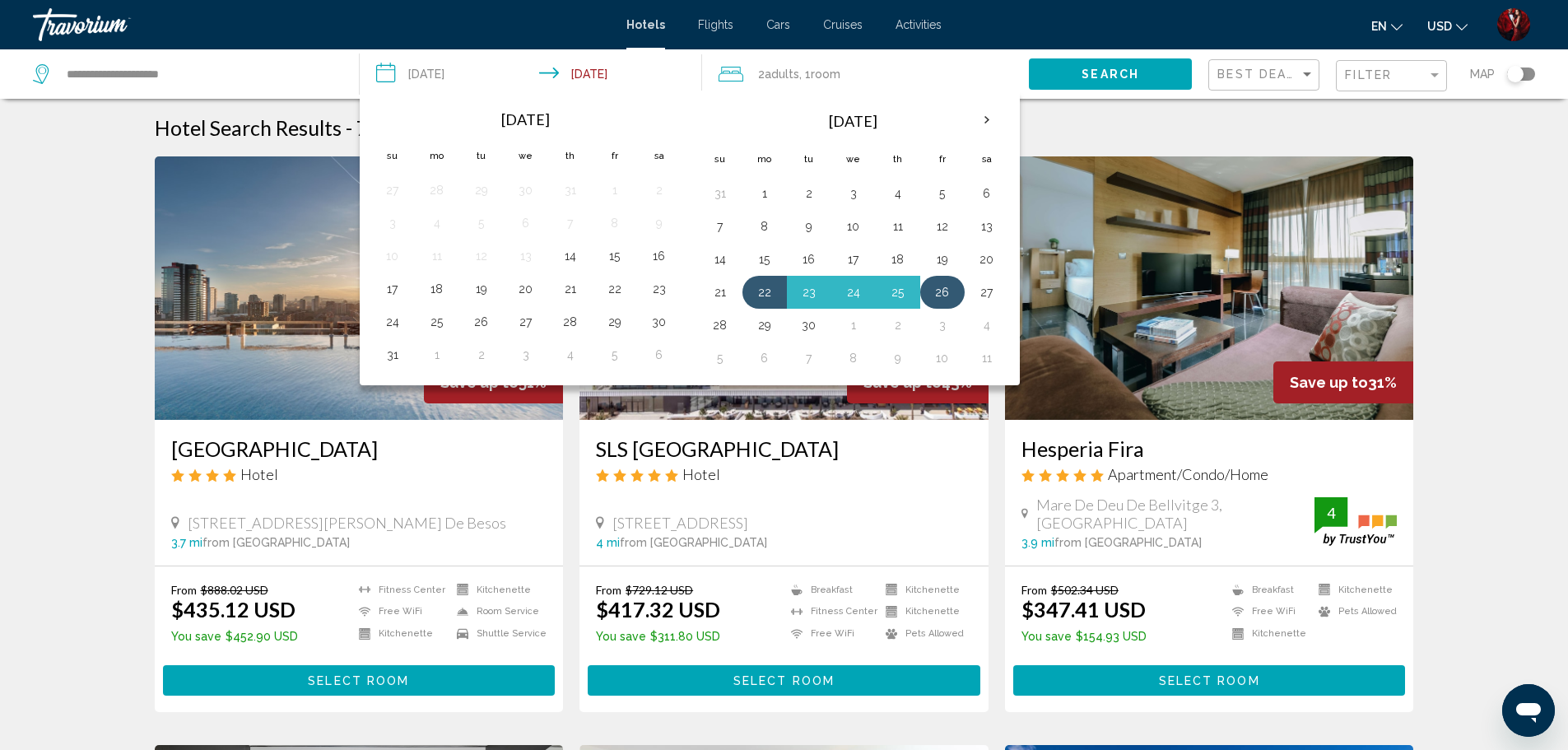
click at [940, 296] on button "26" at bounding box center [943, 292] width 26 height 23
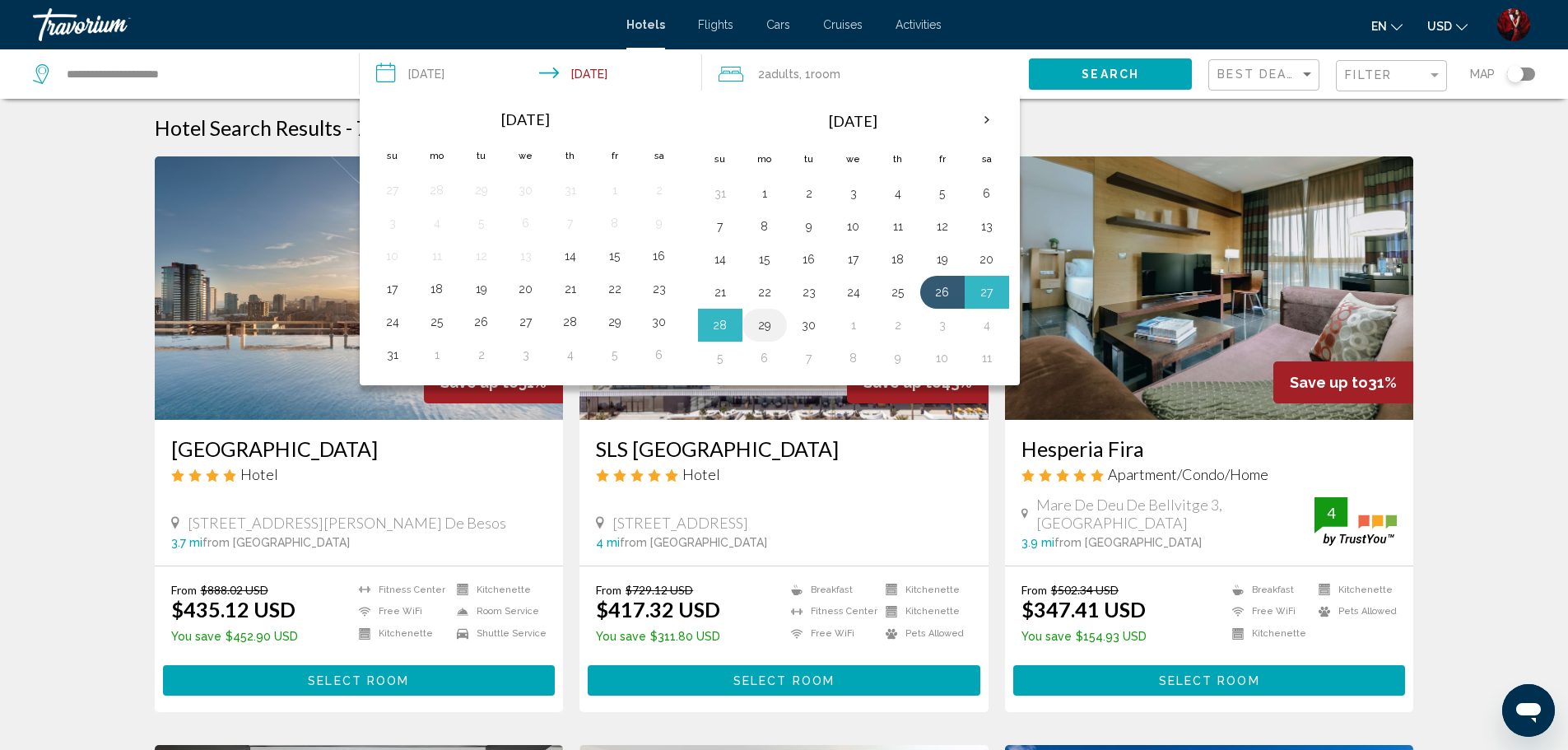
click at [770, 326] on button "29" at bounding box center [764, 325] width 26 height 23
type input "**********"
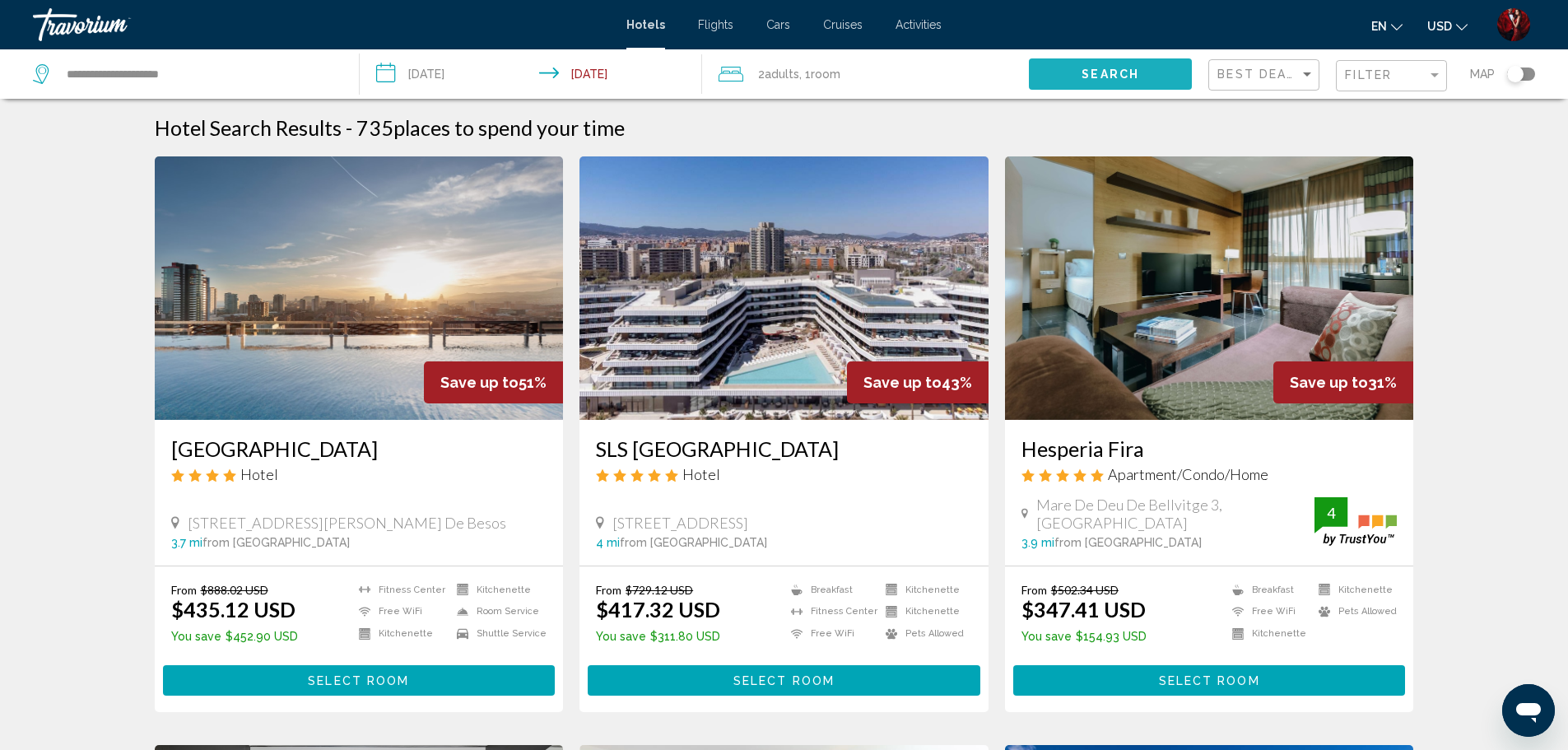
click at [1121, 80] on span "Search" at bounding box center [1110, 74] width 58 height 13
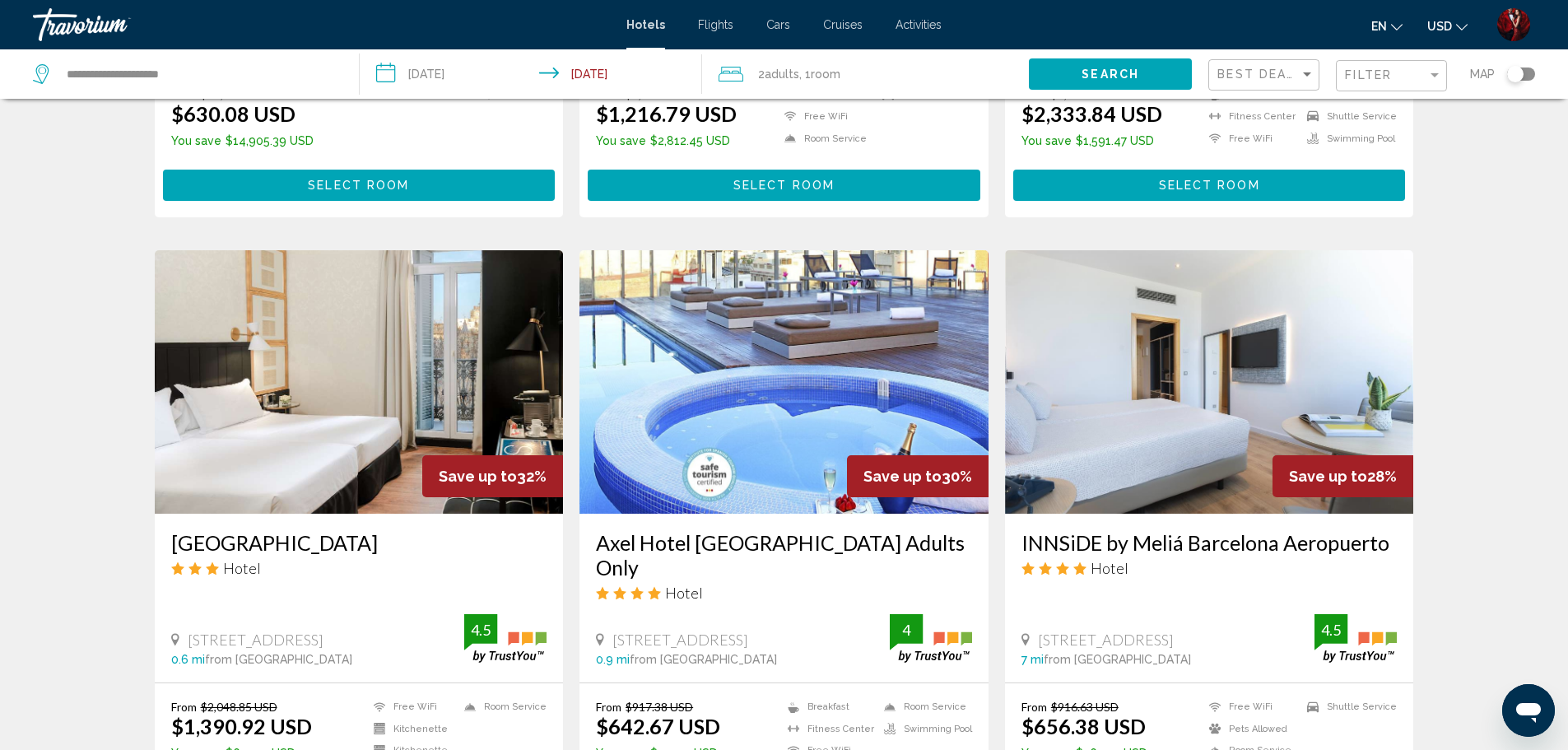
scroll to position [576, 0]
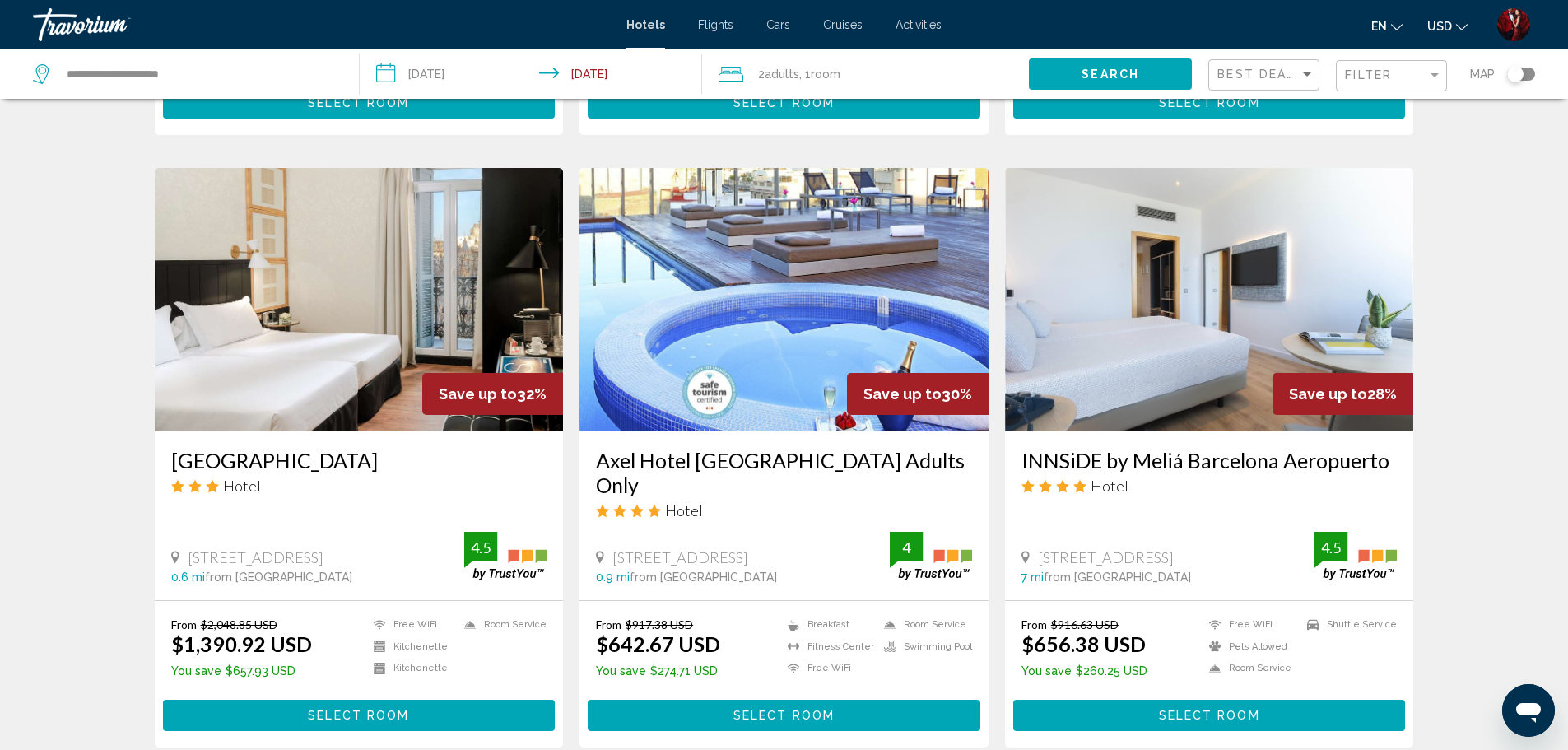
click at [465, 81] on input "**********" at bounding box center [535, 77] width 350 height 54
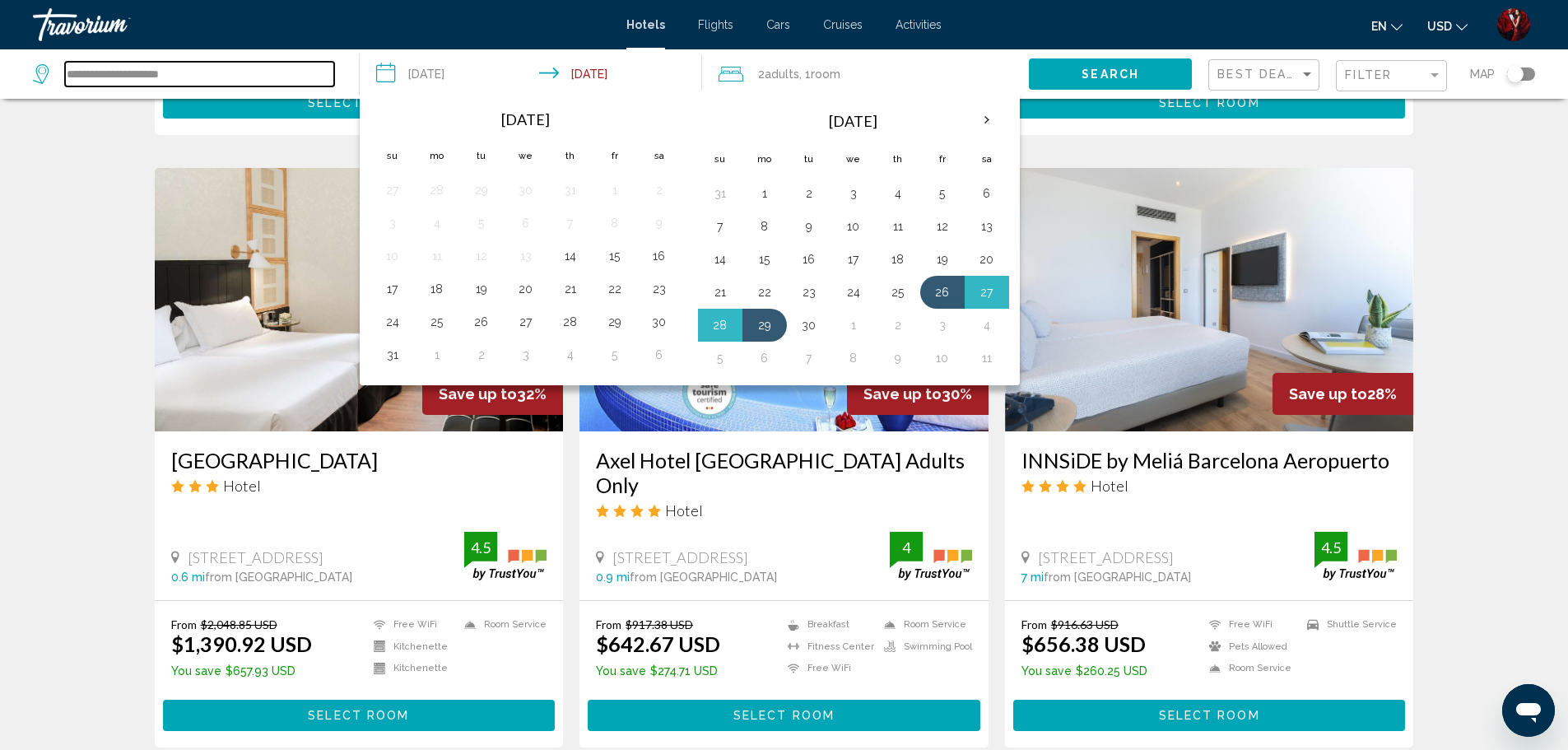
click at [268, 80] on input "**********" at bounding box center [199, 74] width 269 height 24
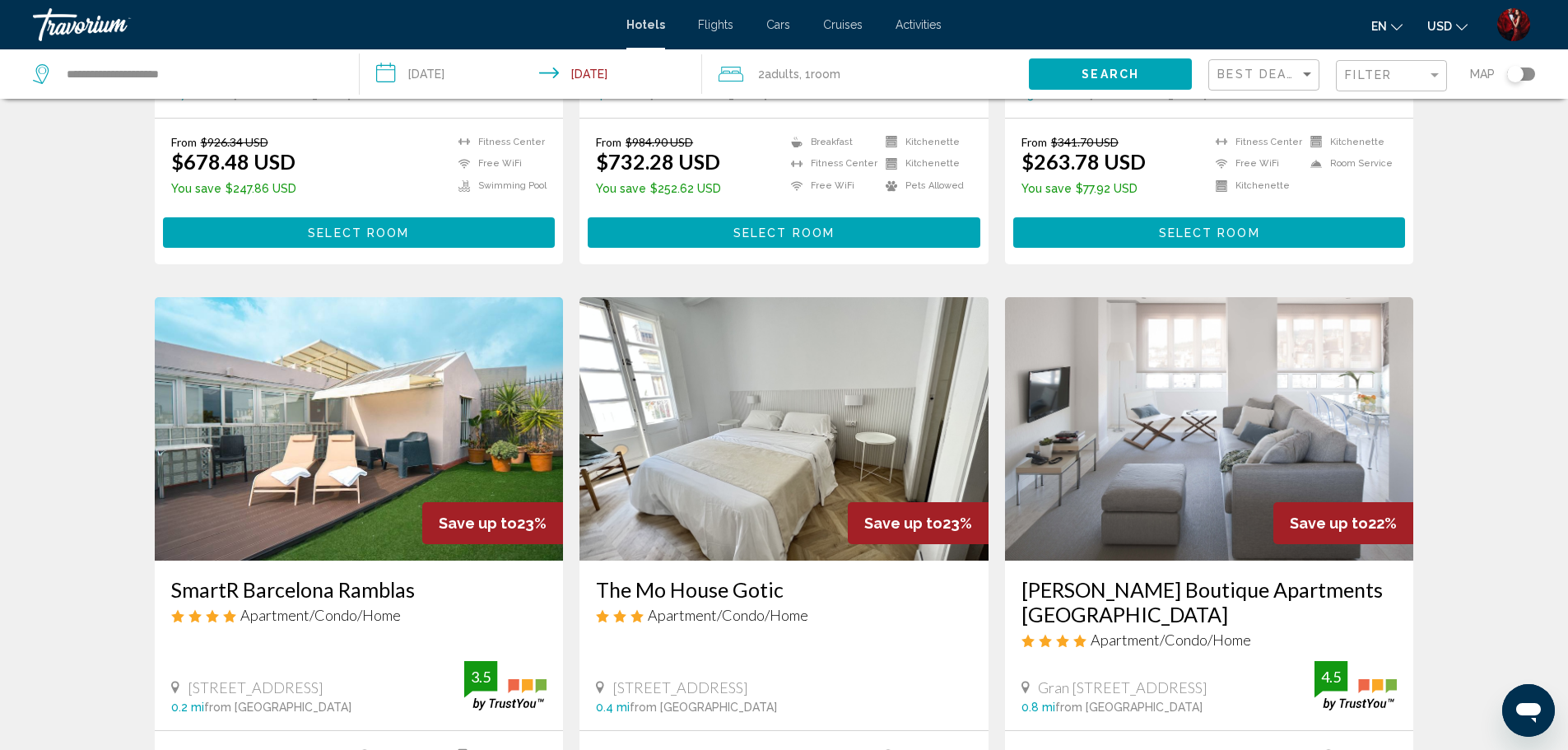
scroll to position [1893, 0]
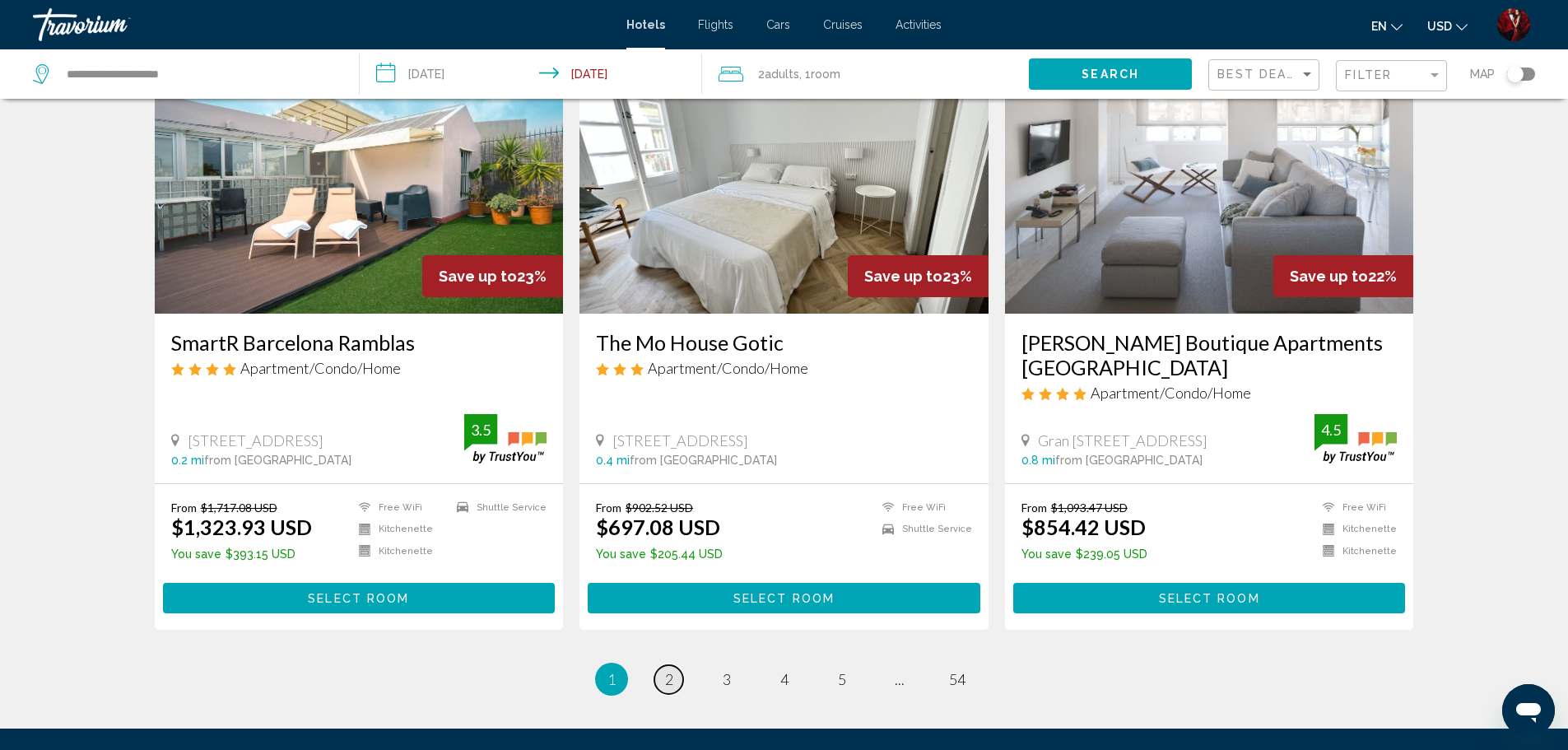
click at [663, 664] on link "page 2" at bounding box center [668, 678] width 29 height 29
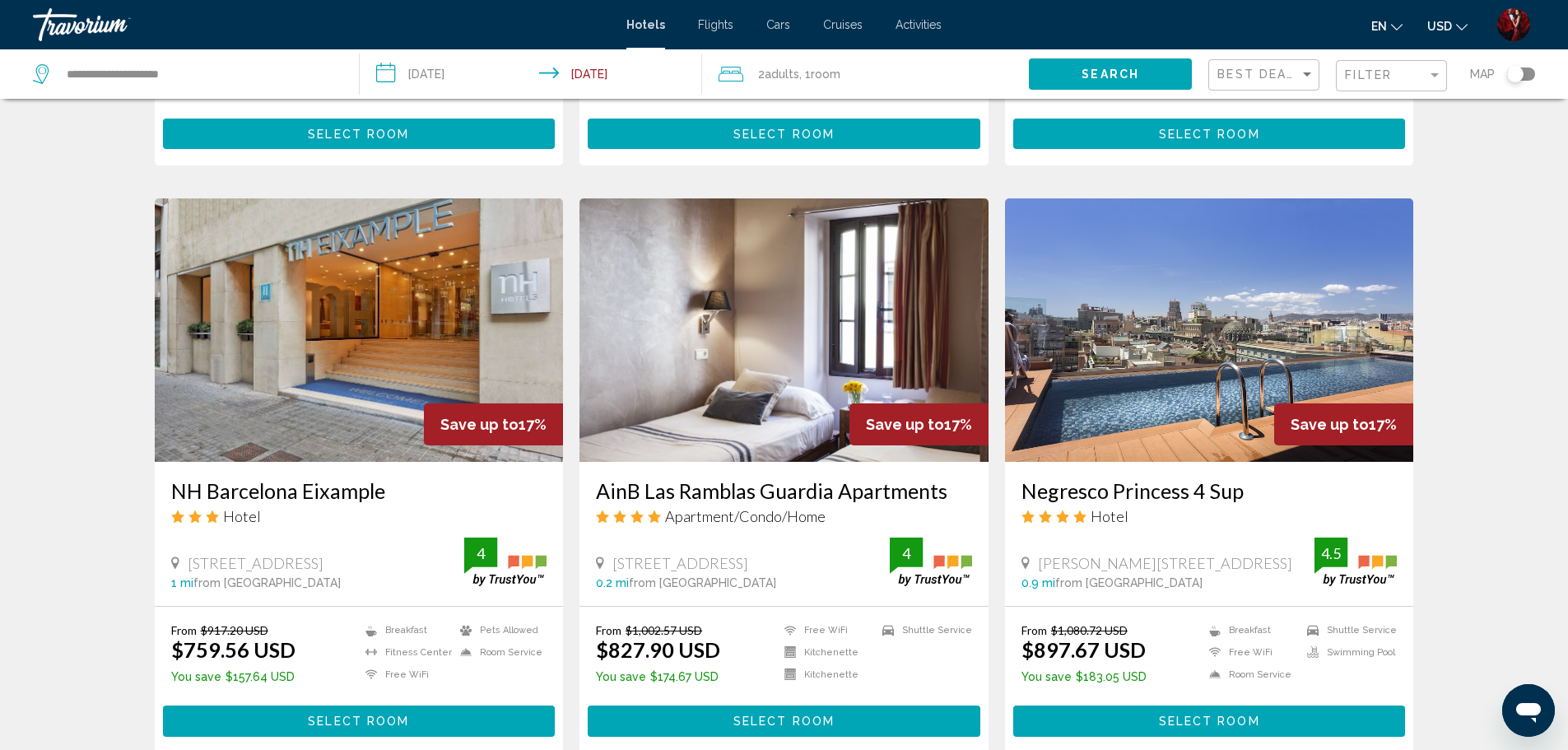
scroll to position [2025, 0]
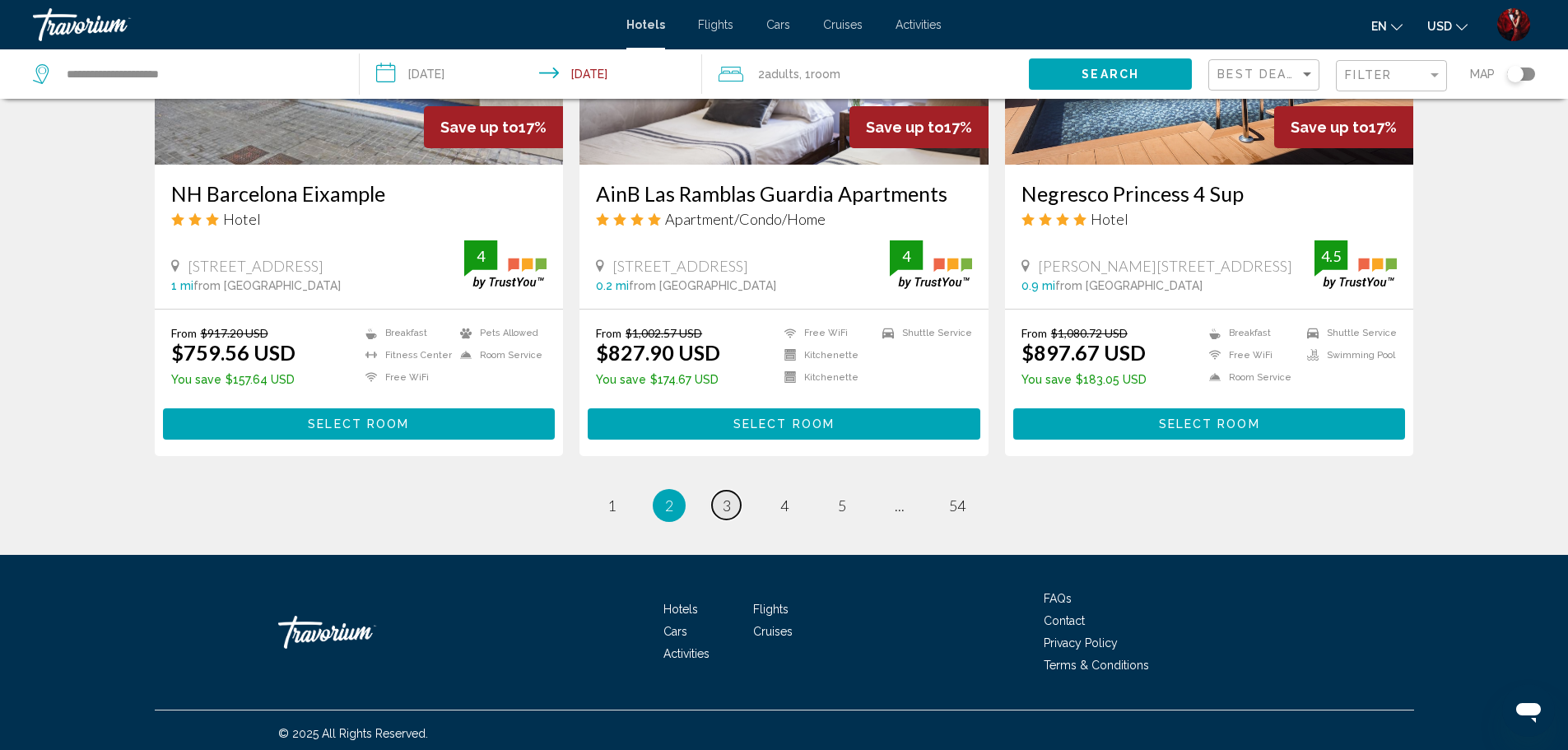
click at [718, 500] on link "page 3" at bounding box center [726, 505] width 29 height 29
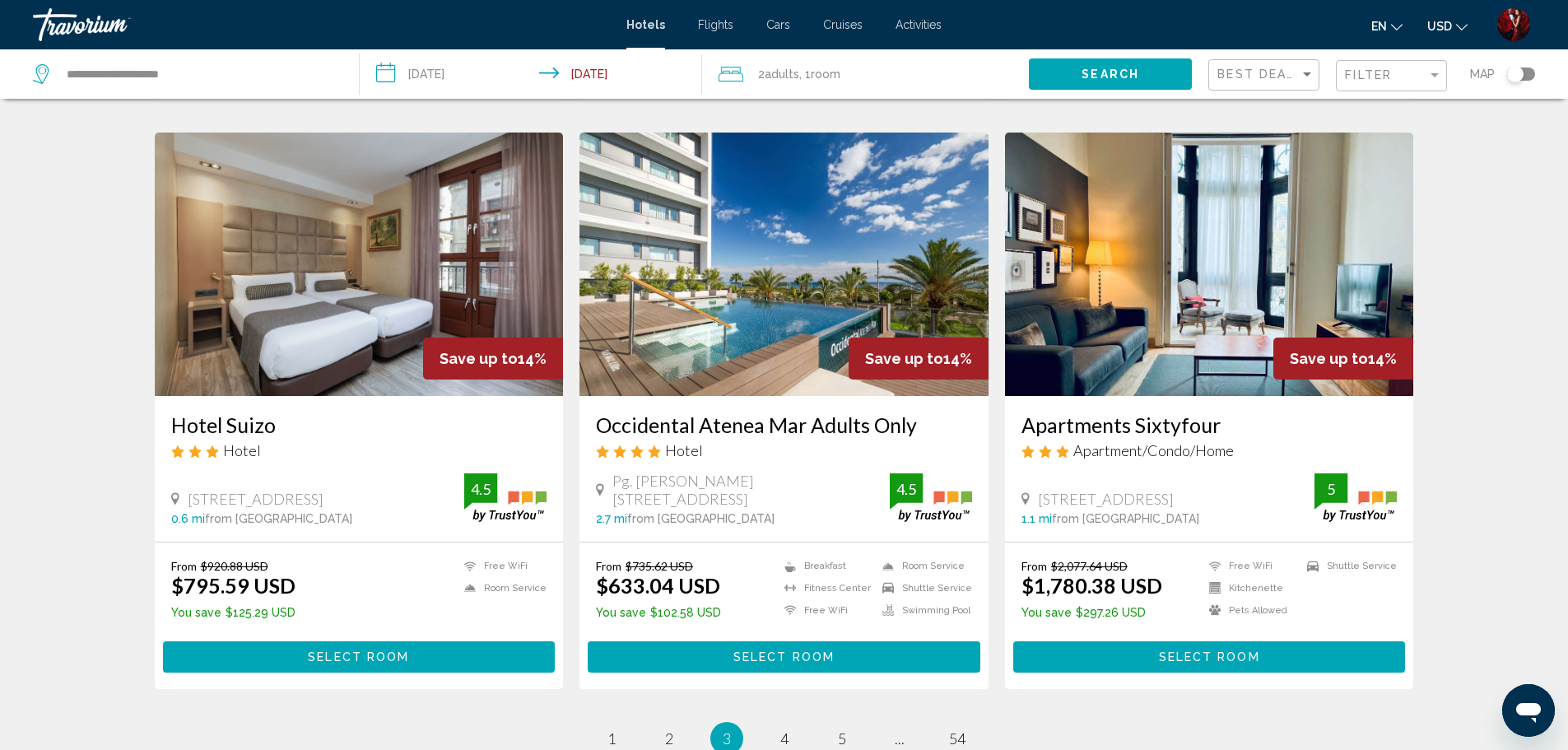
scroll to position [1975, 0]
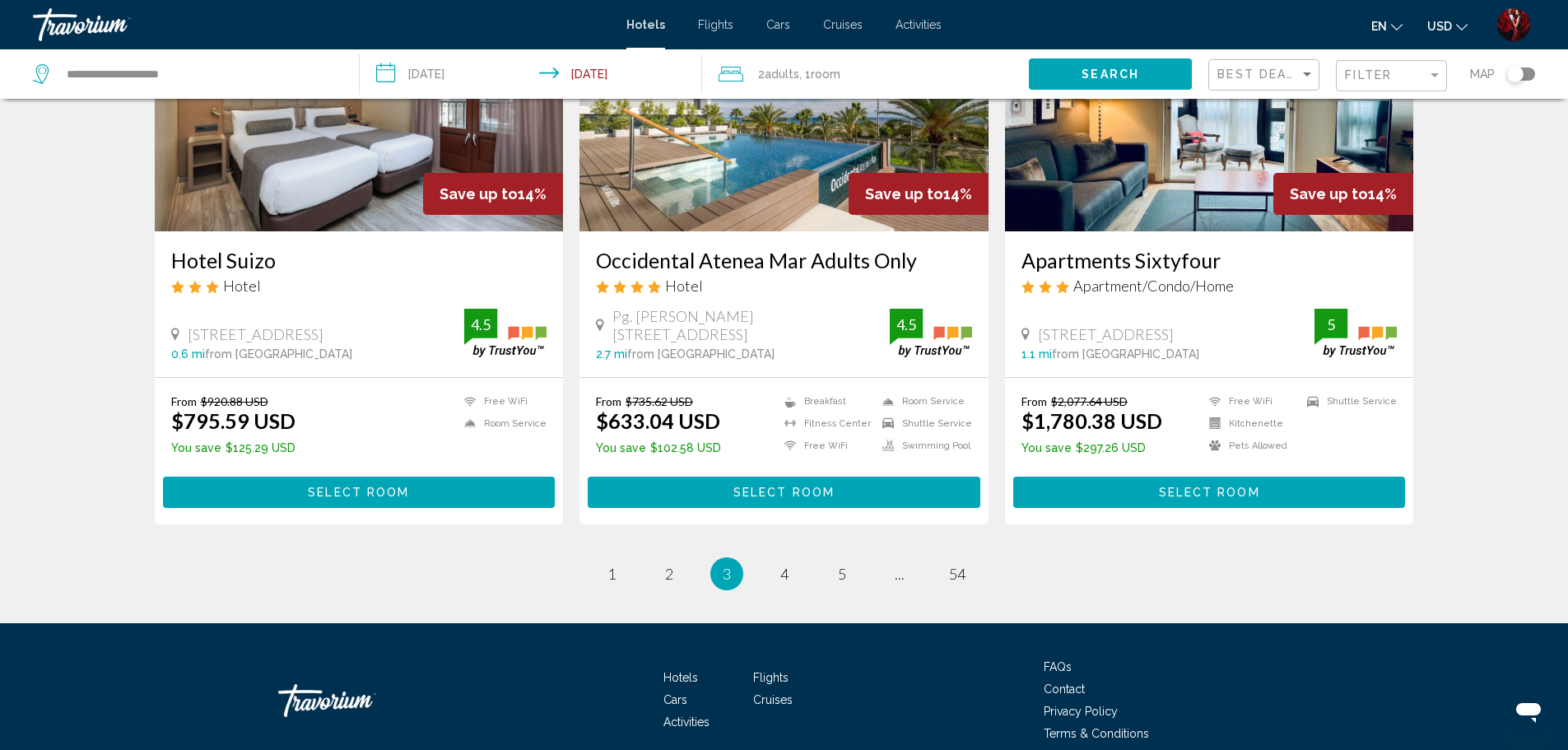
click at [793, 561] on li "page 4" at bounding box center [784, 574] width 33 height 33
click at [794, 559] on link "page 4" at bounding box center [784, 573] width 29 height 29
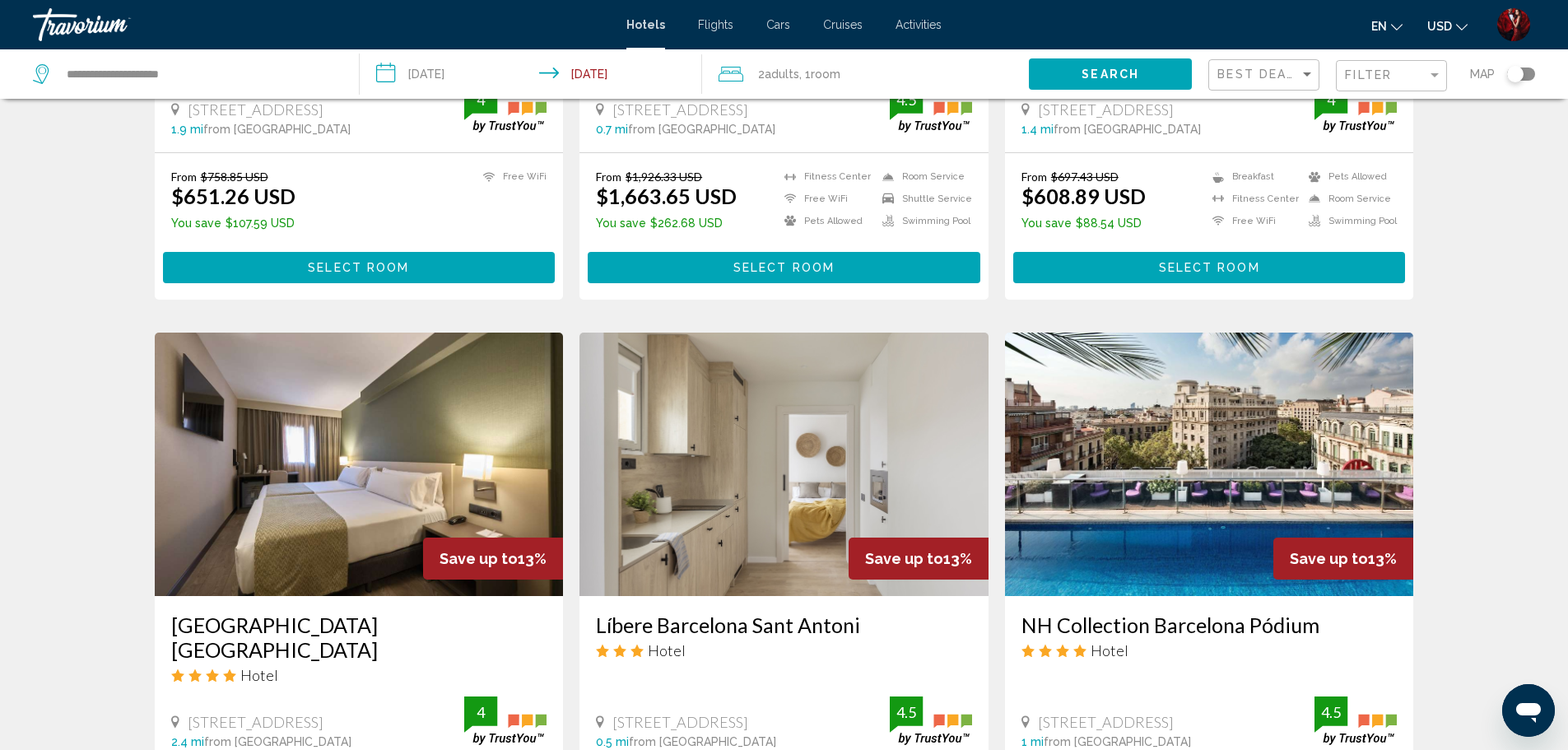
scroll to position [576, 0]
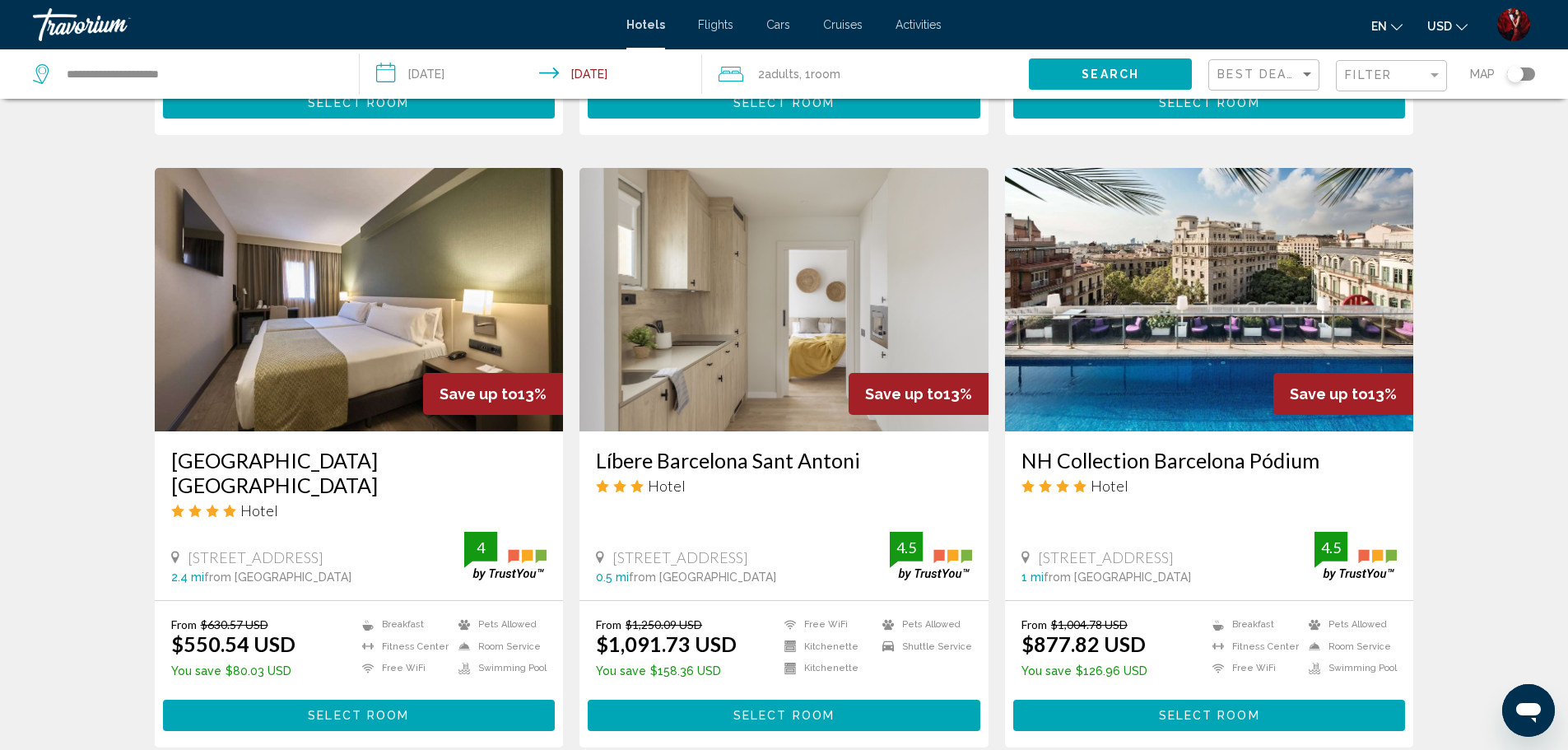
click at [307, 417] on img "Main content" at bounding box center [359, 299] width 409 height 264
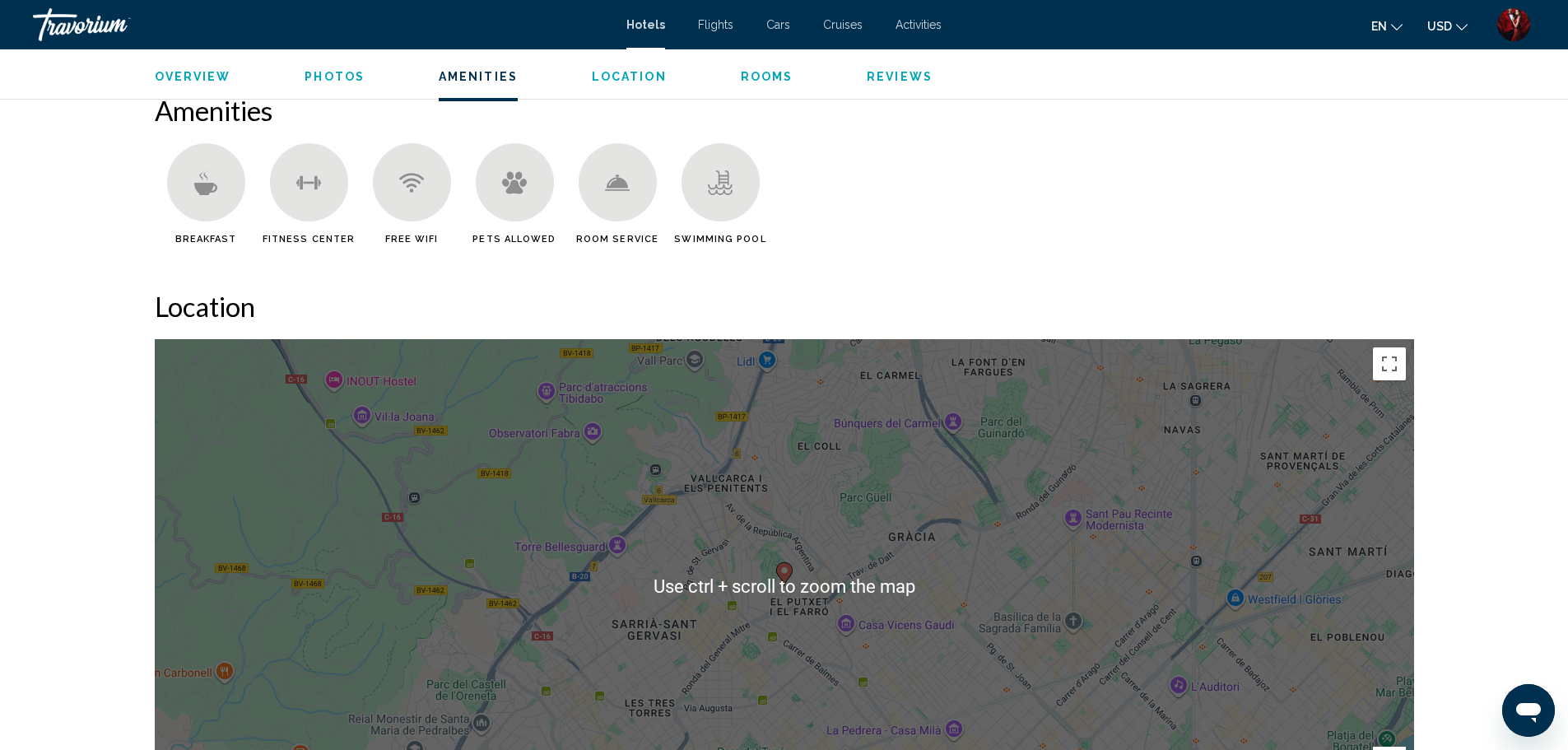
scroll to position [1399, 0]
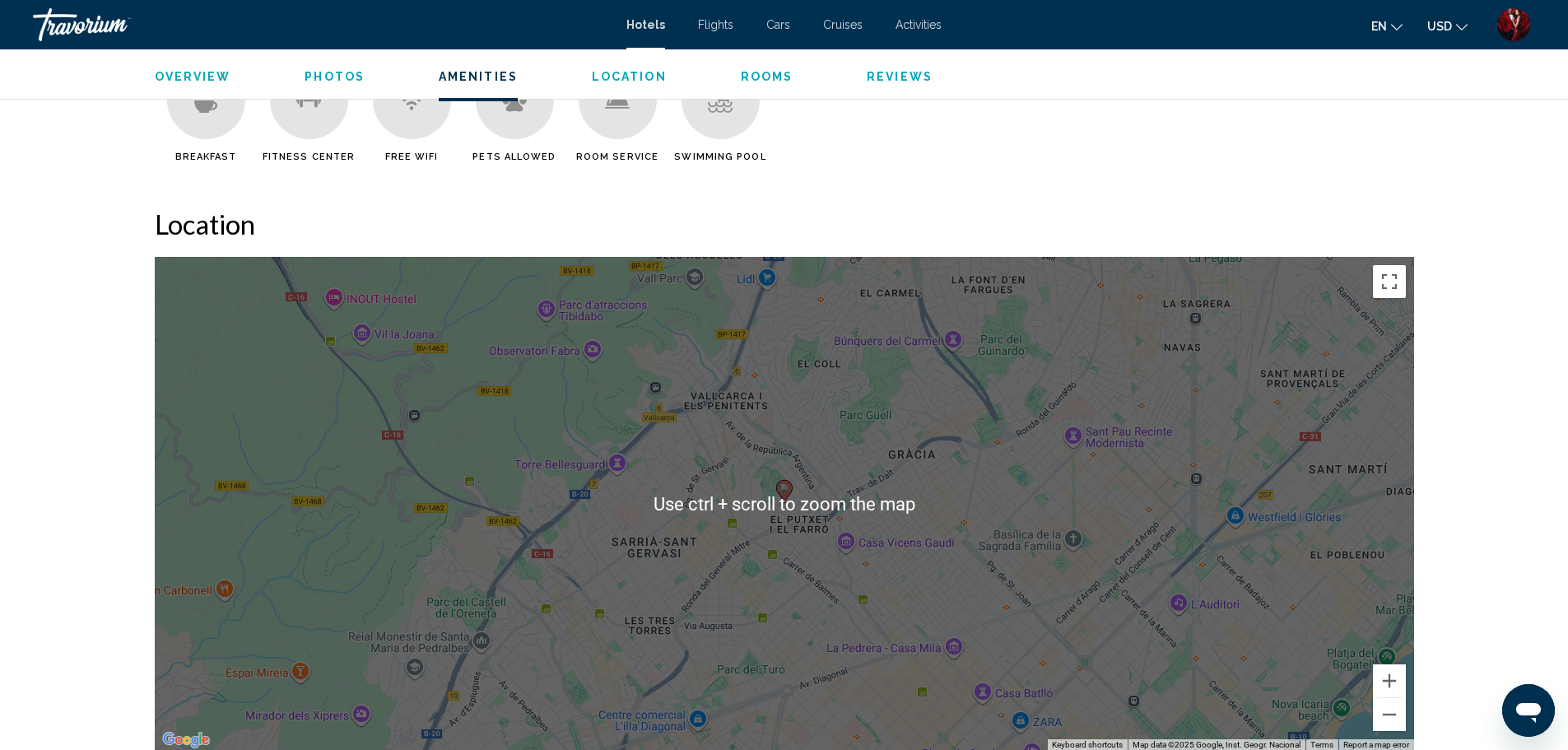
click at [757, 565] on div "To activate drag with keyboard, press Alt + Enter. Once in keyboard drag state,…" at bounding box center [784, 503] width 1260 height 493
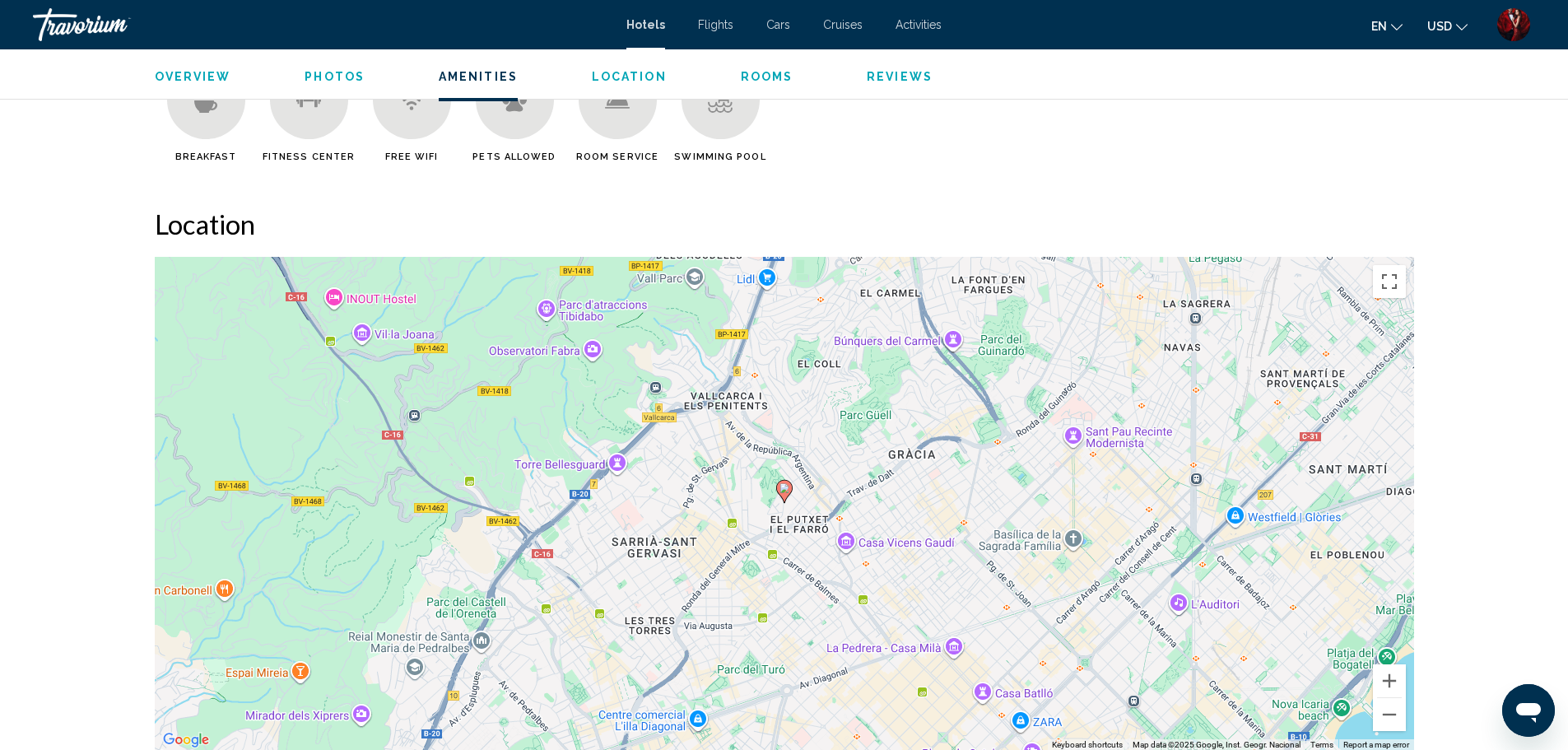
click at [331, 79] on span "Photos" at bounding box center [335, 76] width 60 height 13
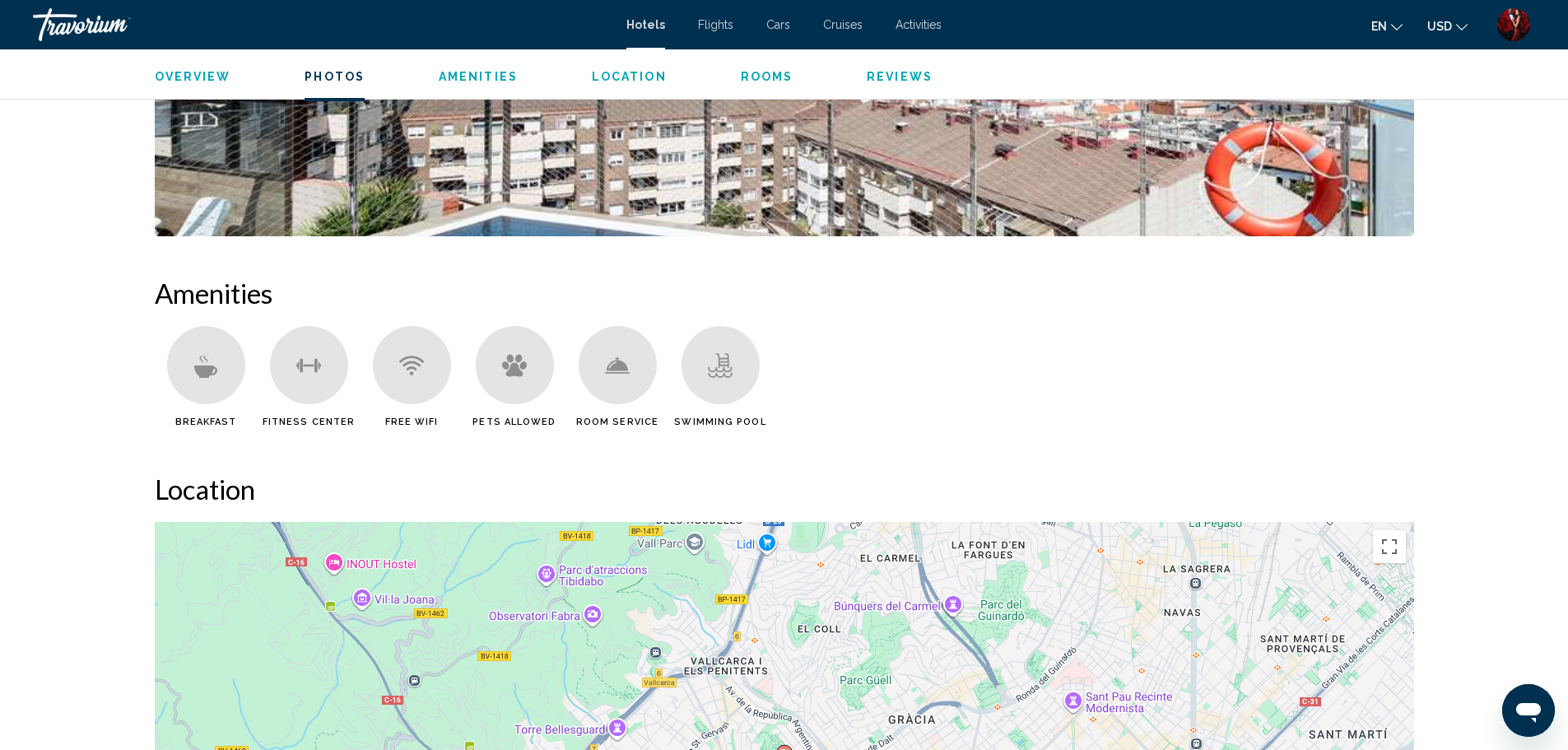
scroll to position [1216, 0]
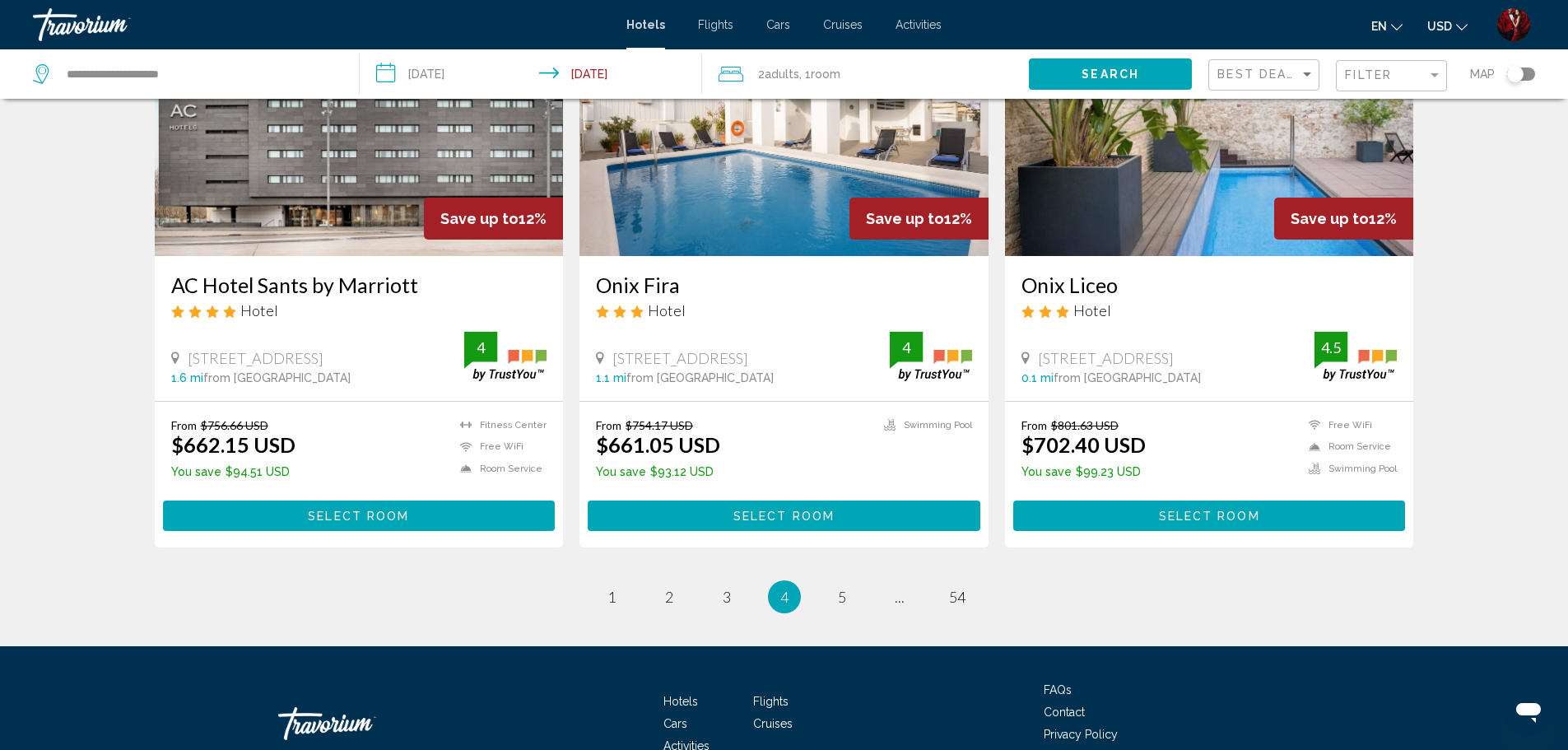
scroll to position [2025, 0]
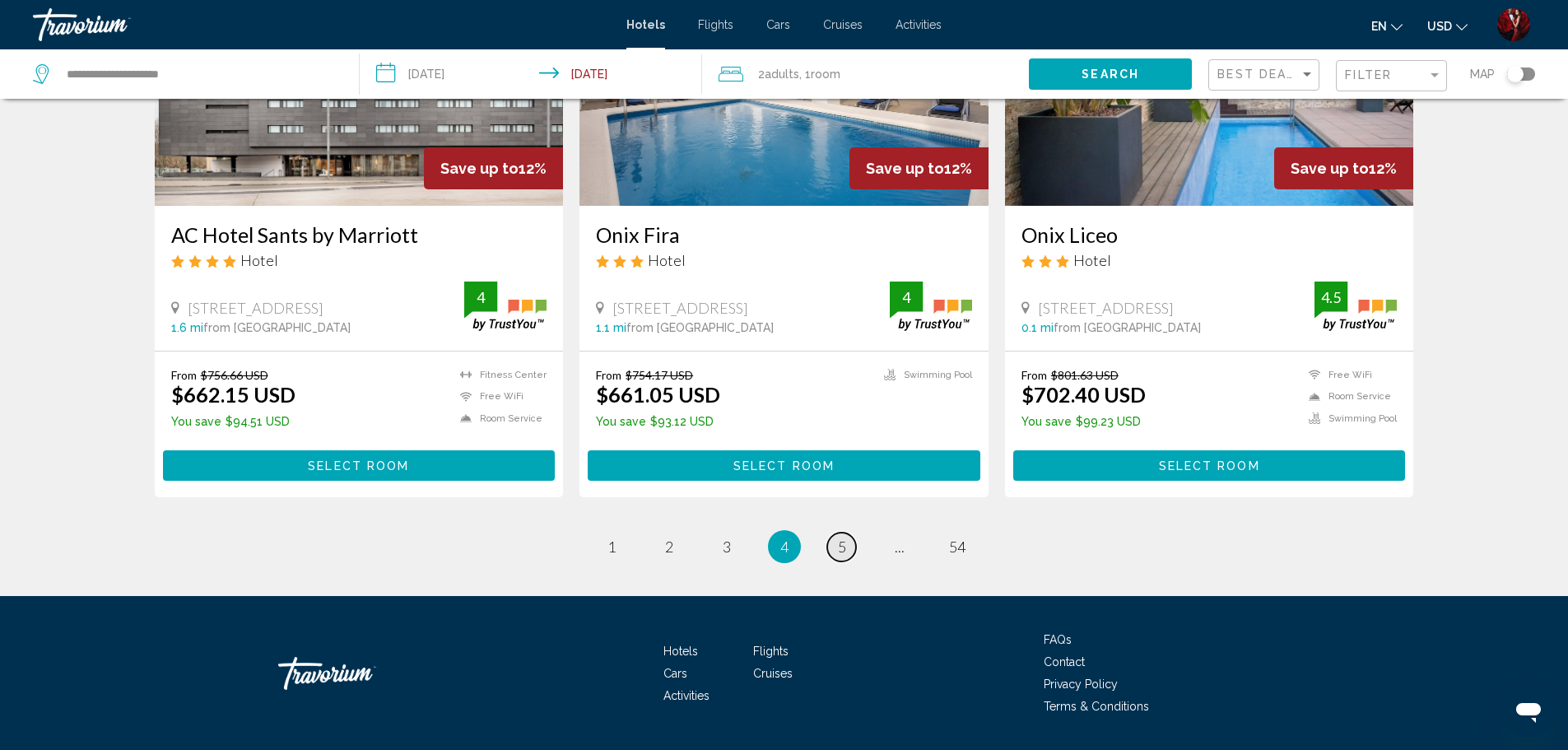
click at [837, 533] on link "page 5" at bounding box center [841, 547] width 29 height 29
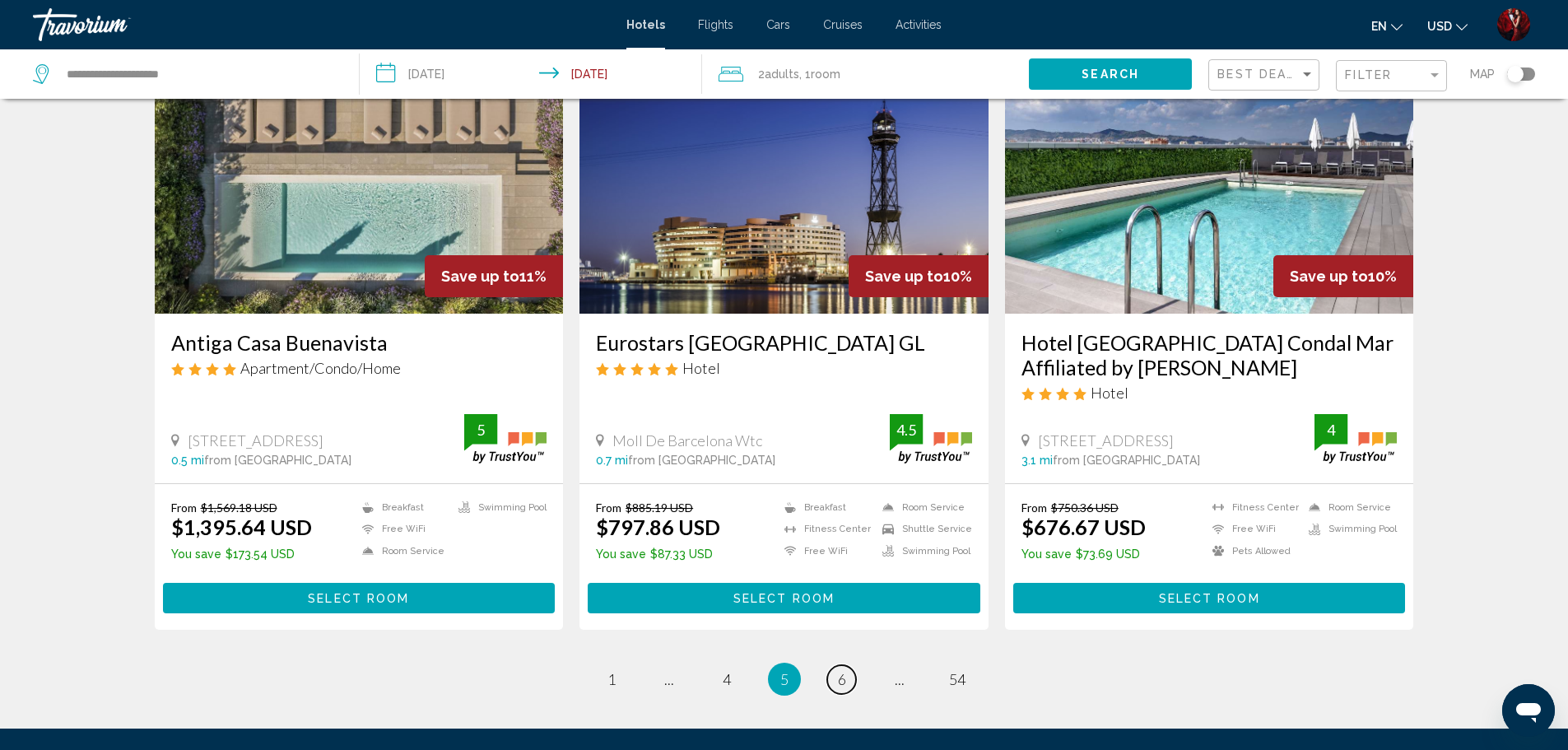
scroll to position [2076, 0]
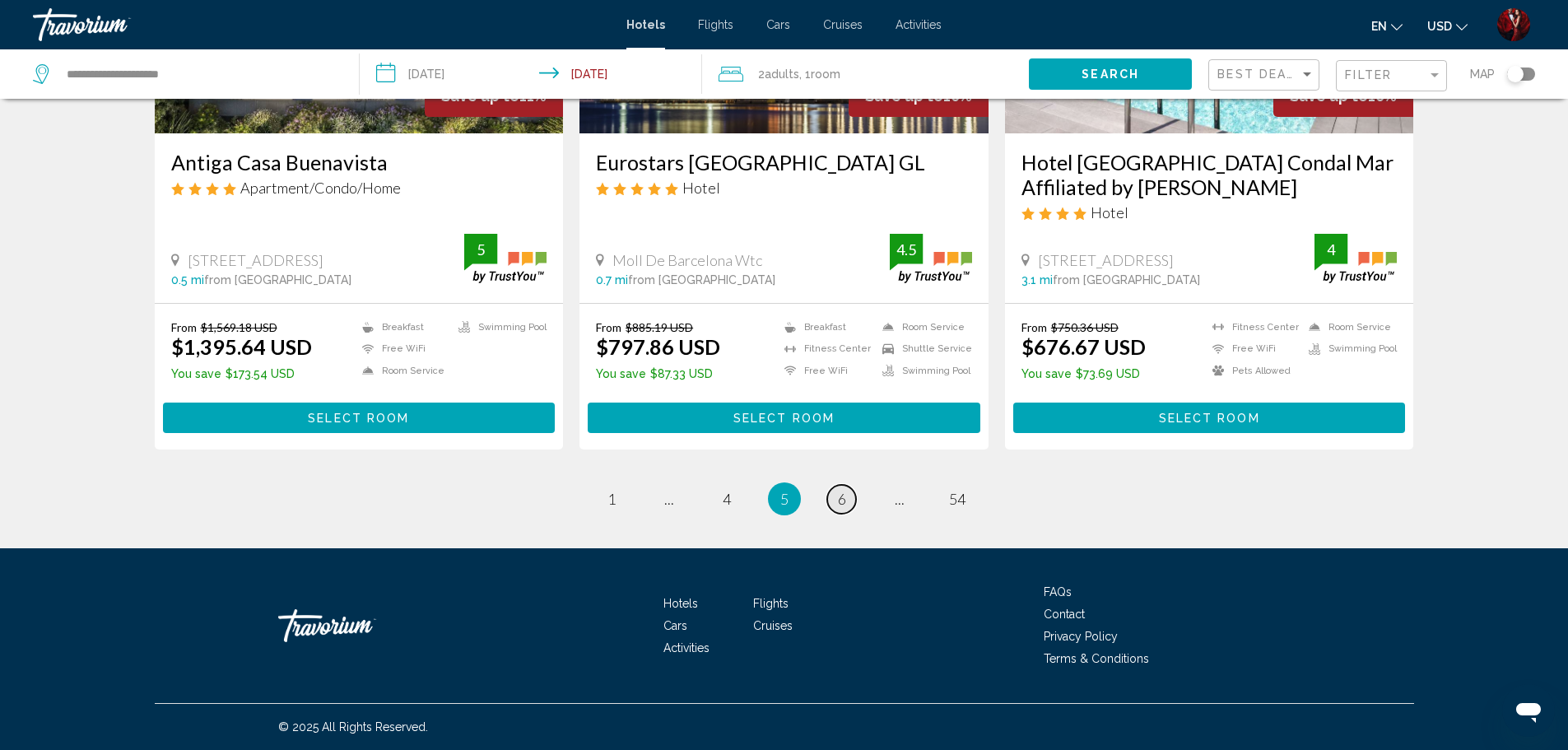
click at [849, 501] on link "page 6" at bounding box center [841, 499] width 29 height 29
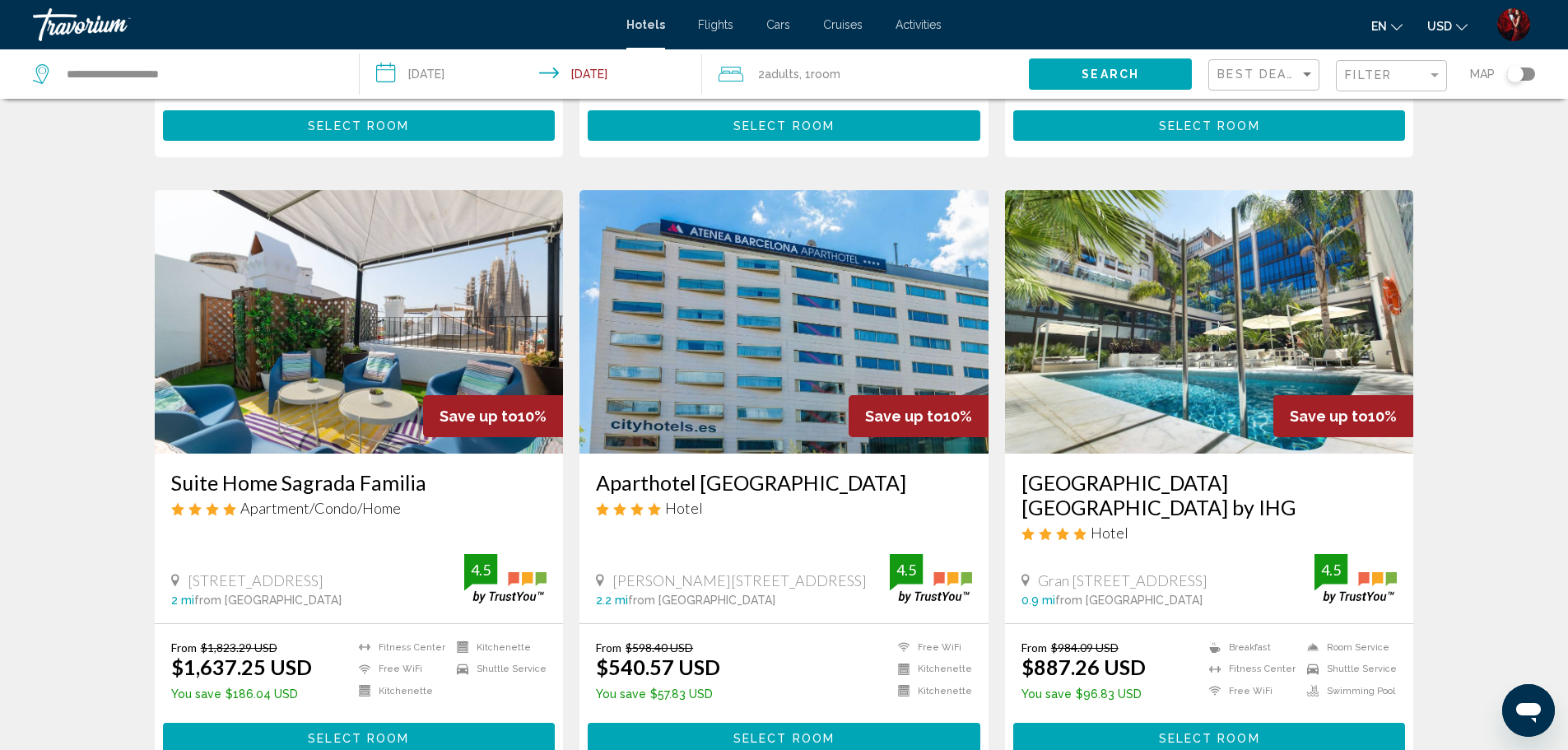
scroll to position [2076, 0]
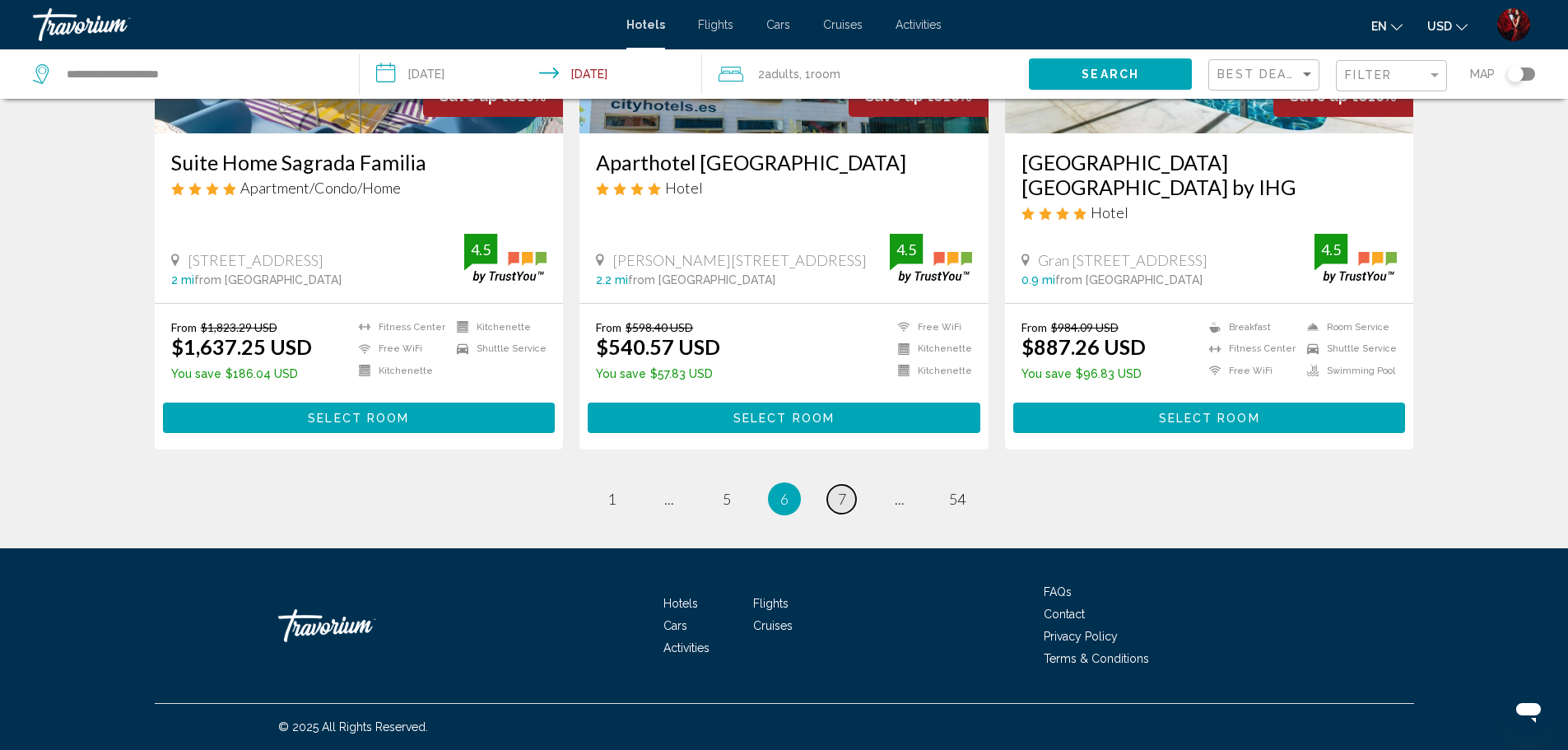
click at [837, 507] on link "page 7" at bounding box center [841, 499] width 29 height 29
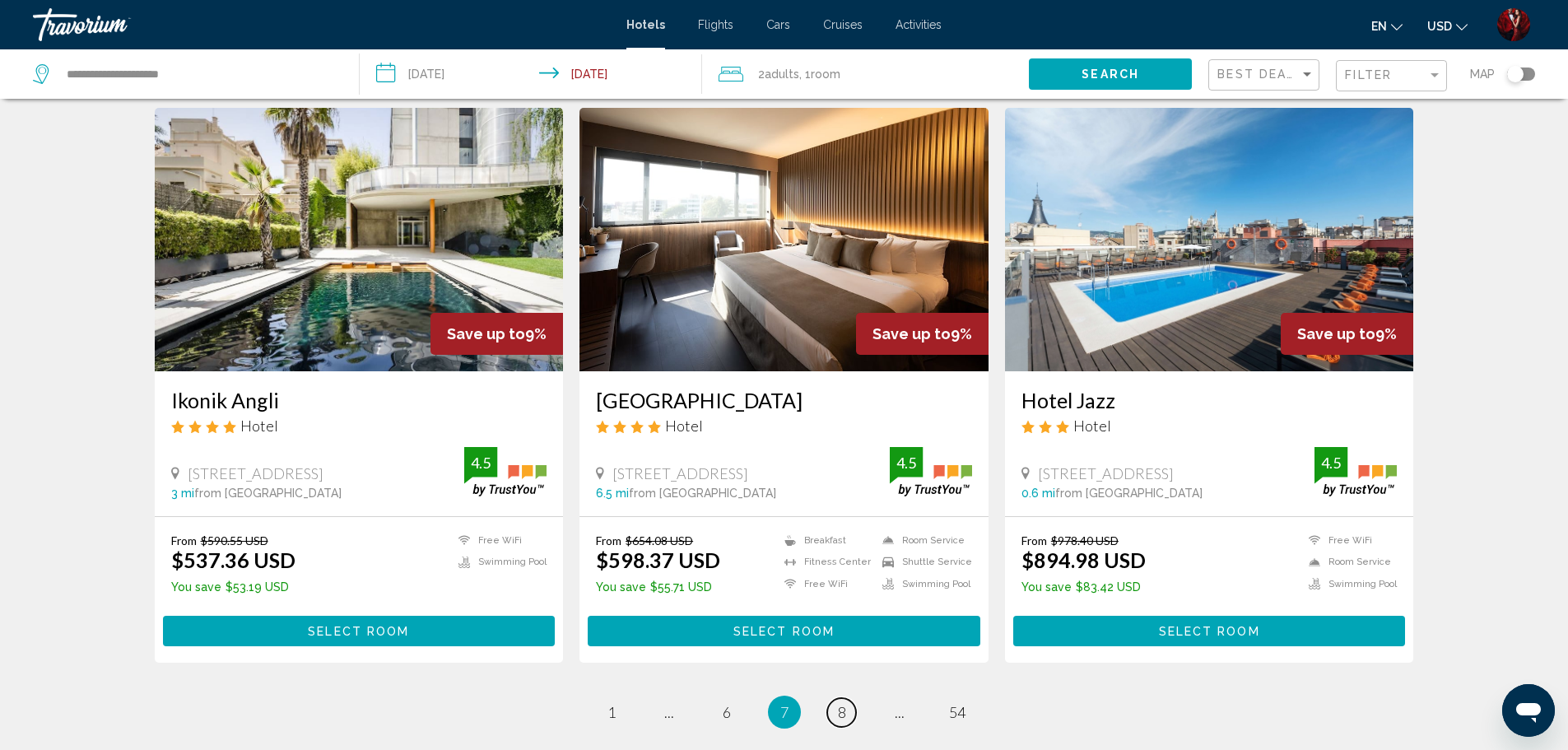
scroll to position [2024, 0]
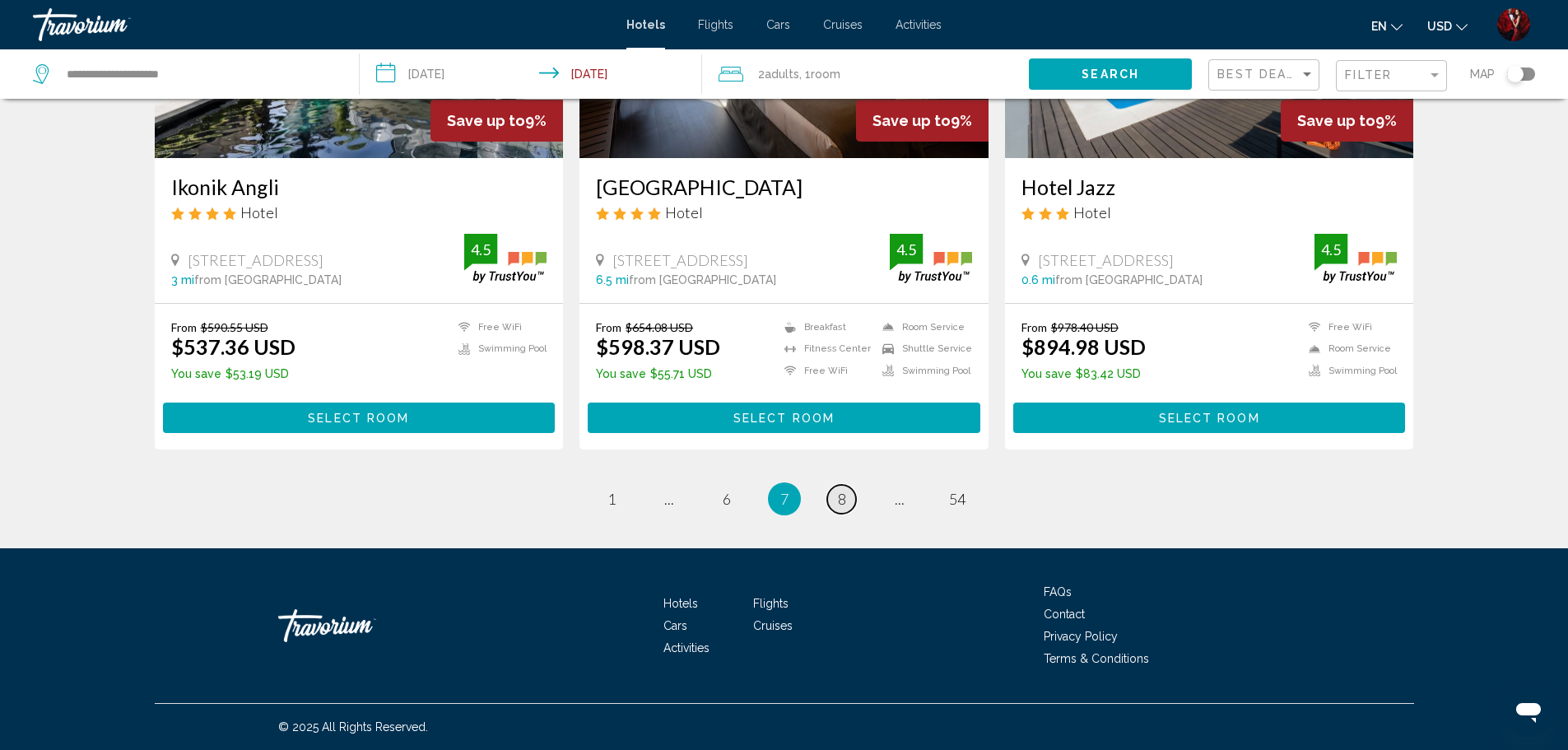
click at [830, 494] on link "page 8" at bounding box center [841, 499] width 29 height 29
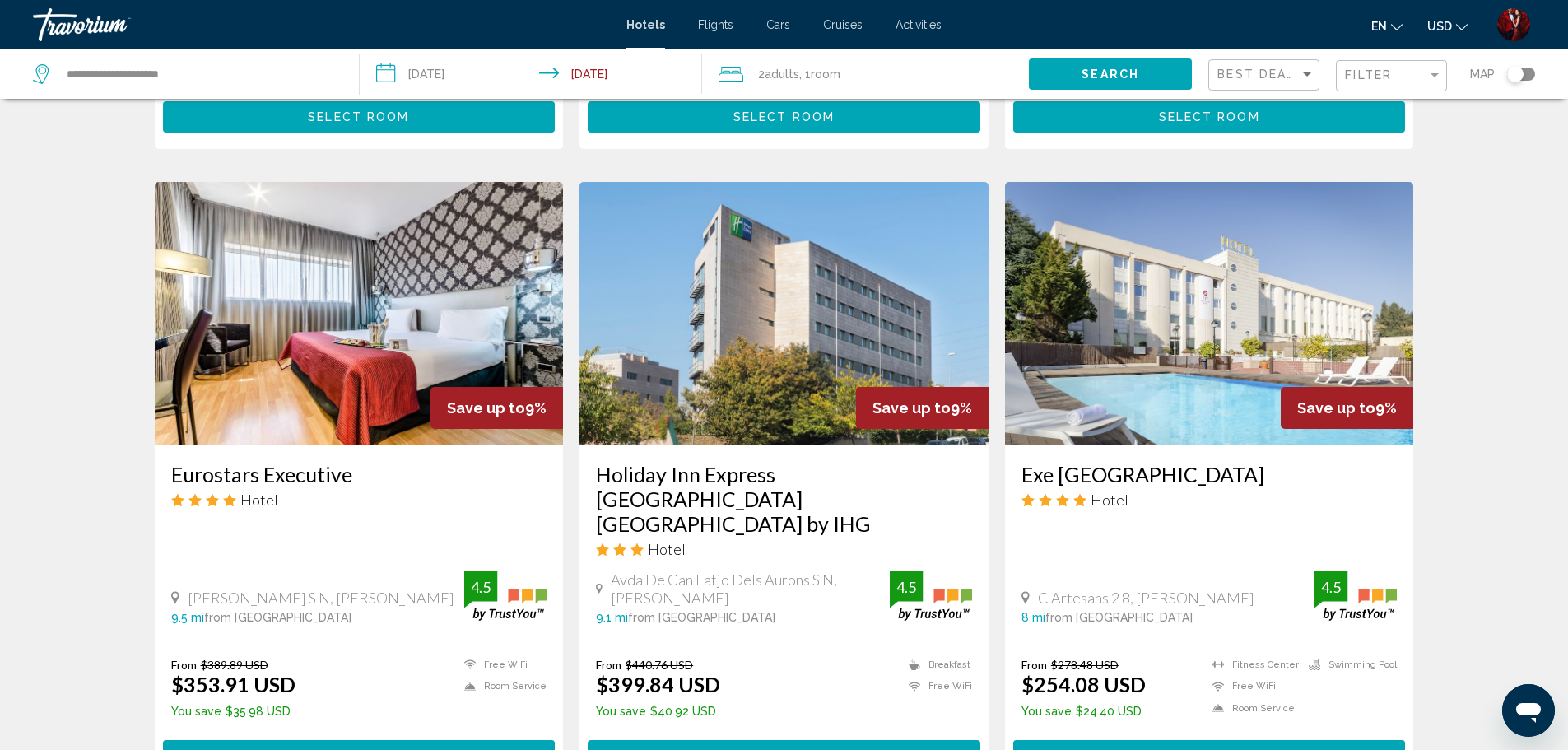
scroll to position [1235, 0]
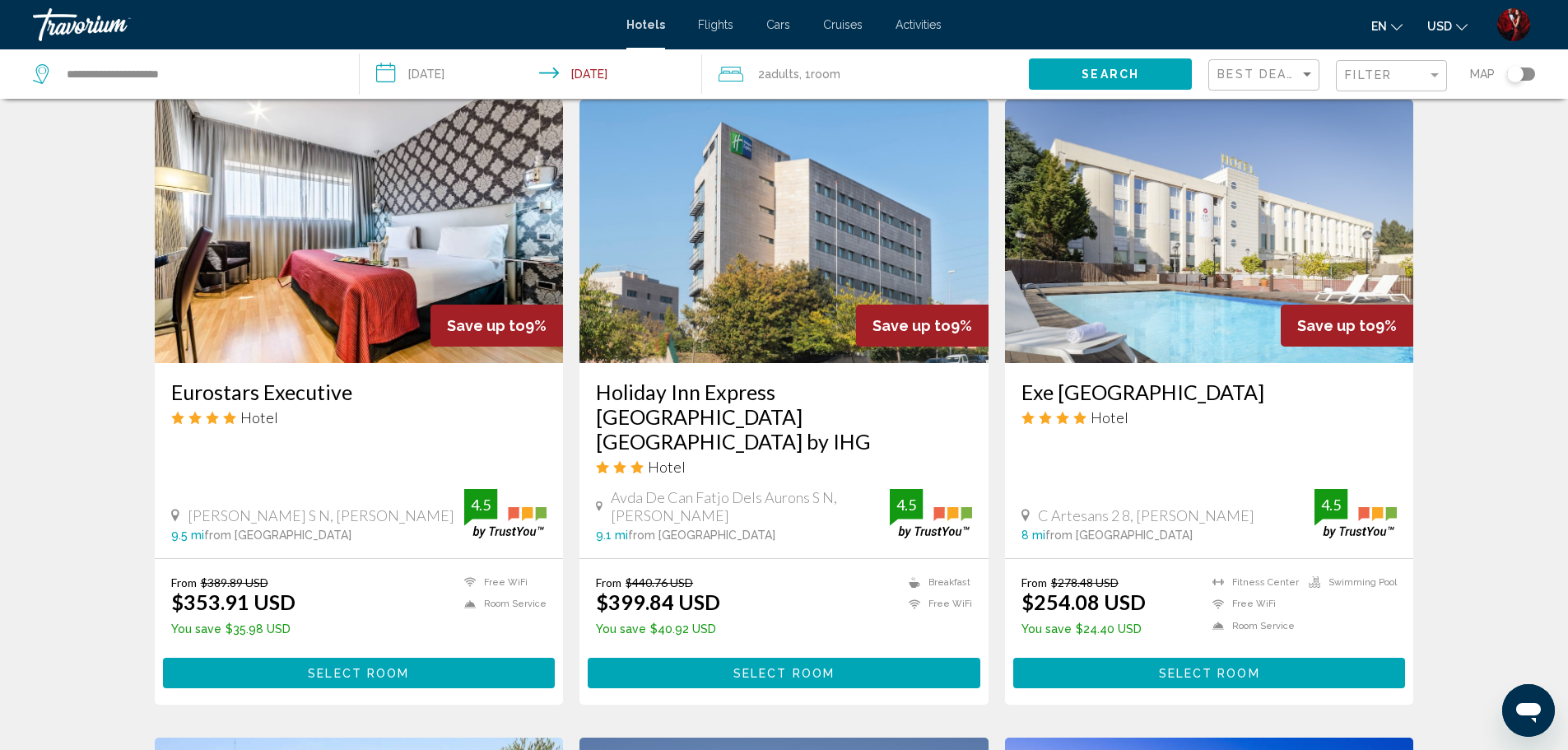
click at [721, 307] on img "Main content" at bounding box center [784, 231] width 409 height 264
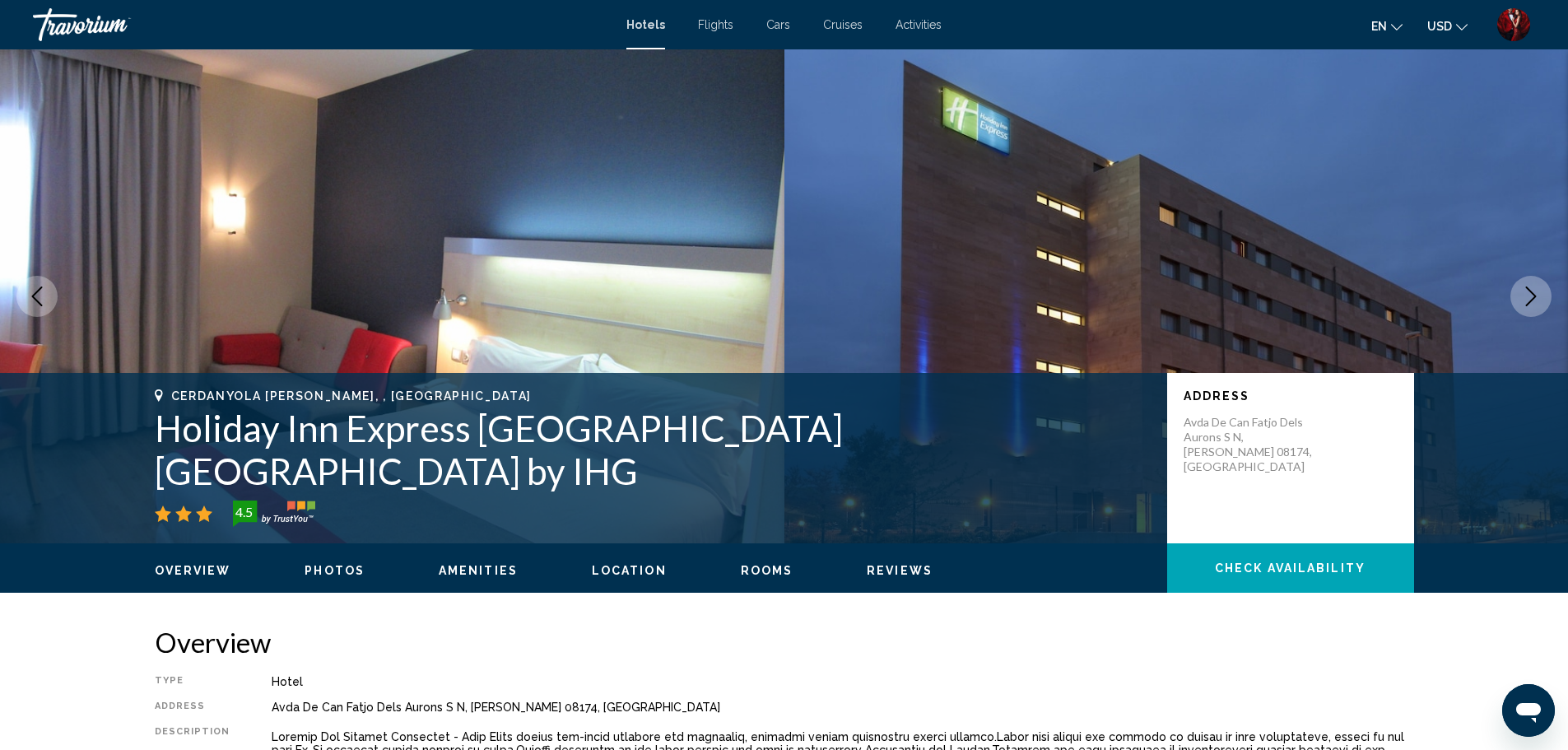
click at [1552, 279] on img "Main content" at bounding box center [1177, 296] width 784 height 493
click at [1520, 304] on button "Next image" at bounding box center [1530, 296] width 41 height 41
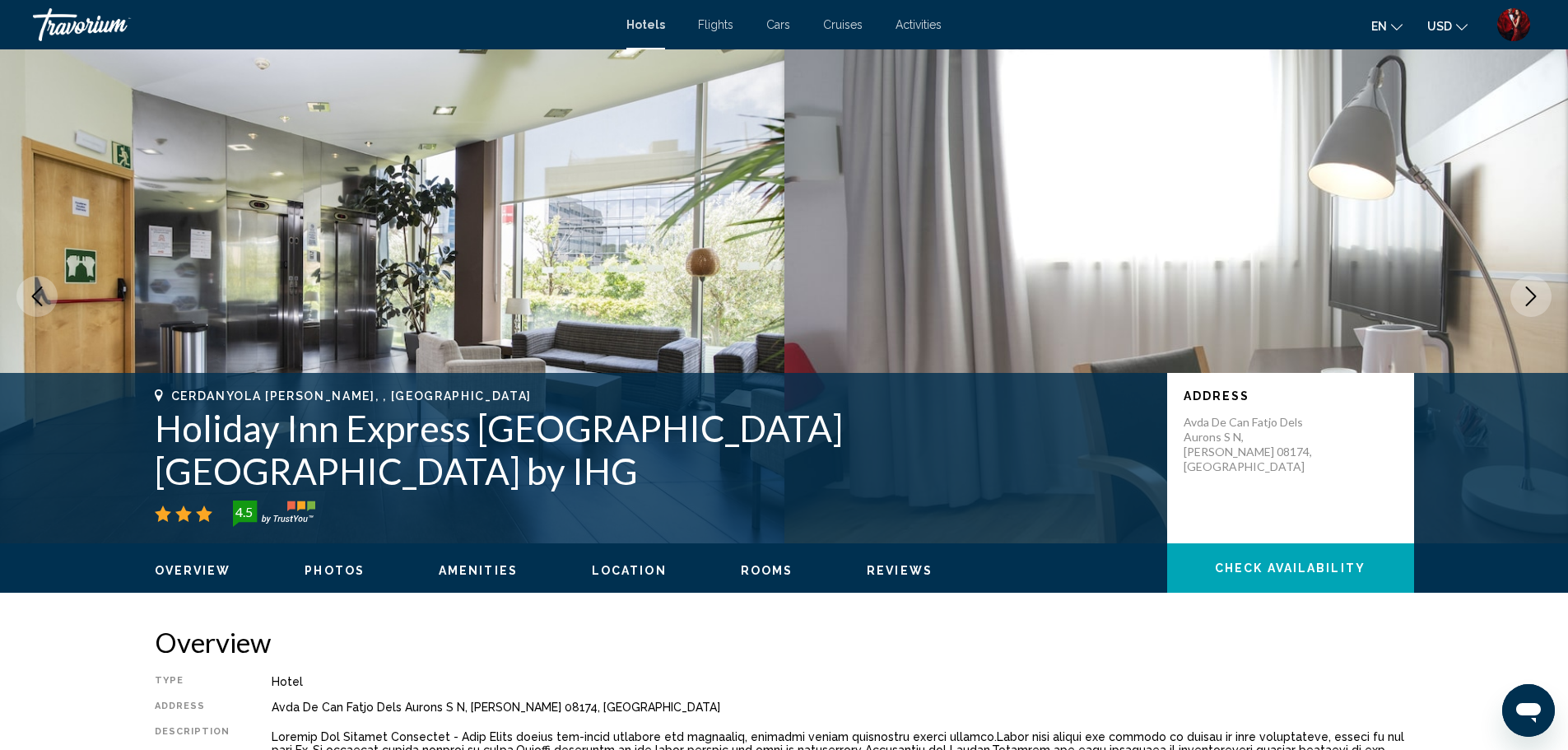
click at [1520, 304] on button "Next image" at bounding box center [1530, 296] width 41 height 41
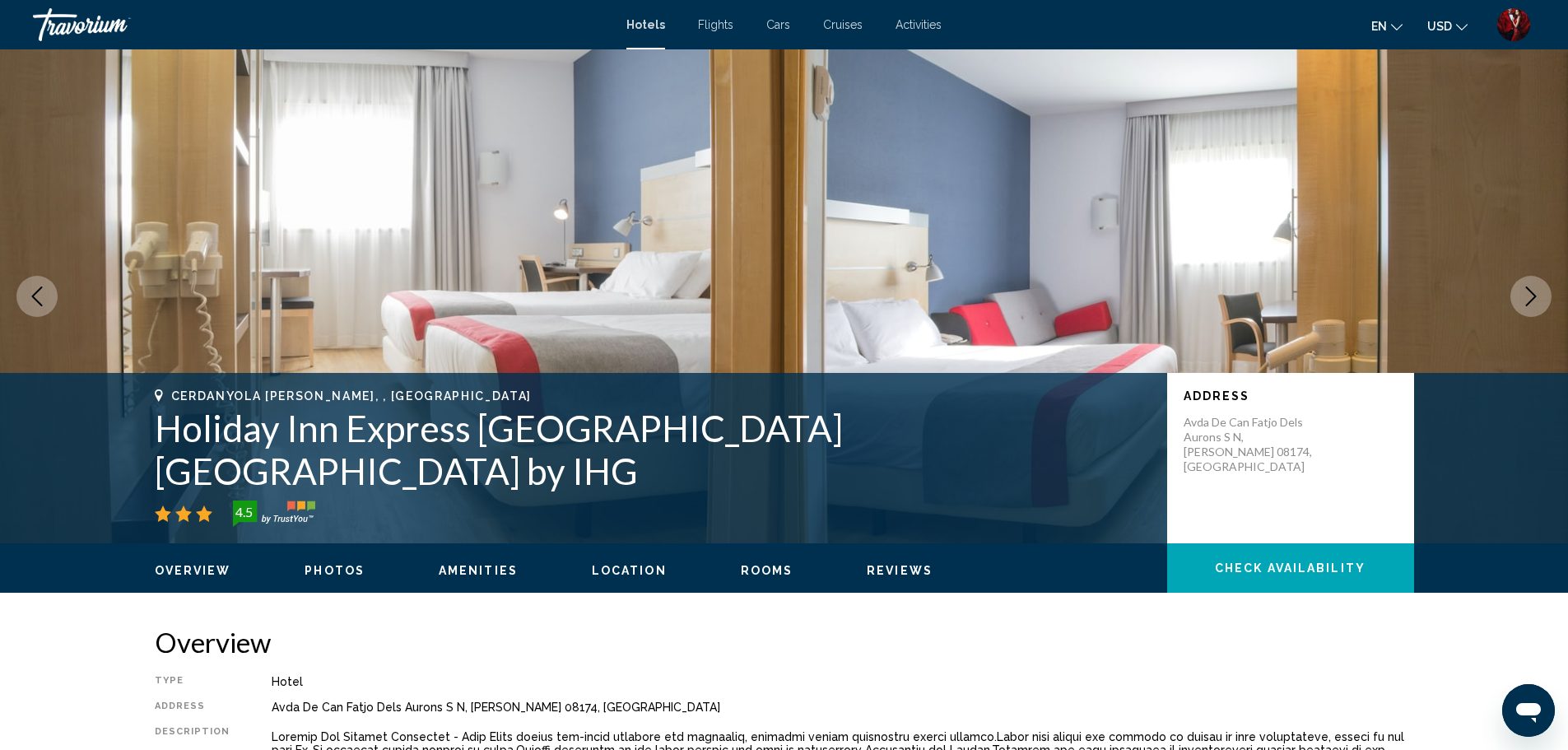
click at [1520, 304] on button "Next image" at bounding box center [1530, 296] width 41 height 41
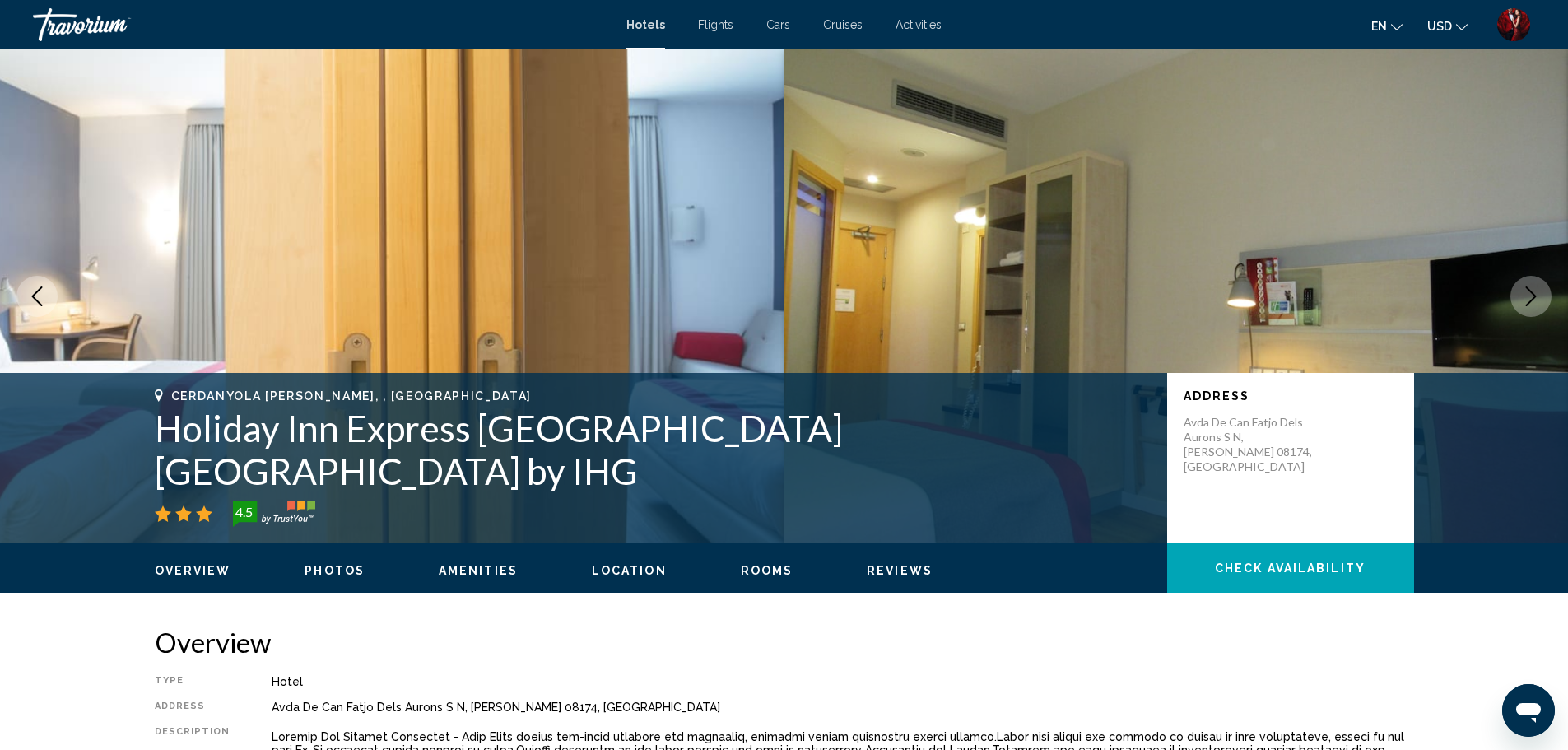
click at [1520, 304] on button "Next image" at bounding box center [1530, 296] width 41 height 41
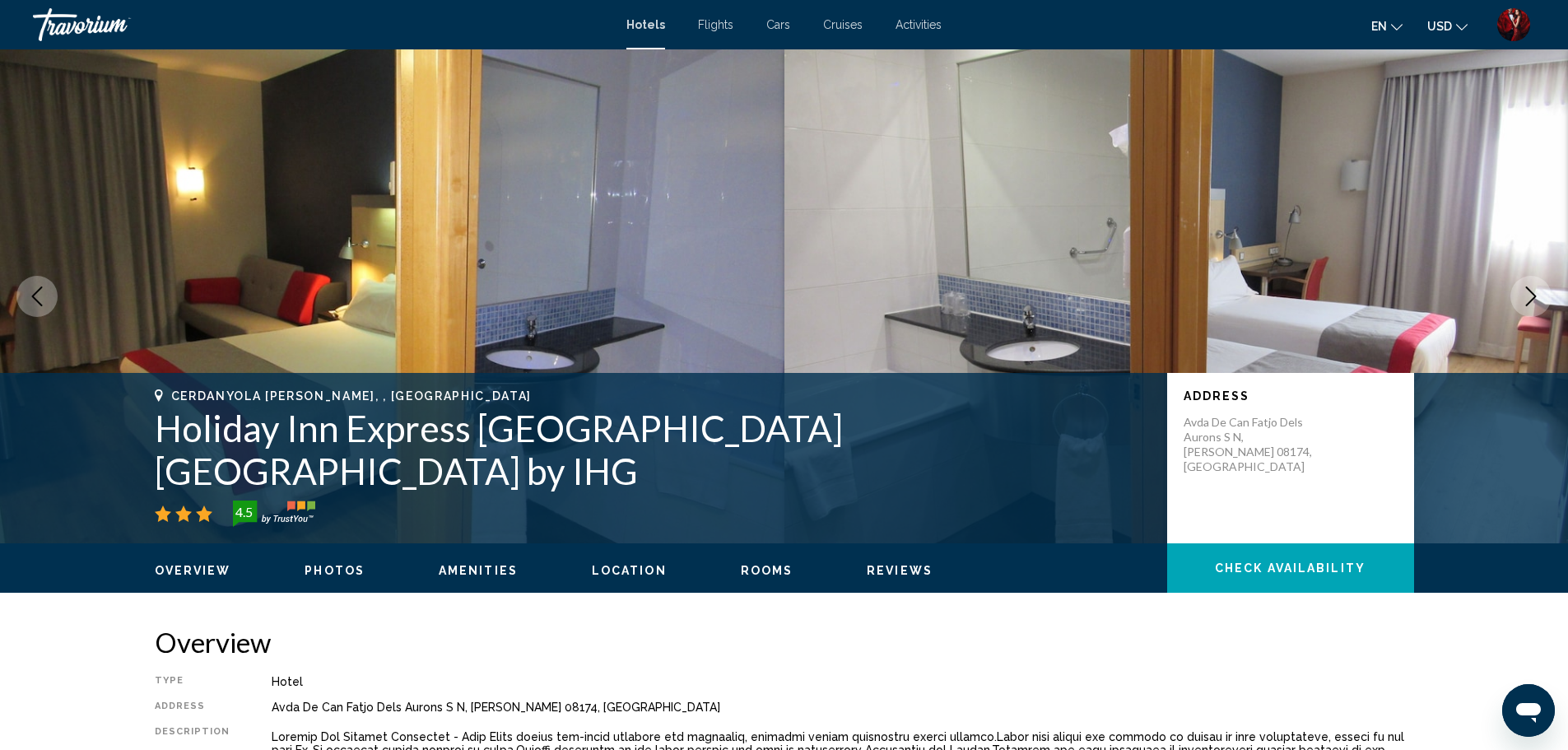
click at [1520, 304] on button "Next image" at bounding box center [1530, 296] width 41 height 41
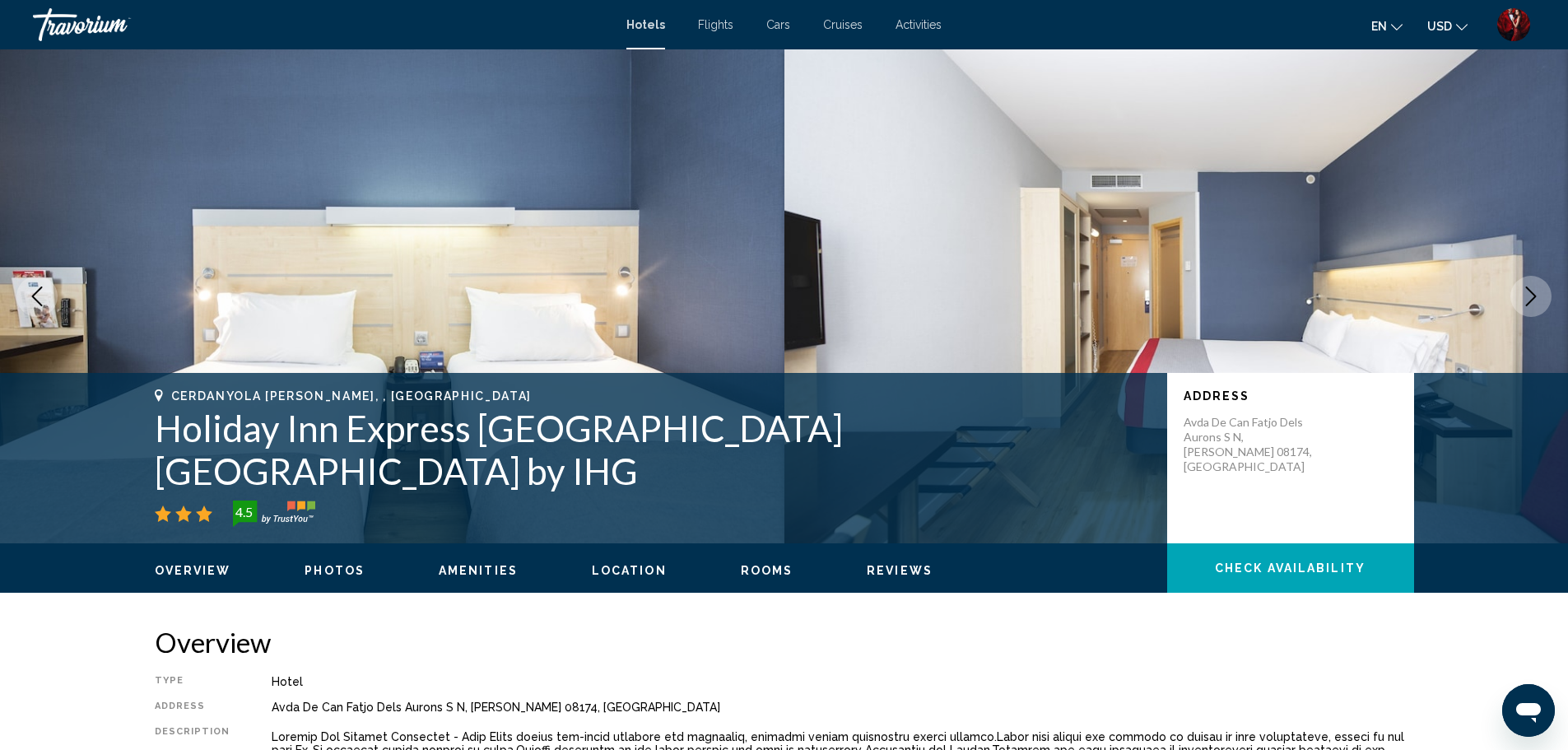
click at [1520, 304] on button "Next image" at bounding box center [1530, 296] width 41 height 41
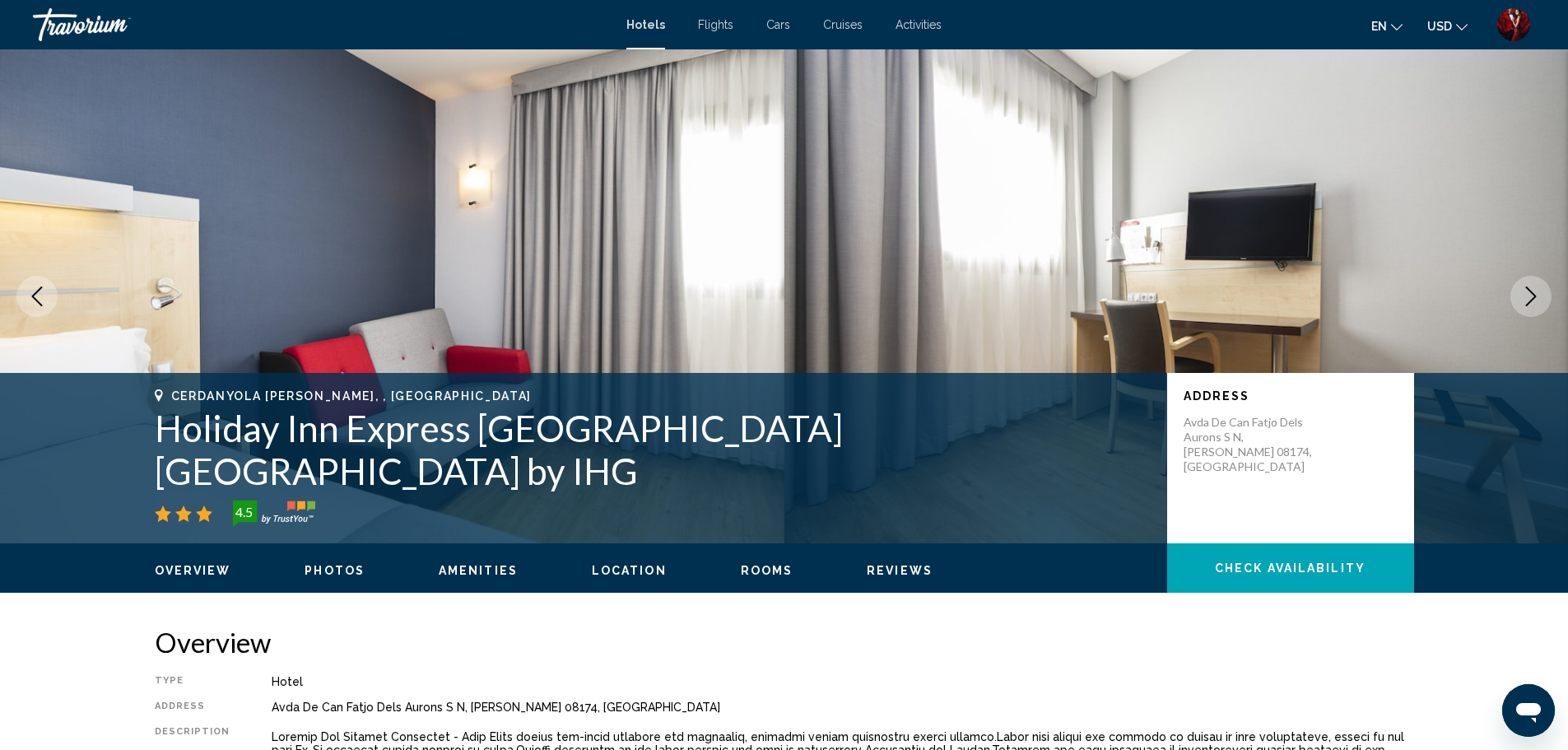
click at [1520, 304] on button "Next image" at bounding box center [1530, 296] width 41 height 41
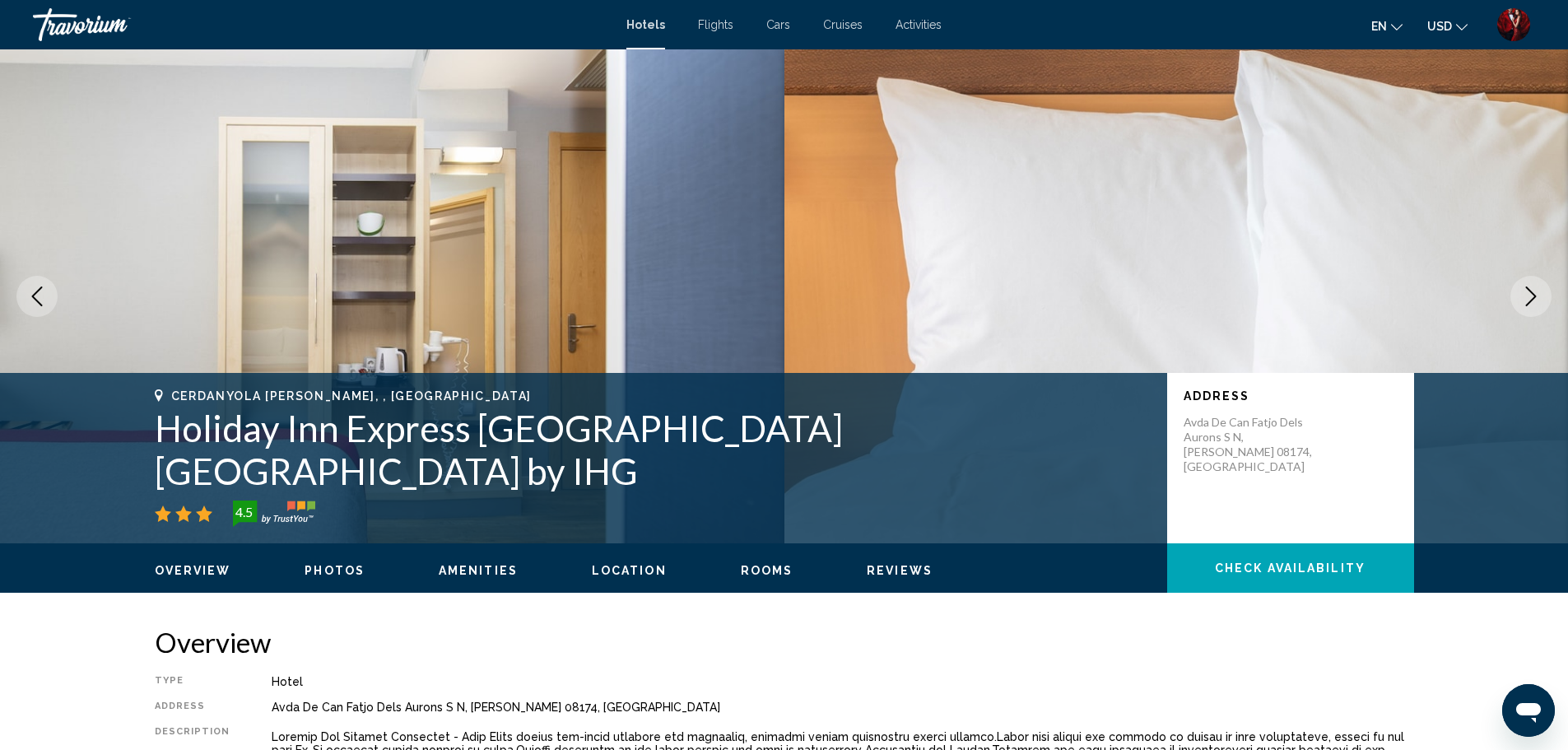
click at [1520, 304] on button "Next image" at bounding box center [1530, 296] width 41 height 41
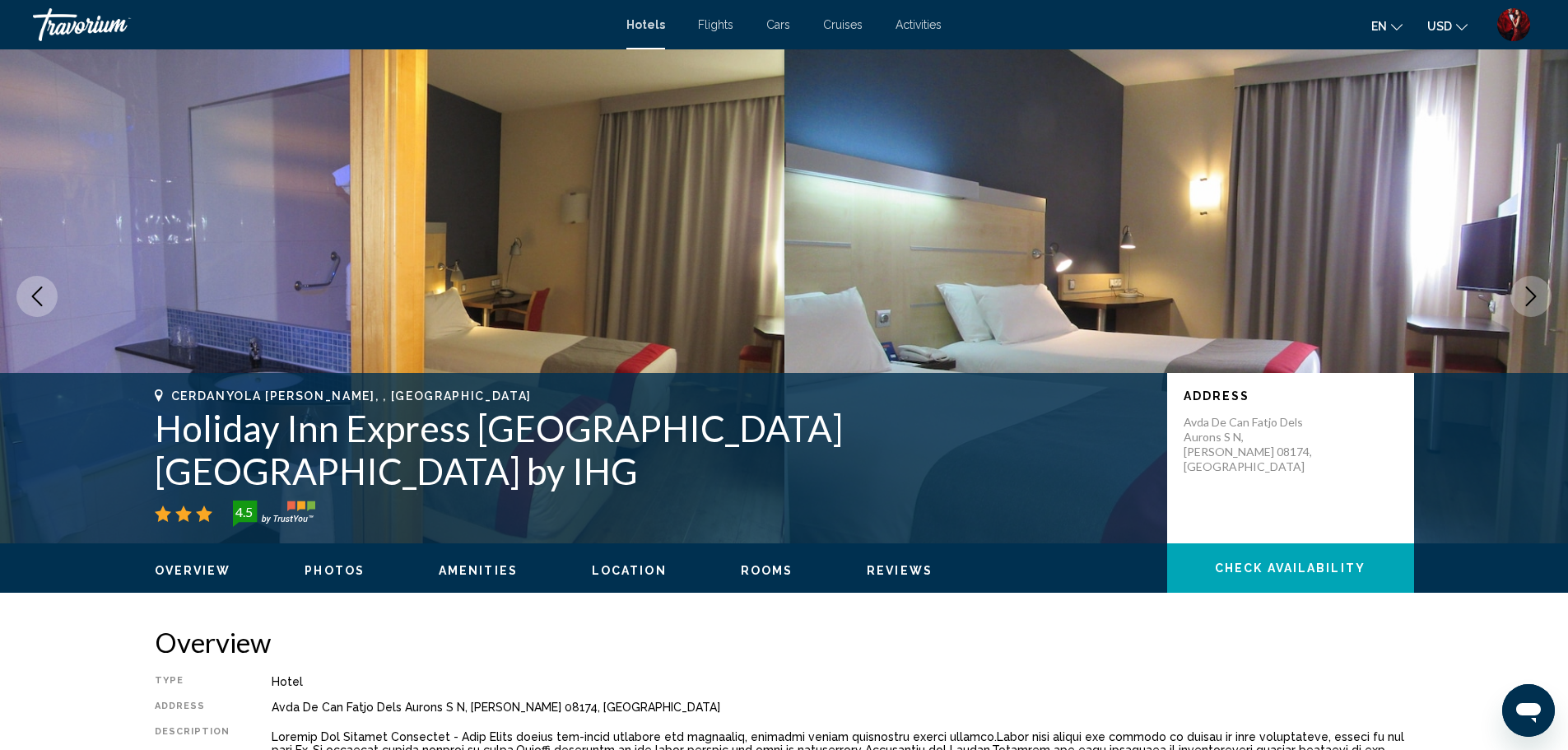
click at [1520, 304] on button "Next image" at bounding box center [1530, 296] width 41 height 41
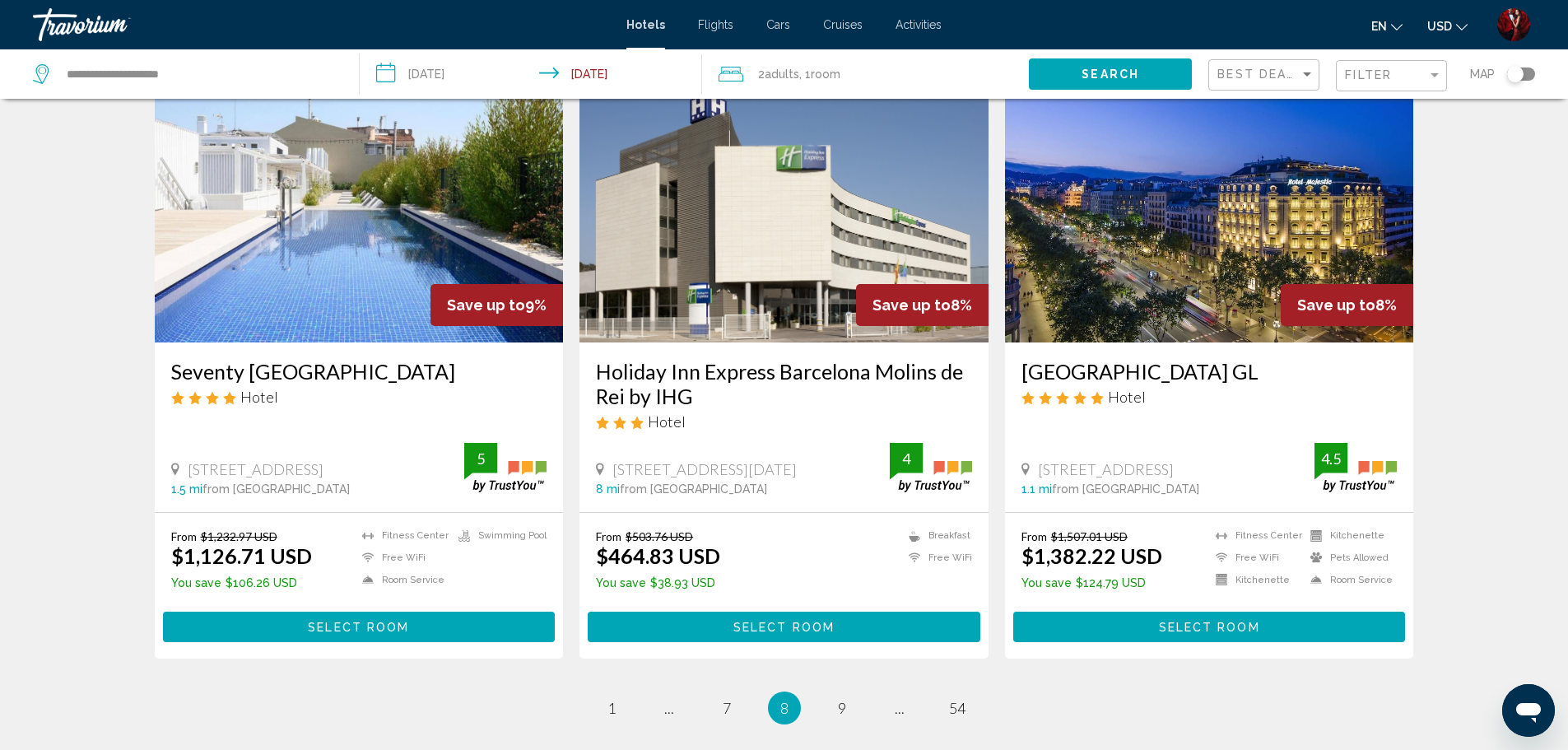
scroll to position [2077, 0]
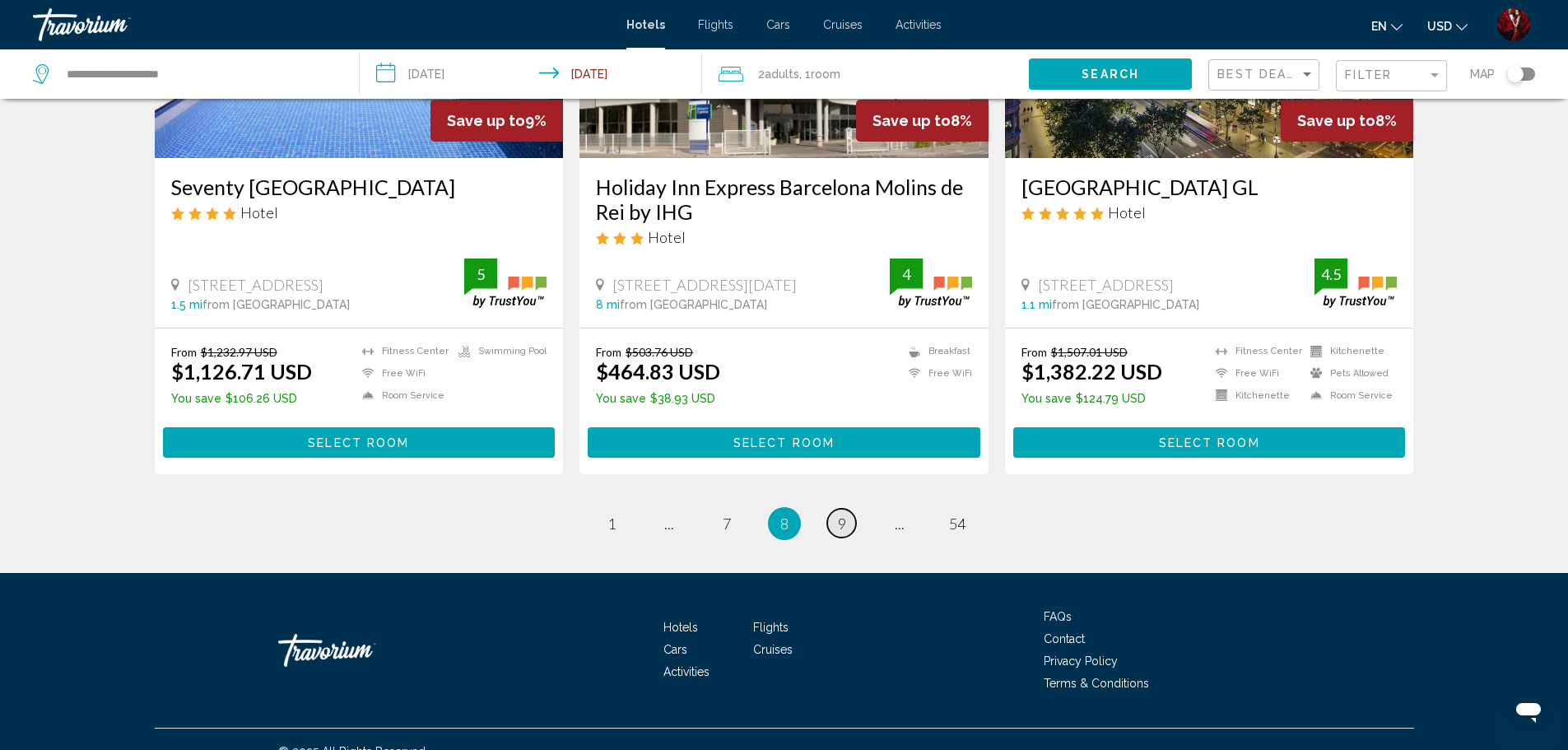
click at [846, 508] on link "page 9" at bounding box center [841, 522] width 29 height 29
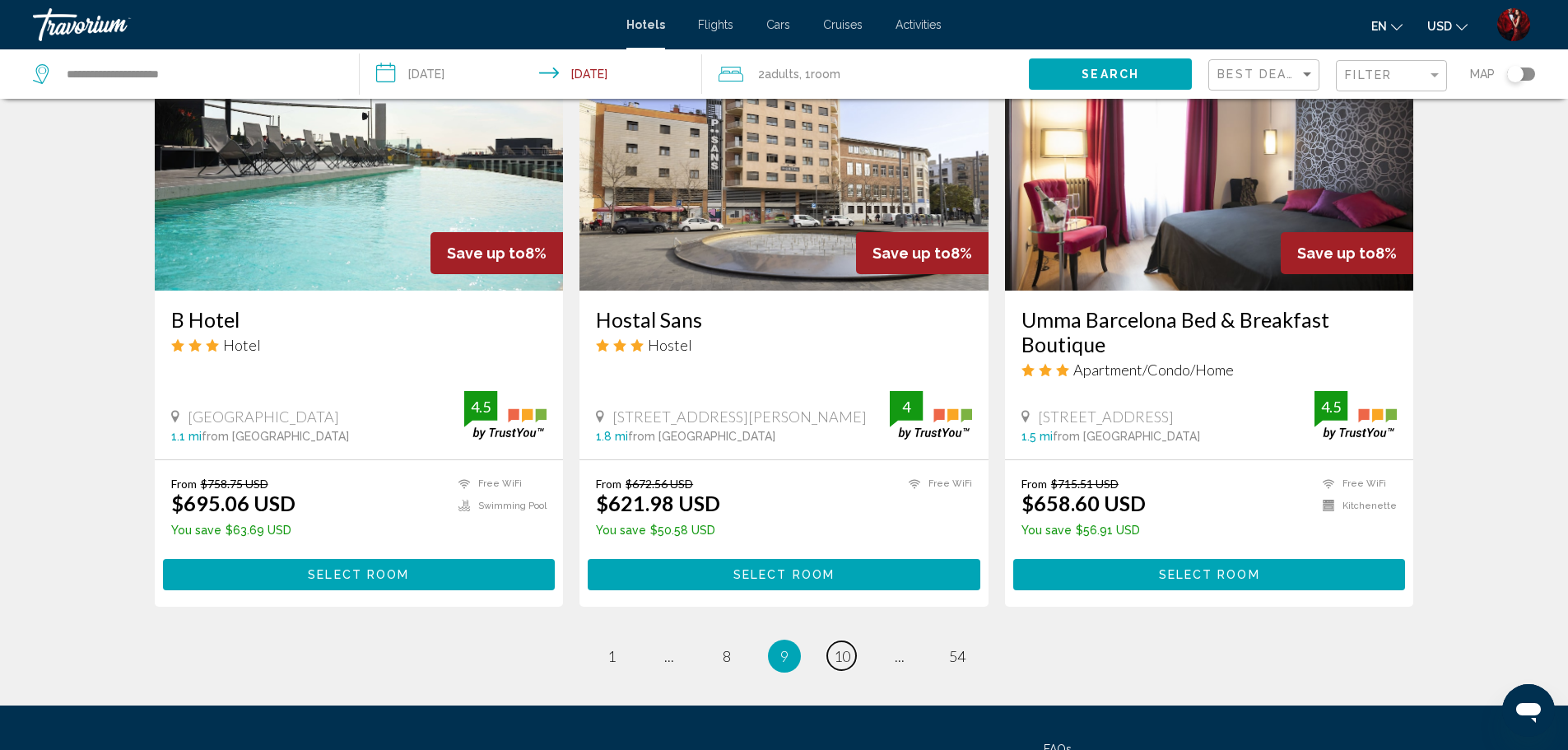
scroll to position [2050, 0]
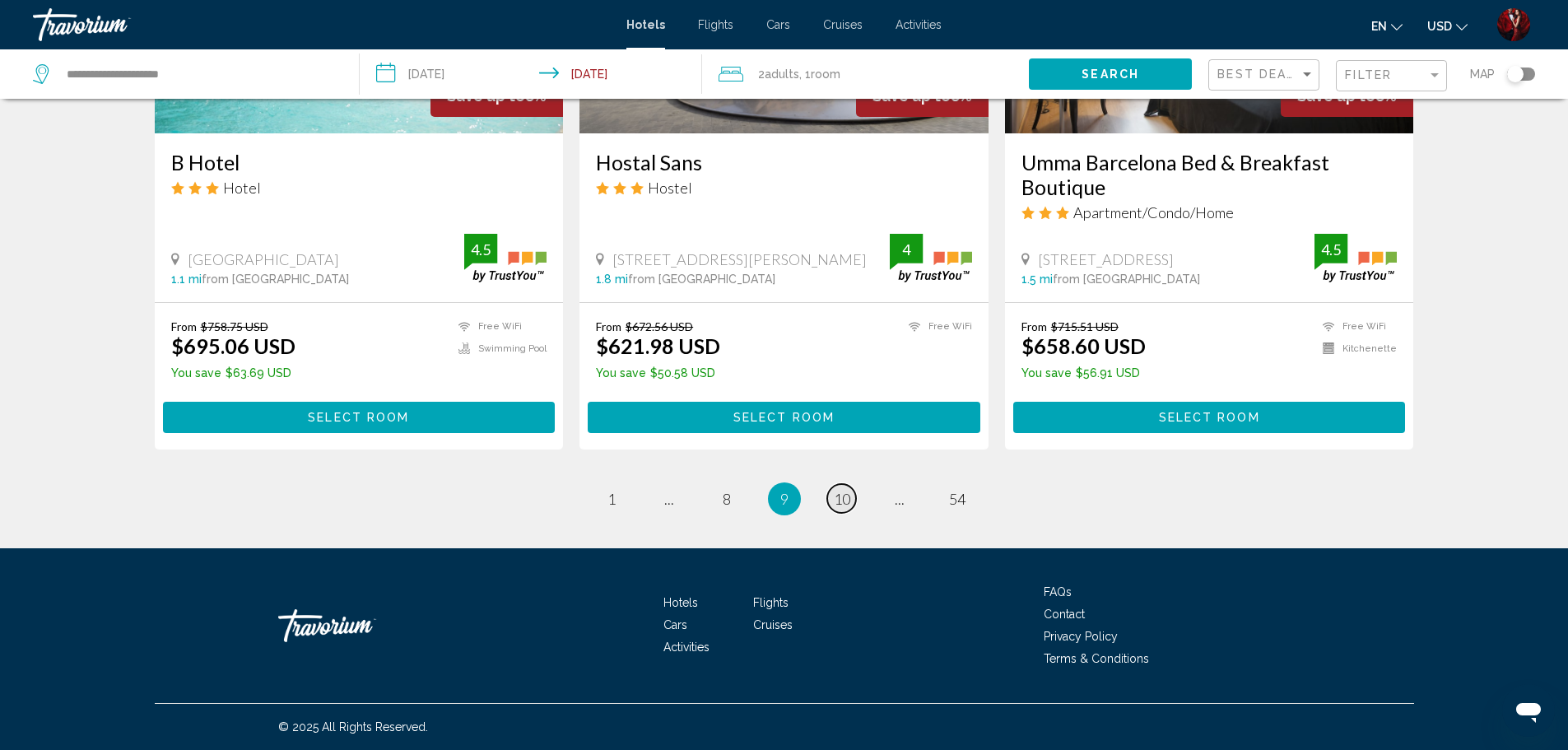
click at [847, 500] on span "10" at bounding box center [842, 499] width 17 height 18
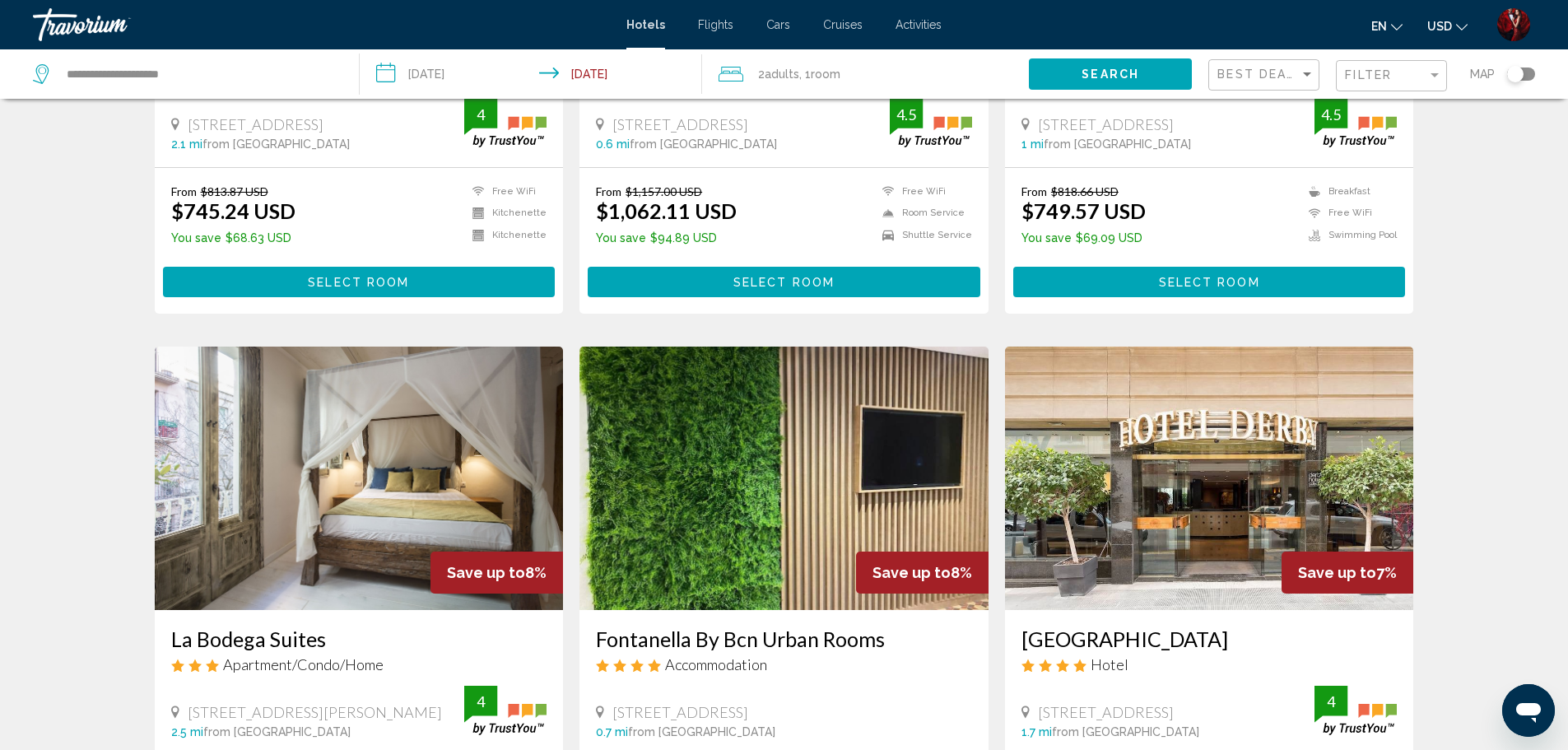
scroll to position [1810, 0]
